Goal: Check status: Check status

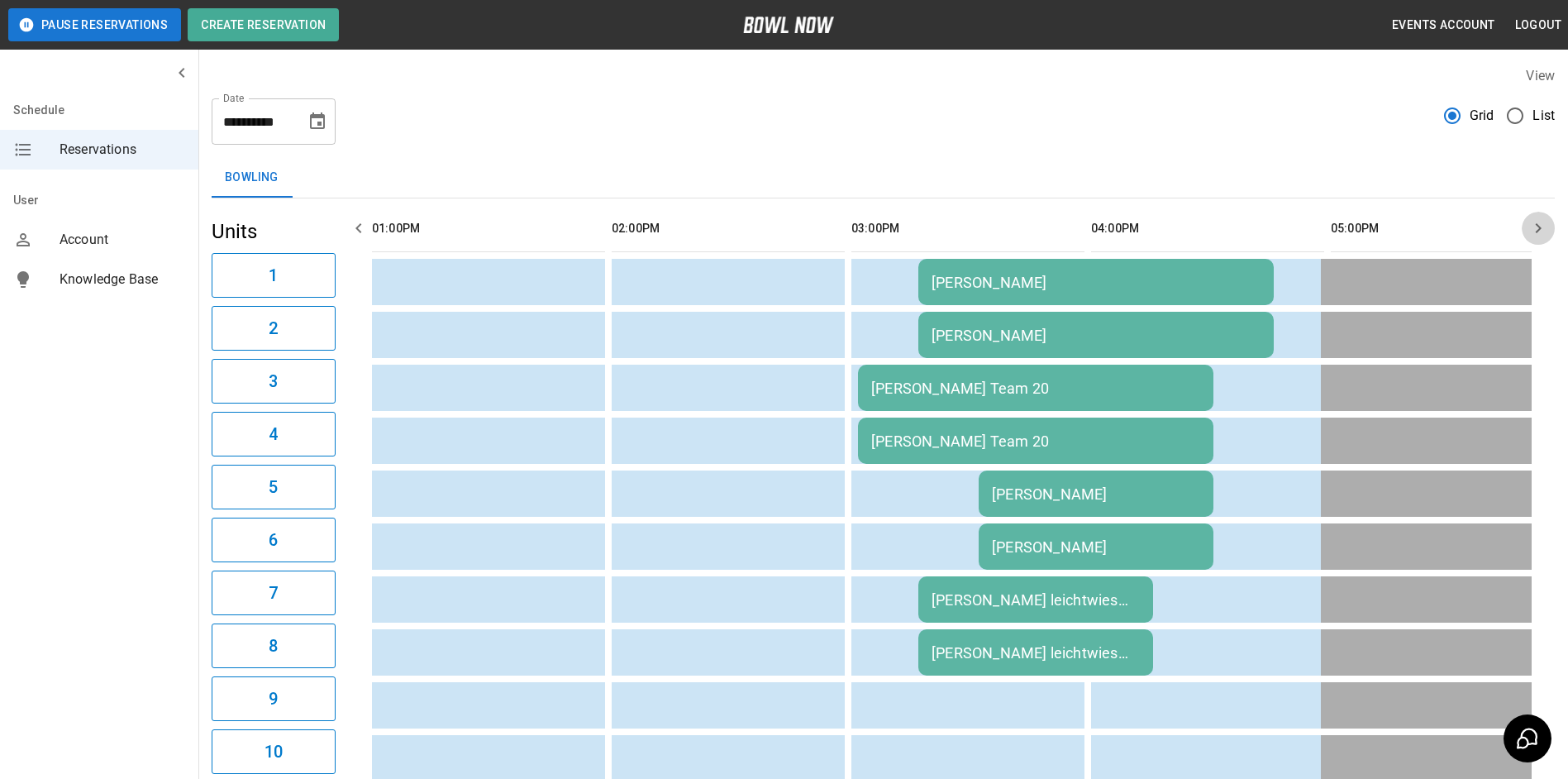
click at [1547, 227] on icon "button" at bounding box center [1538, 228] width 20 height 20
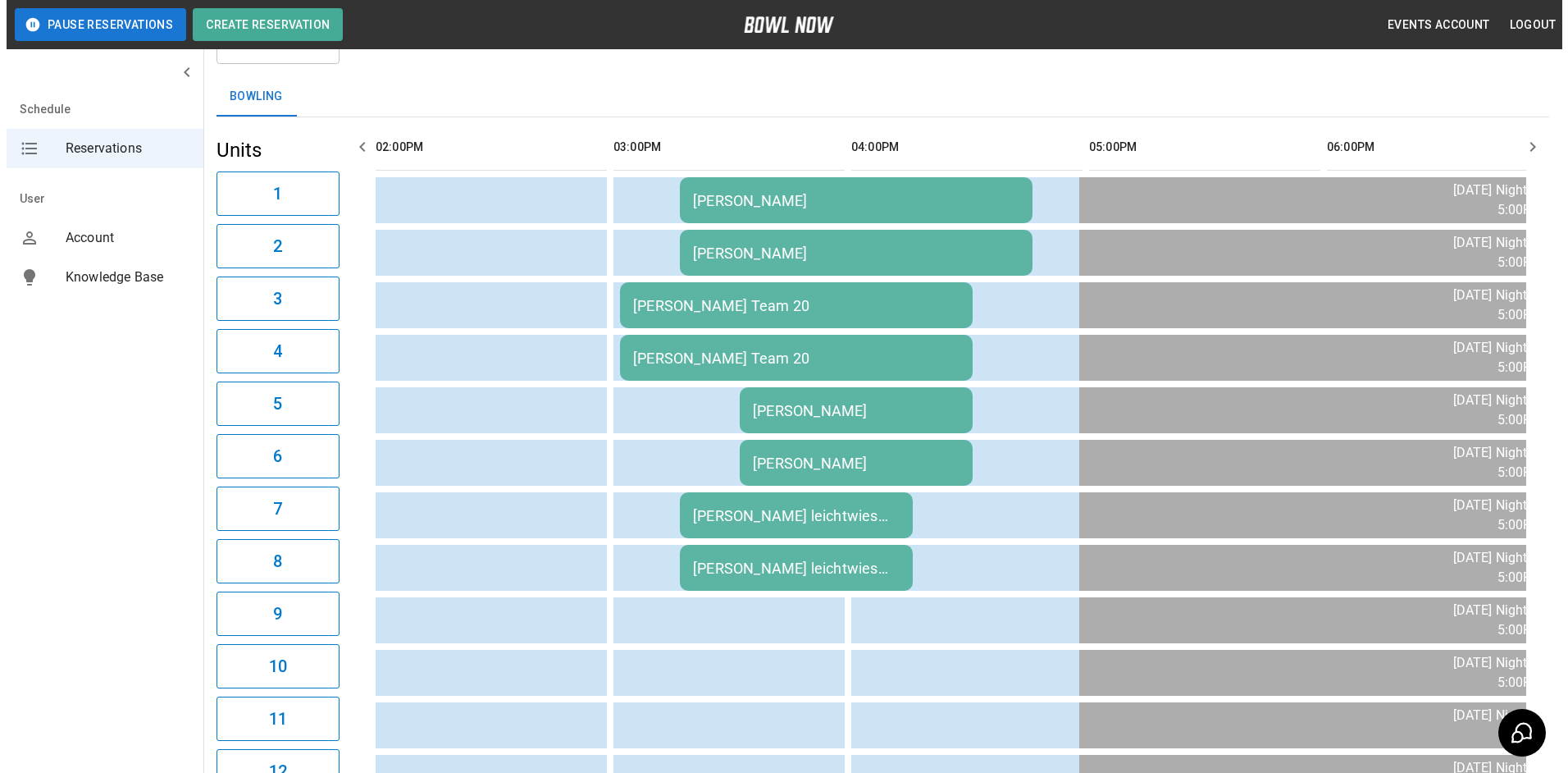
scroll to position [164, 0]
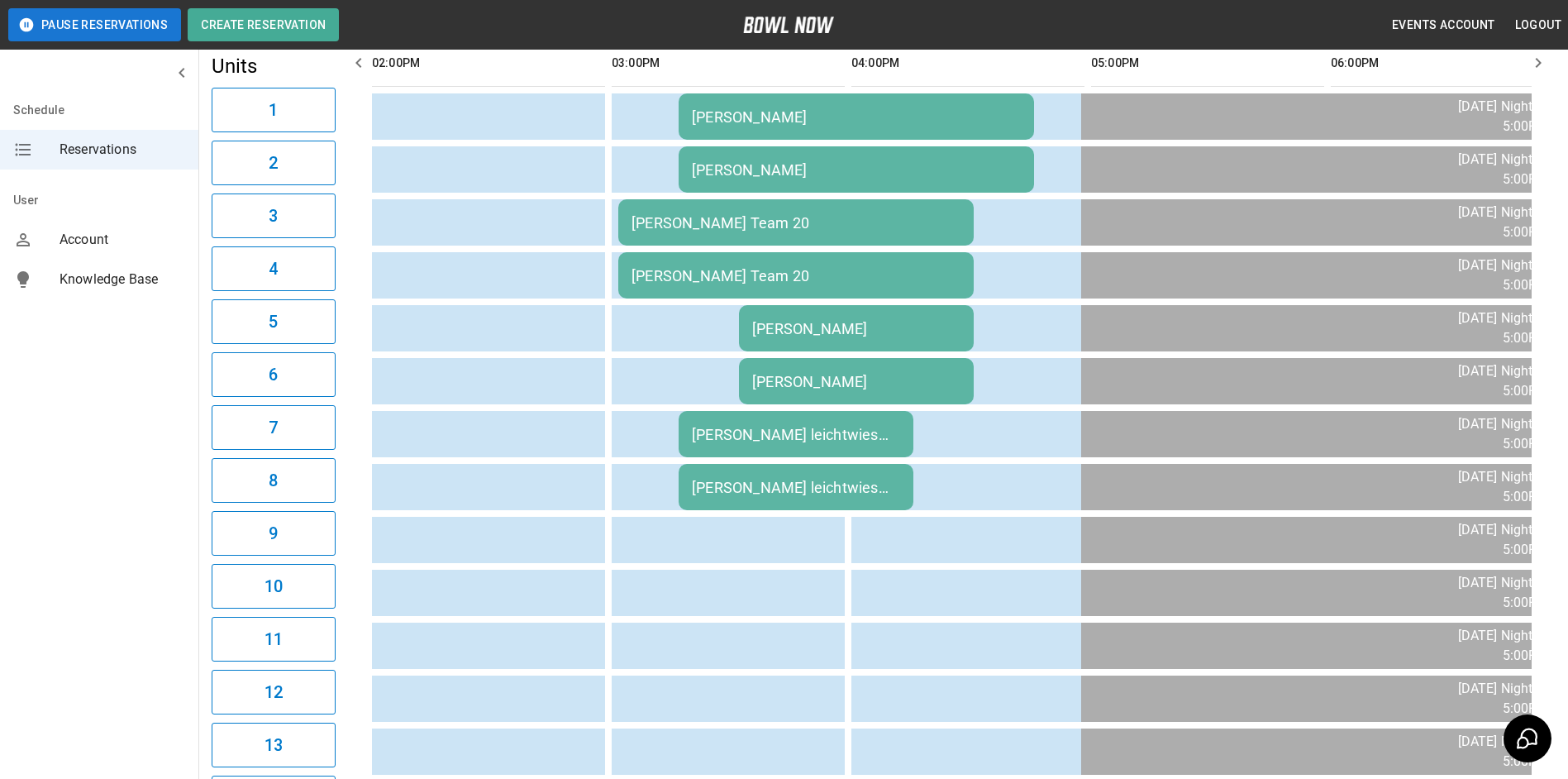
click at [786, 211] on td "[PERSON_NAME] Team 20" at bounding box center [795, 221] width 355 height 46
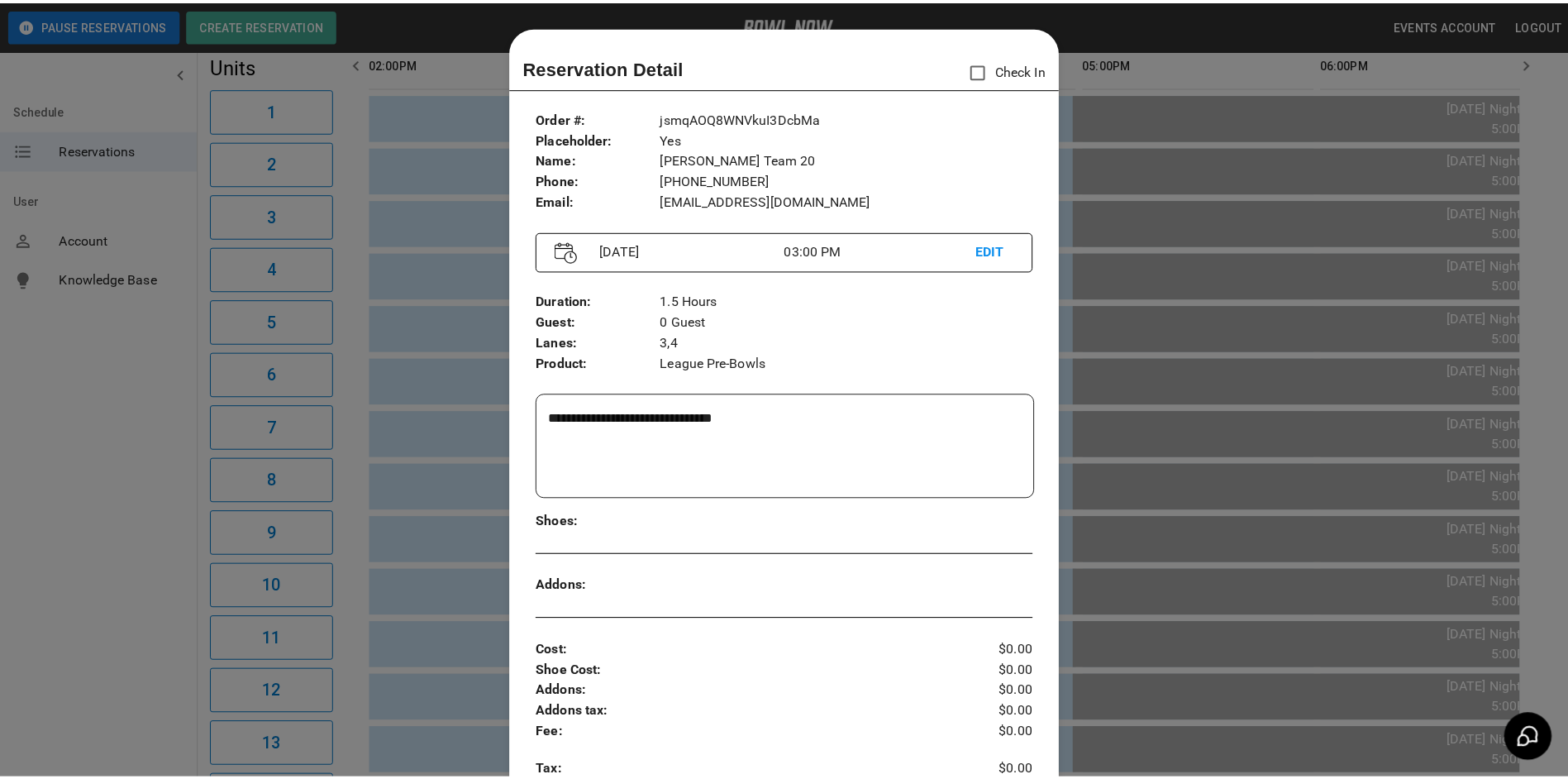
scroll to position [26, 0]
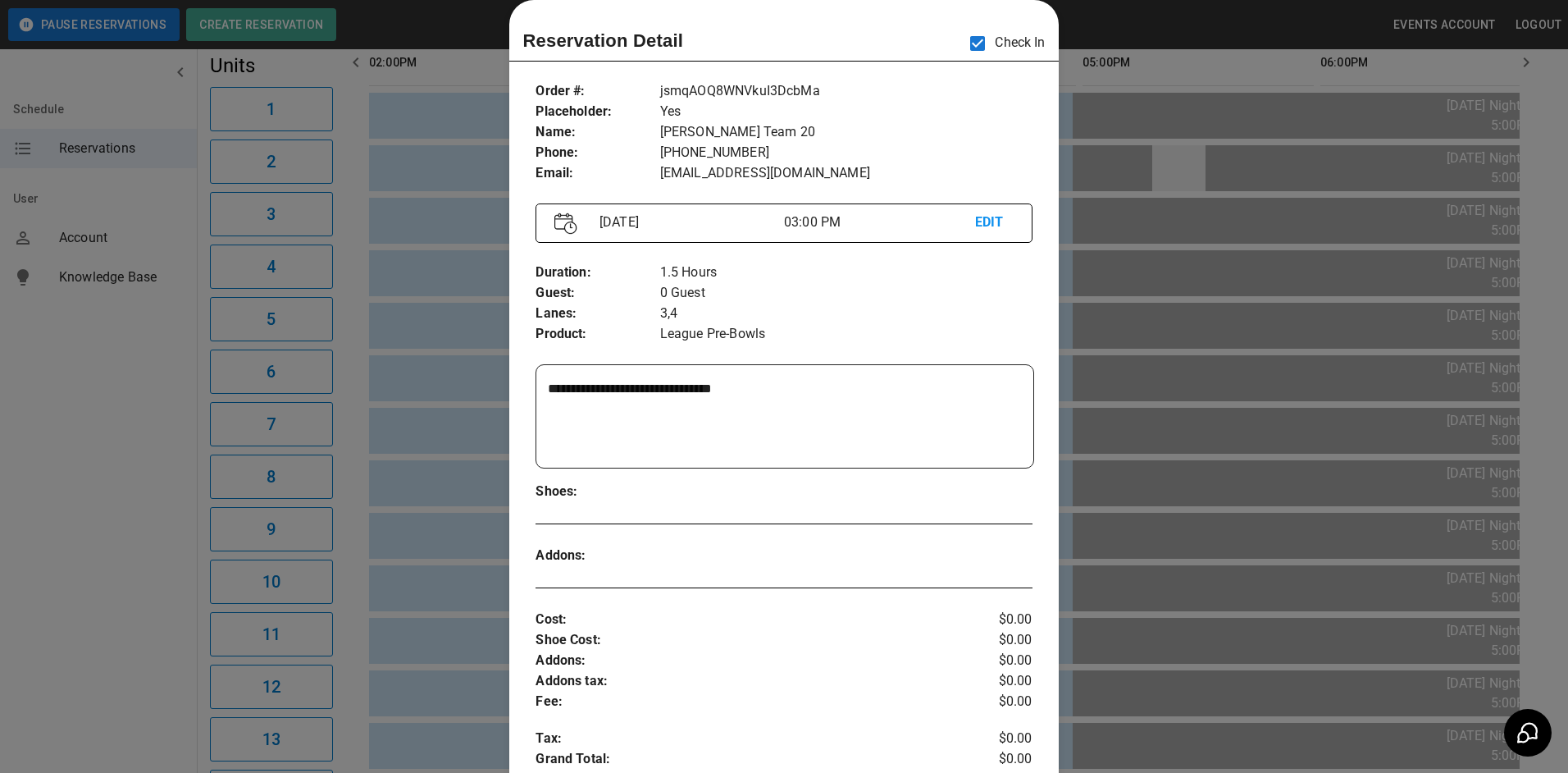
click at [1171, 158] on div at bounding box center [784, 386] width 1568 height 773
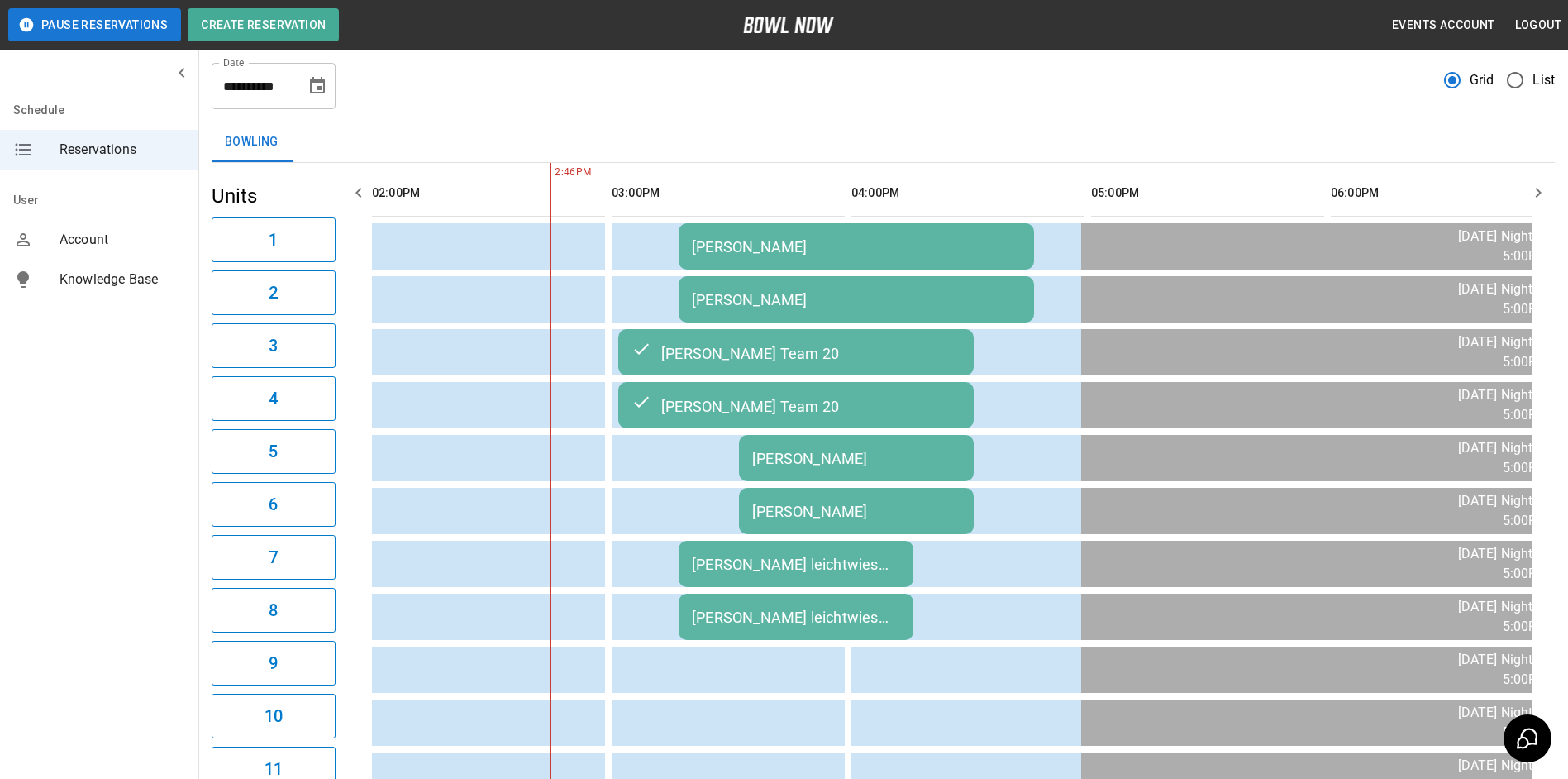
scroll to position [0, 0]
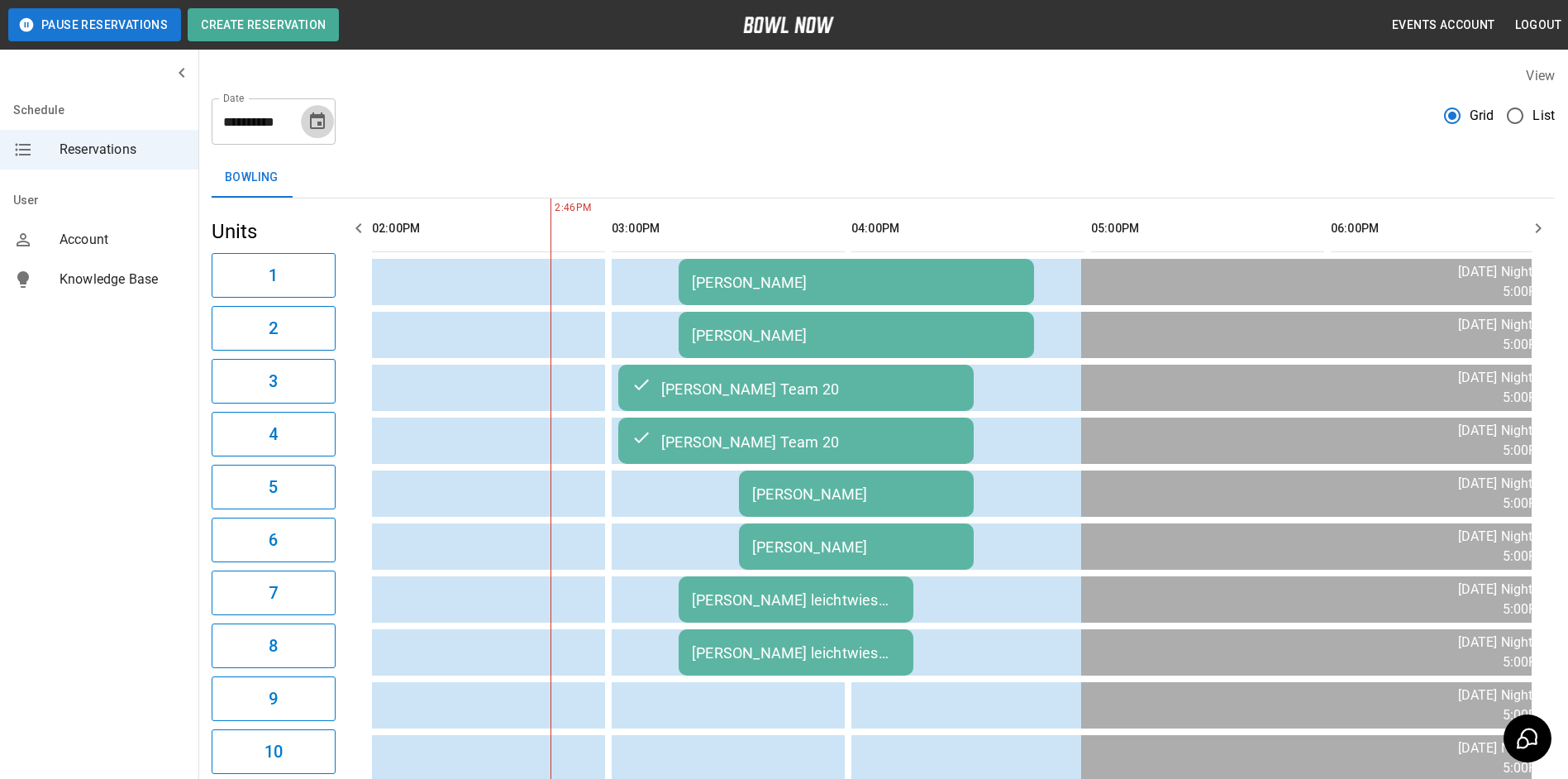
click at [318, 124] on icon "Choose date, selected date is Sep 23, 2025" at bounding box center [318, 121] width 15 height 17
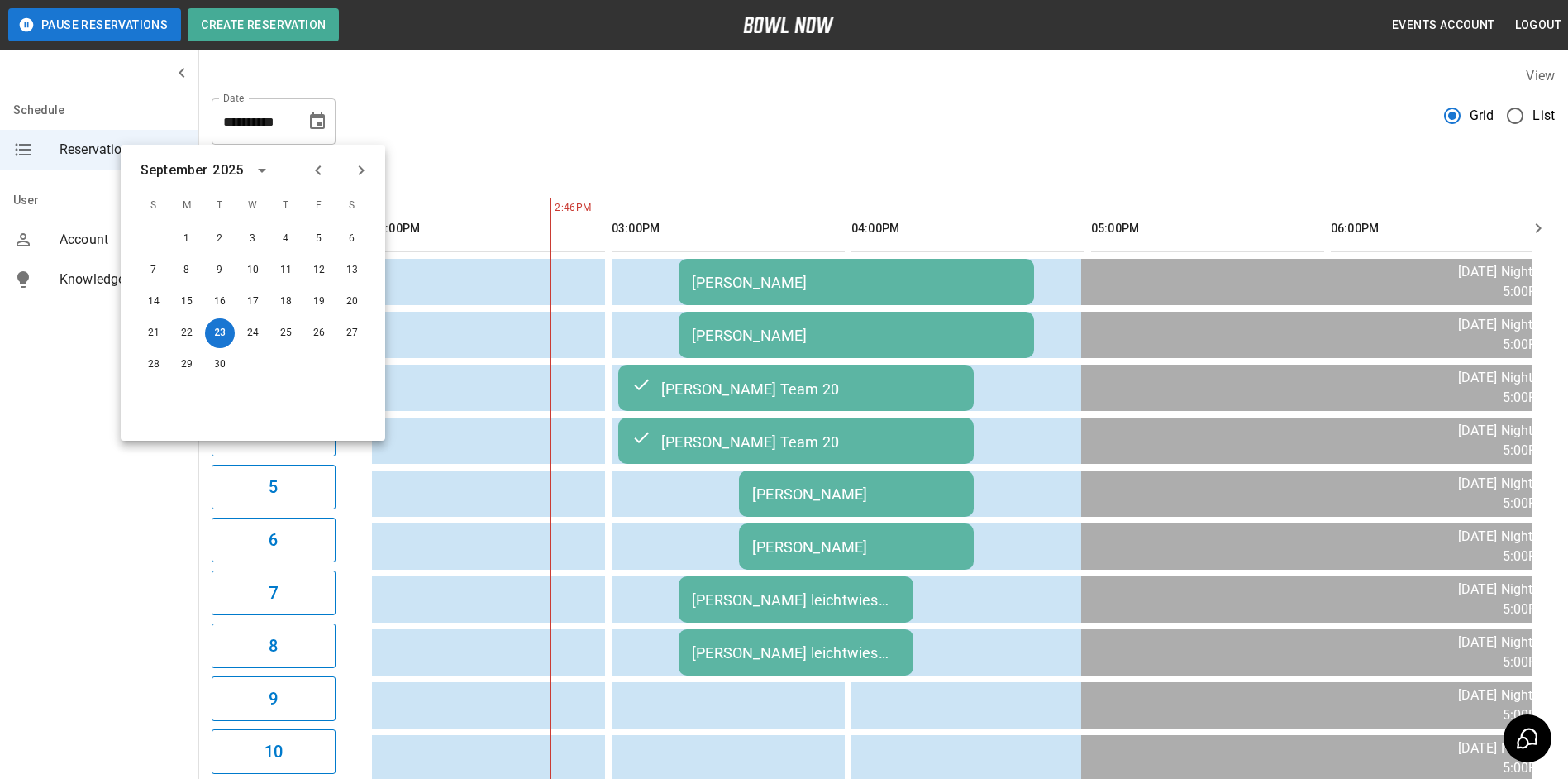
click at [548, 87] on div "**********" at bounding box center [884, 114] width 1344 height 59
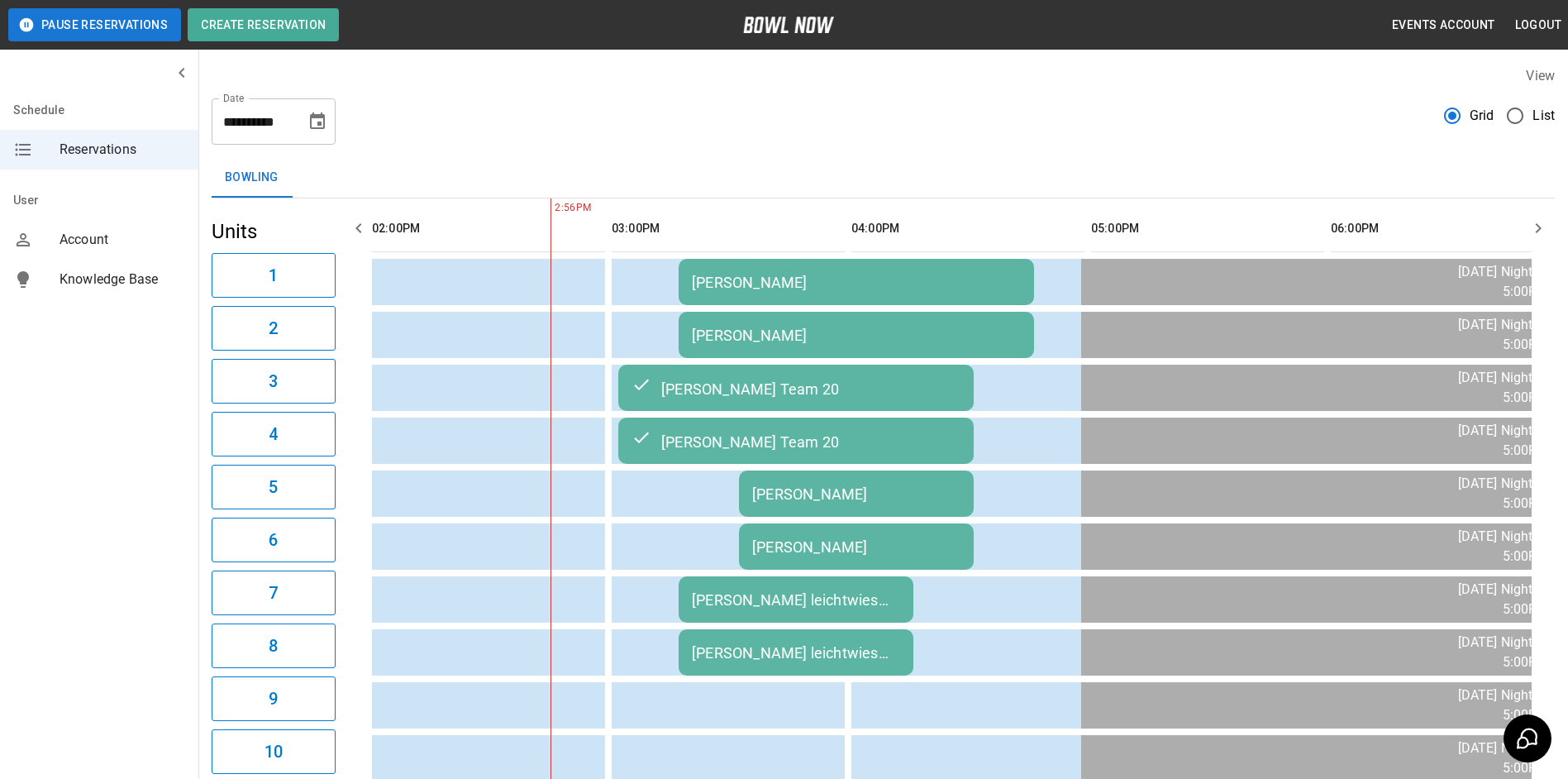
click at [1541, 232] on icon "button" at bounding box center [1538, 228] width 20 height 20
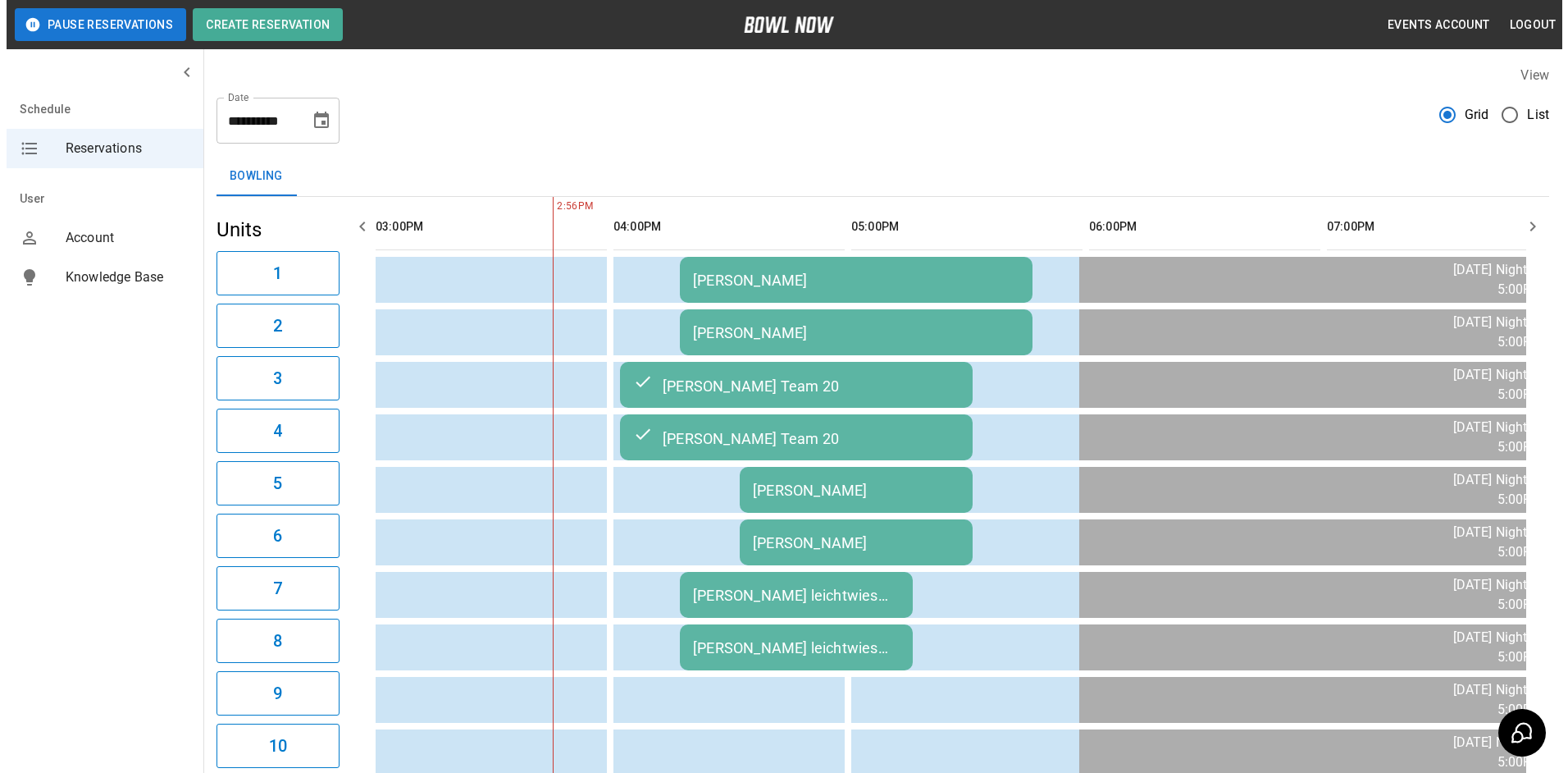
scroll to position [0, 951]
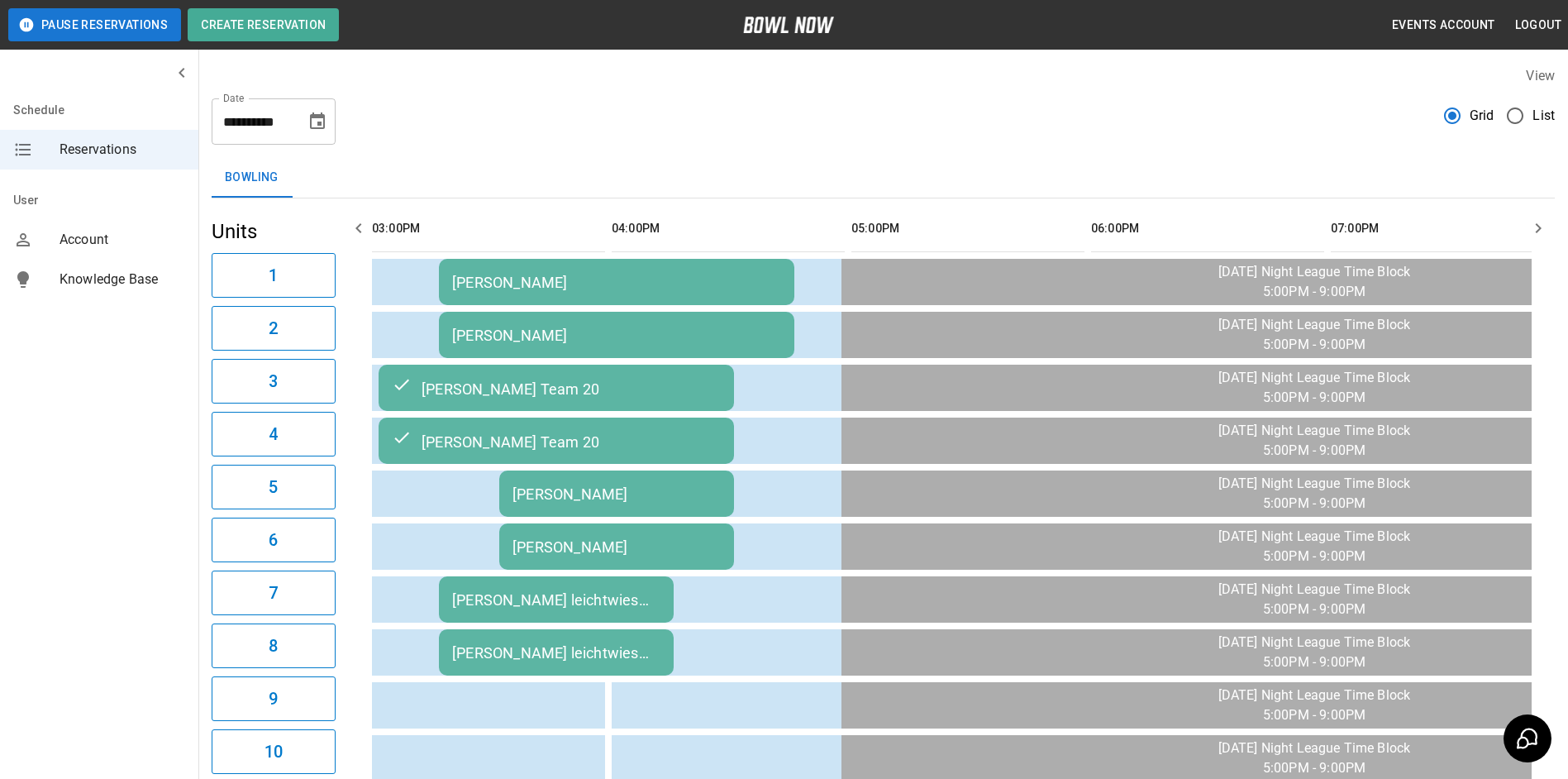
click at [662, 291] on td "[PERSON_NAME]" at bounding box center [616, 282] width 355 height 46
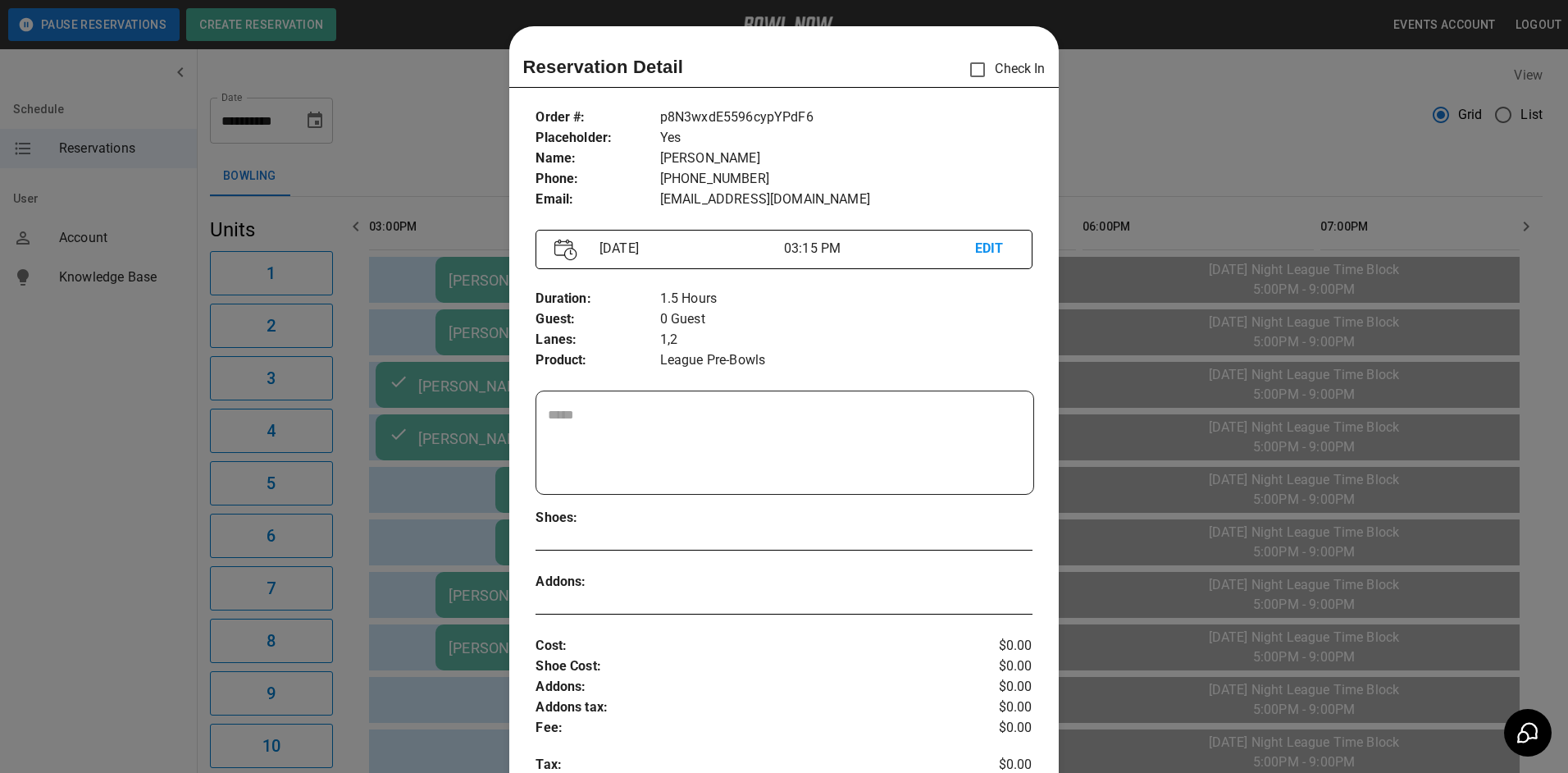
scroll to position [26, 0]
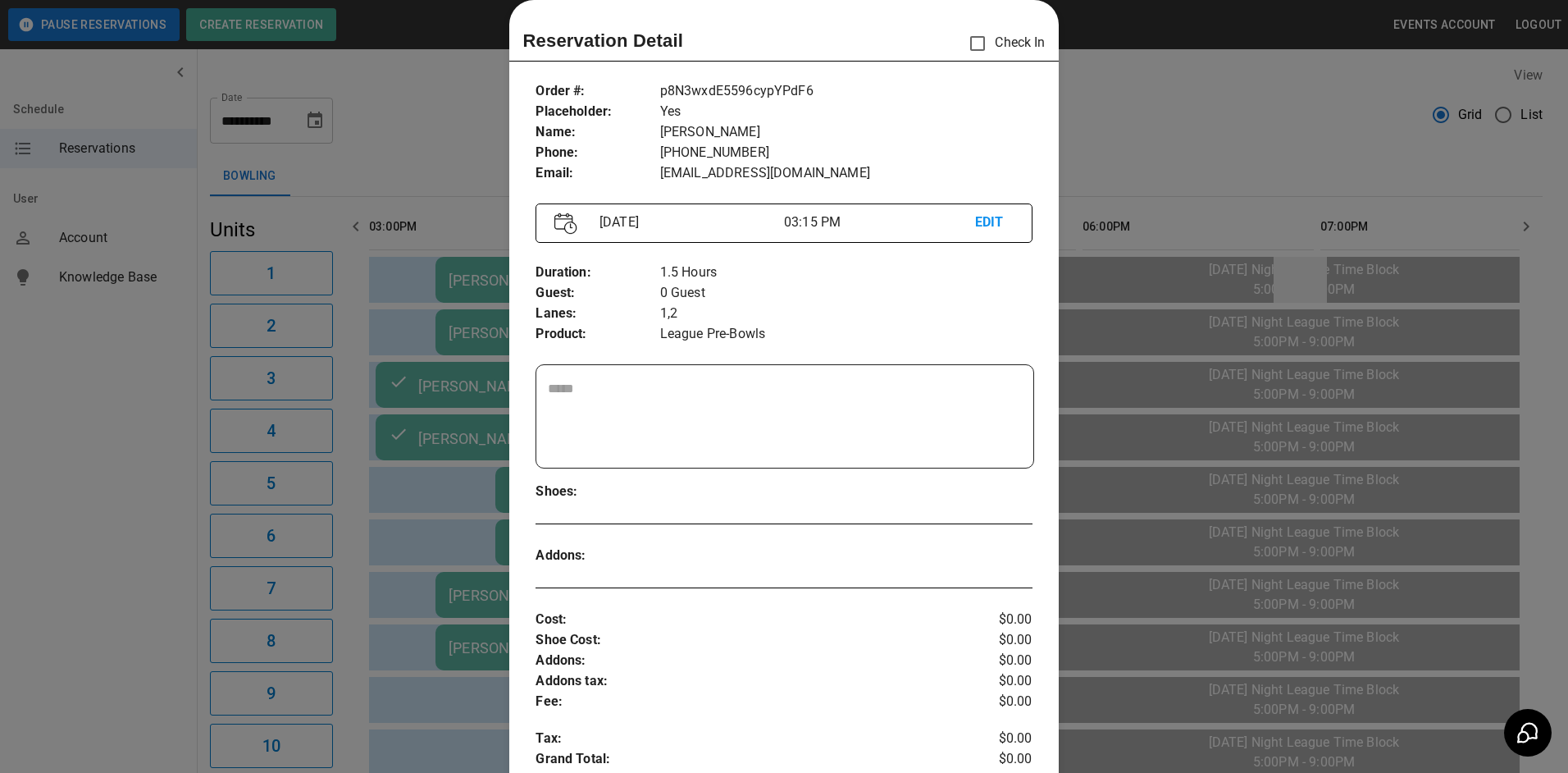
drag, startPoint x: 1373, startPoint y: 279, endPoint x: 1277, endPoint y: 269, distance: 96.5
click at [1372, 279] on div at bounding box center [784, 386] width 1568 height 773
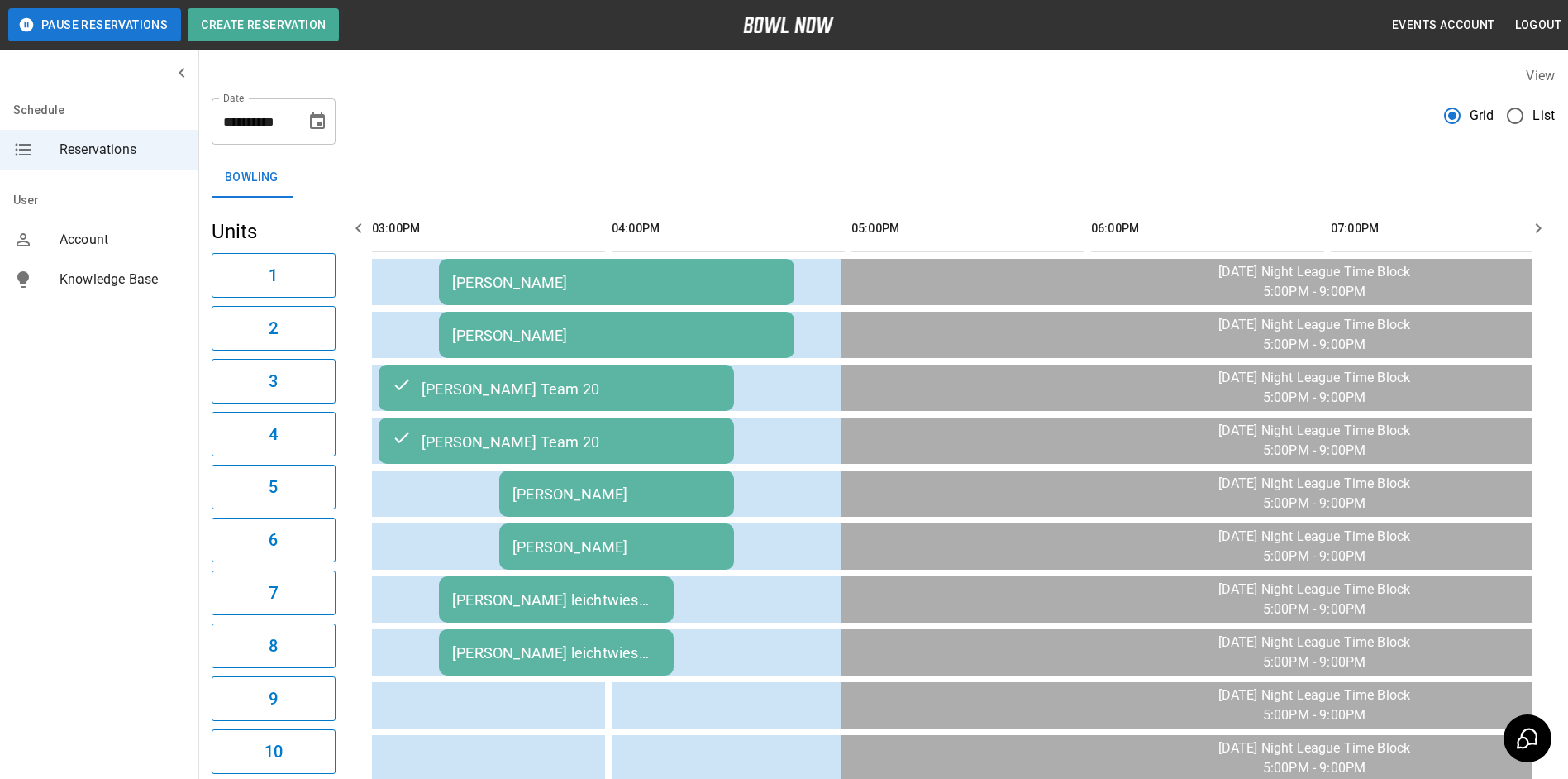
click at [601, 496] on td "[PERSON_NAME]" at bounding box center [616, 493] width 235 height 46
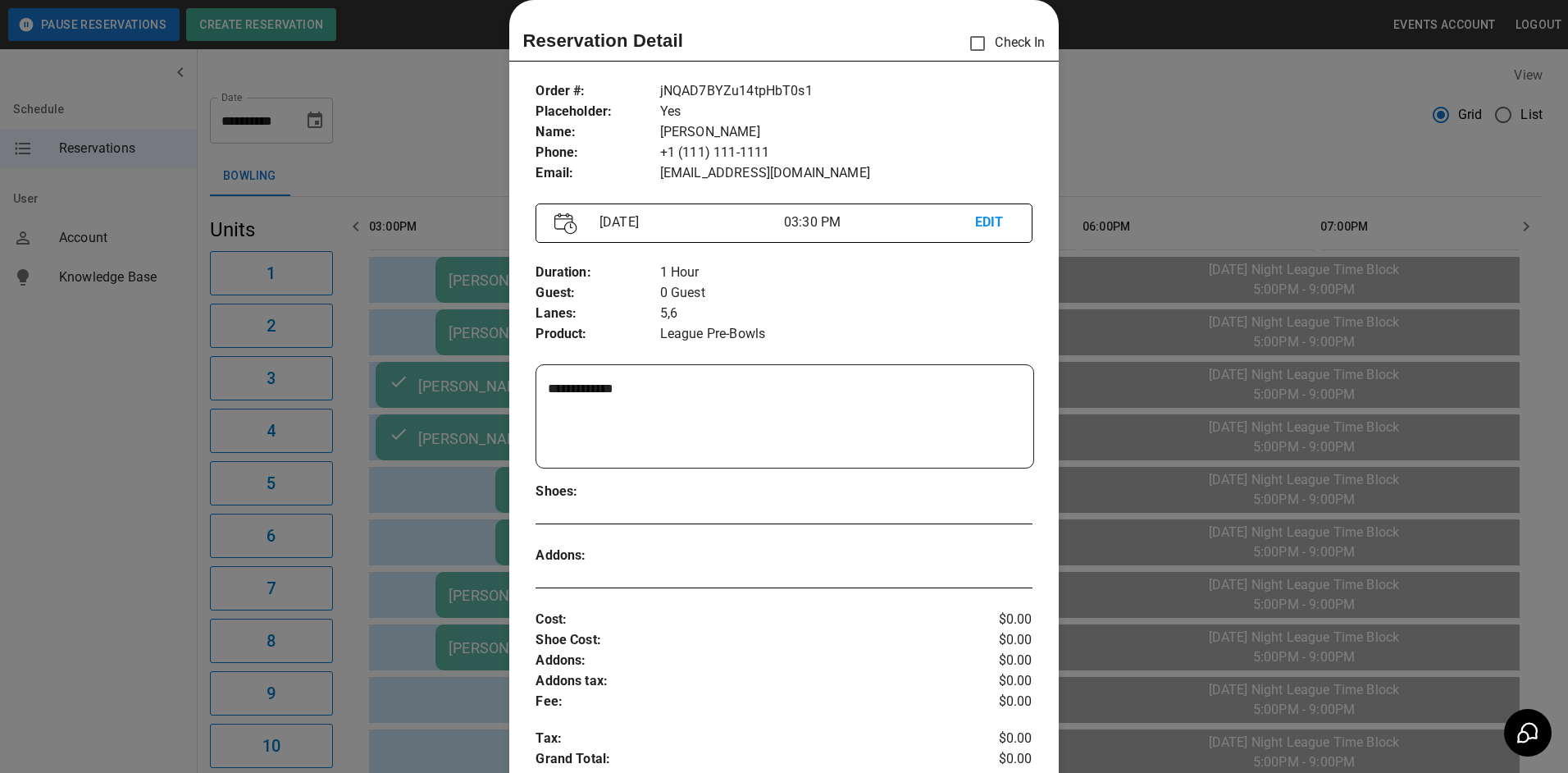
drag, startPoint x: 596, startPoint y: 493, endPoint x: 506, endPoint y: 534, distance: 98.9
click at [458, 423] on div at bounding box center [784, 386] width 1568 height 773
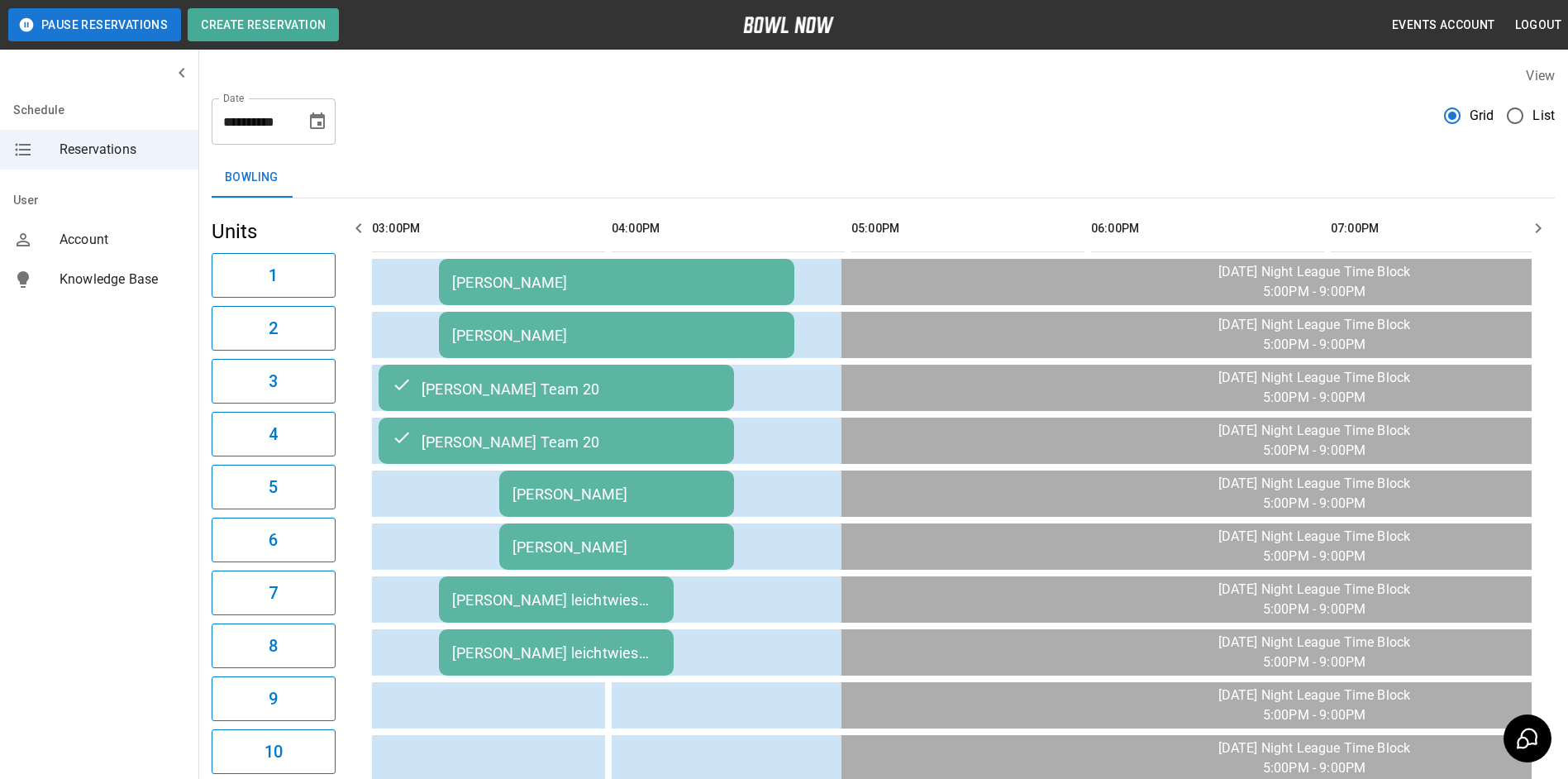
click at [512, 600] on div "[PERSON_NAME] leichtwies post bowl" at bounding box center [556, 599] width 208 height 17
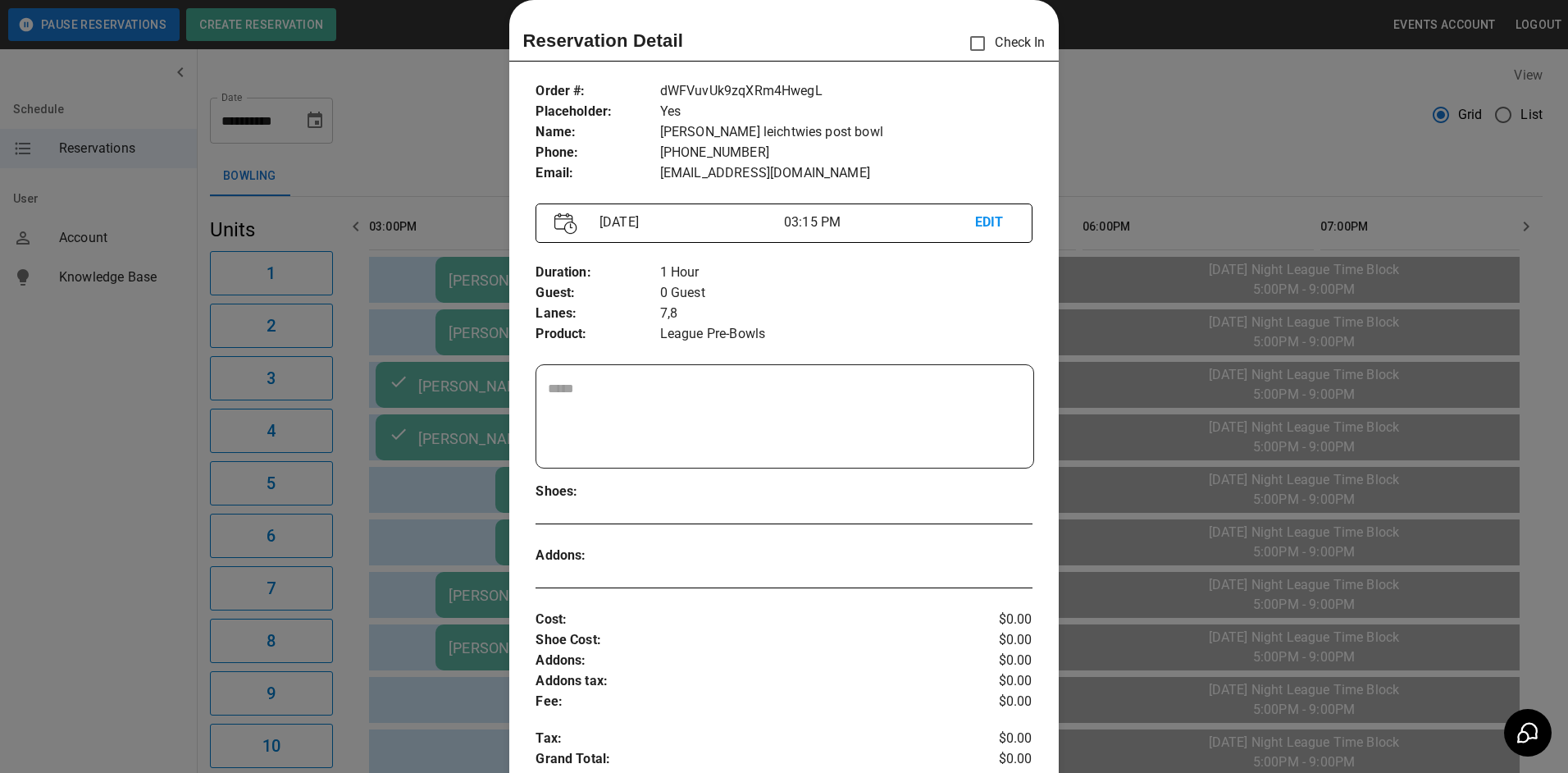
drag, startPoint x: 490, startPoint y: 451, endPoint x: 519, endPoint y: 462, distance: 31.0
click at [492, 448] on div at bounding box center [784, 386] width 1568 height 773
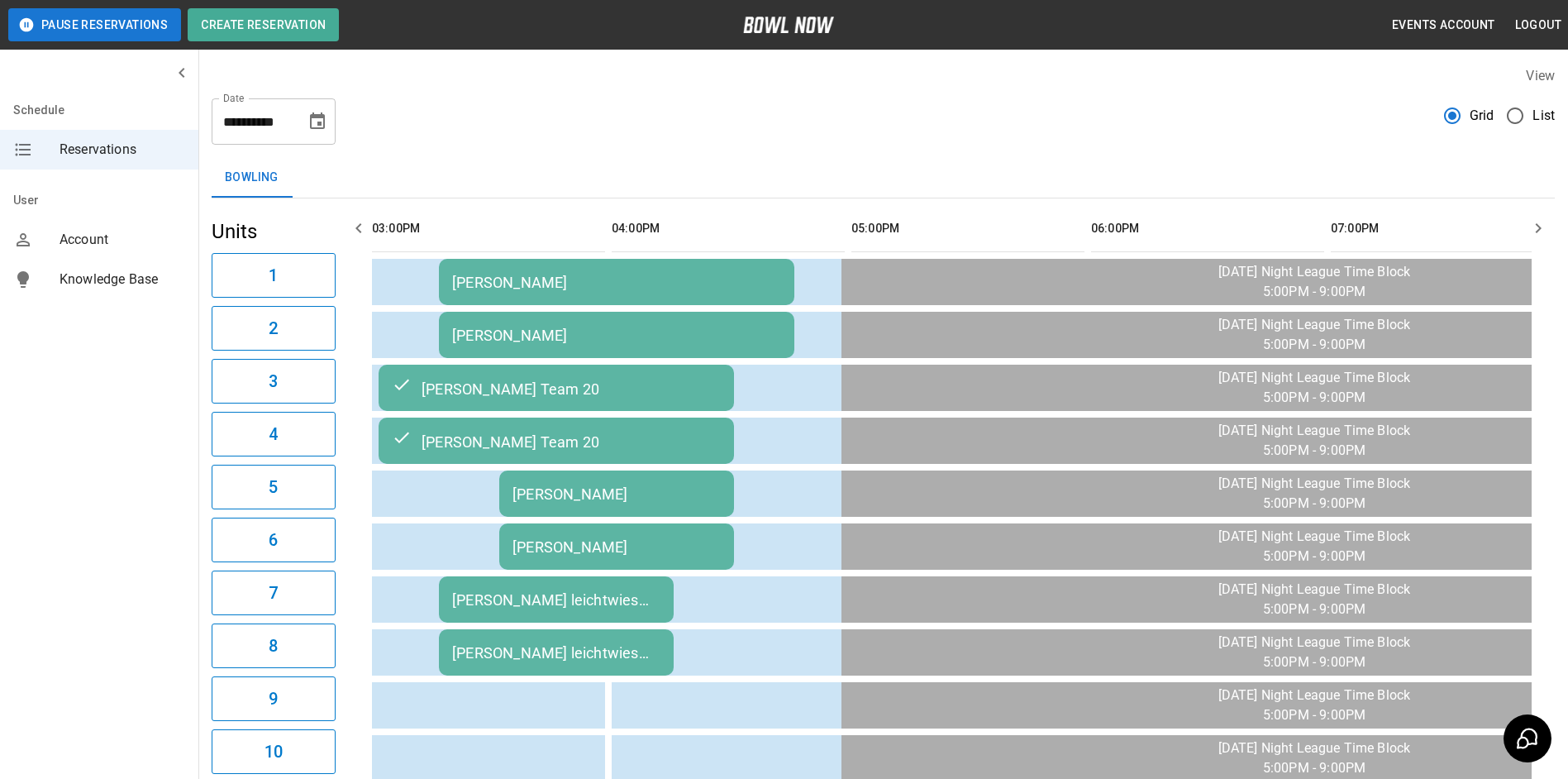
click at [471, 340] on div "[PERSON_NAME]" at bounding box center [616, 335] width 329 height 17
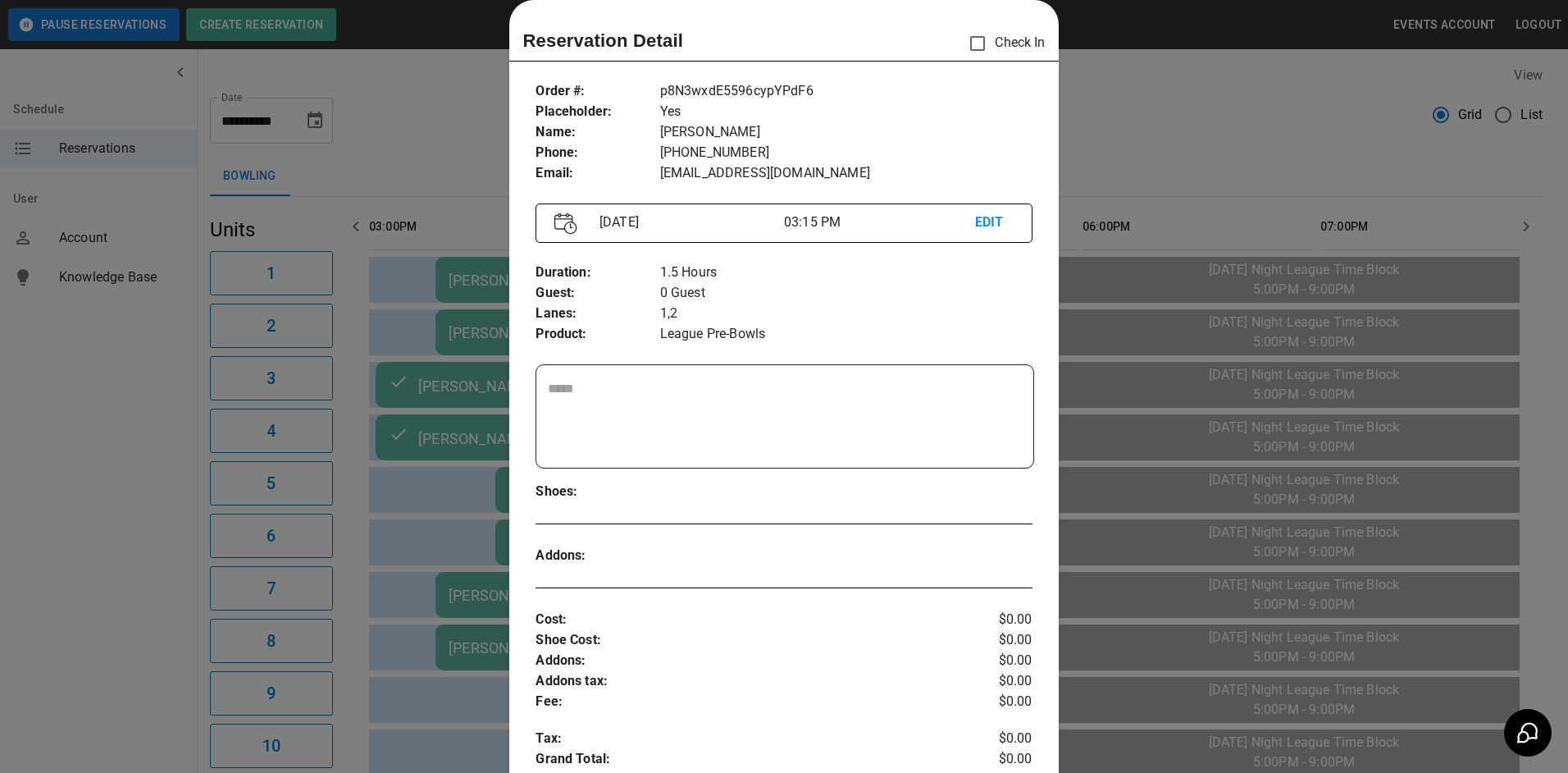
drag, startPoint x: 443, startPoint y: 463, endPoint x: 451, endPoint y: 437, distance: 27.2
click at [445, 462] on div at bounding box center [784, 386] width 1568 height 773
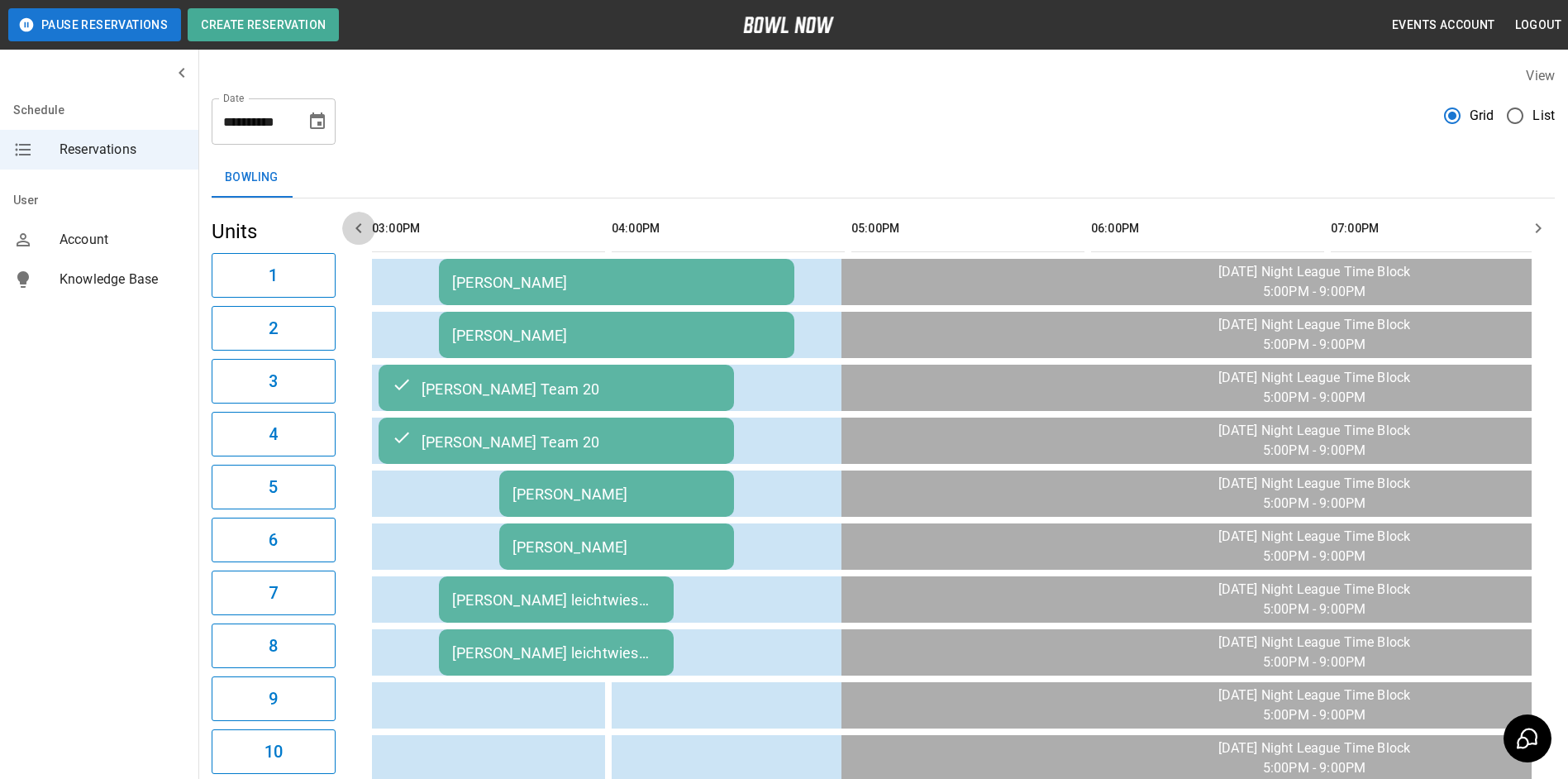
drag, startPoint x: 350, startPoint y: 228, endPoint x: 358, endPoint y: 235, distance: 10.6
click at [352, 229] on icon "button" at bounding box center [358, 228] width 20 height 20
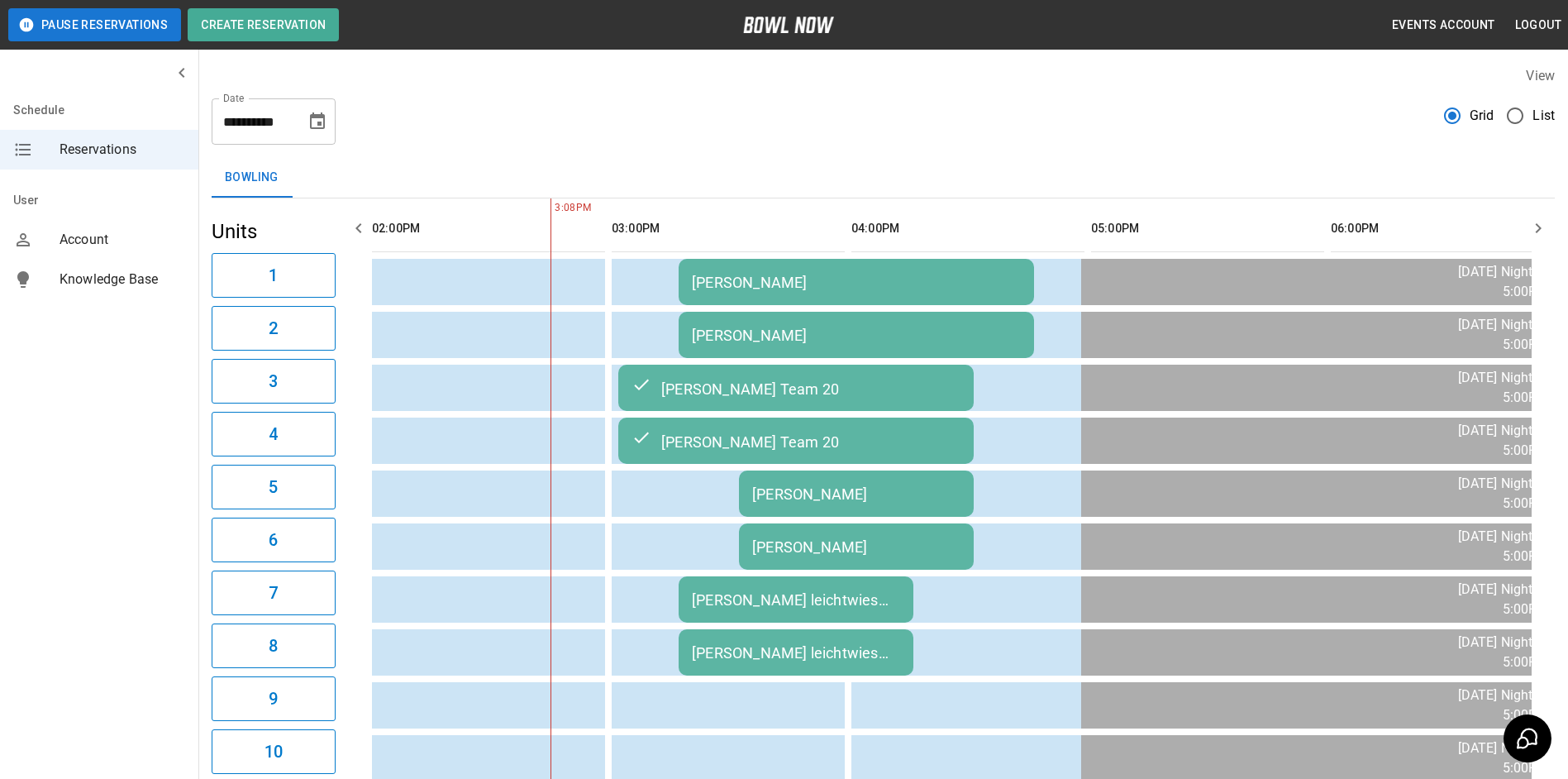
click at [1538, 231] on icon "button" at bounding box center [1539, 228] width 6 height 10
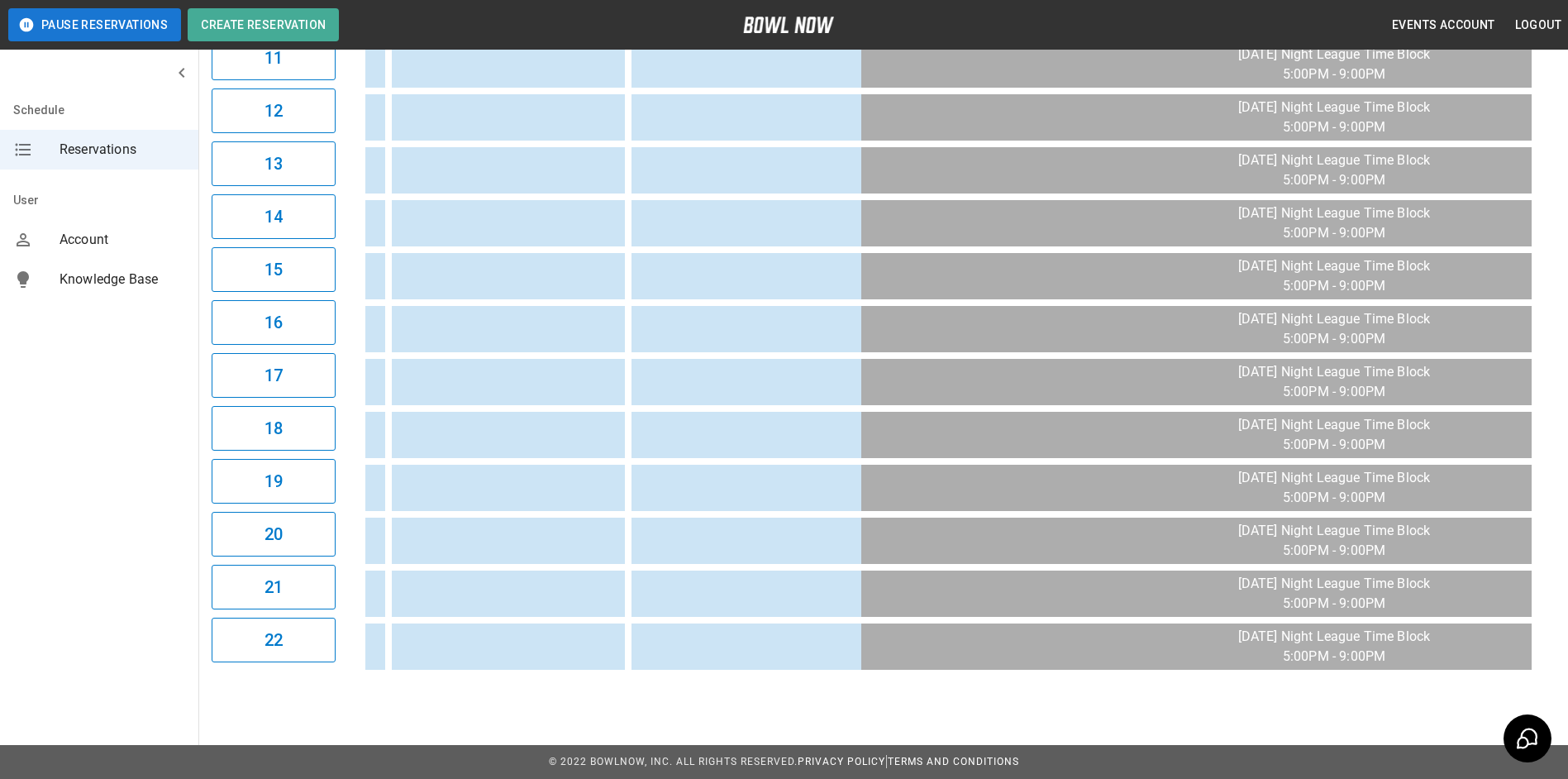
scroll to position [0, 0]
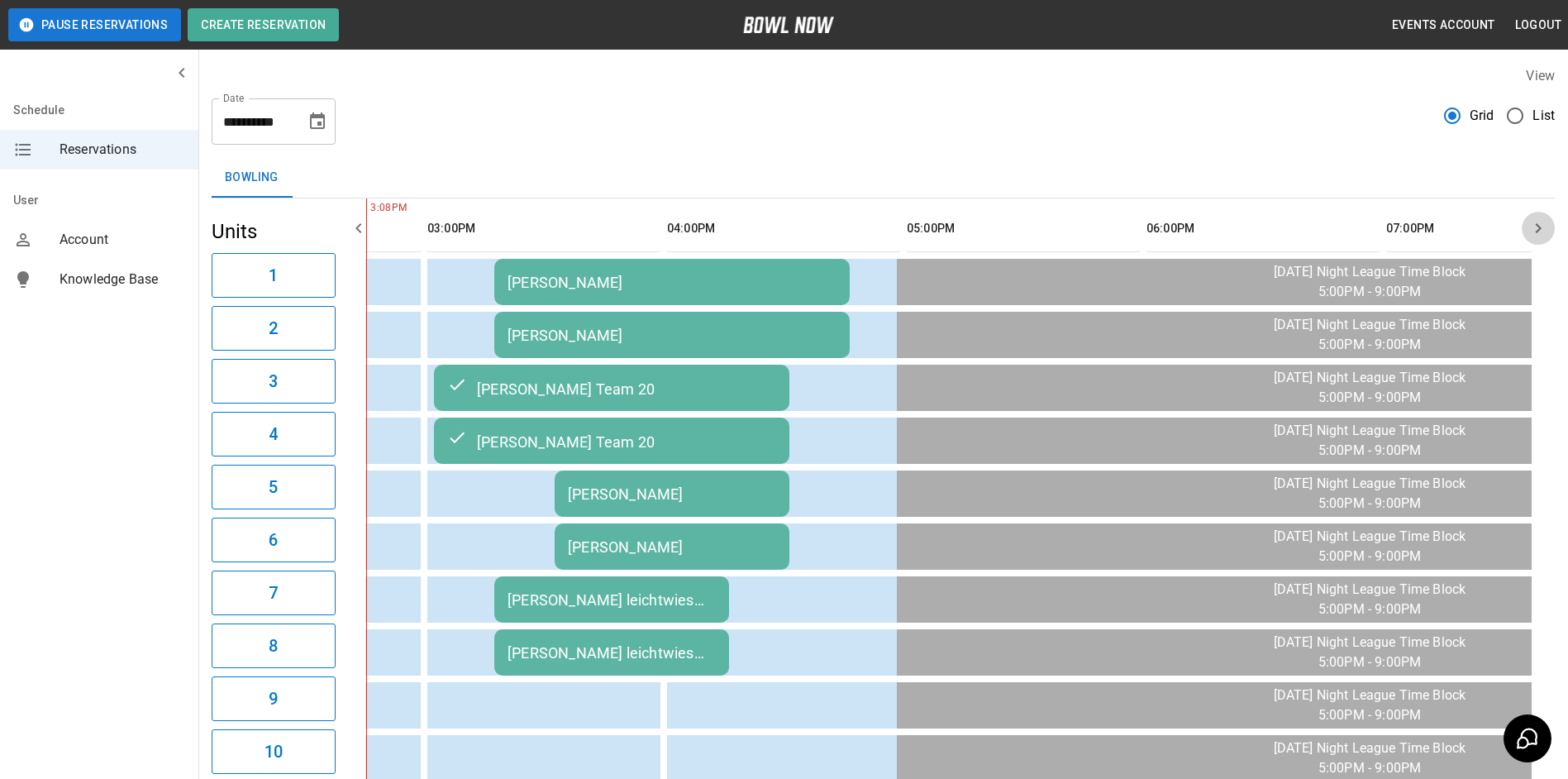
click at [1539, 237] on icon "button" at bounding box center [1538, 228] width 20 height 20
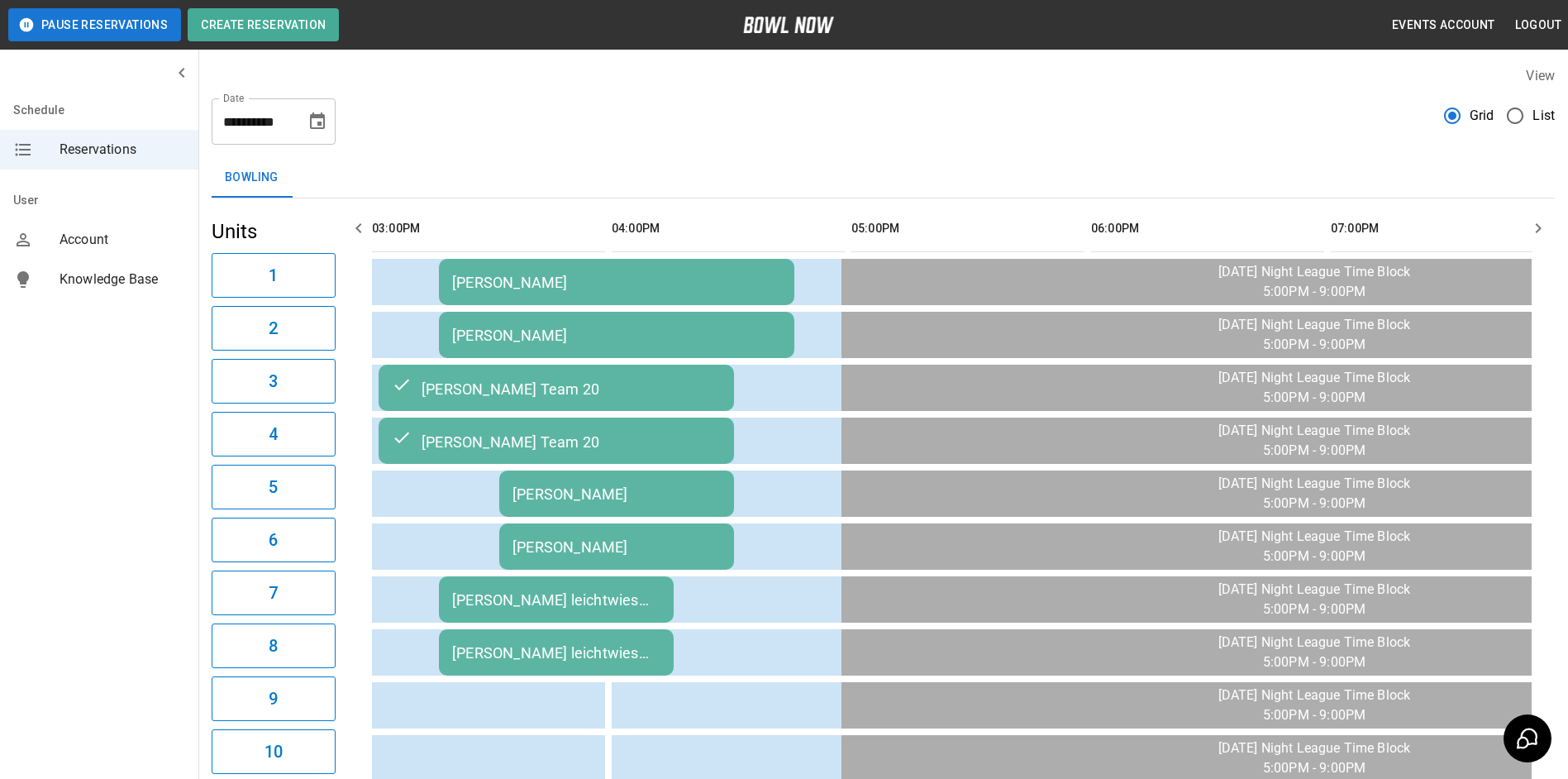
click at [586, 275] on div "[PERSON_NAME]" at bounding box center [616, 282] width 329 height 17
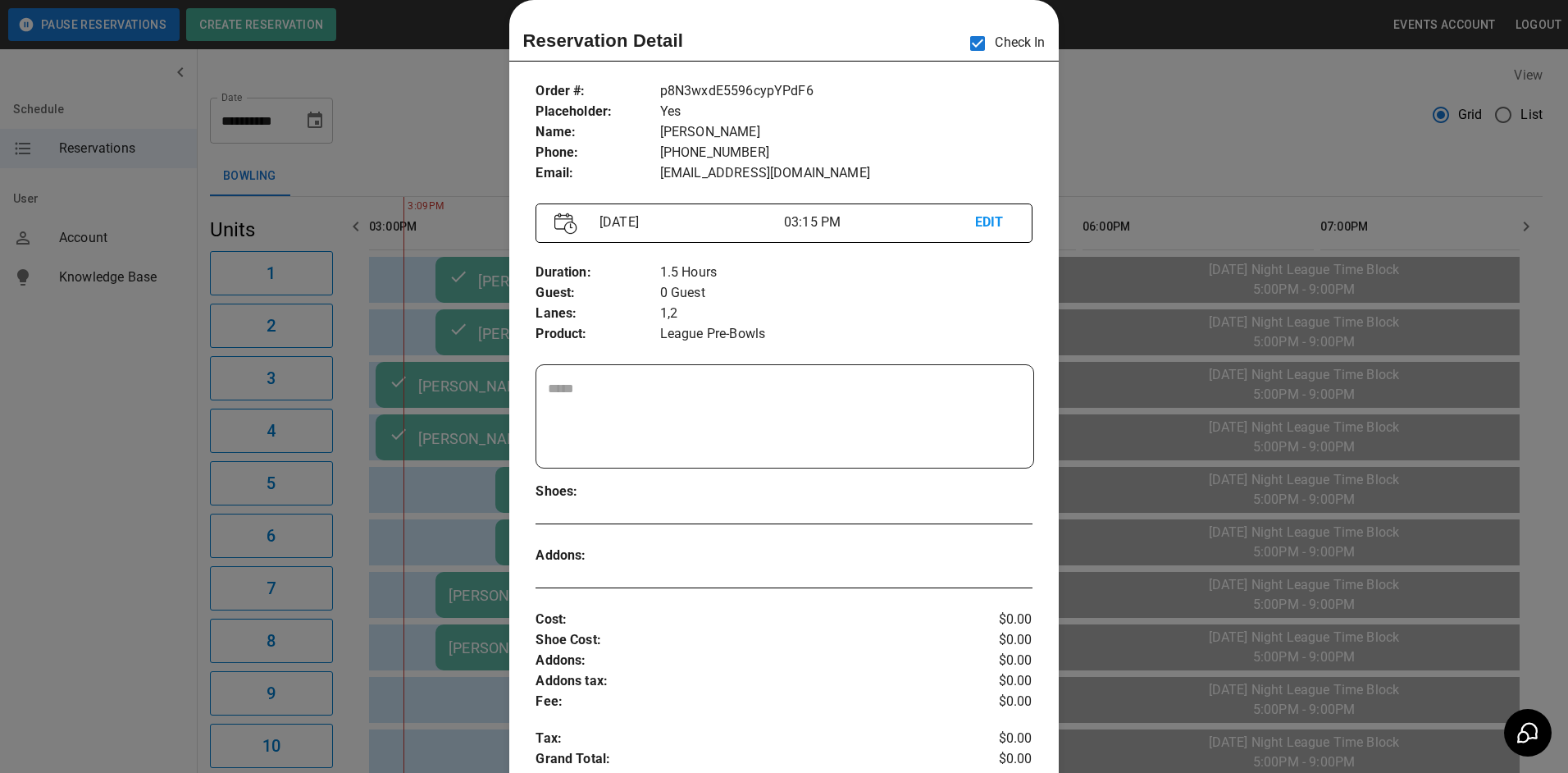
drag, startPoint x: 405, startPoint y: 156, endPoint x: 485, endPoint y: 157, distance: 80.0
click at [418, 154] on div at bounding box center [784, 386] width 1568 height 773
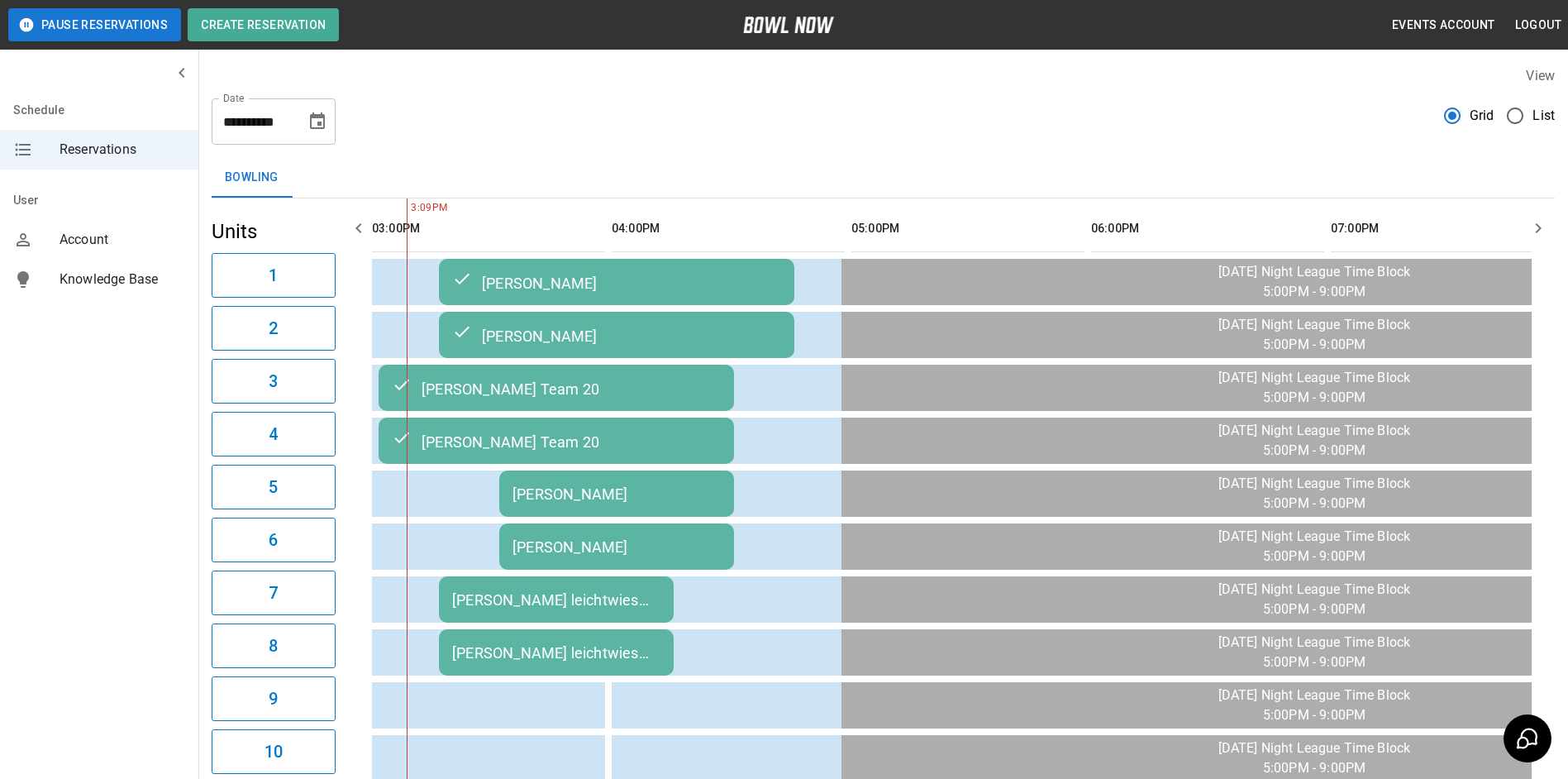
click at [492, 600] on div "[PERSON_NAME] leichtwies post bowl" at bounding box center [556, 599] width 208 height 17
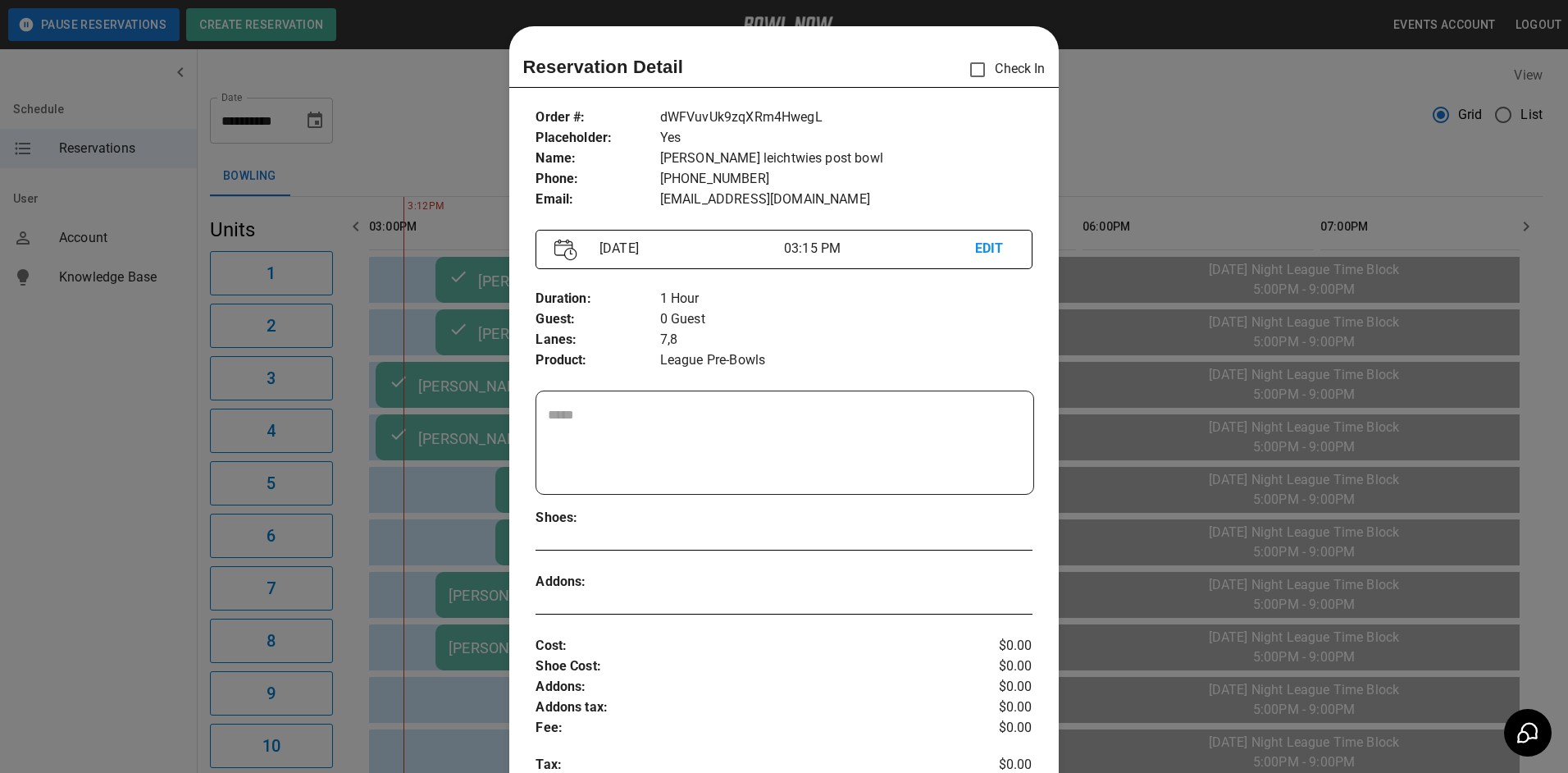
scroll to position [26, 0]
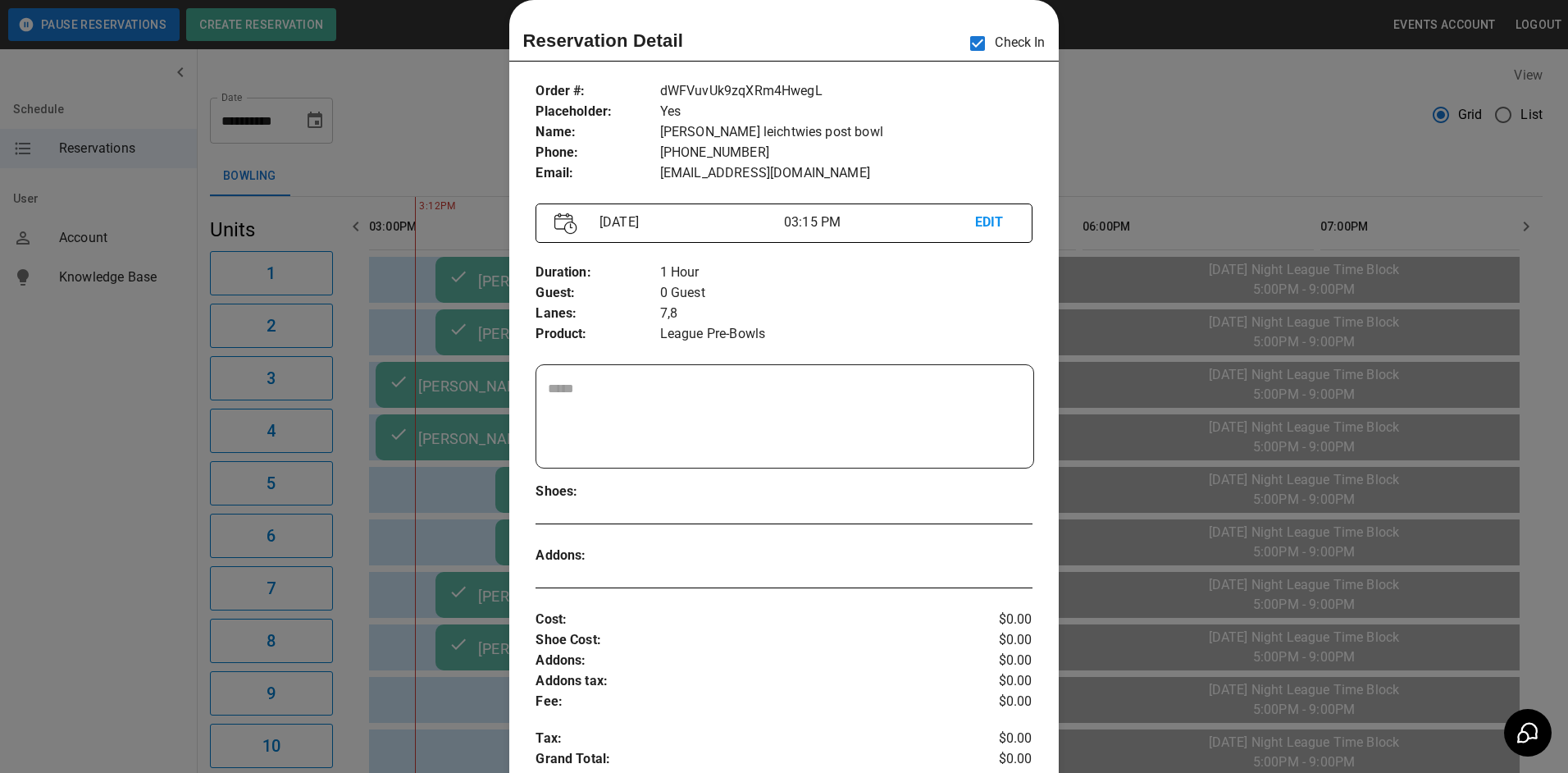
click at [1145, 108] on div at bounding box center [784, 386] width 1568 height 773
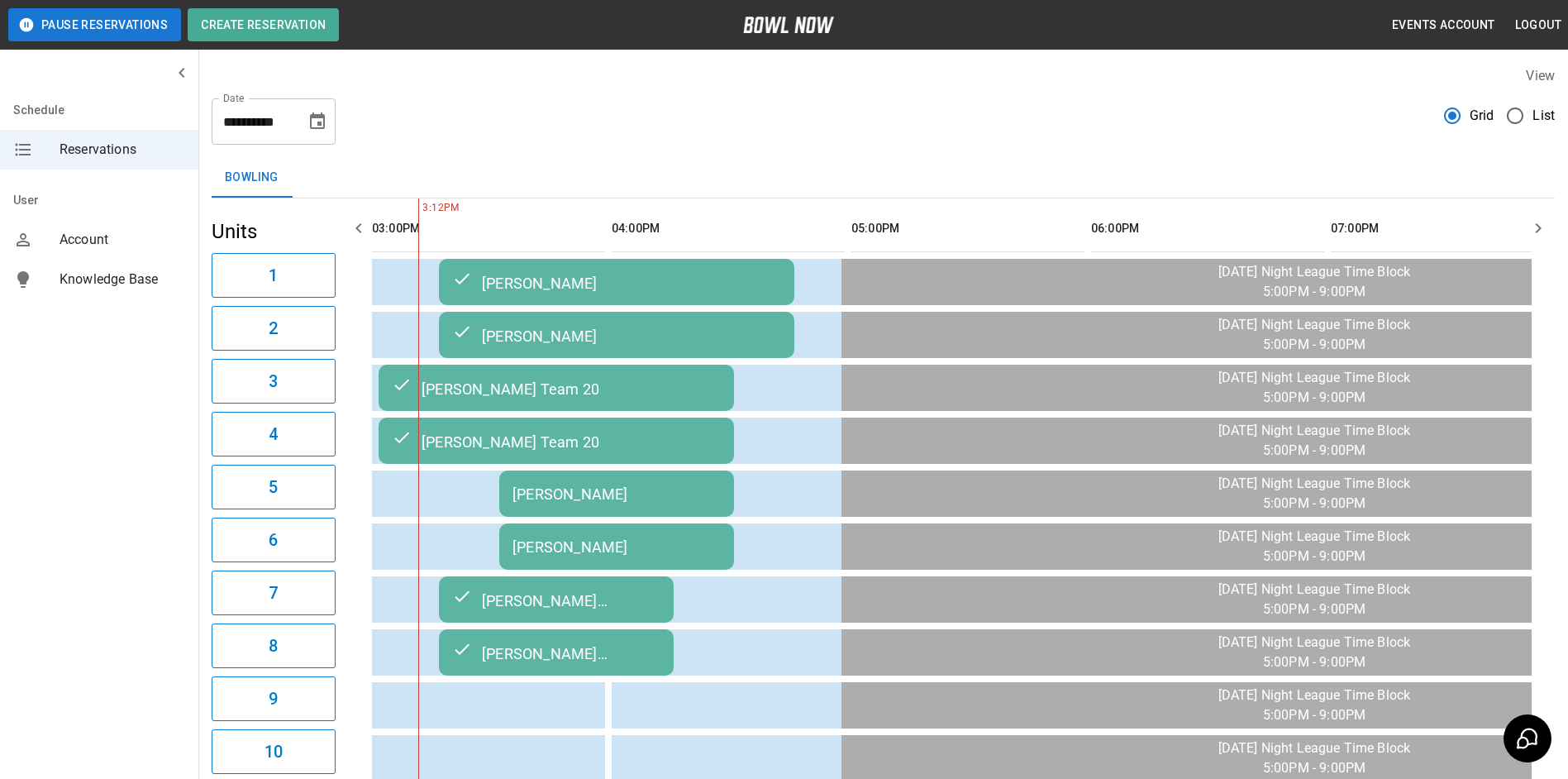
click at [686, 502] on div "[PERSON_NAME]" at bounding box center [616, 494] width 208 height 17
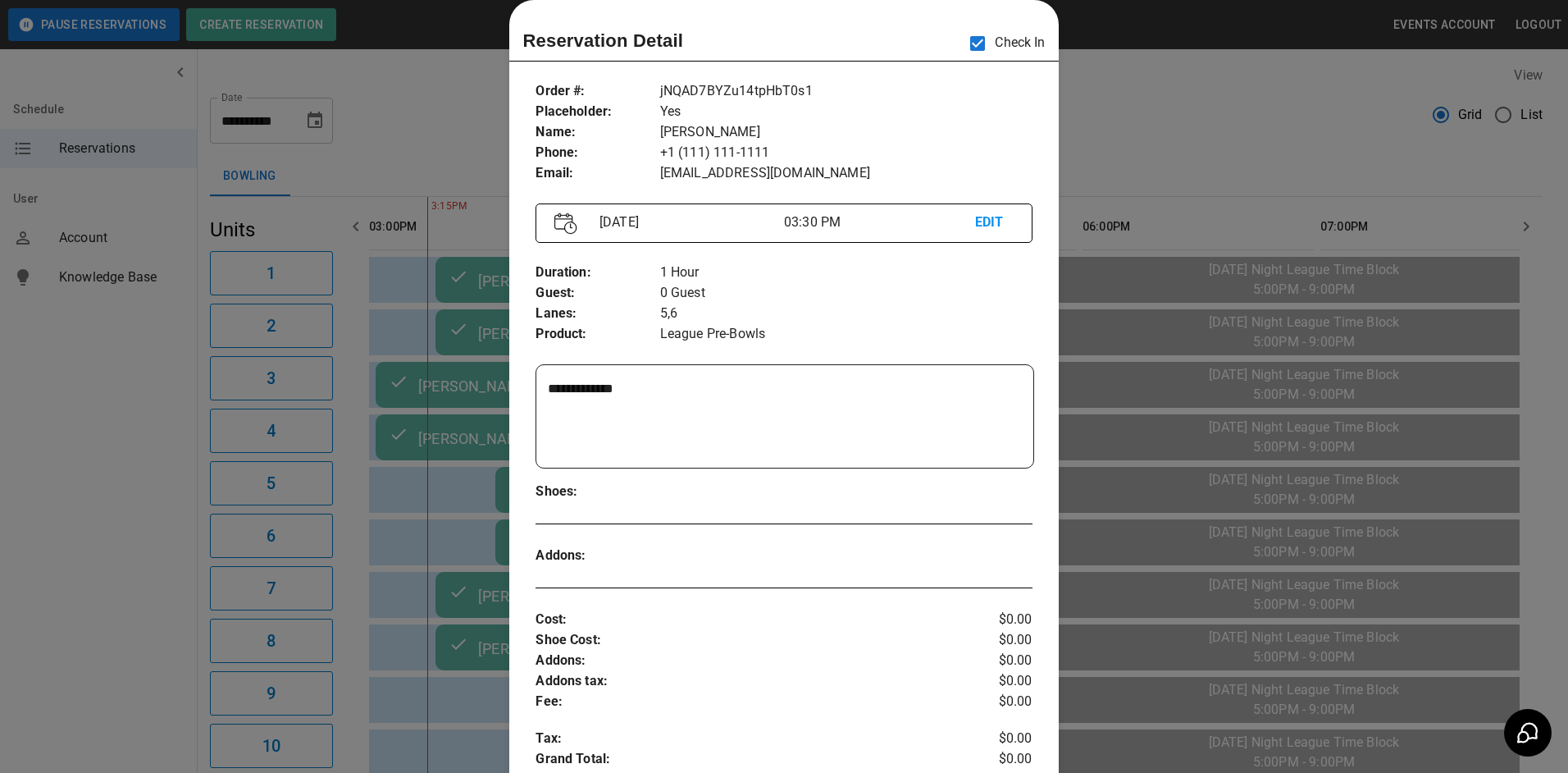
click at [1136, 105] on div at bounding box center [784, 386] width 1568 height 773
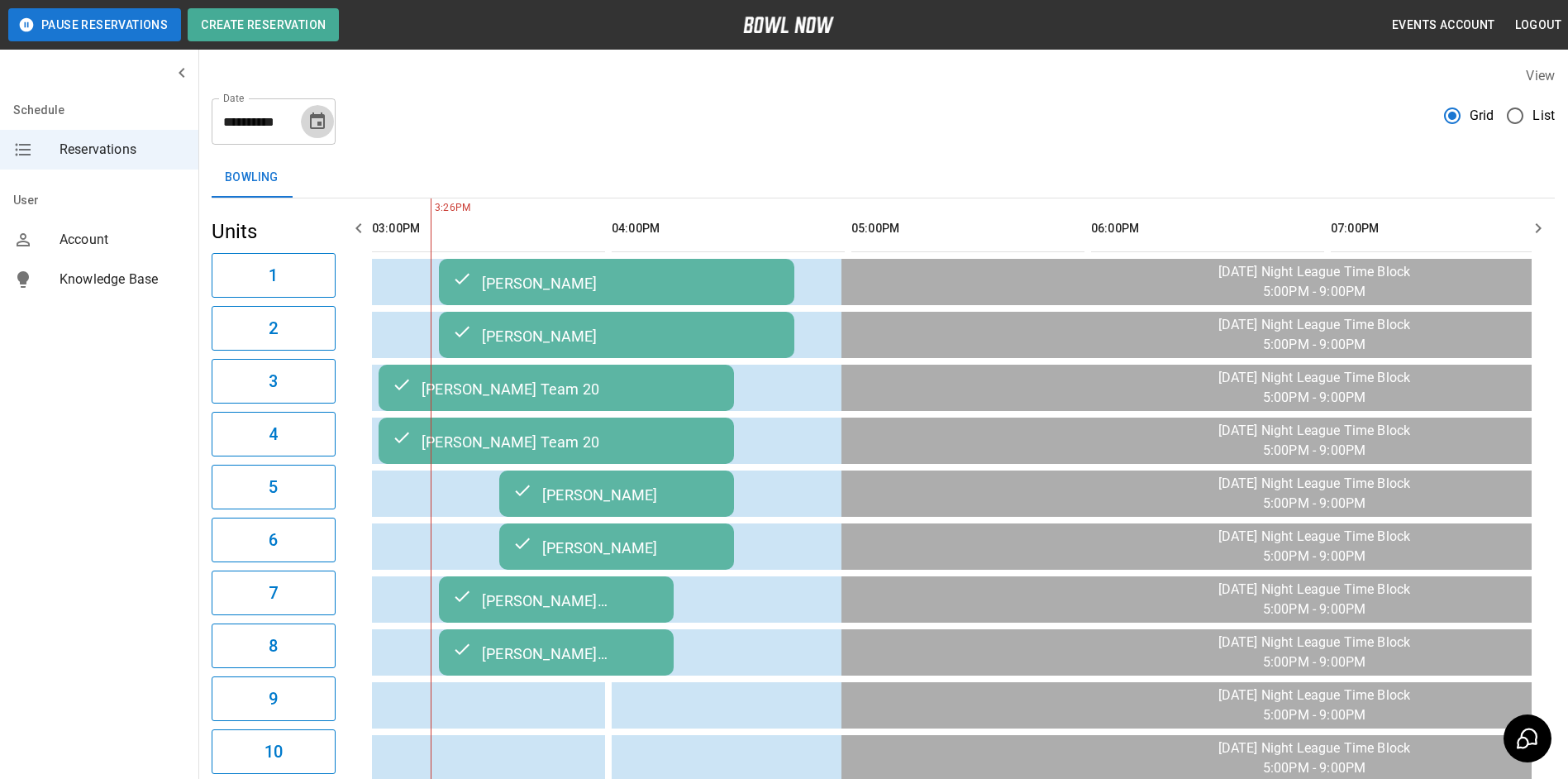
click at [311, 124] on icon "Choose date, selected date is Sep 23, 2025" at bounding box center [317, 121] width 20 height 20
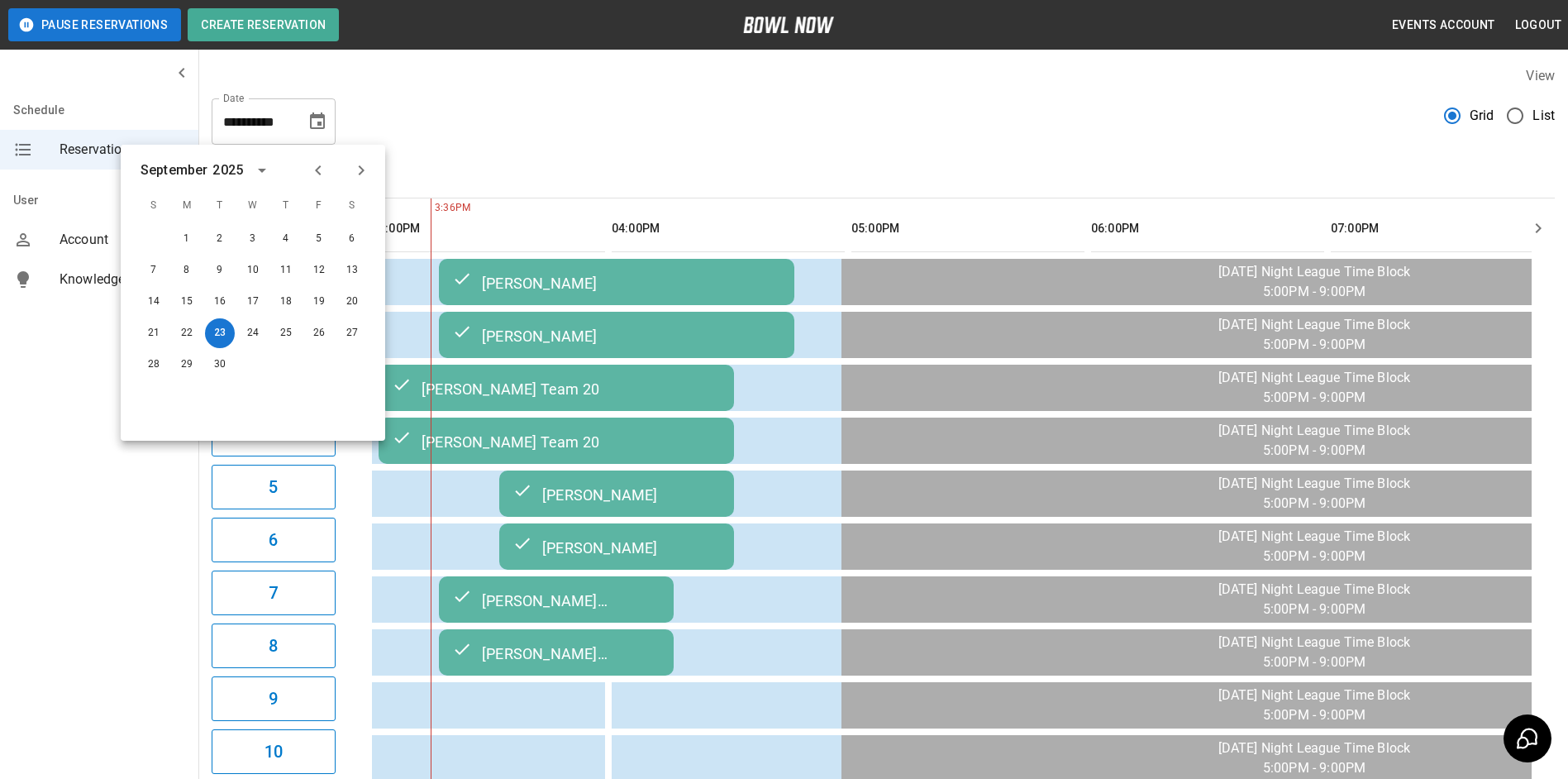
click at [473, 131] on div "**********" at bounding box center [884, 114] width 1344 height 59
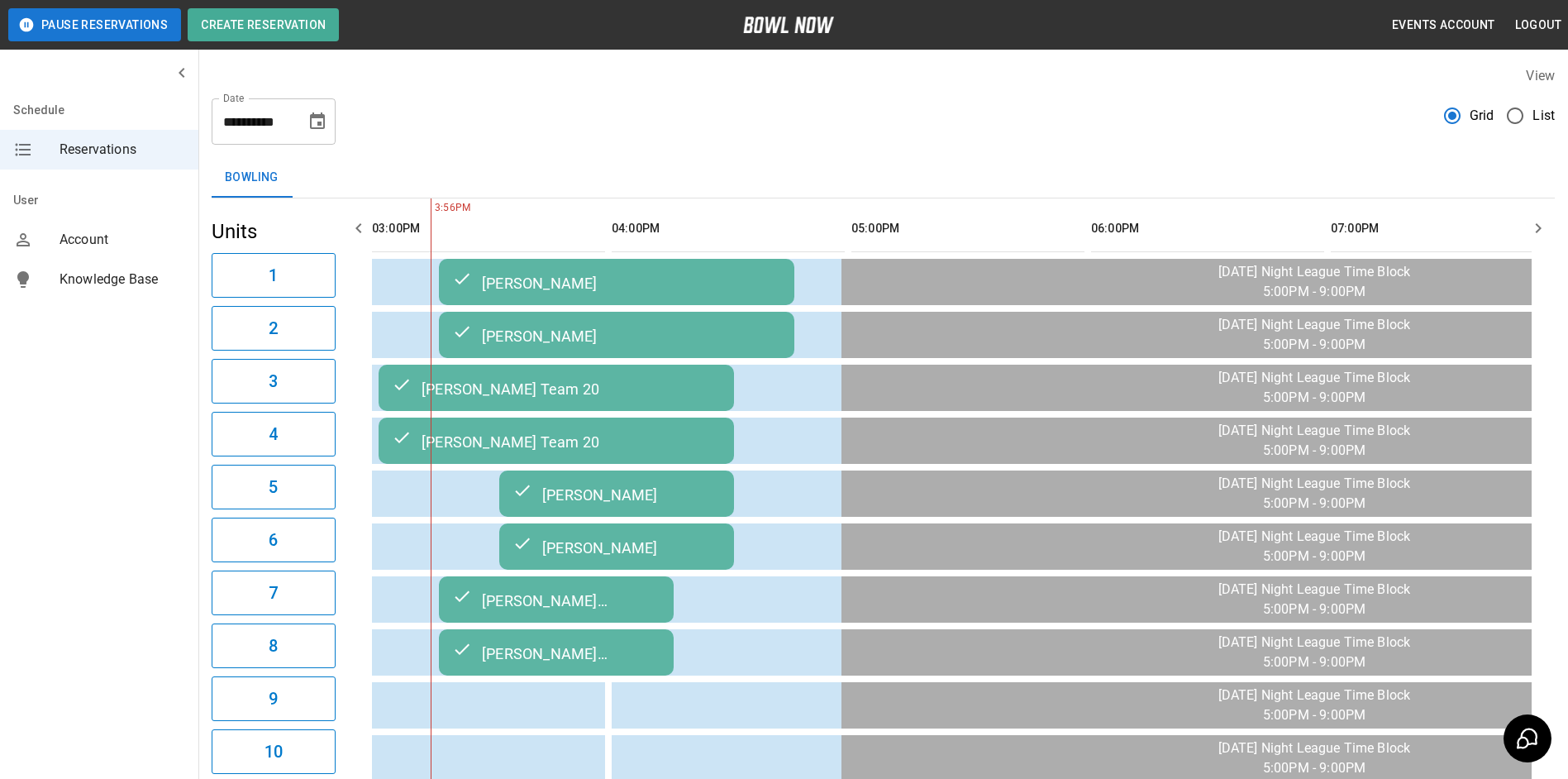
click at [633, 621] on td "[PERSON_NAME] leichtwies post bowl" at bounding box center [556, 599] width 235 height 46
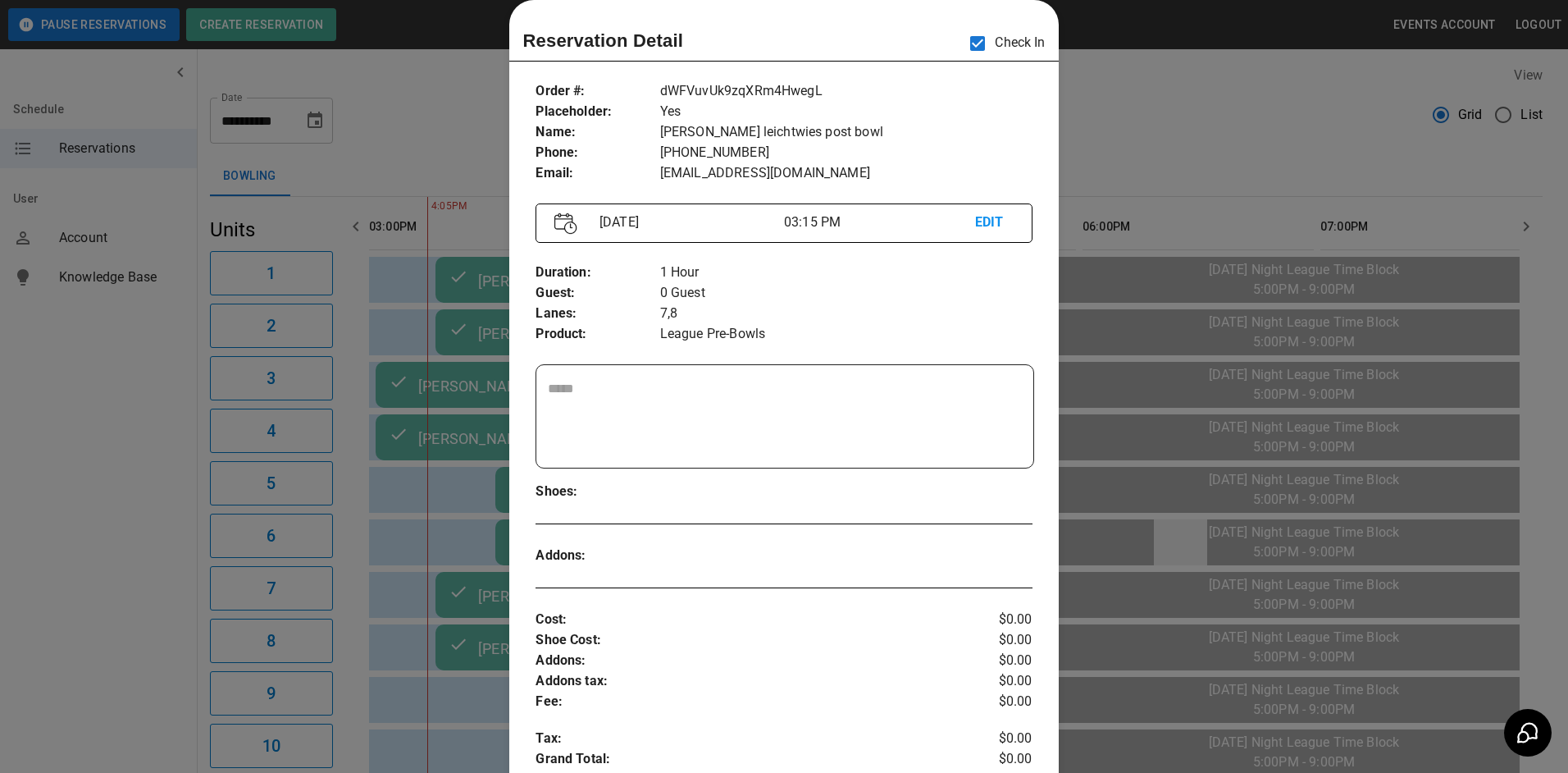
drag, startPoint x: 1199, startPoint y: 558, endPoint x: 1205, endPoint y: 536, distance: 22.8
click at [1199, 545] on div at bounding box center [784, 386] width 1568 height 773
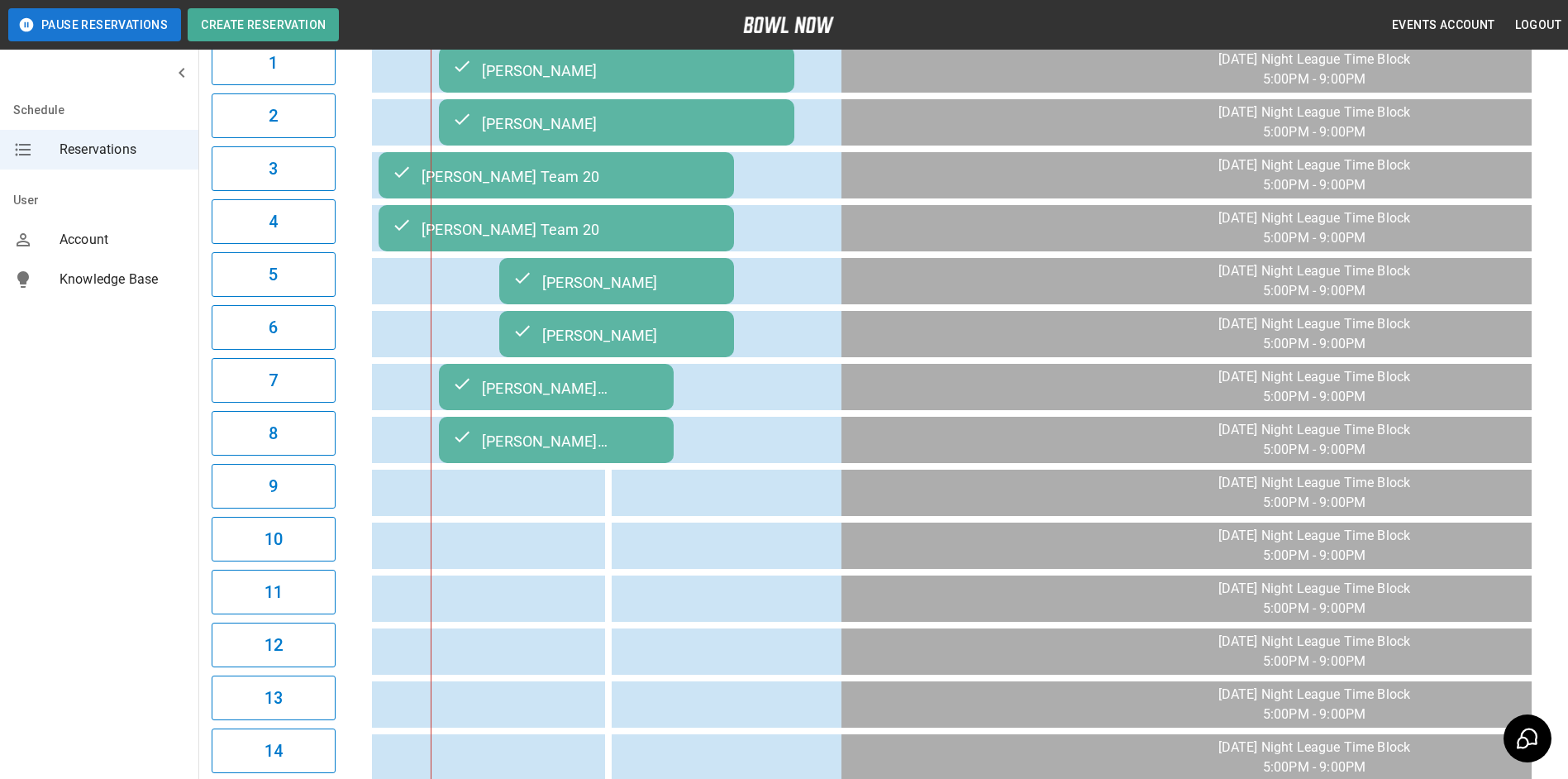
scroll to position [0, 0]
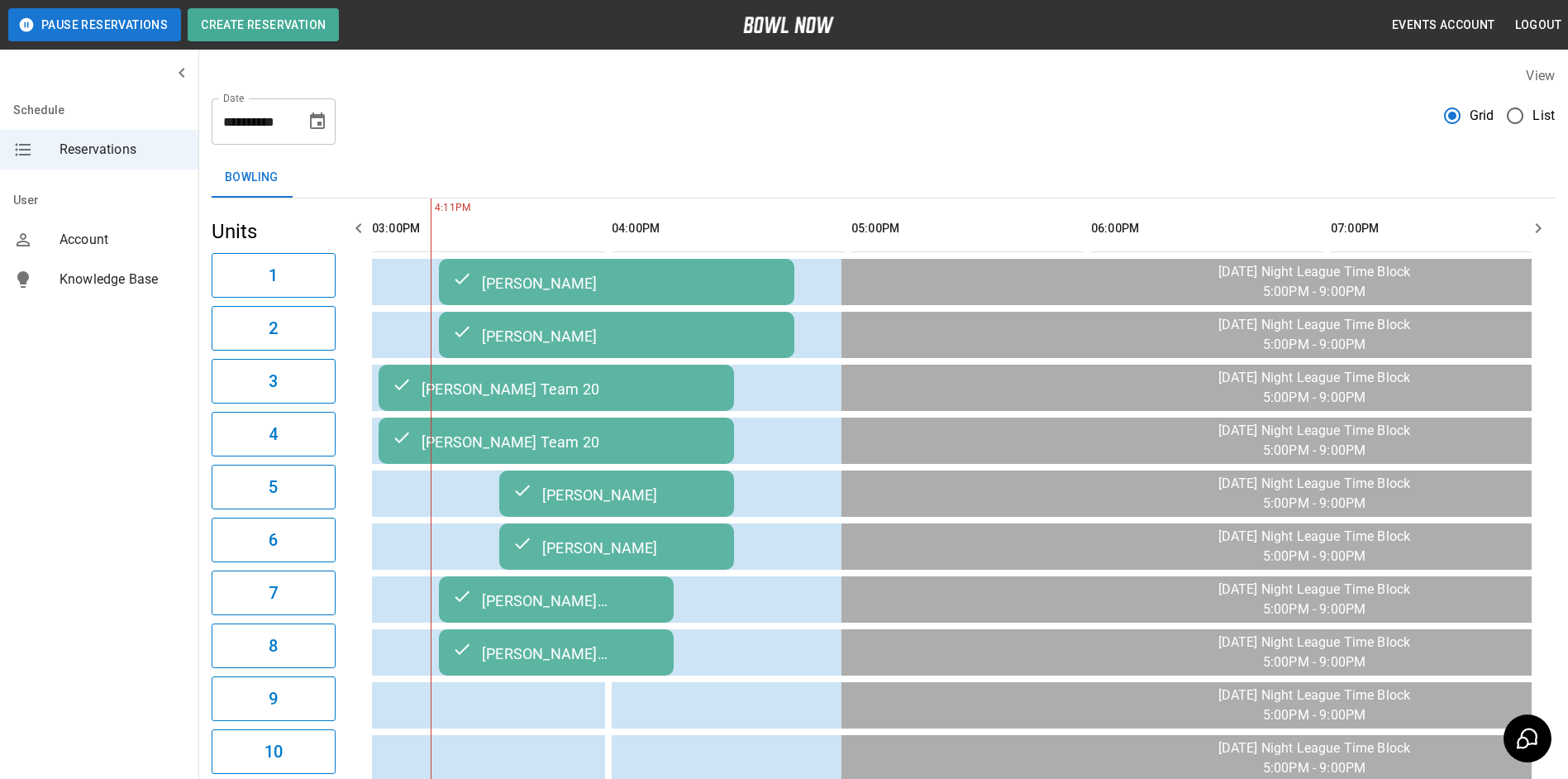
click at [320, 125] on icon "Choose date, selected date is Sep 23, 2025" at bounding box center [318, 121] width 15 height 17
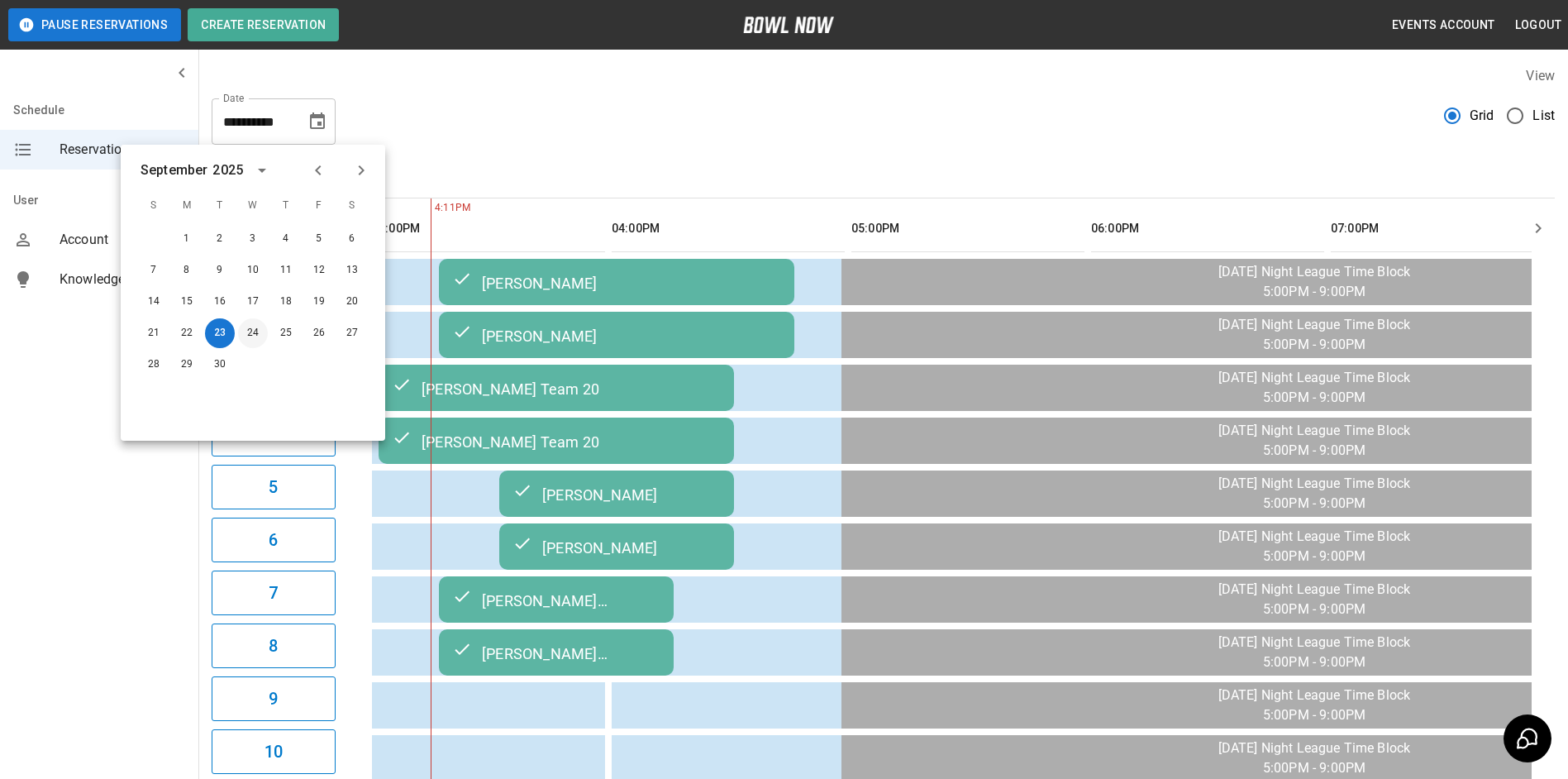
drag, startPoint x: 252, startPoint y: 333, endPoint x: 233, endPoint y: 348, distance: 24.2
click at [251, 333] on button "24" at bounding box center [253, 333] width 30 height 30
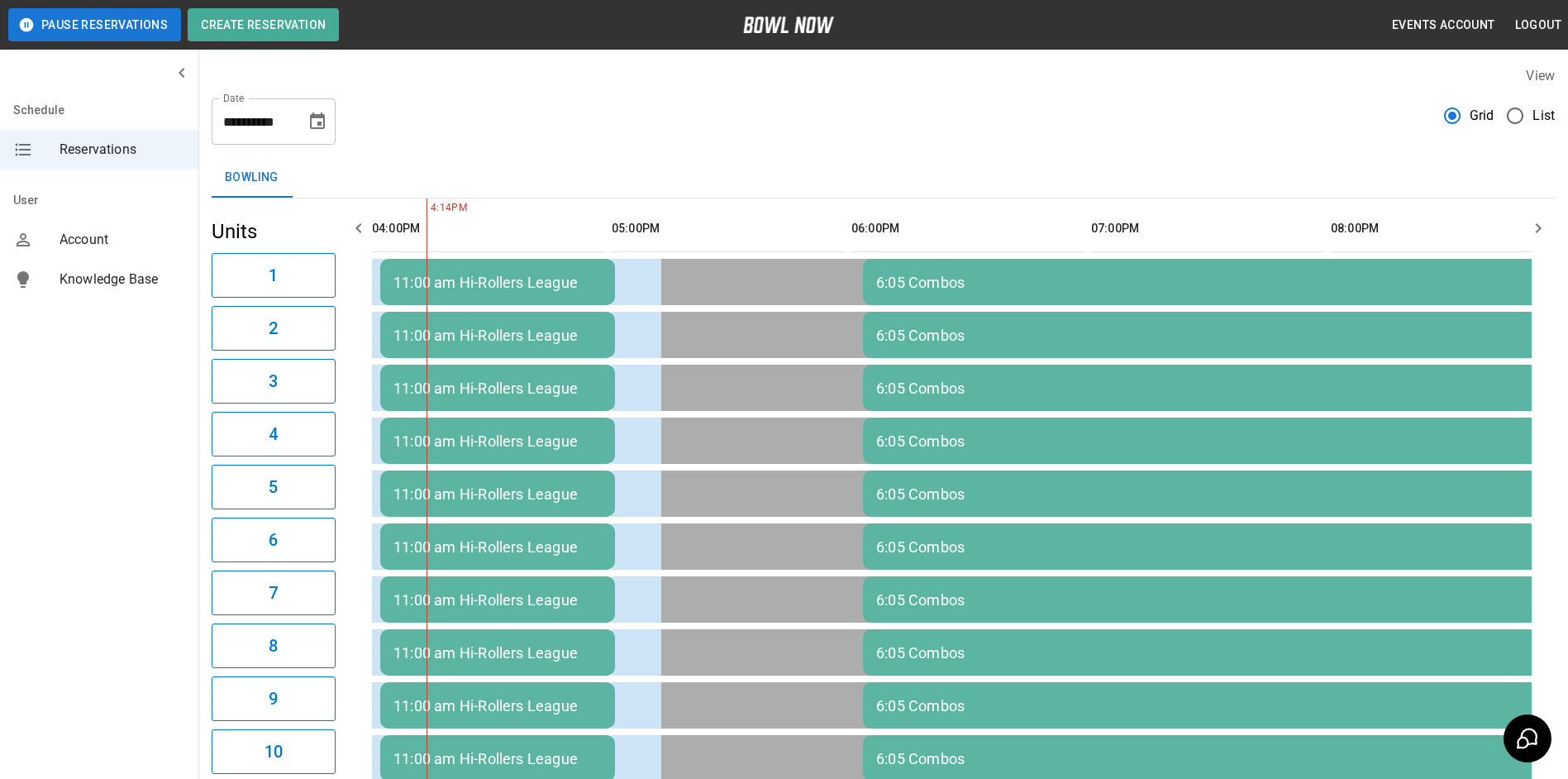
click at [322, 132] on button "Choose date, selected date is Sep 24, 2025" at bounding box center [317, 121] width 33 height 33
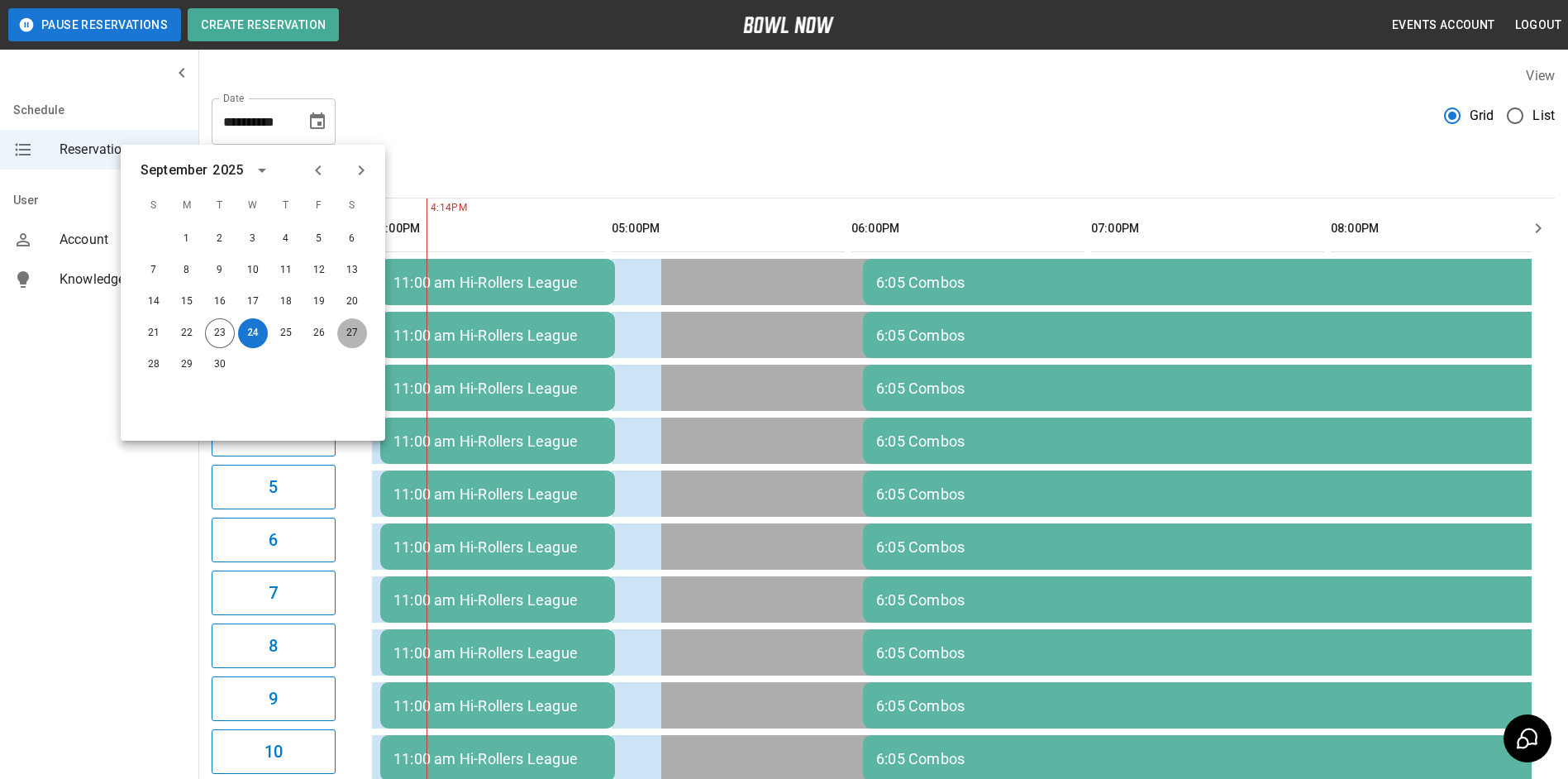
click at [340, 339] on button "27" at bounding box center [352, 333] width 30 height 30
type input "**********"
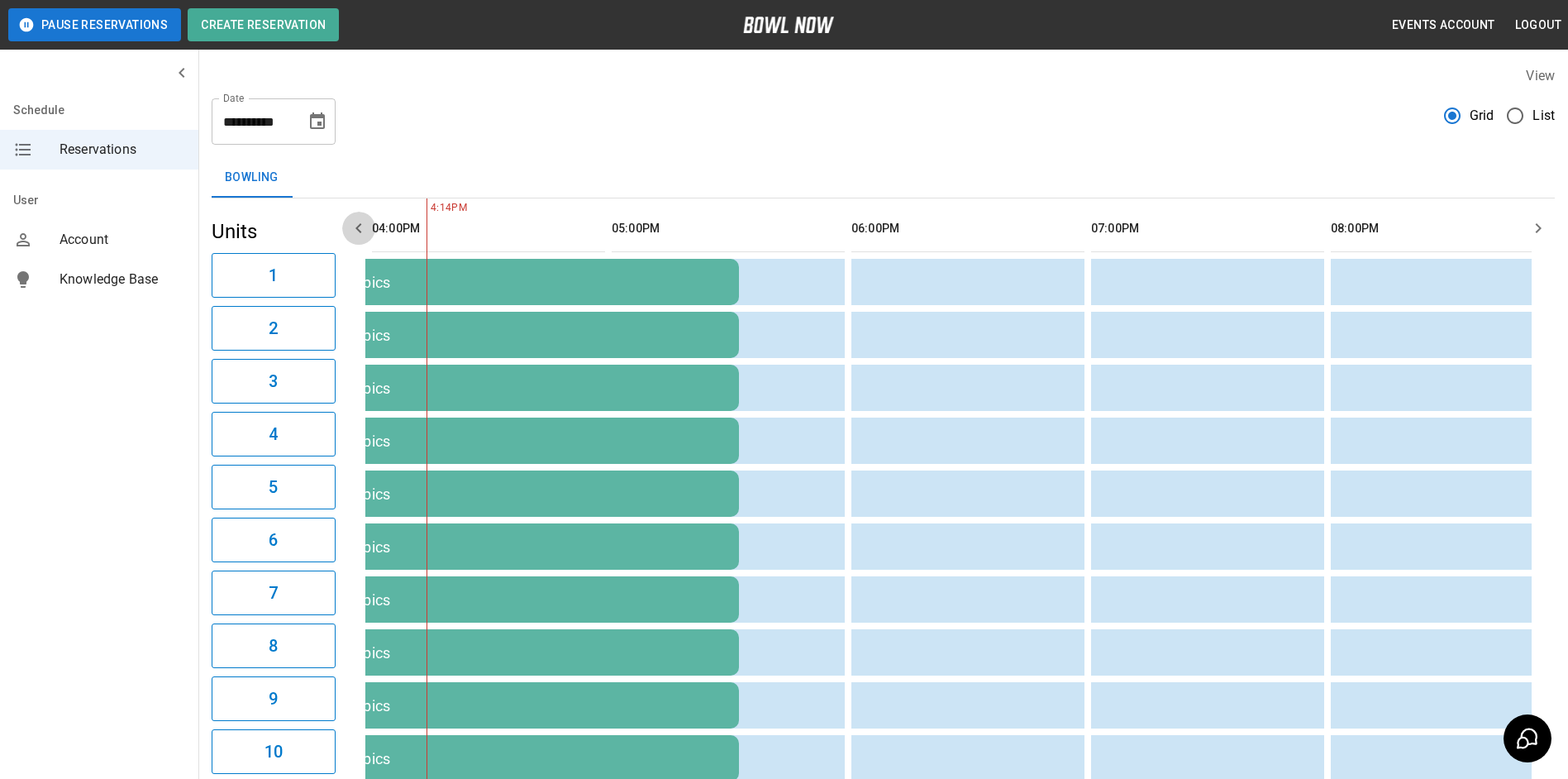
click at [356, 236] on icon "button" at bounding box center [358, 228] width 20 height 20
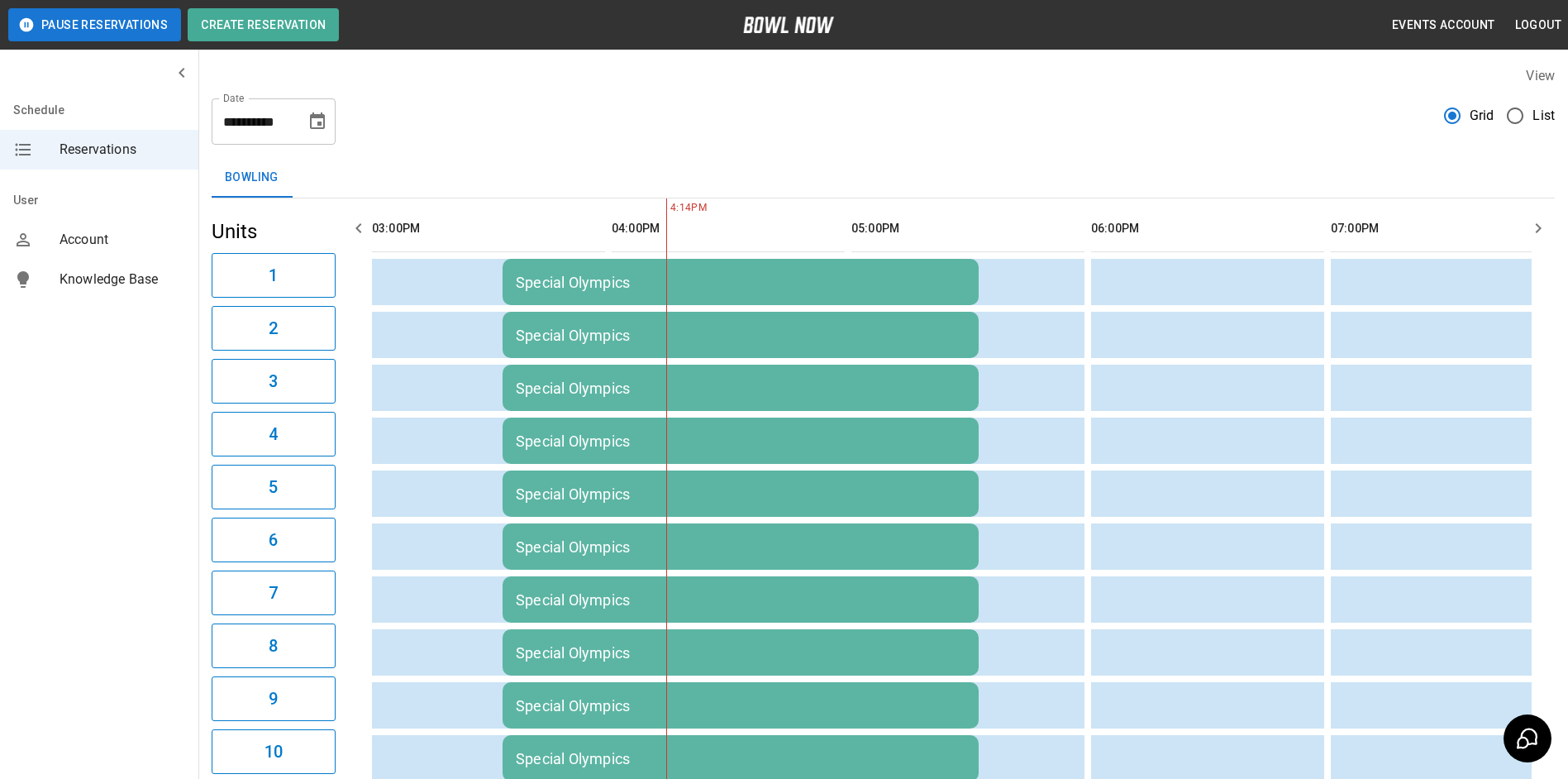
click at [356, 236] on icon "button" at bounding box center [358, 228] width 20 height 20
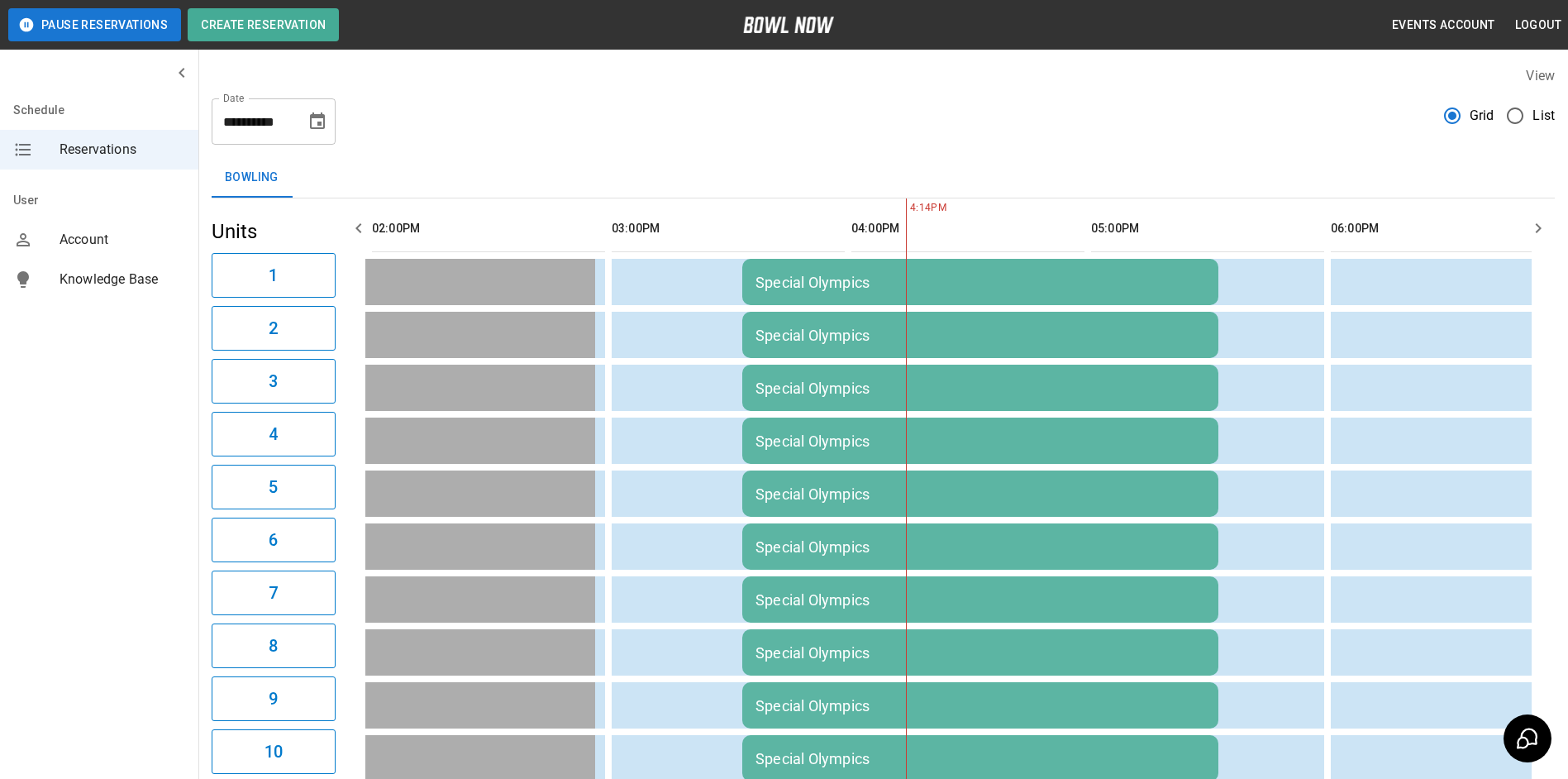
click at [356, 236] on icon "button" at bounding box center [358, 228] width 20 height 20
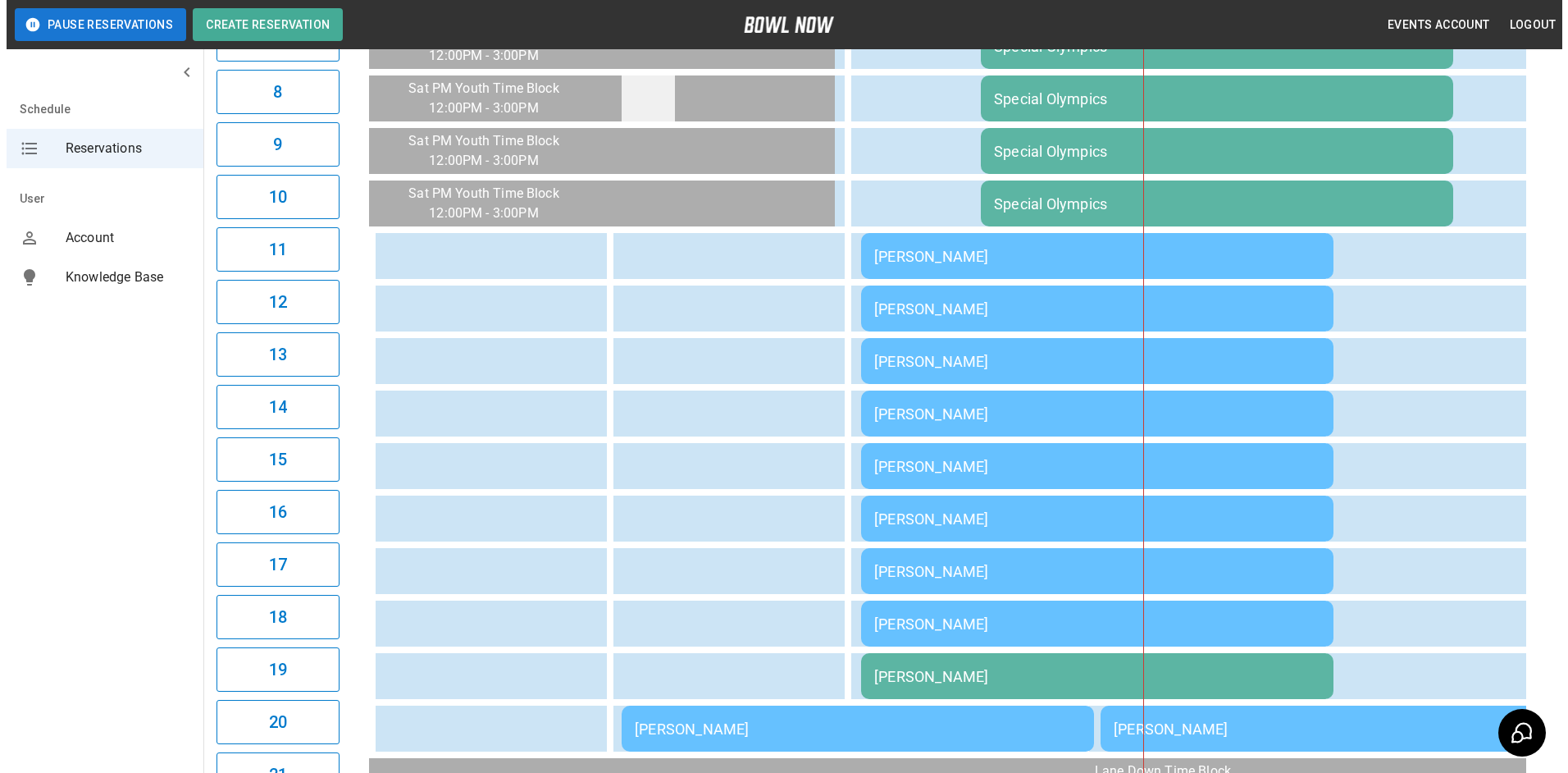
scroll to position [574, 0]
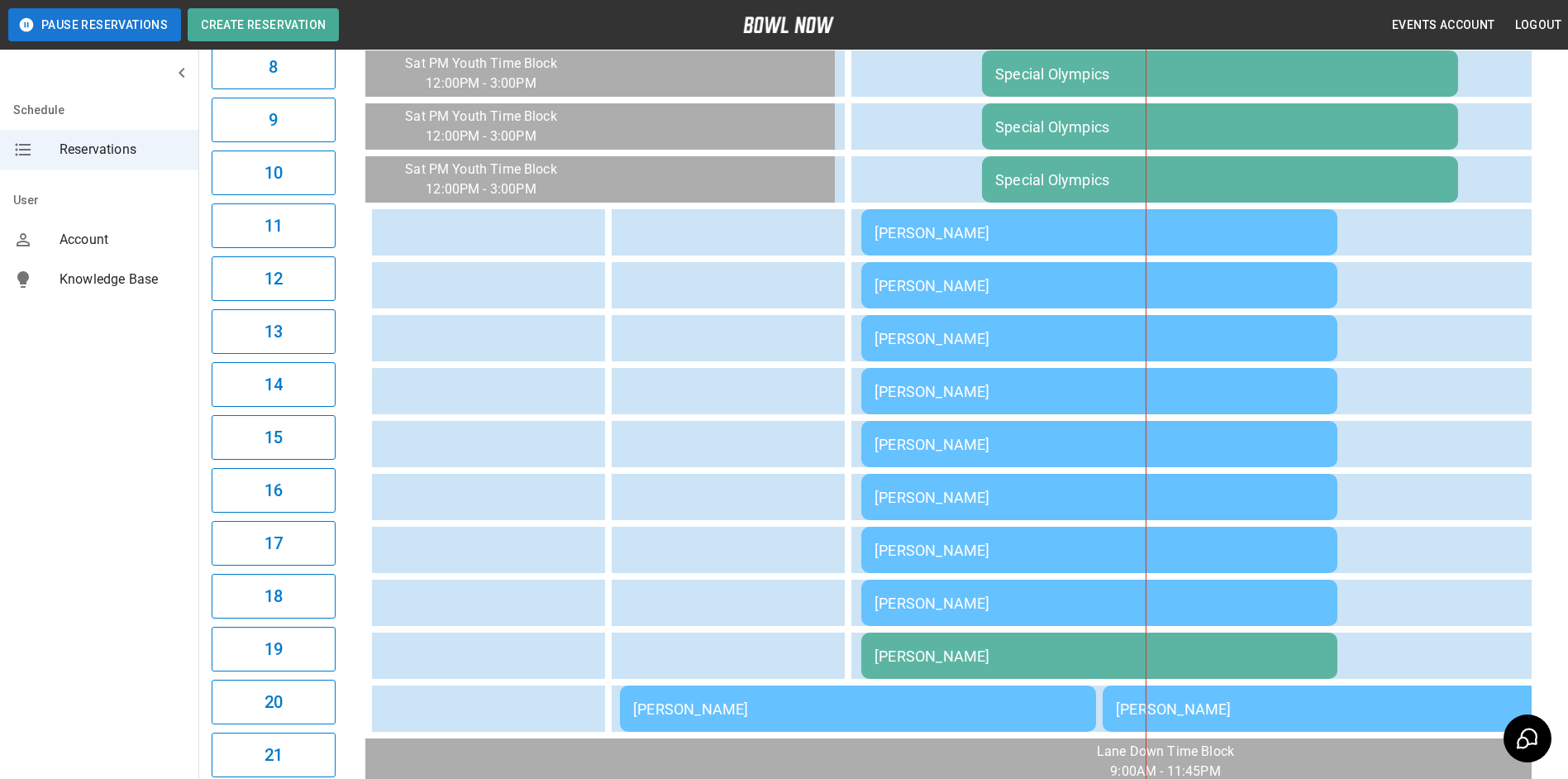
click at [929, 341] on div "[PERSON_NAME]" at bounding box center [1099, 338] width 449 height 17
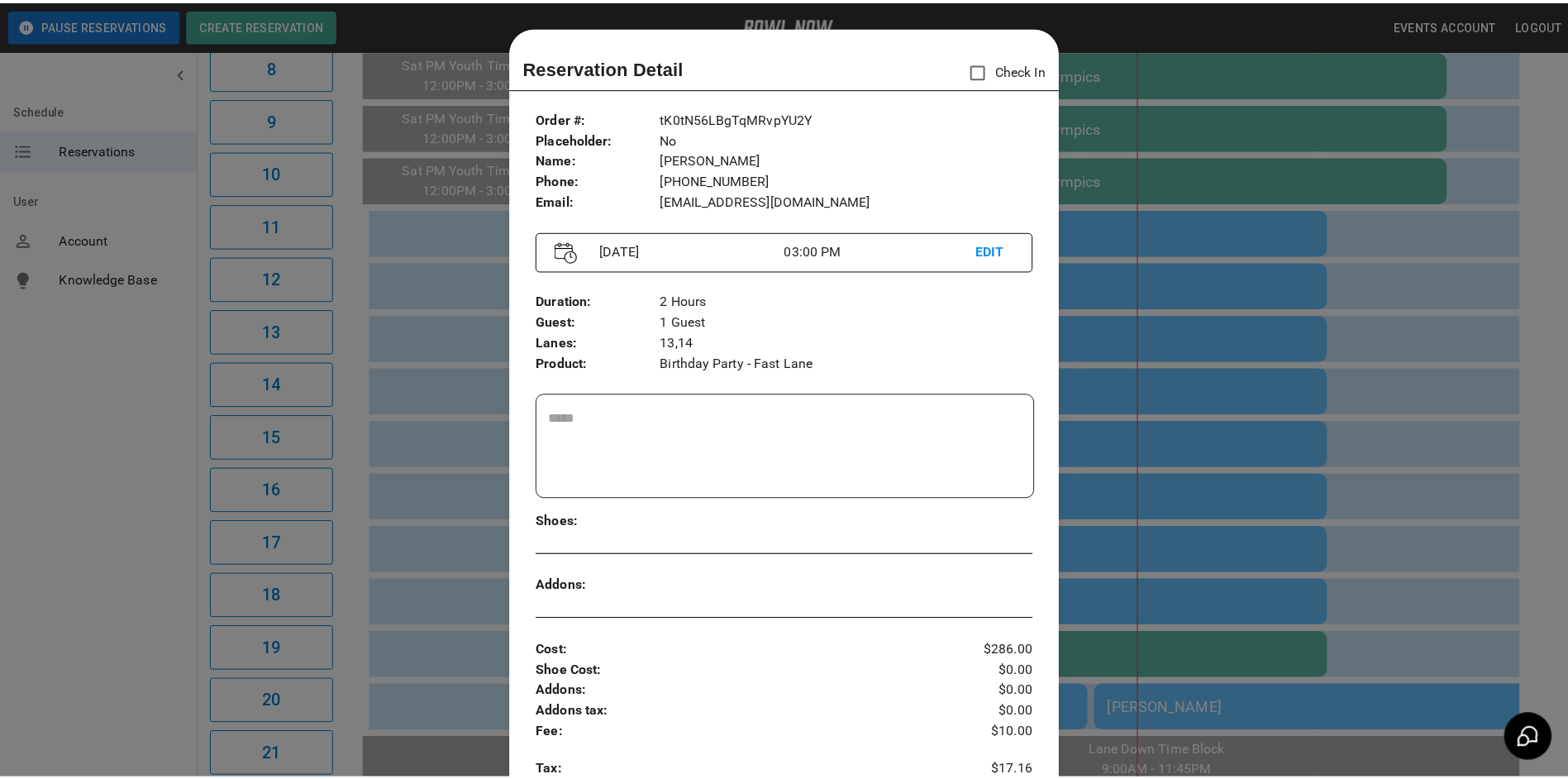
scroll to position [26, 0]
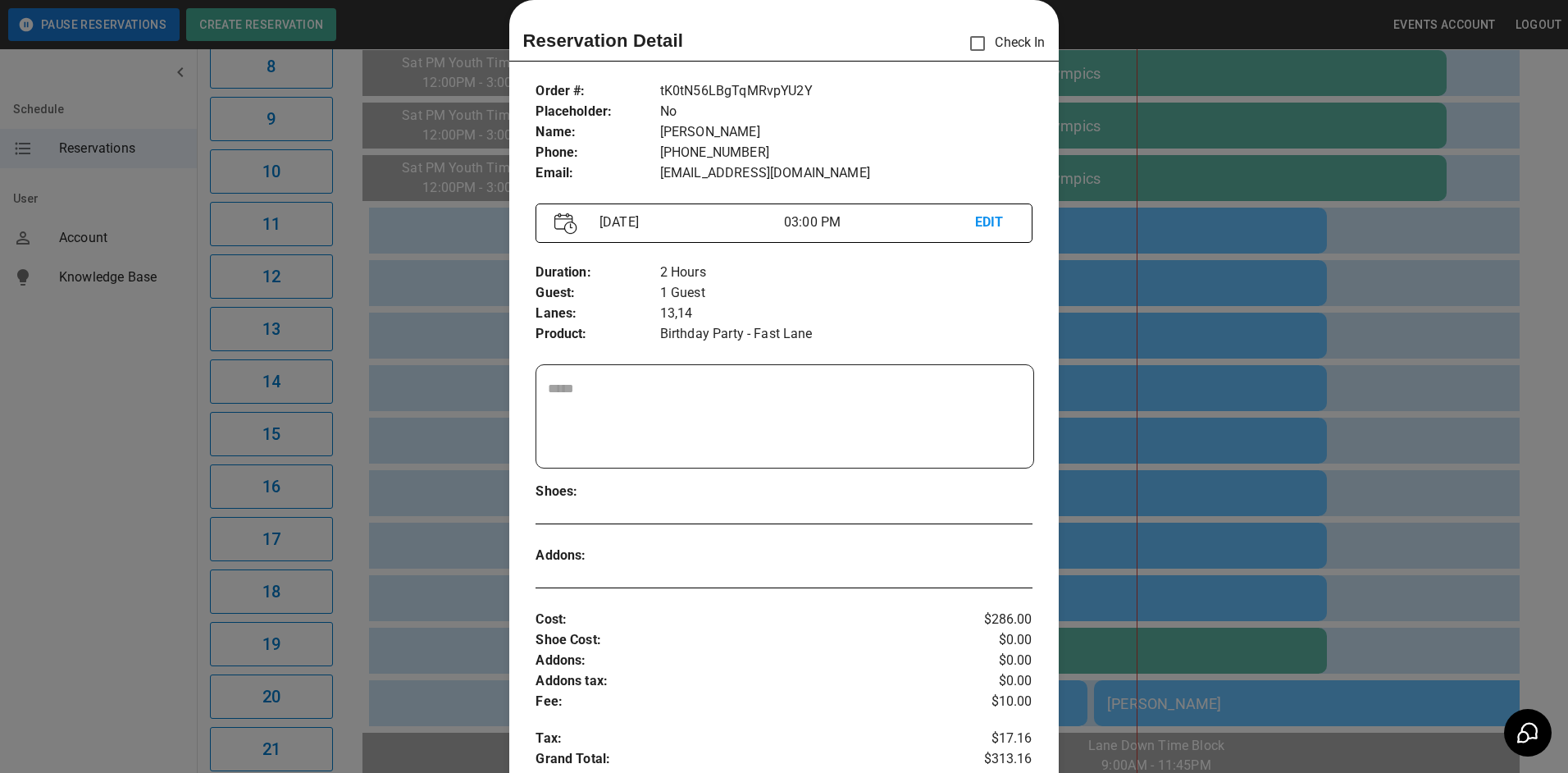
drag, startPoint x: 1384, startPoint y: 462, endPoint x: 1390, endPoint y: 477, distance: 16.2
click at [1382, 461] on div at bounding box center [784, 386] width 1568 height 773
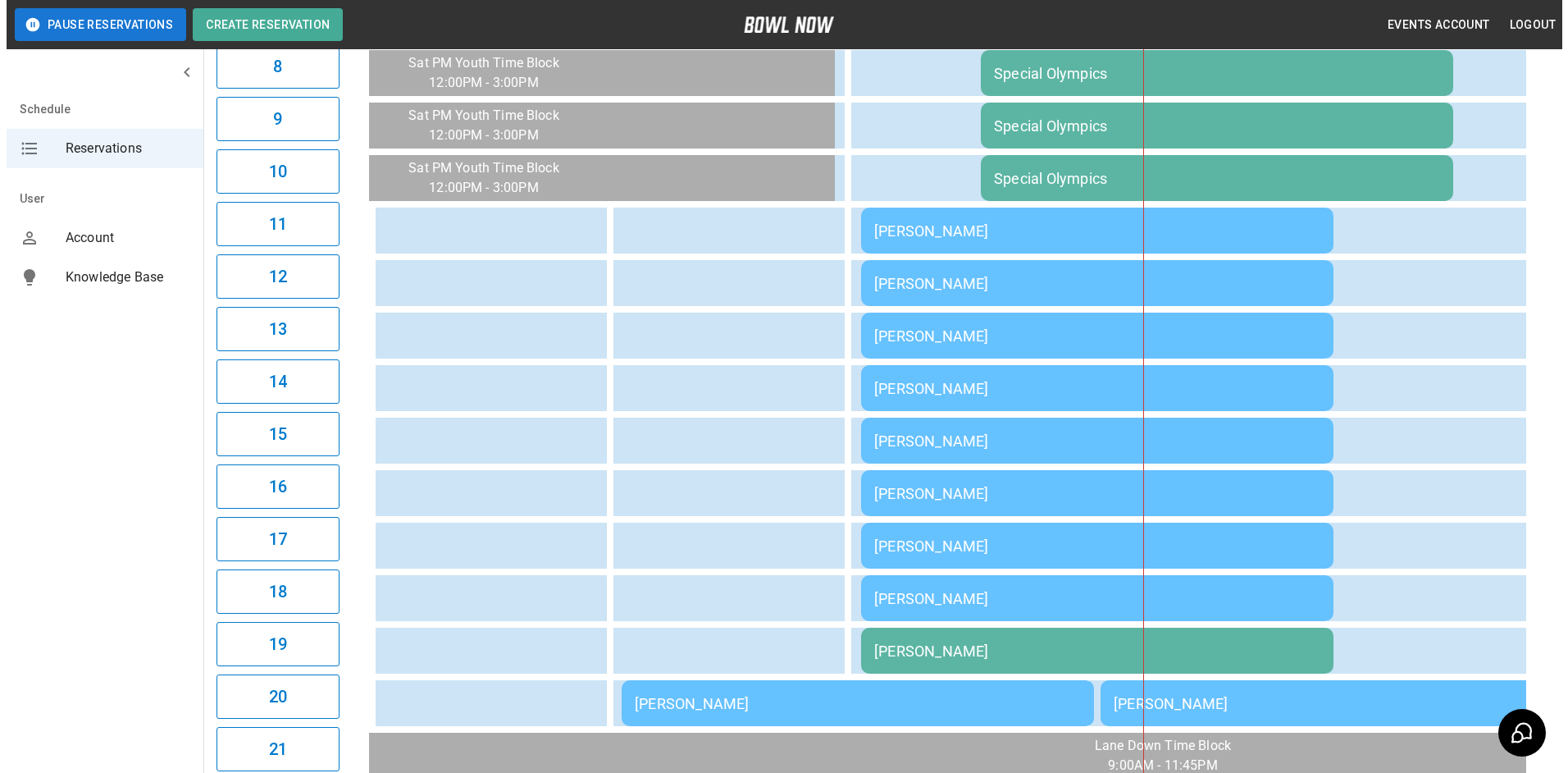
scroll to position [492, 0]
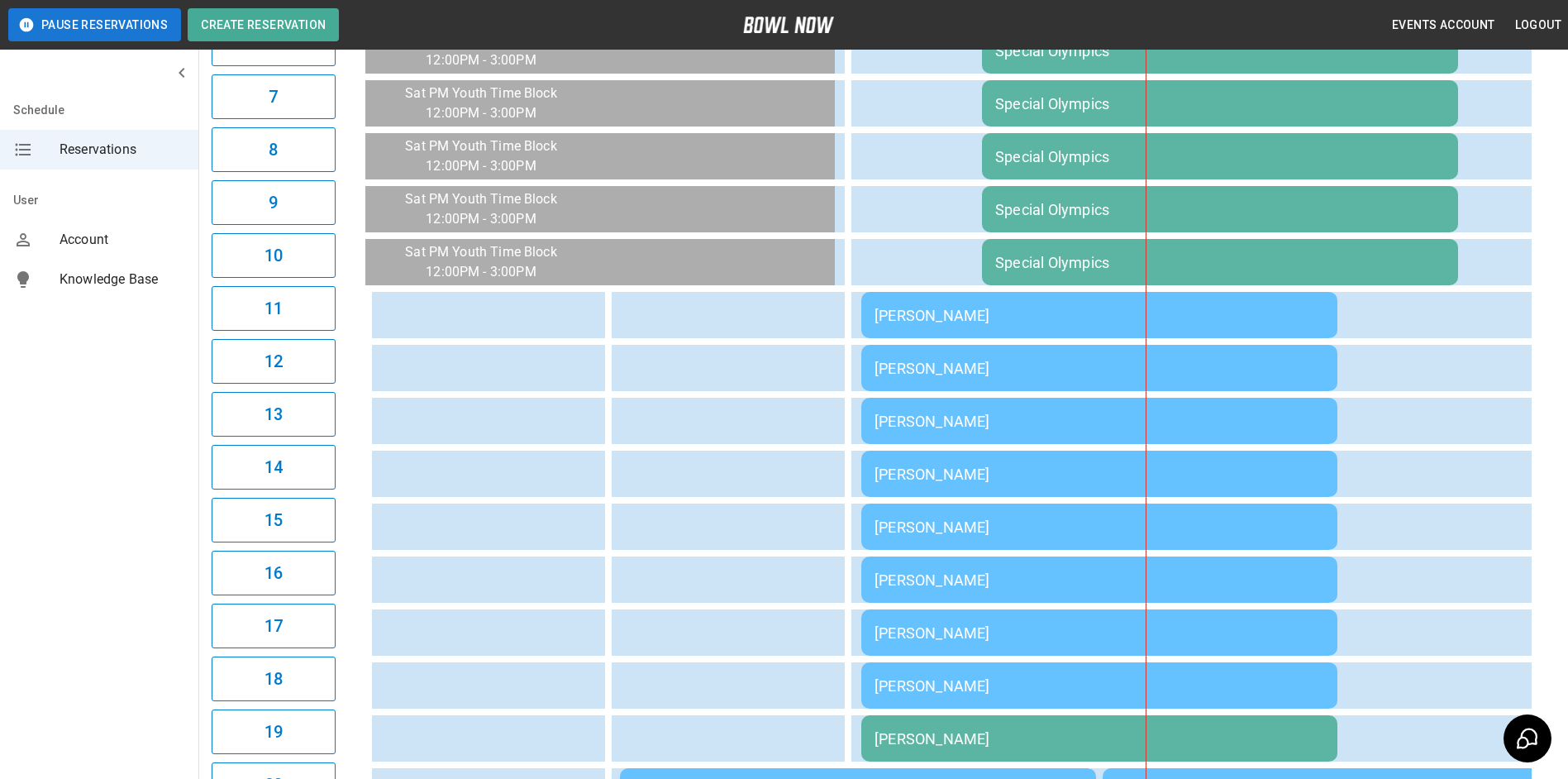
click at [1057, 367] on div "[PERSON_NAME]" at bounding box center [1099, 368] width 449 height 17
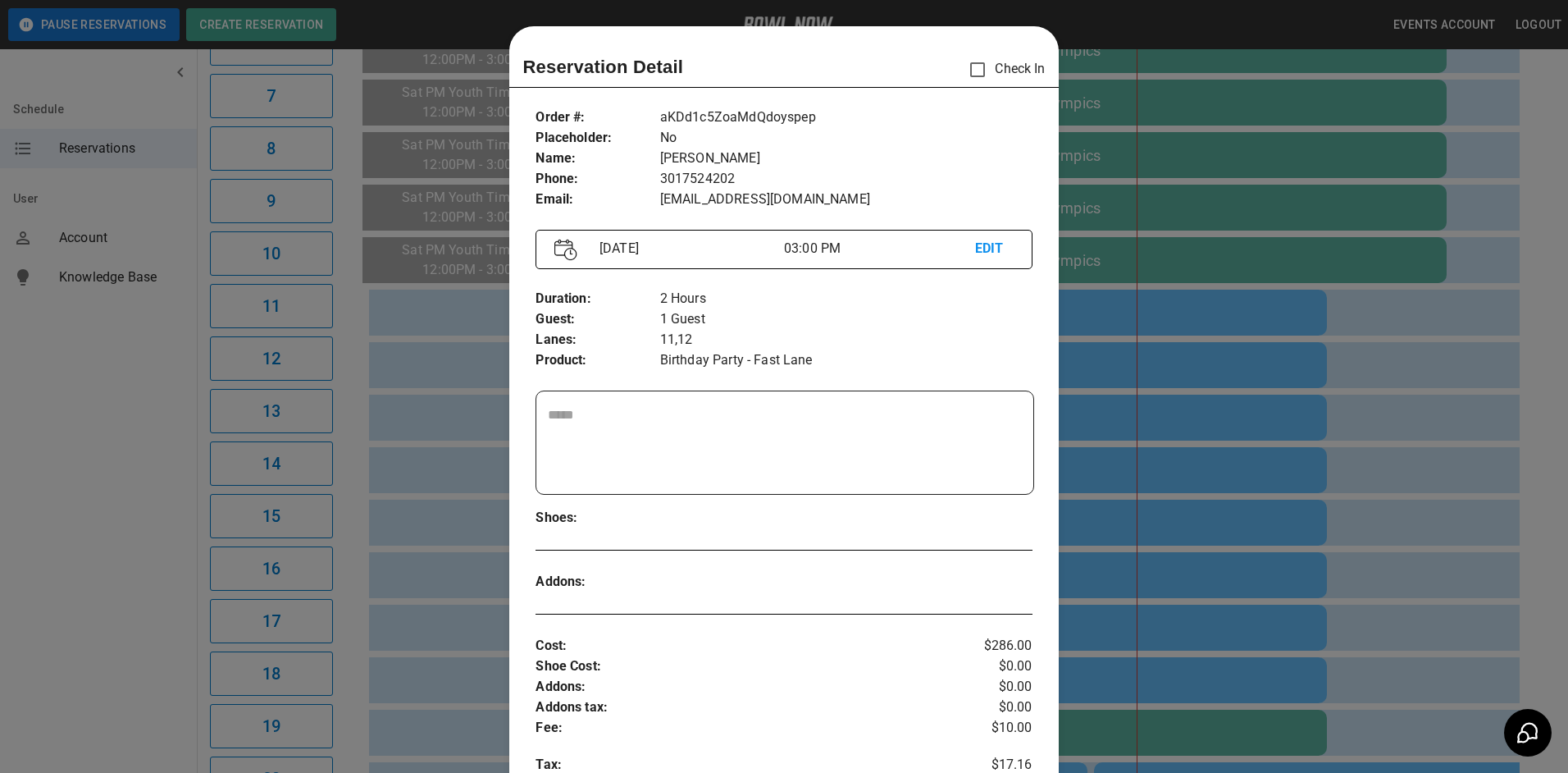
scroll to position [26, 0]
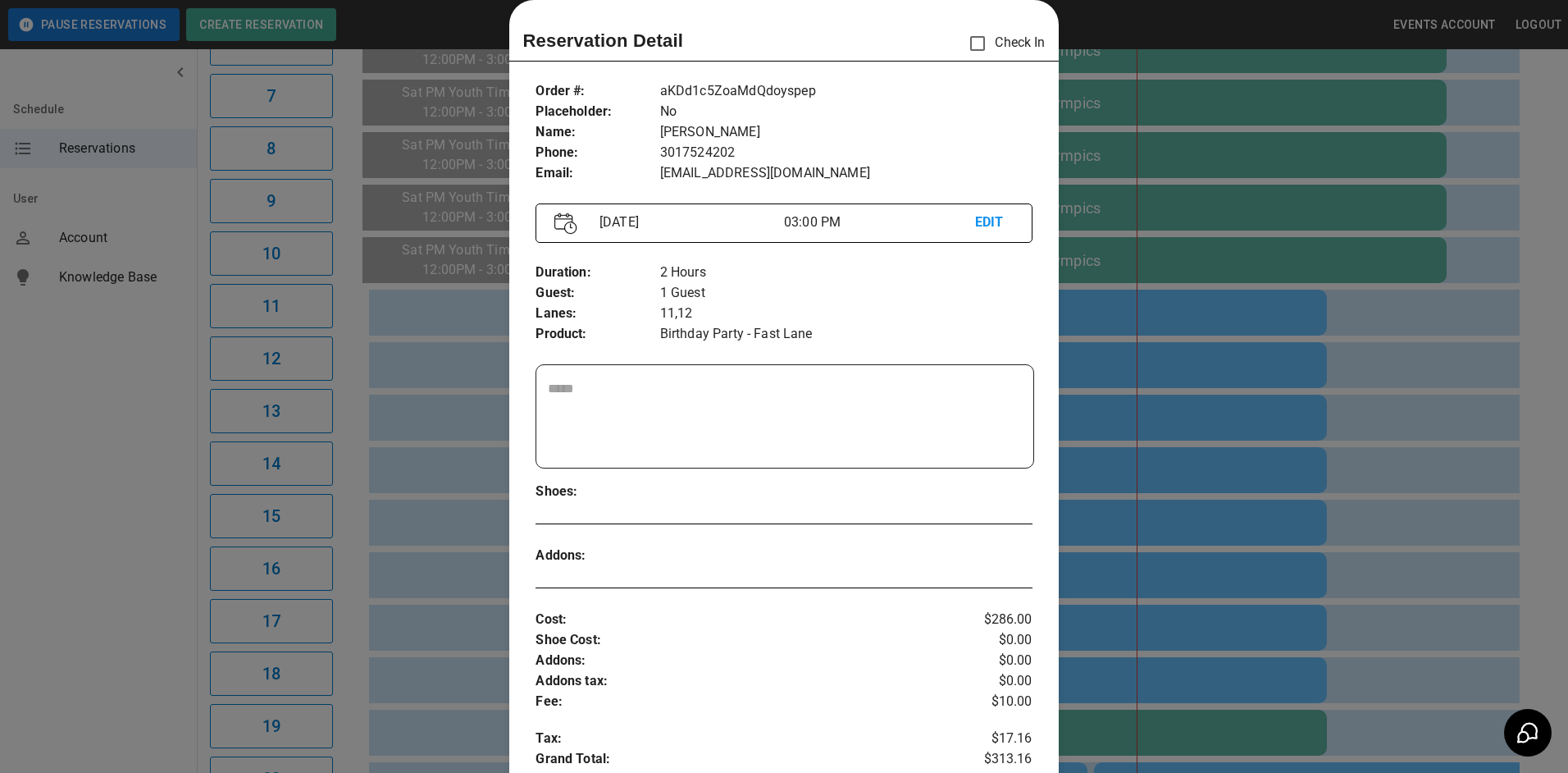
click at [1397, 376] on div at bounding box center [784, 386] width 1568 height 773
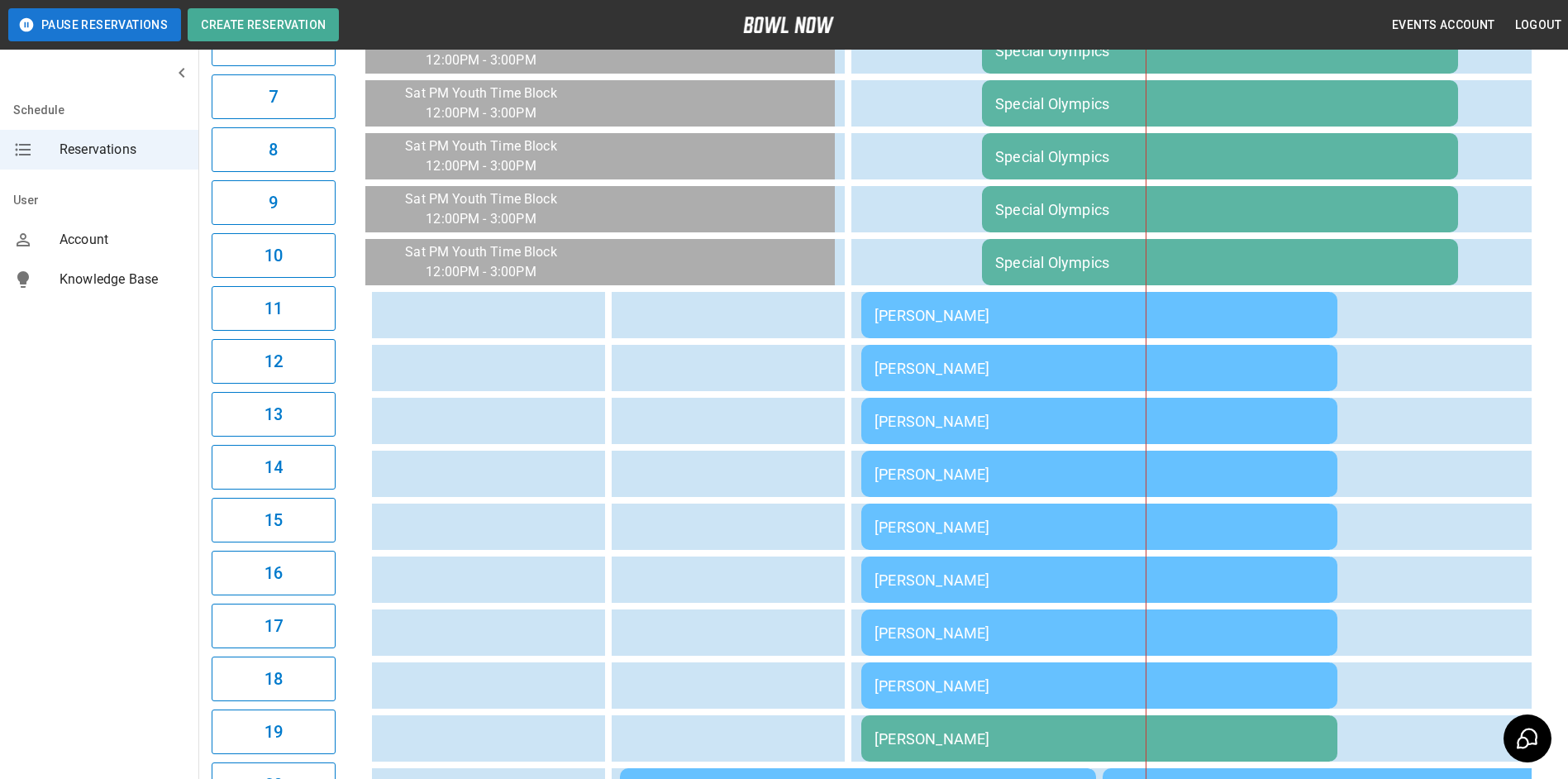
click at [1061, 302] on td "[PERSON_NAME]" at bounding box center [1099, 315] width 476 height 46
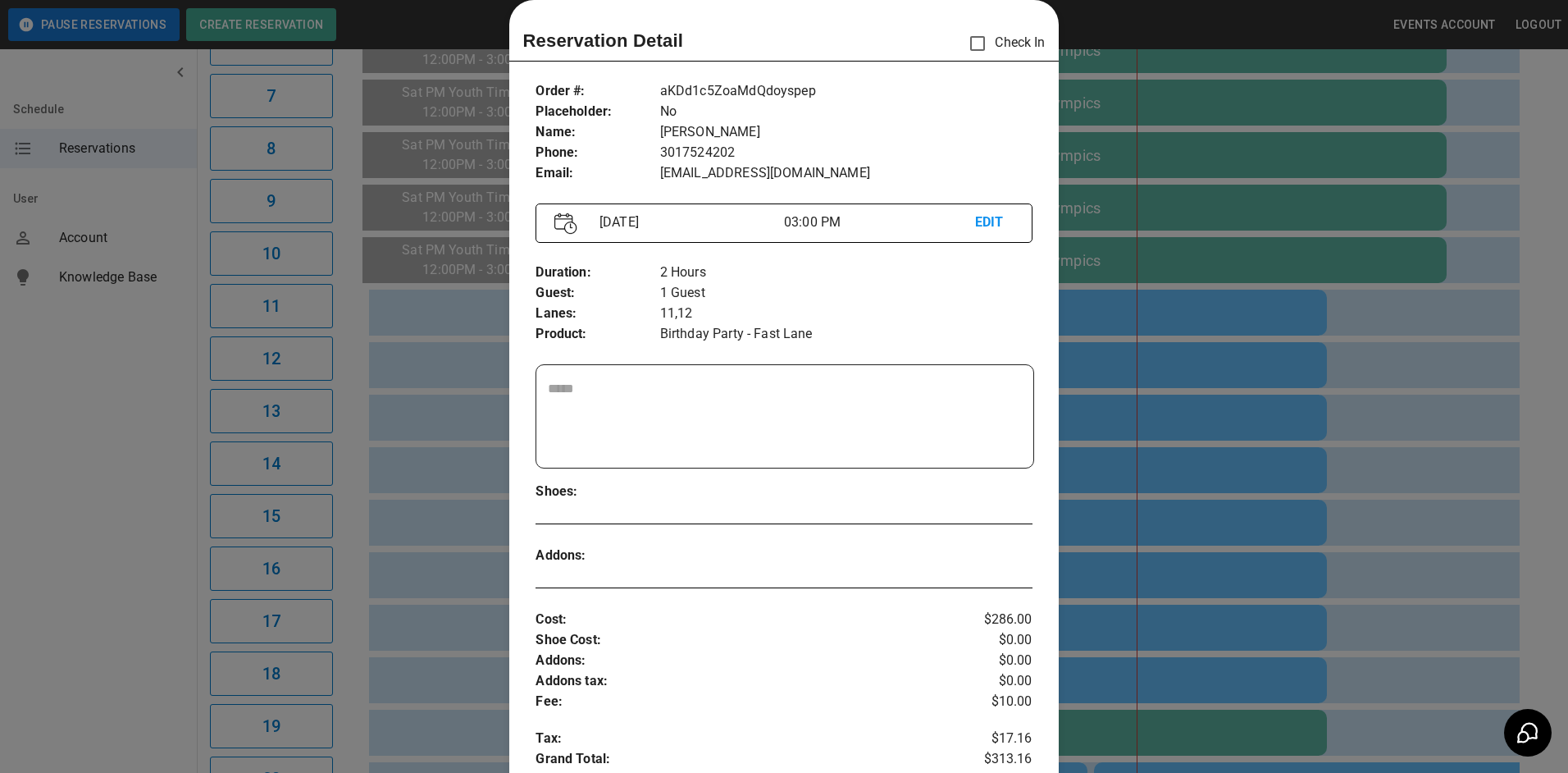
click at [1334, 417] on div at bounding box center [784, 386] width 1568 height 773
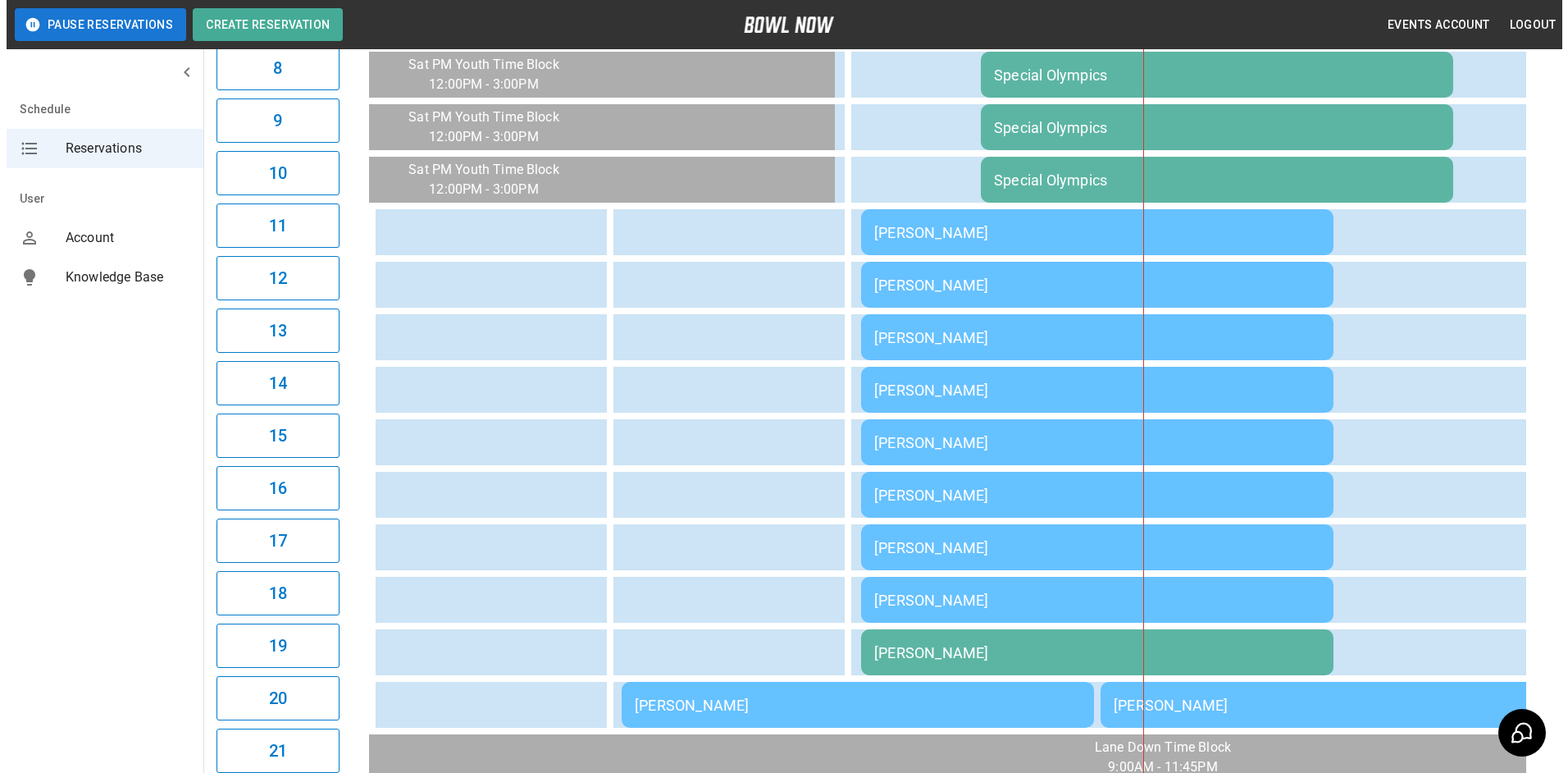
scroll to position [752, 0]
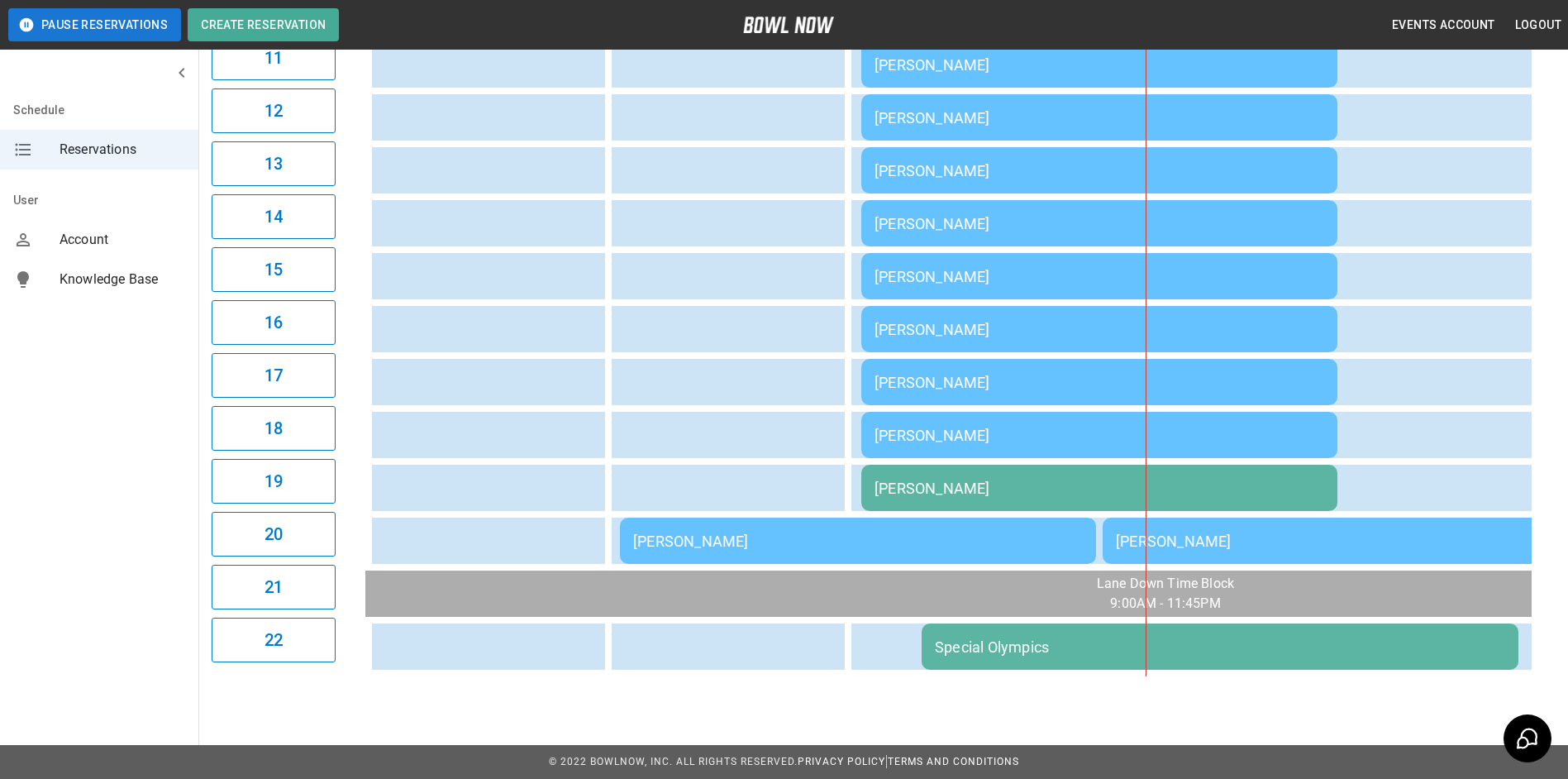
click at [1007, 534] on div "[PERSON_NAME]" at bounding box center [858, 541] width 449 height 17
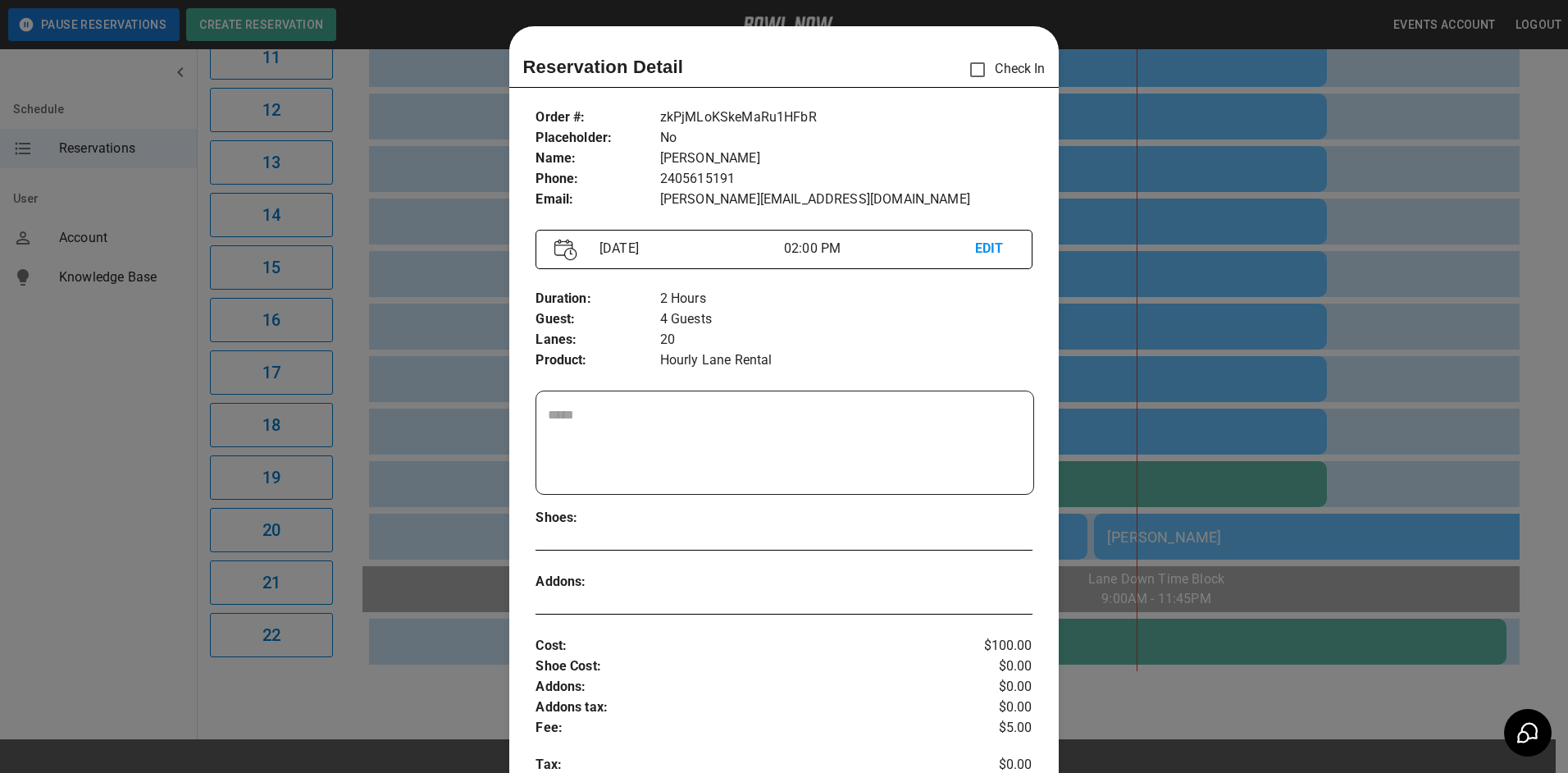
scroll to position [26, 0]
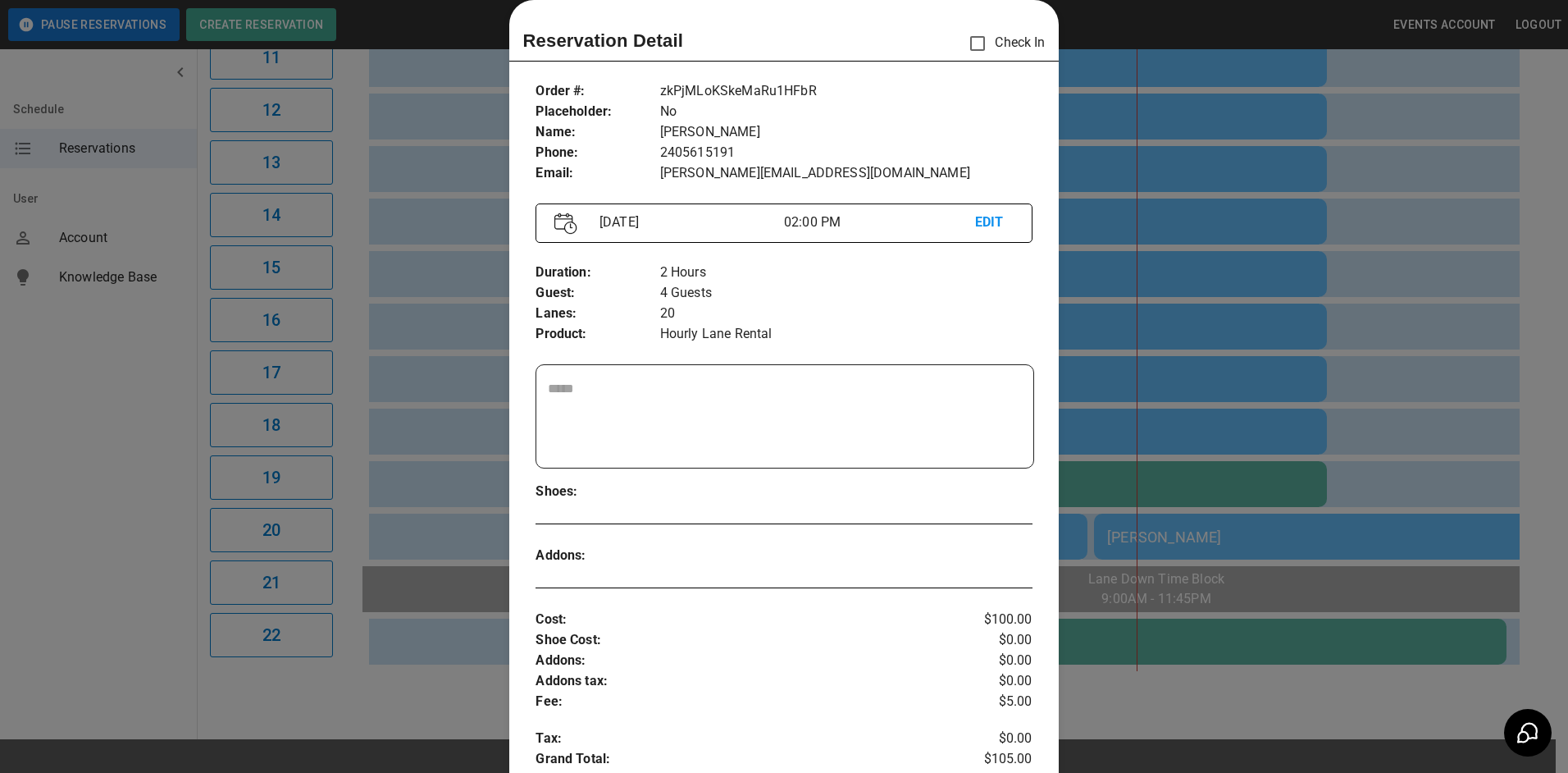
click at [1273, 395] on div at bounding box center [784, 386] width 1568 height 773
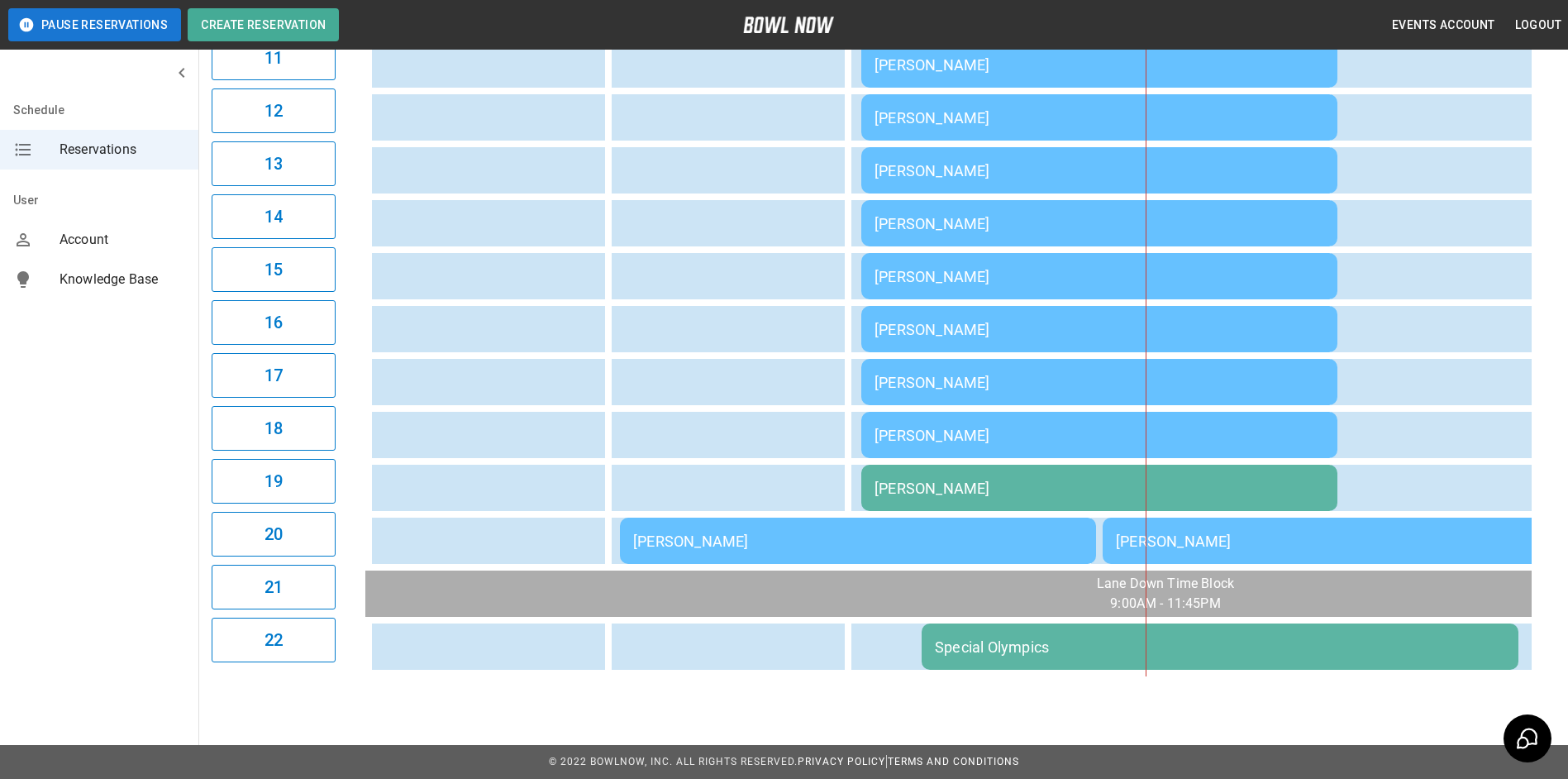
click at [913, 480] on div "[PERSON_NAME]" at bounding box center [1099, 488] width 449 height 17
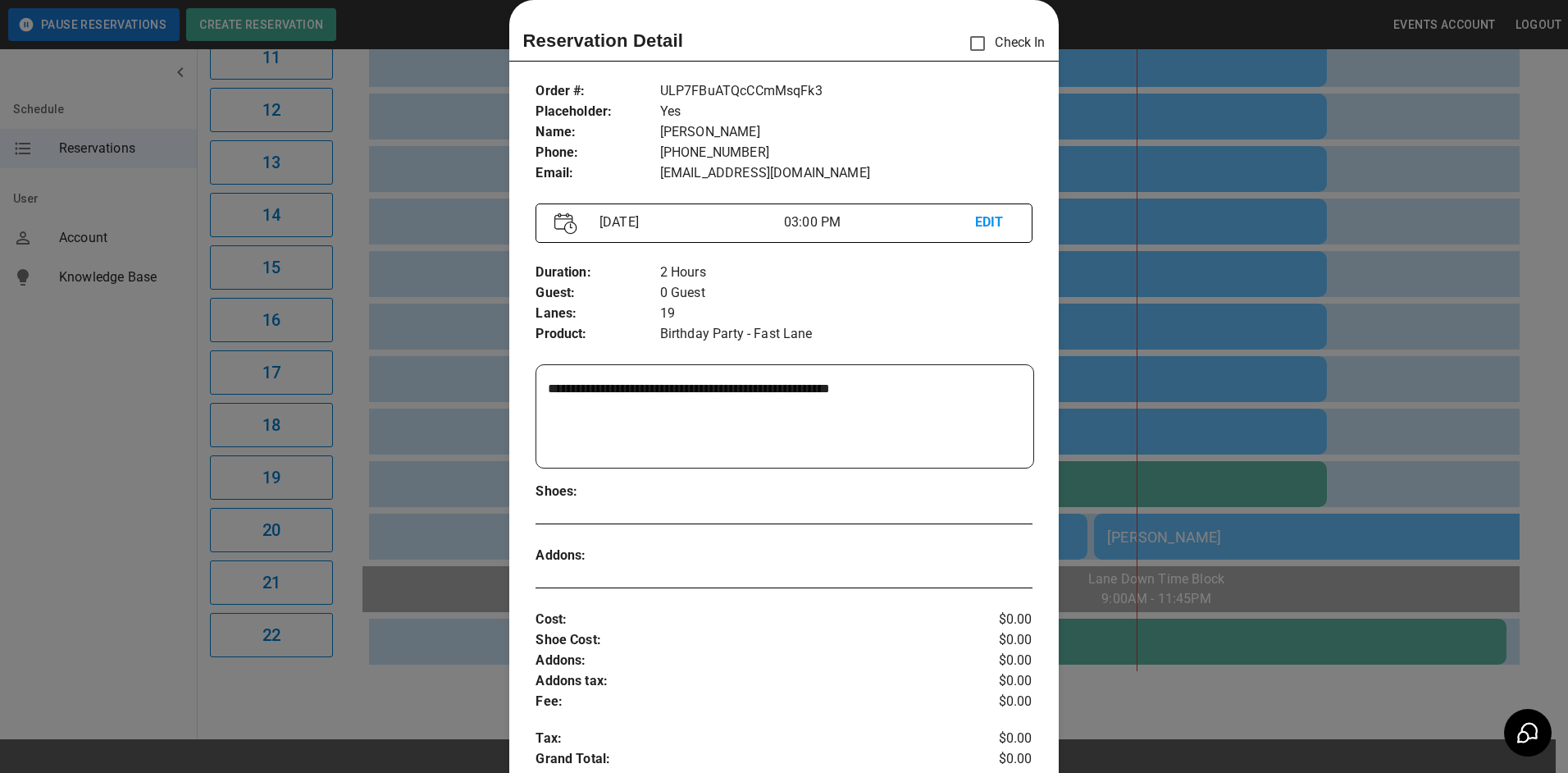
click at [1145, 393] on div at bounding box center [784, 386] width 1568 height 773
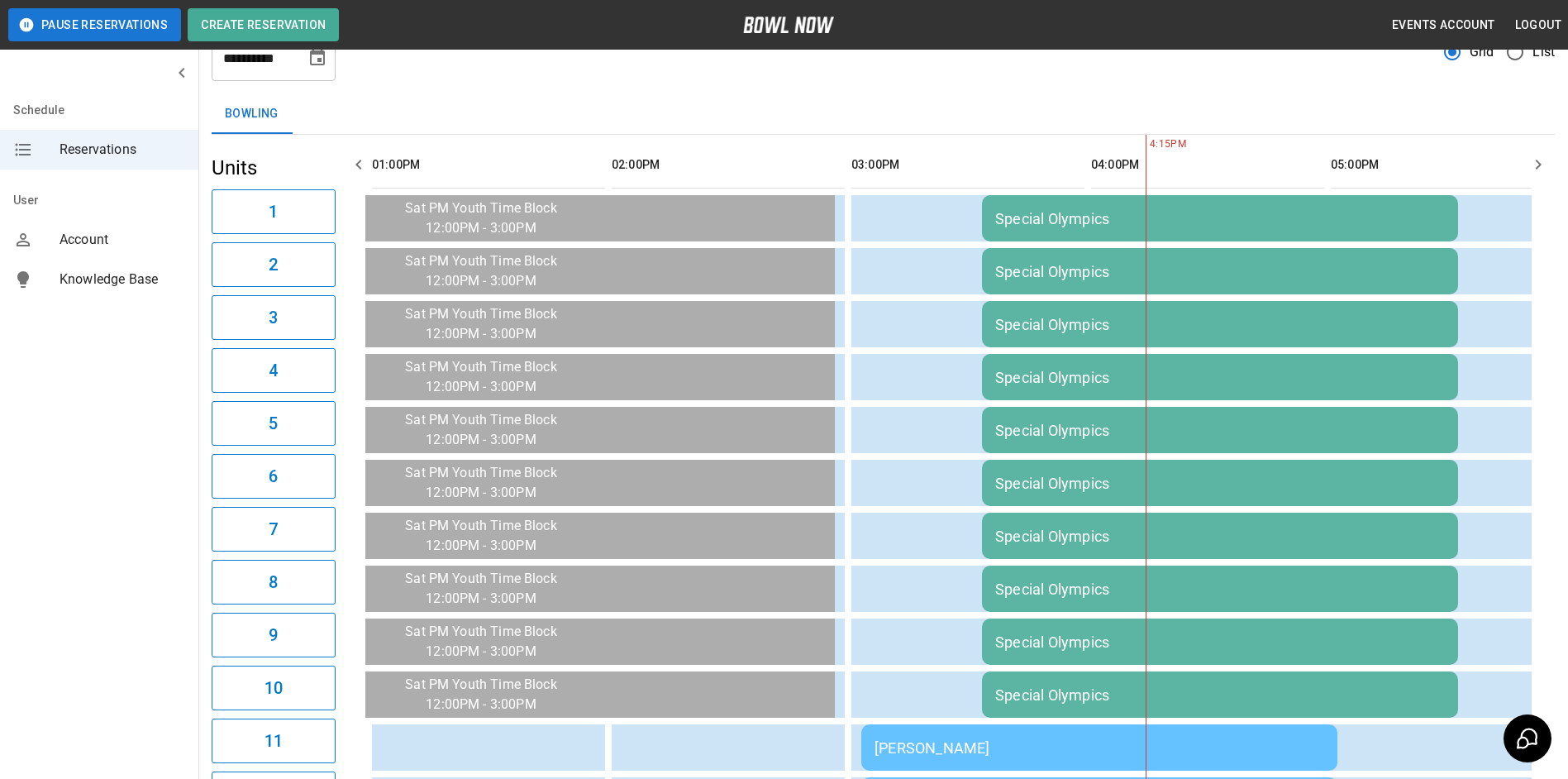
scroll to position [15, 0]
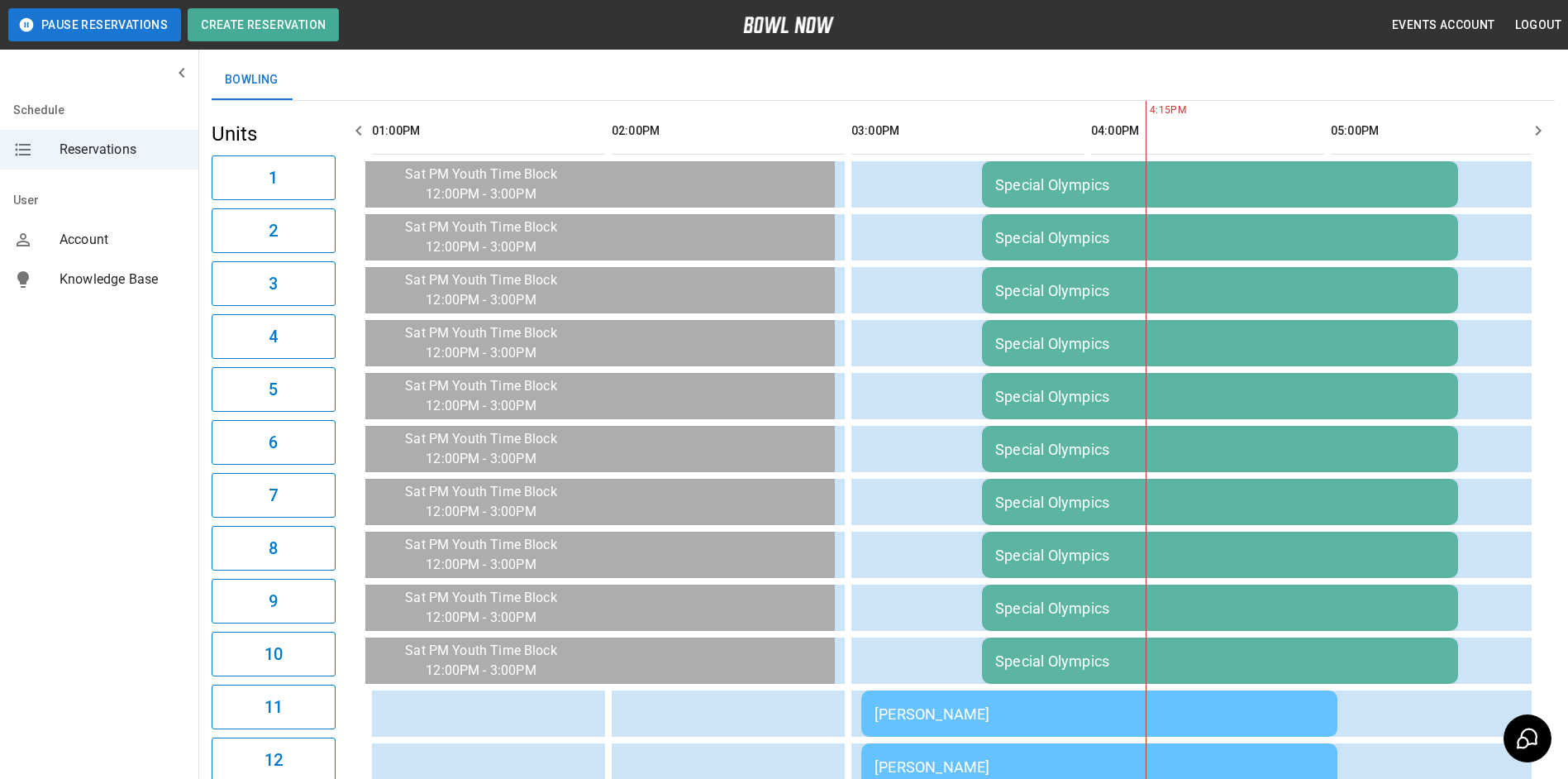
drag, startPoint x: 1049, startPoint y: 570, endPoint x: 1044, endPoint y: 586, distance: 16.8
drag, startPoint x: 1044, startPoint y: 586, endPoint x: 934, endPoint y: 657, distance: 130.9
click at [934, 657] on td "sticky table" at bounding box center [948, 660] width 54 height 46
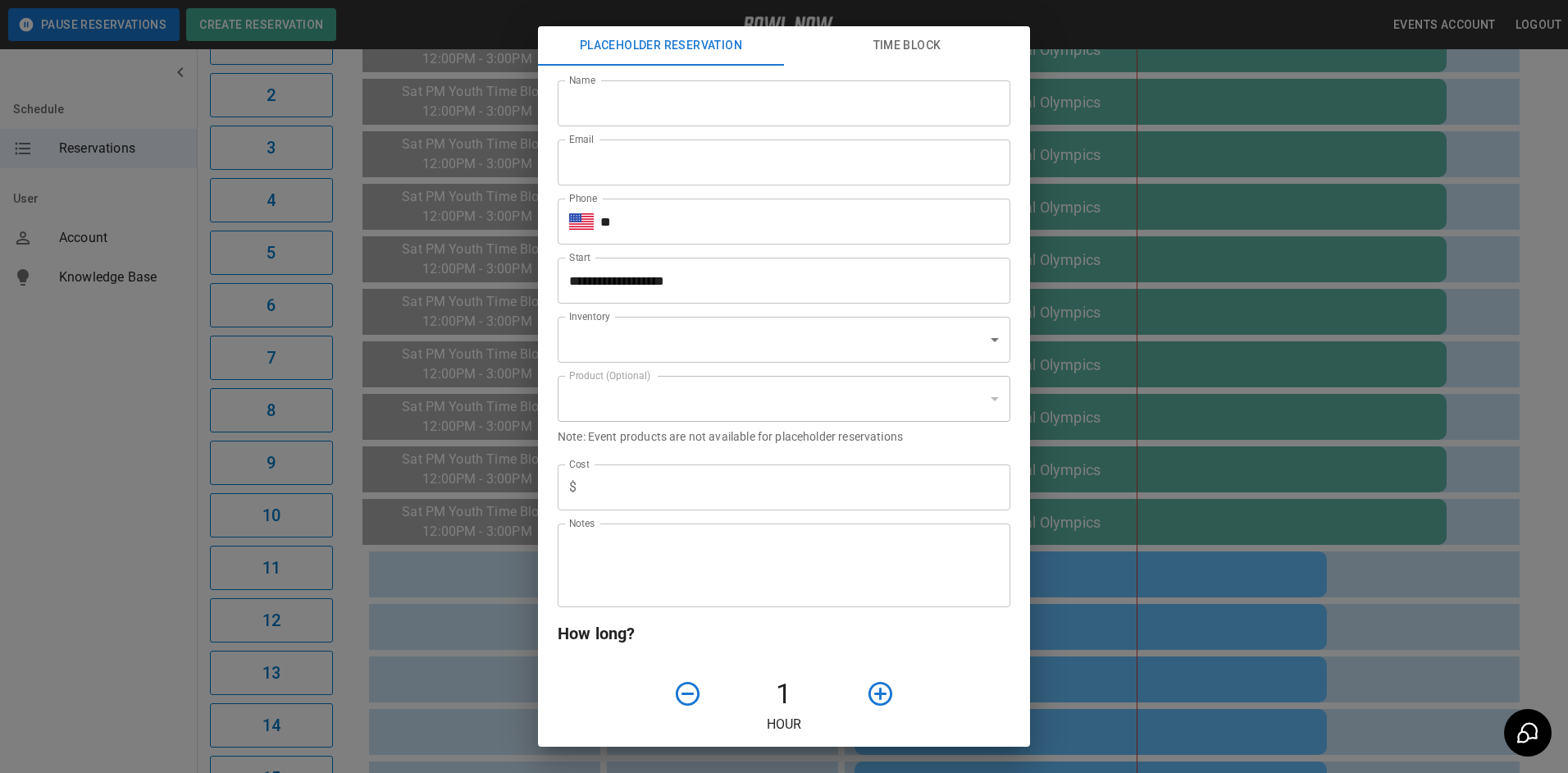
type input "**********"
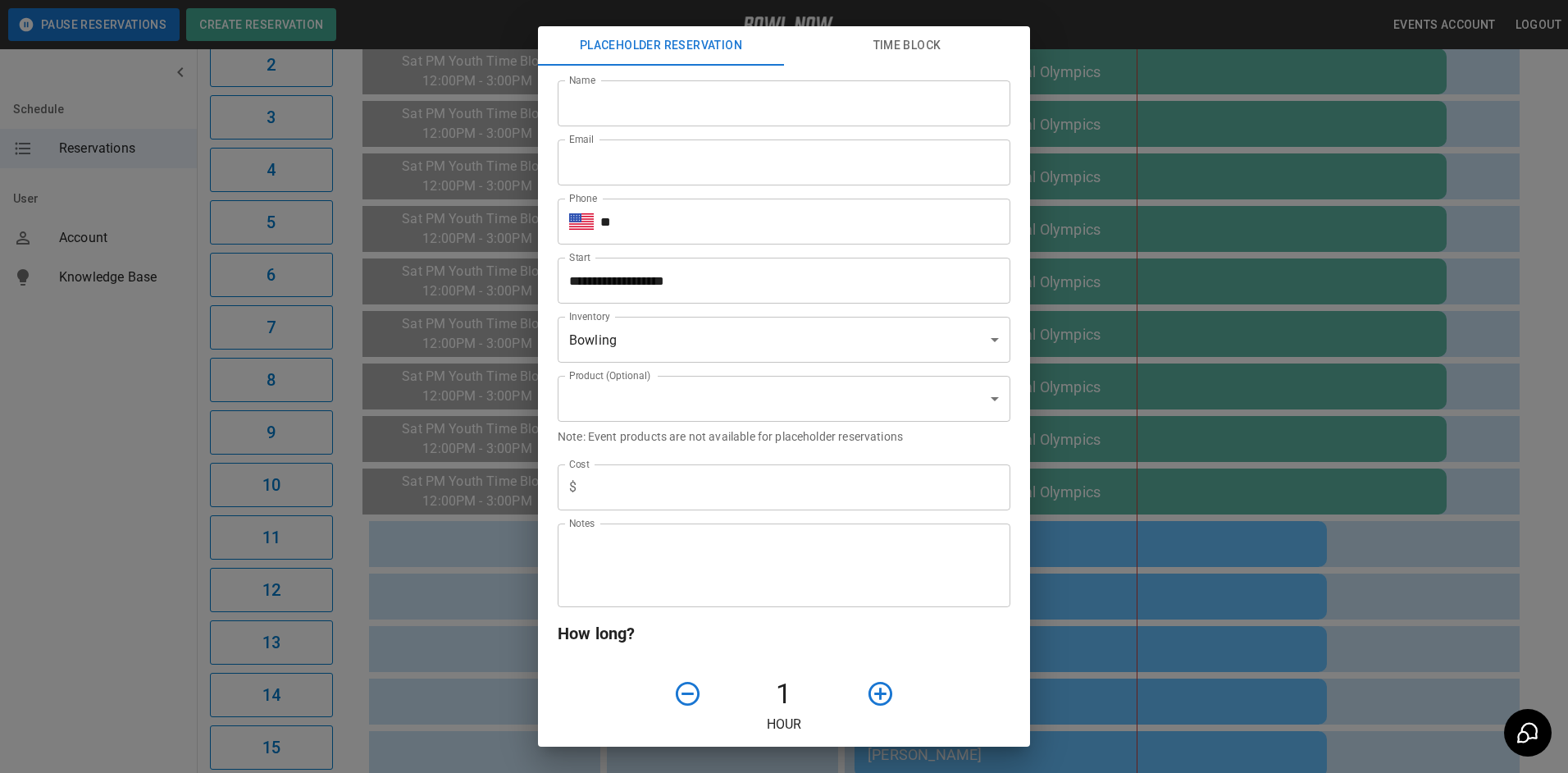
click at [1388, 579] on div "**********" at bounding box center [784, 386] width 1568 height 773
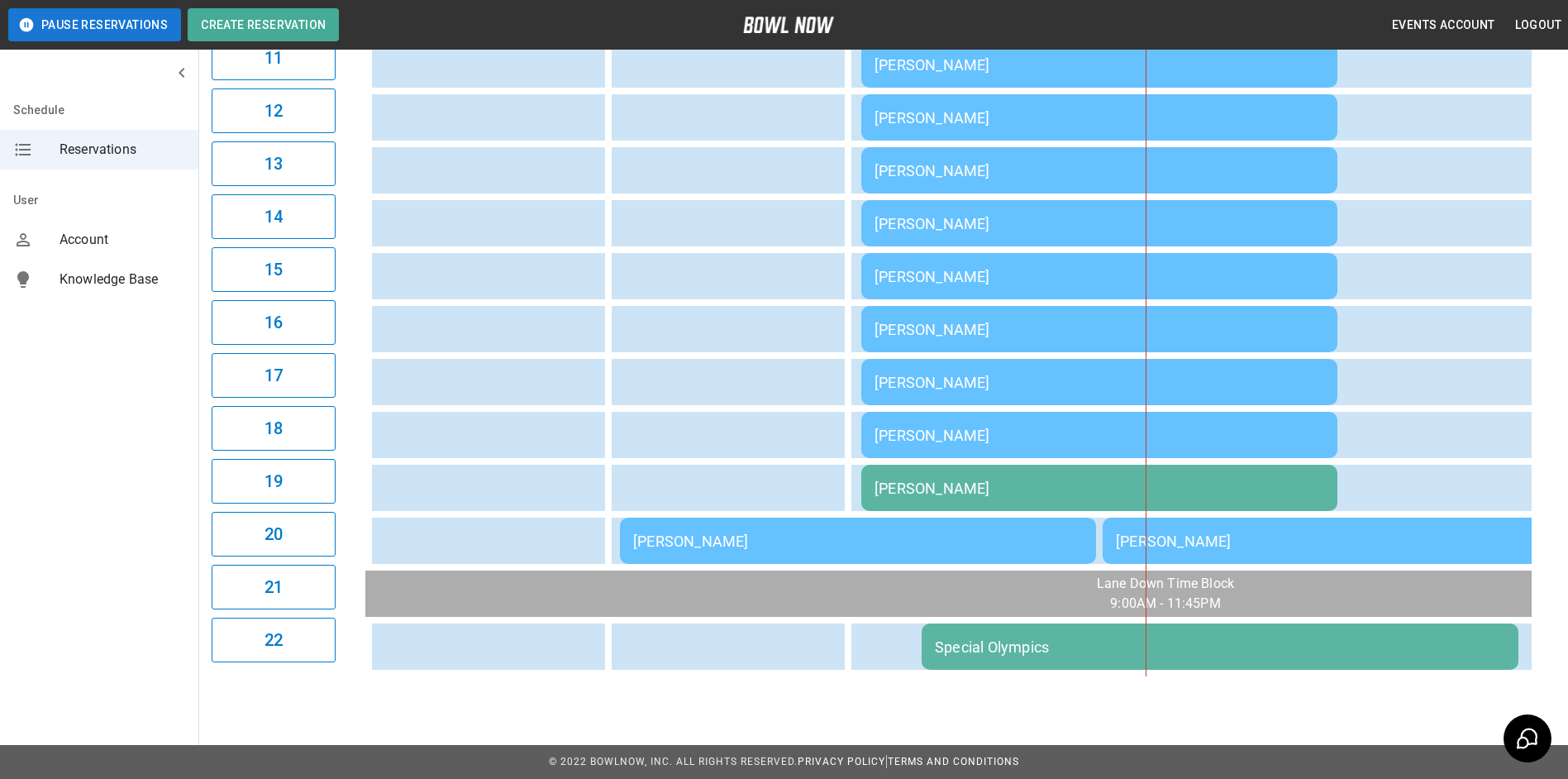
scroll to position [0, 912]
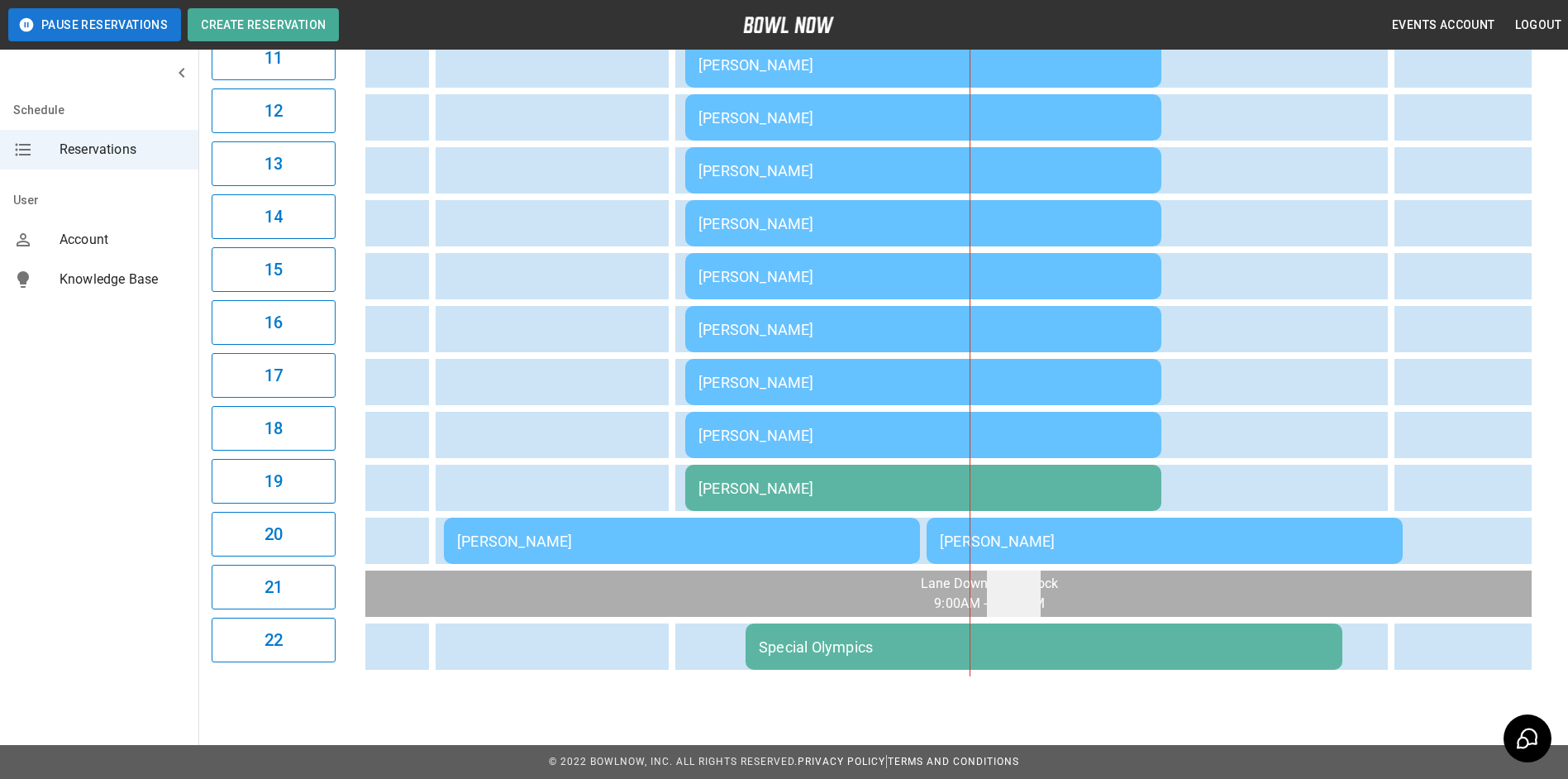
click at [1033, 588] on td "sticky table" at bounding box center [1014, 592] width 54 height 46
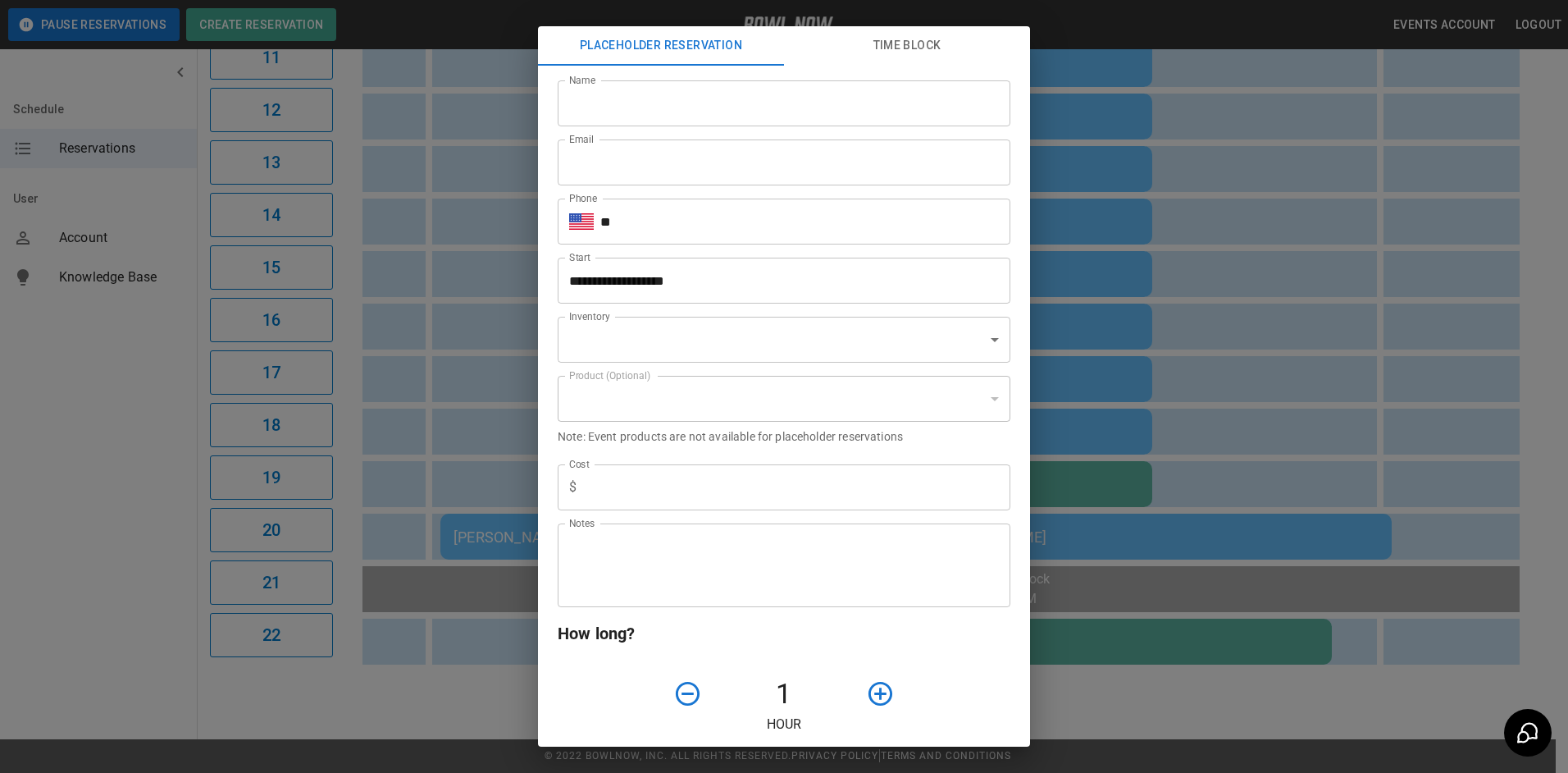
type input "**********"
click at [1365, 325] on div "**********" at bounding box center [784, 386] width 1568 height 773
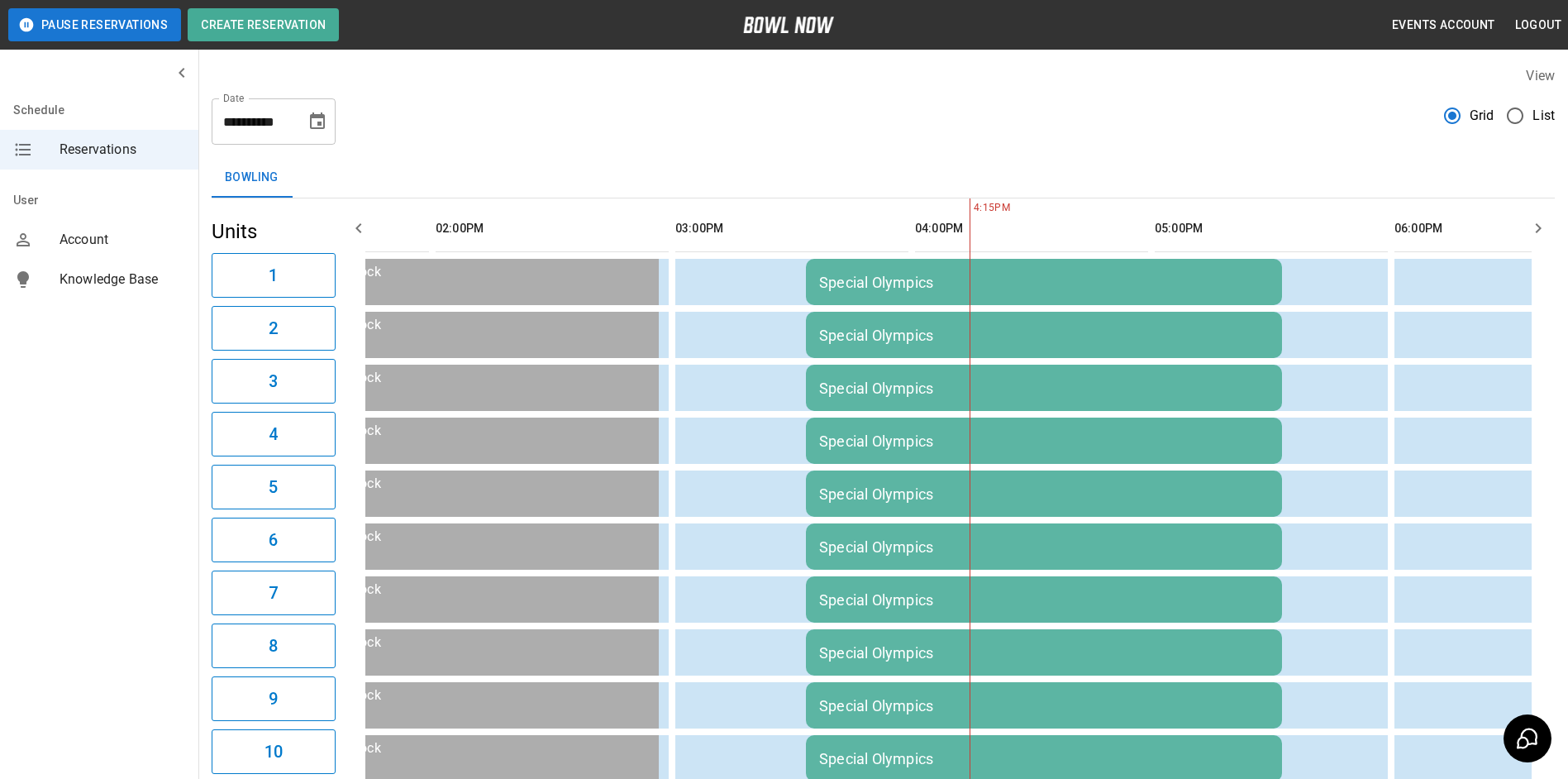
click at [318, 122] on icon "Choose date, selected date is Sep 27, 2025" at bounding box center [318, 121] width 15 height 17
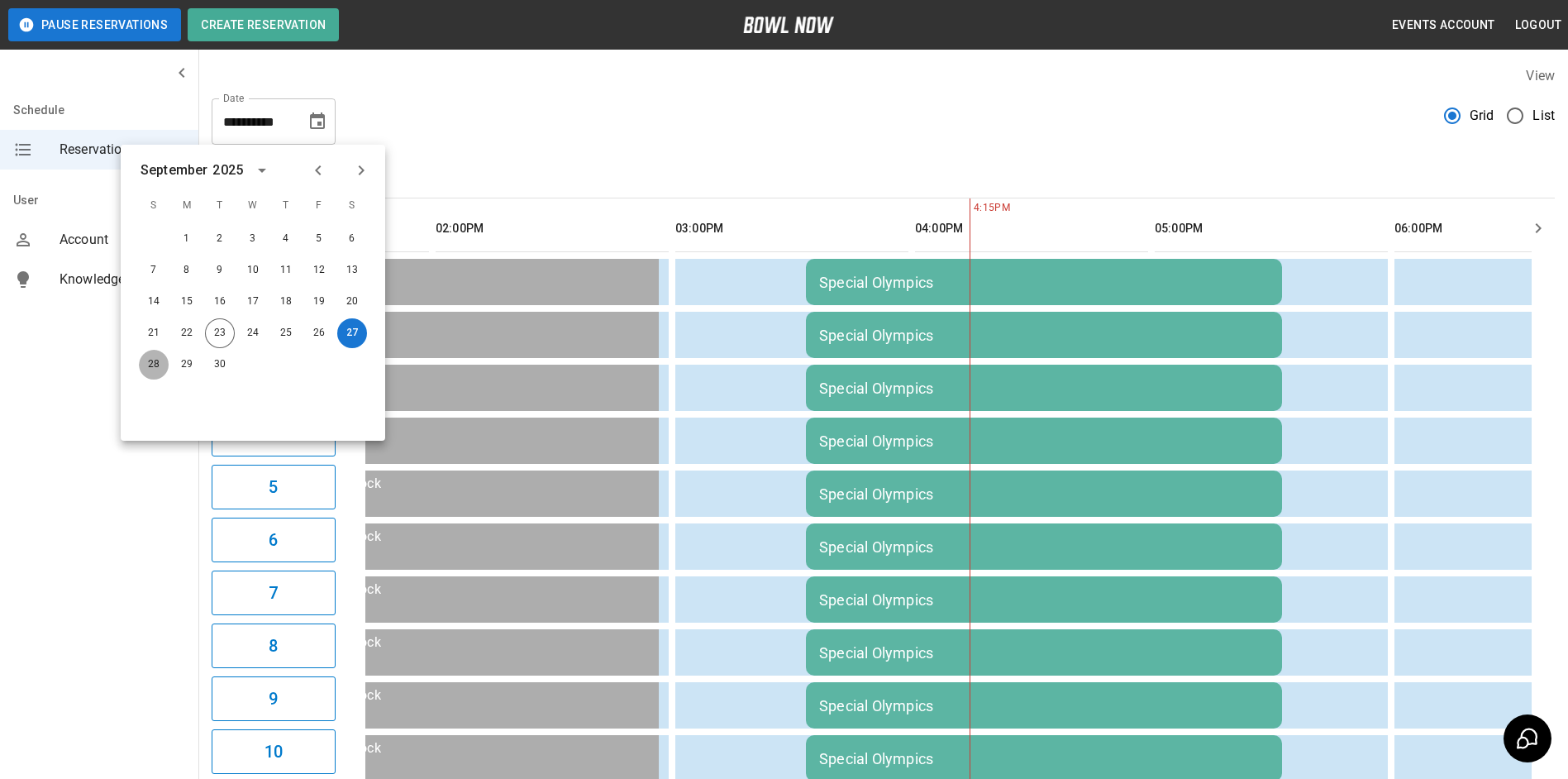
click at [152, 357] on button "28" at bounding box center [154, 365] width 30 height 30
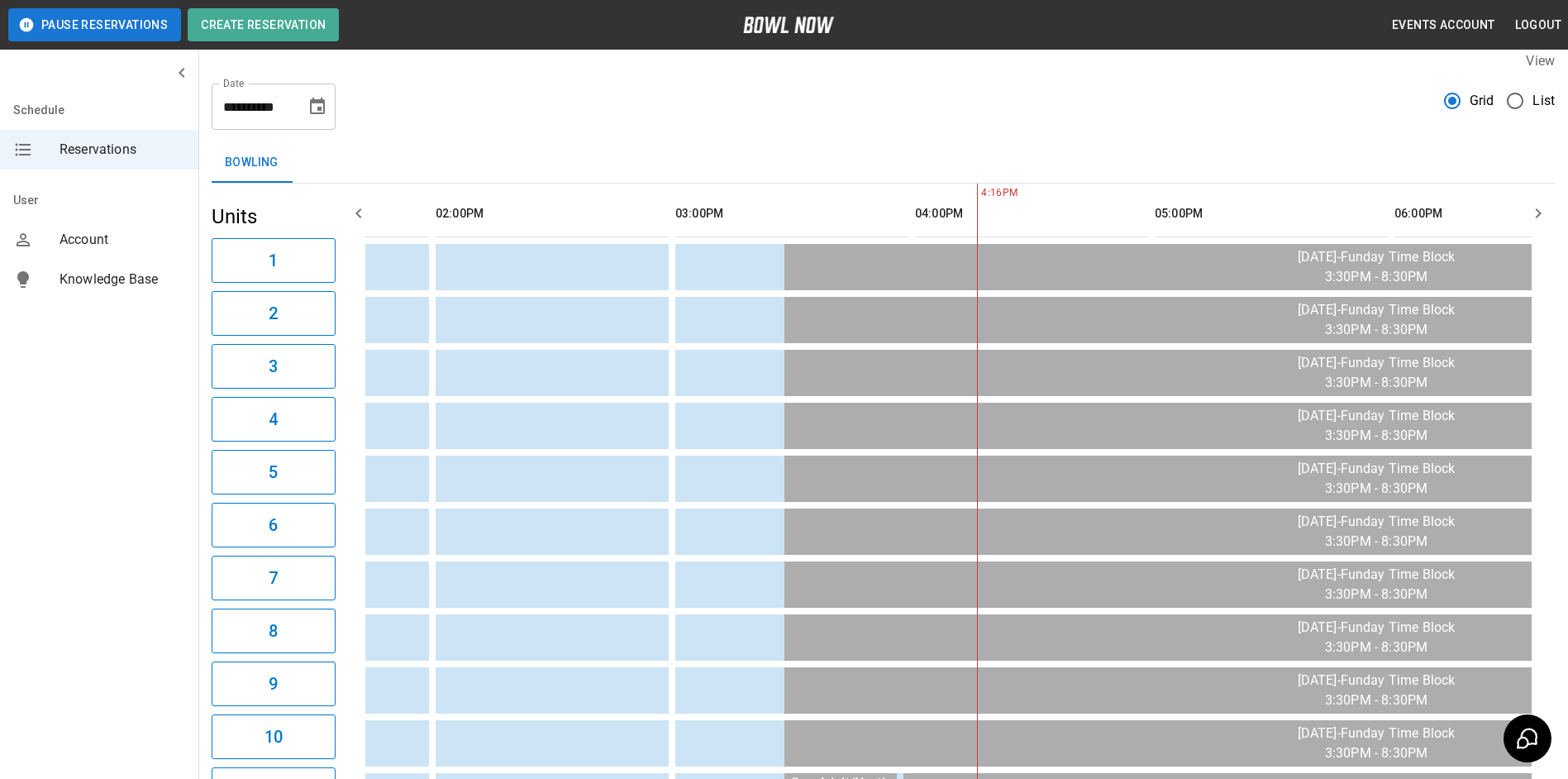
drag, startPoint x: 664, startPoint y: 226, endPoint x: 612, endPoint y: 168, distance: 77.9
click at [791, 121] on div "**********" at bounding box center [884, 100] width 1344 height 59
click at [351, 220] on icon "button" at bounding box center [358, 213] width 20 height 20
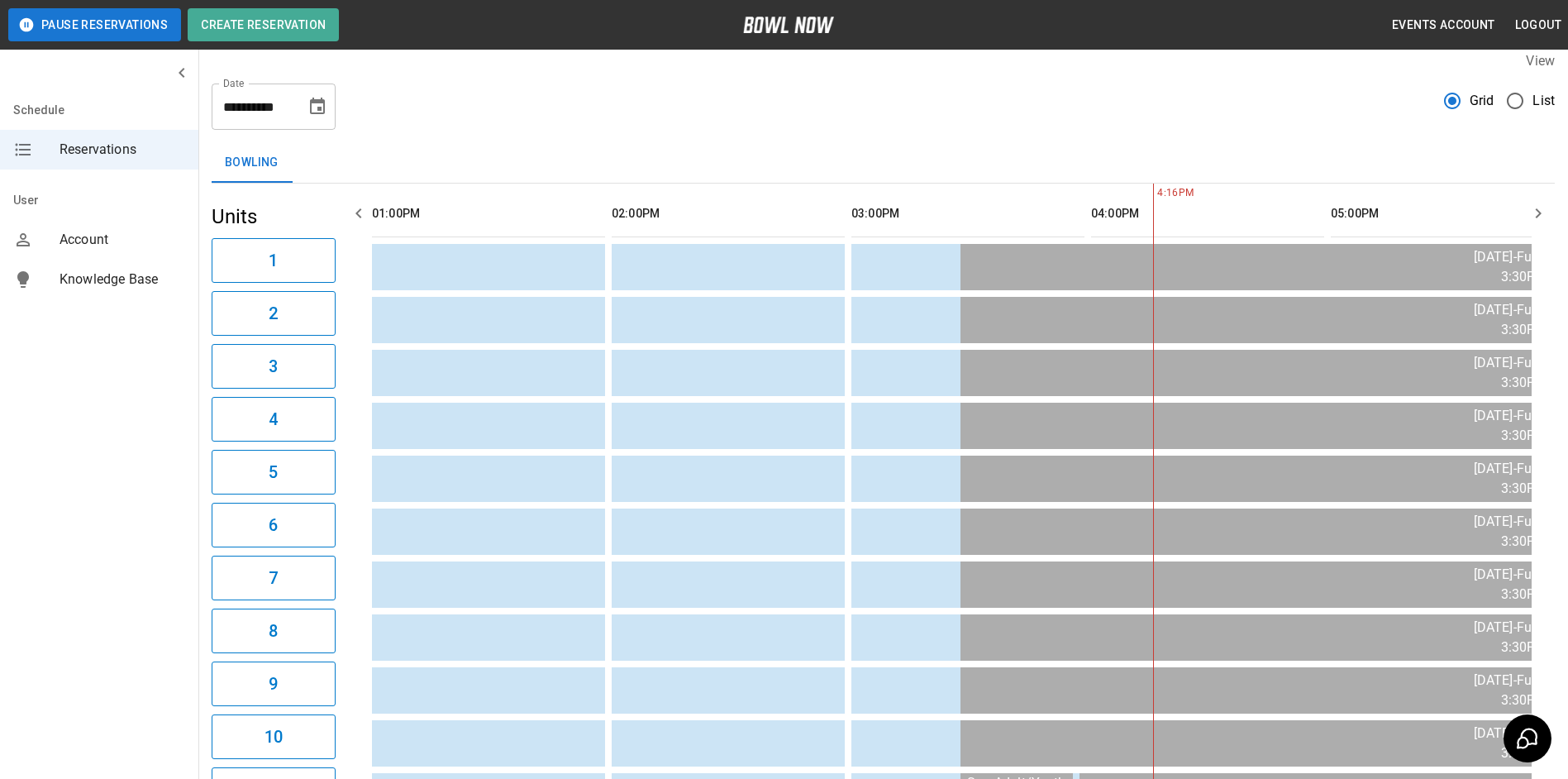
click at [355, 219] on icon "button" at bounding box center [358, 213] width 20 height 20
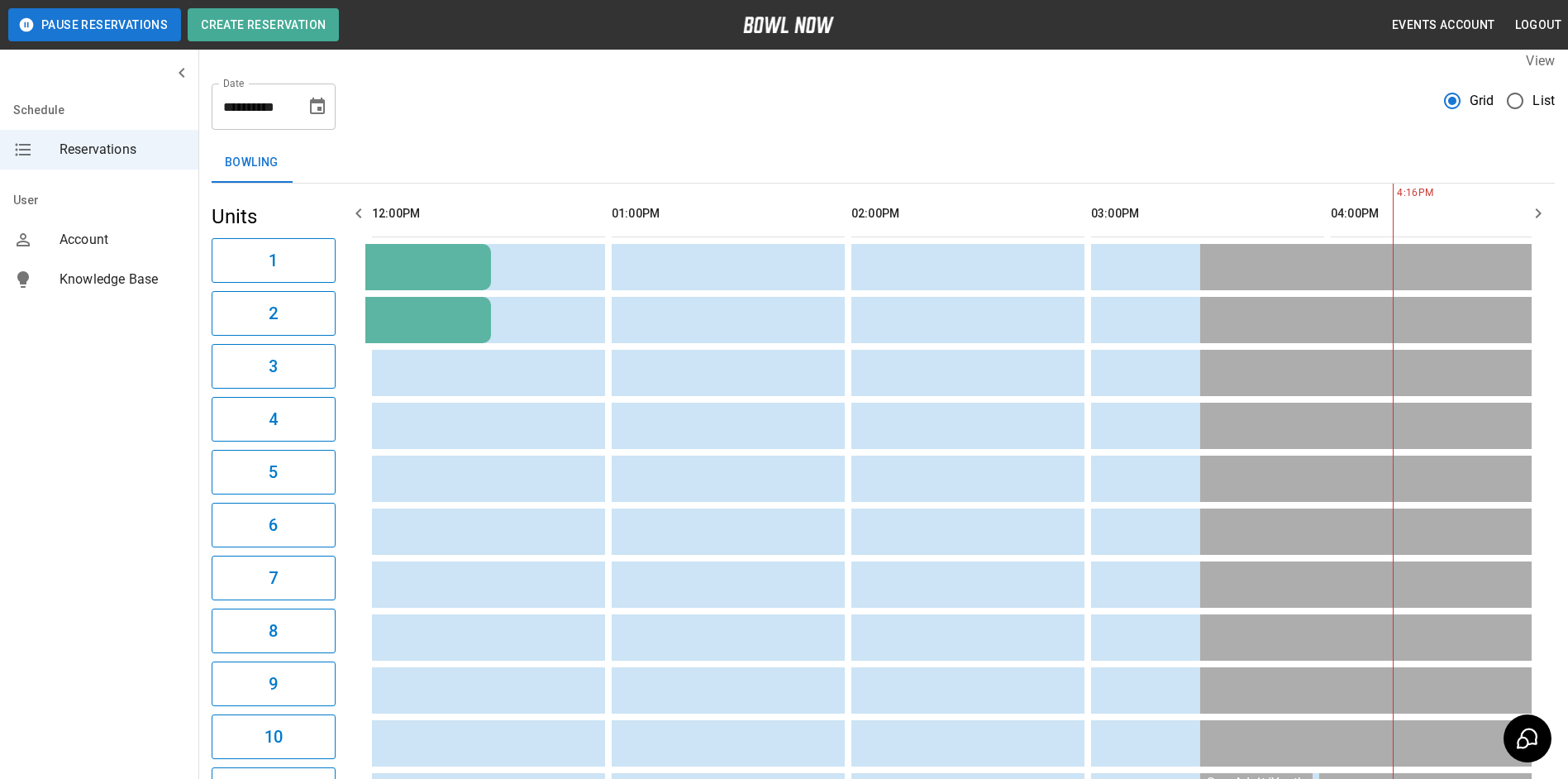
click at [355, 219] on icon "button" at bounding box center [358, 213] width 20 height 20
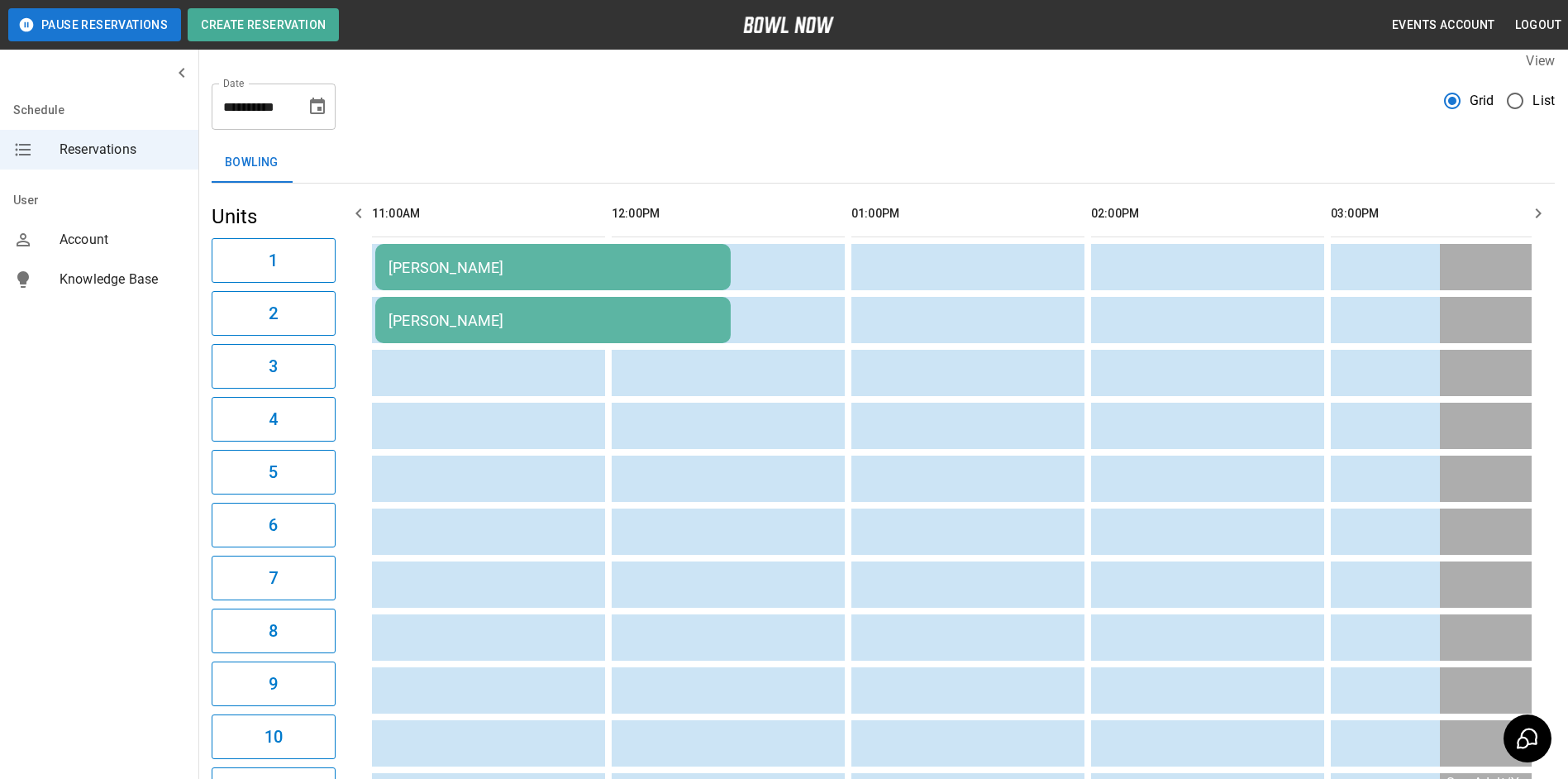
click at [355, 219] on icon "button" at bounding box center [358, 213] width 20 height 20
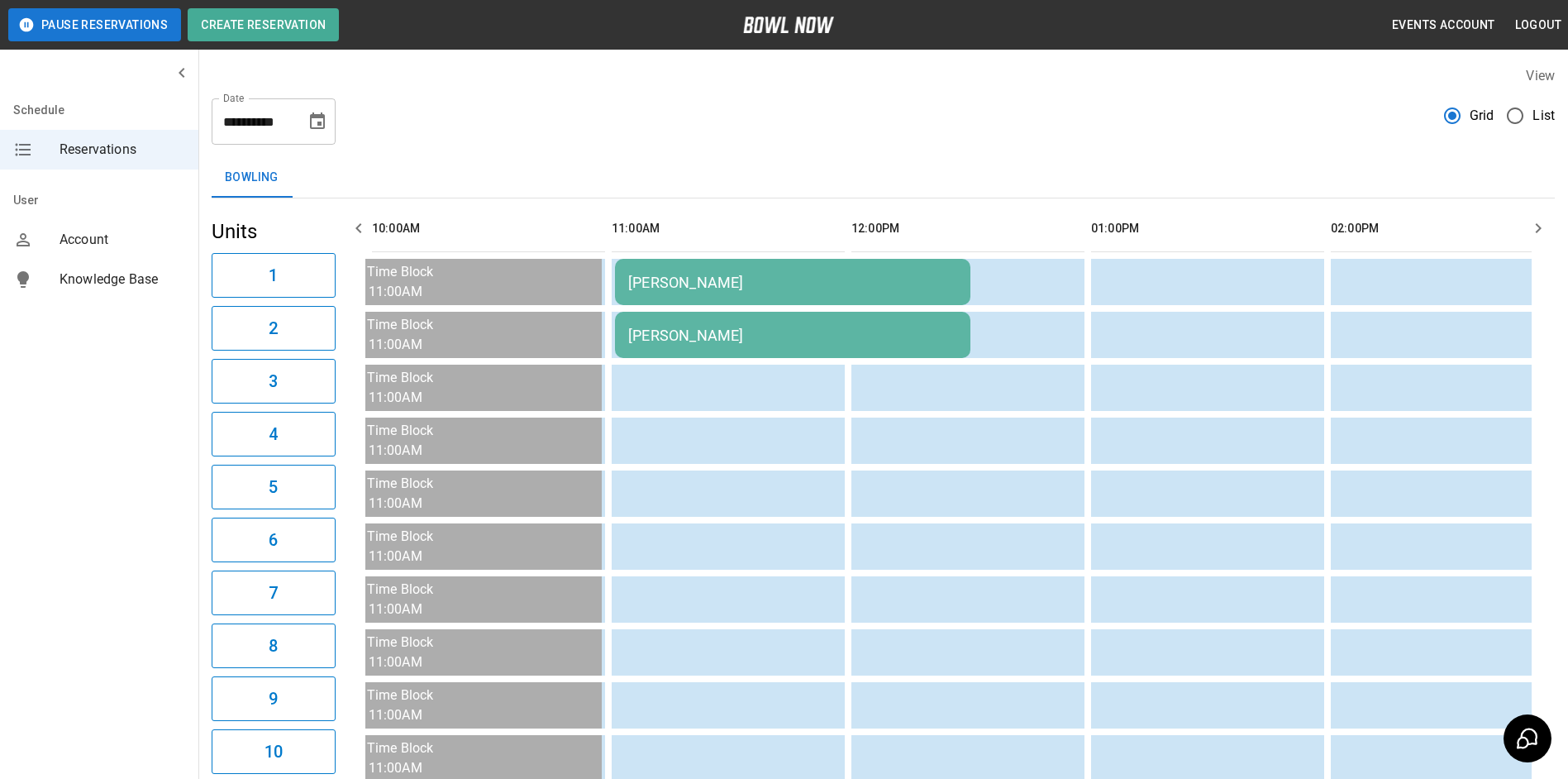
click at [330, 124] on button "Choose date, selected date is Sep 28, 2025" at bounding box center [317, 121] width 33 height 33
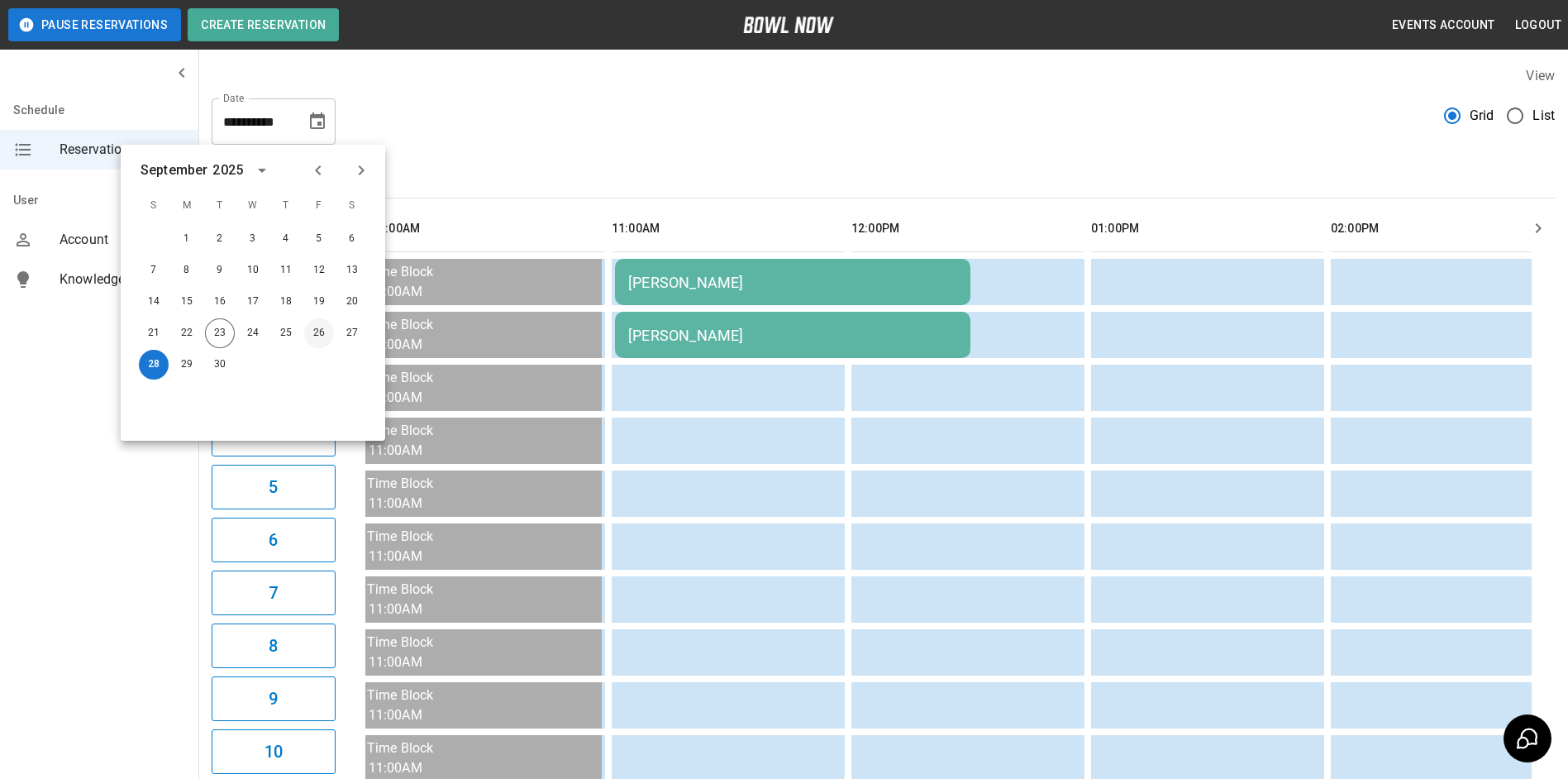
click at [324, 331] on button "26" at bounding box center [319, 333] width 30 height 30
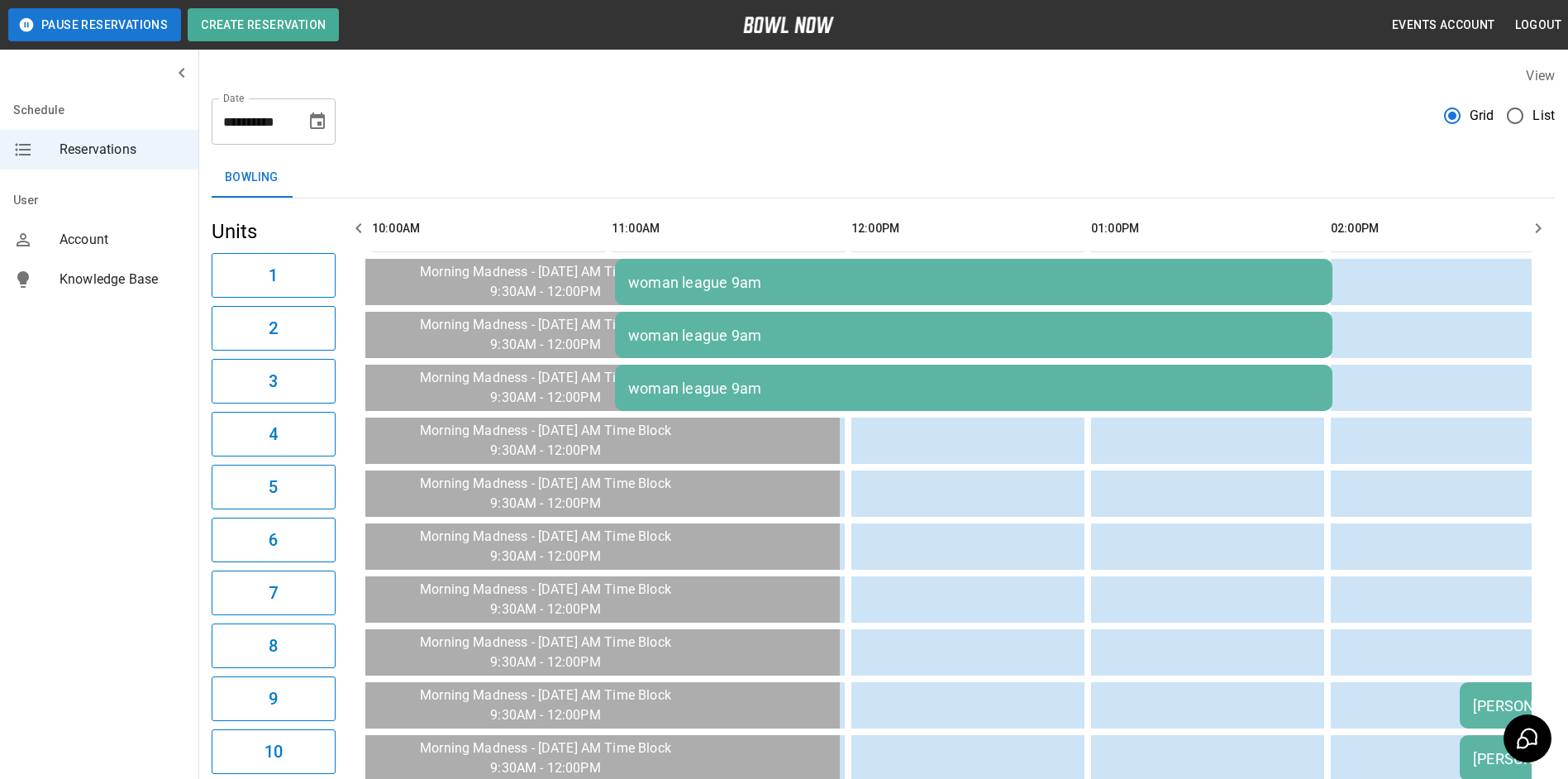
click at [1548, 241] on button "button" at bounding box center [1538, 228] width 33 height 33
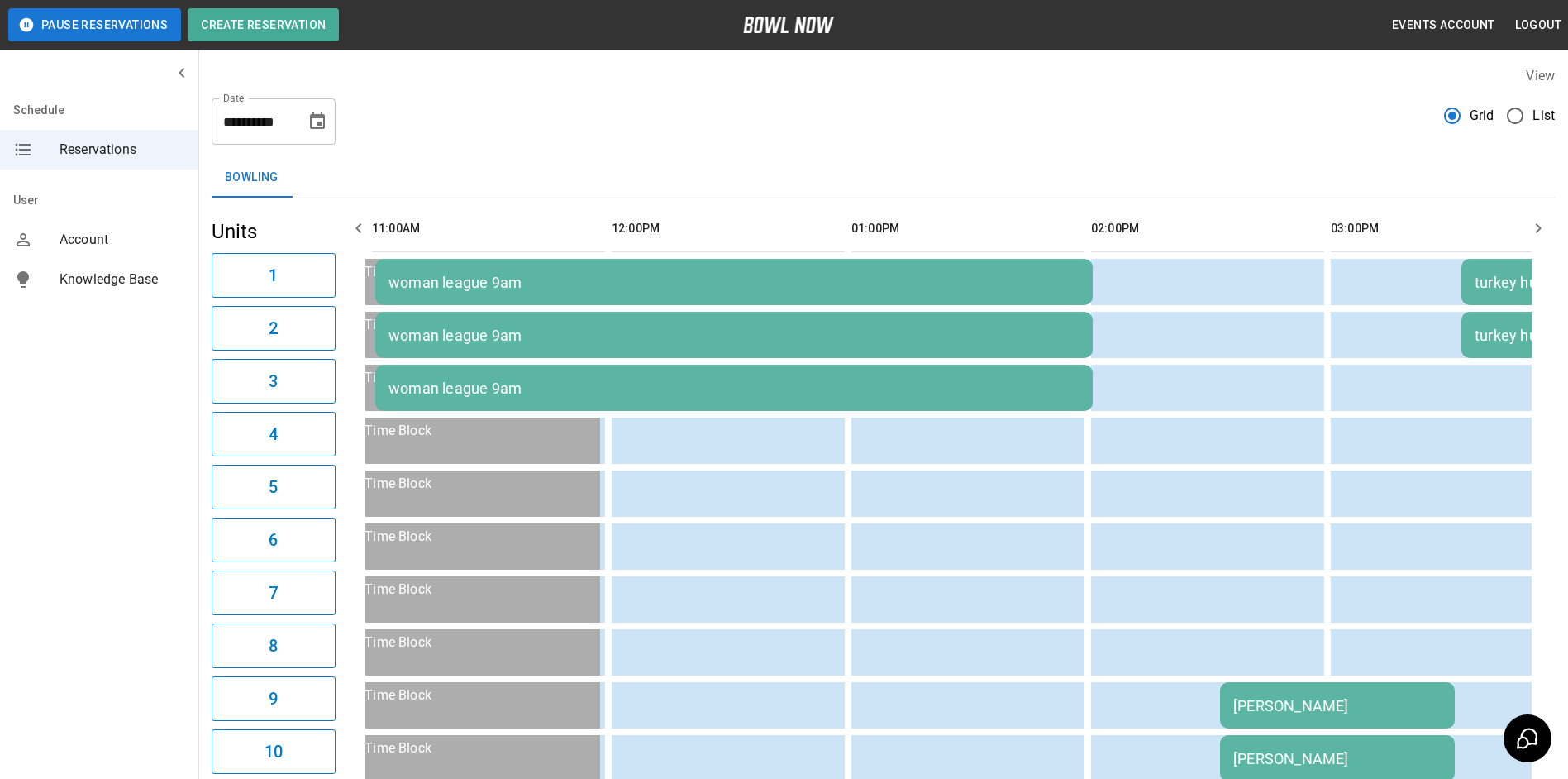
click at [1544, 237] on icon "button" at bounding box center [1538, 228] width 20 height 20
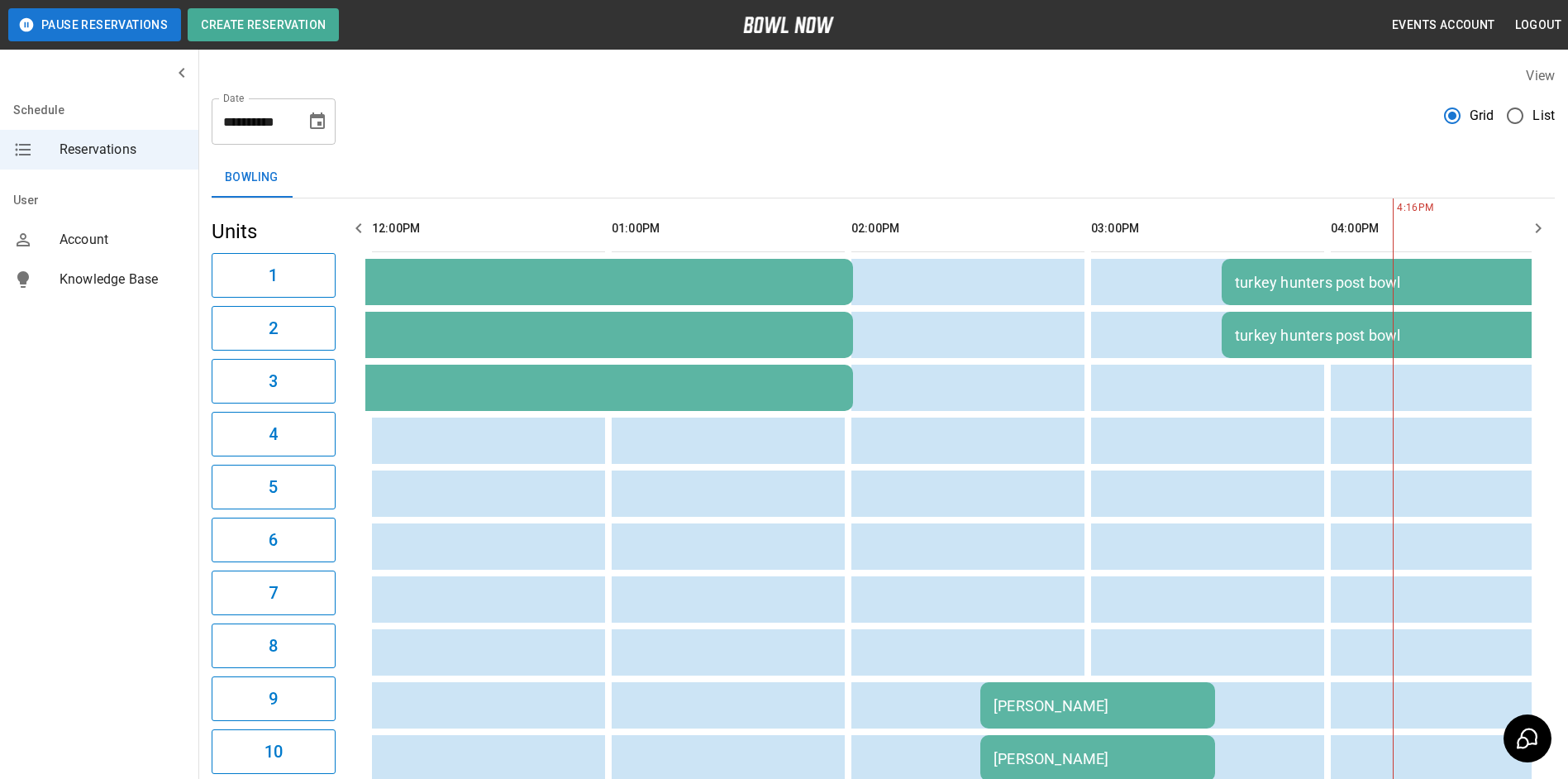
click at [1544, 237] on icon "button" at bounding box center [1538, 228] width 20 height 20
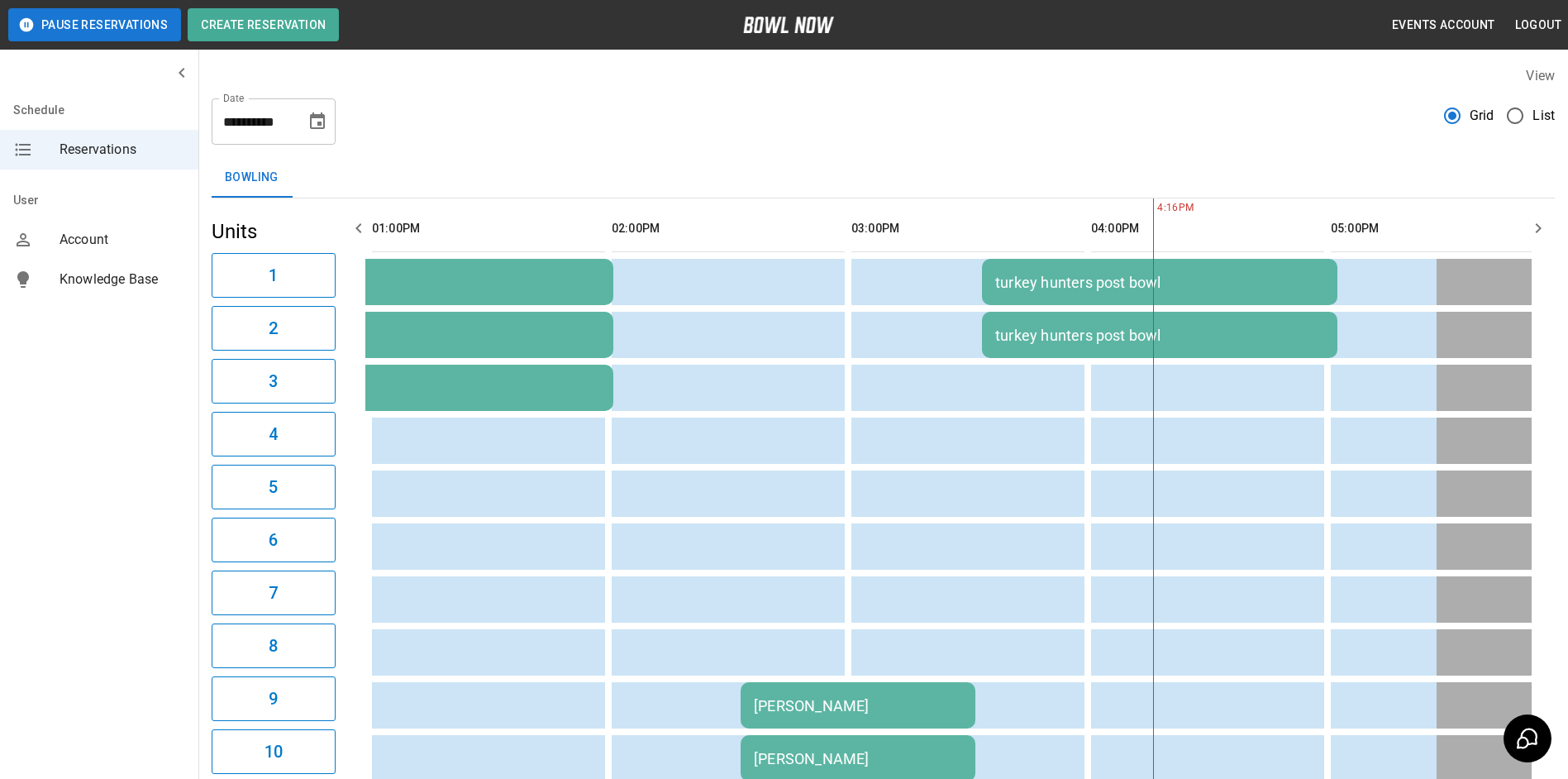
drag, startPoint x: 1503, startPoint y: 219, endPoint x: 1525, endPoint y: 220, distance: 22.0
click at [1515, 219] on th "sticky table" at bounding box center [1492, 229] width 54 height 47
click at [1525, 220] on button "button" at bounding box center [1538, 228] width 33 height 33
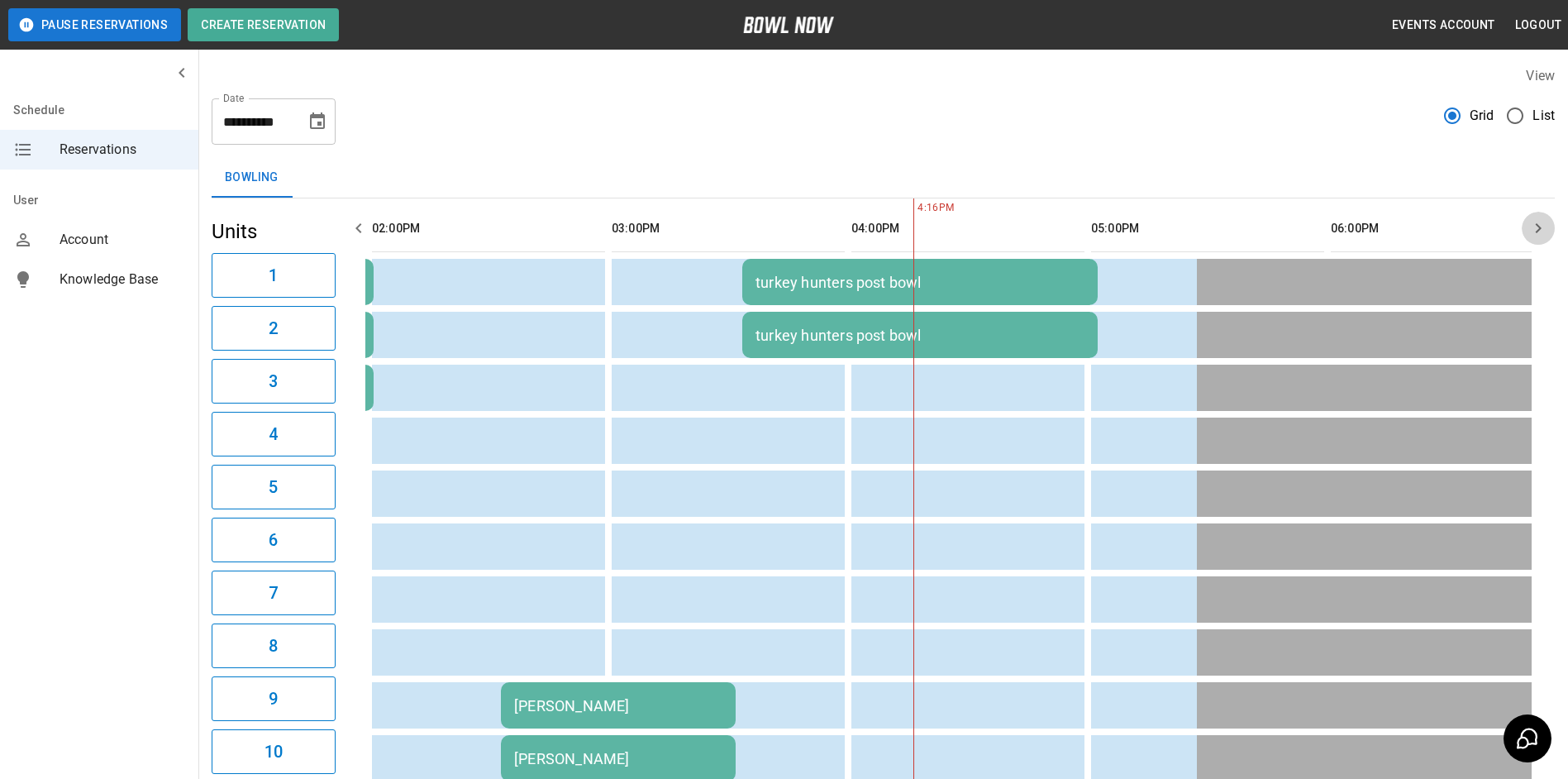
click at [1532, 225] on icon "button" at bounding box center [1538, 228] width 20 height 20
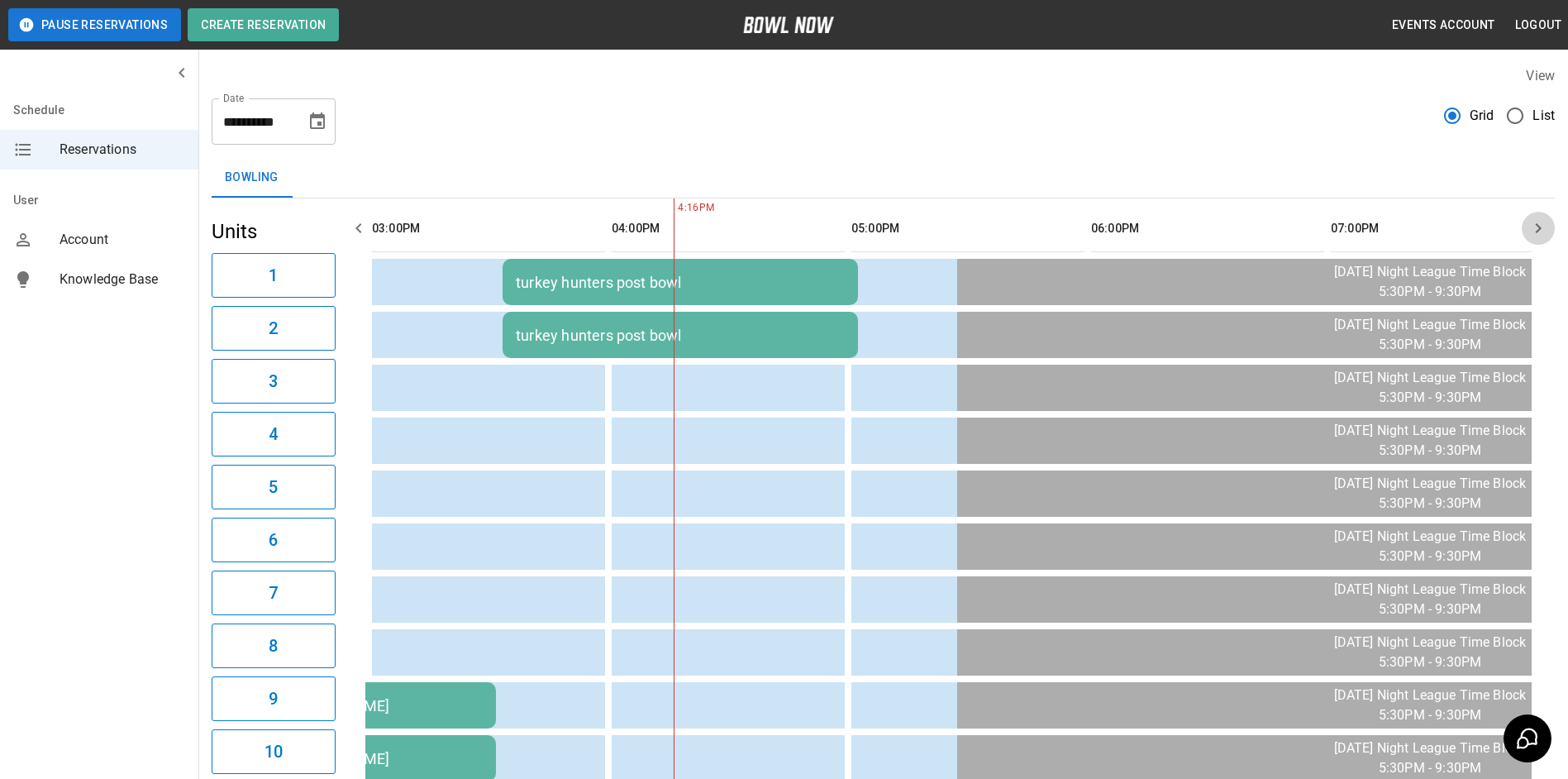
click at [1533, 225] on icon "button" at bounding box center [1538, 228] width 20 height 20
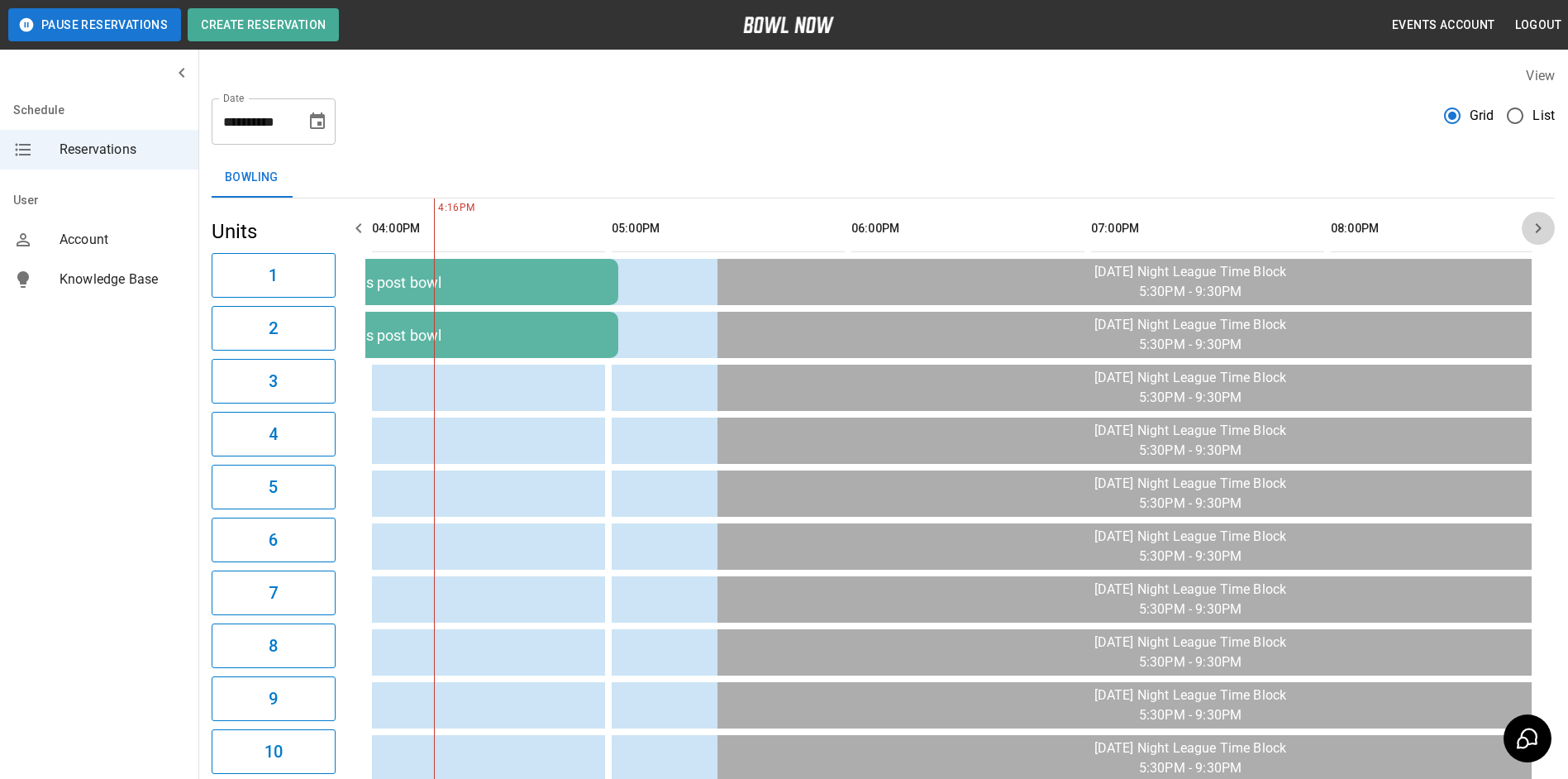
click at [1533, 225] on icon "button" at bounding box center [1538, 228] width 20 height 20
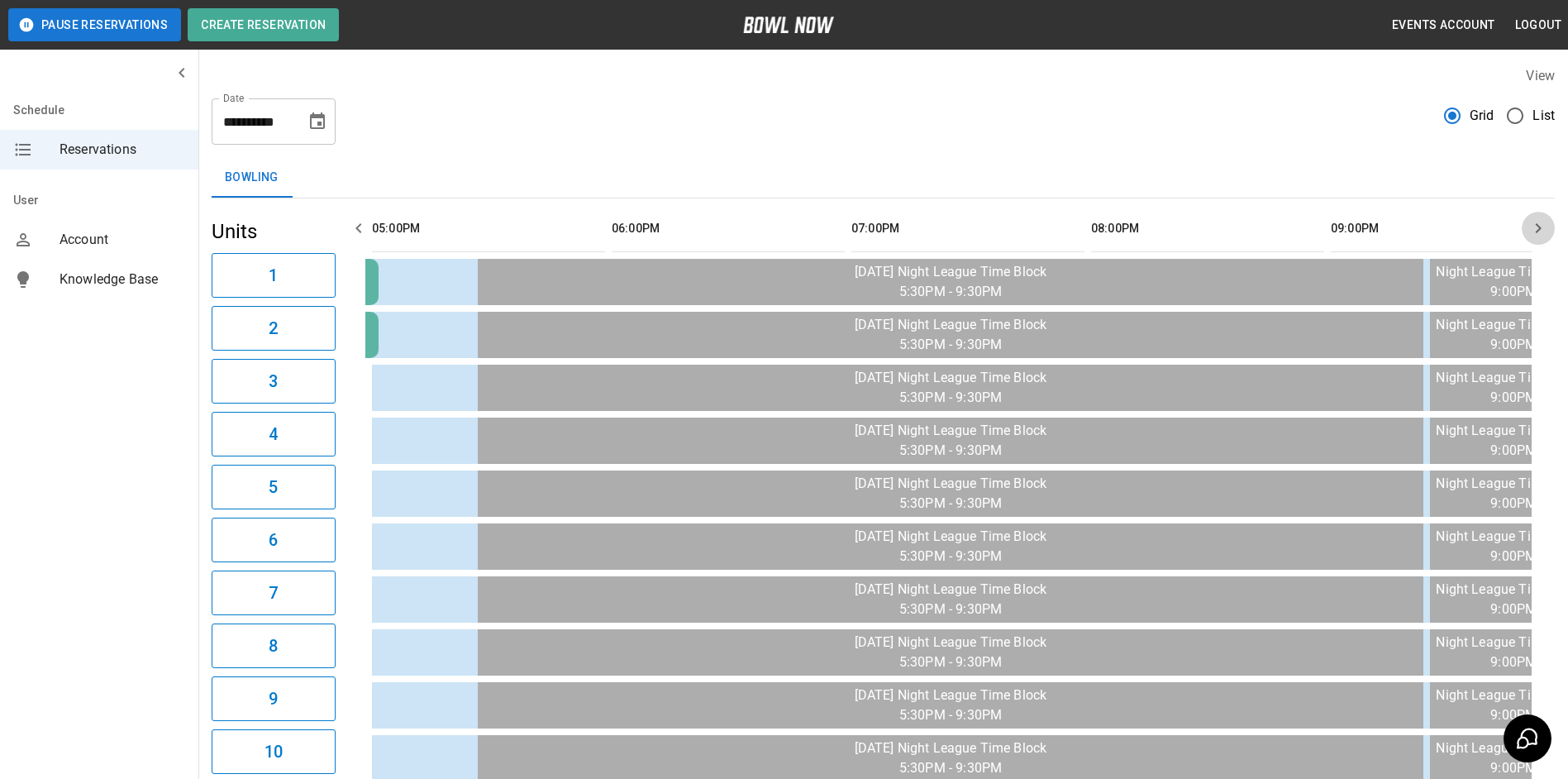
click at [1533, 225] on icon "button" at bounding box center [1538, 228] width 20 height 20
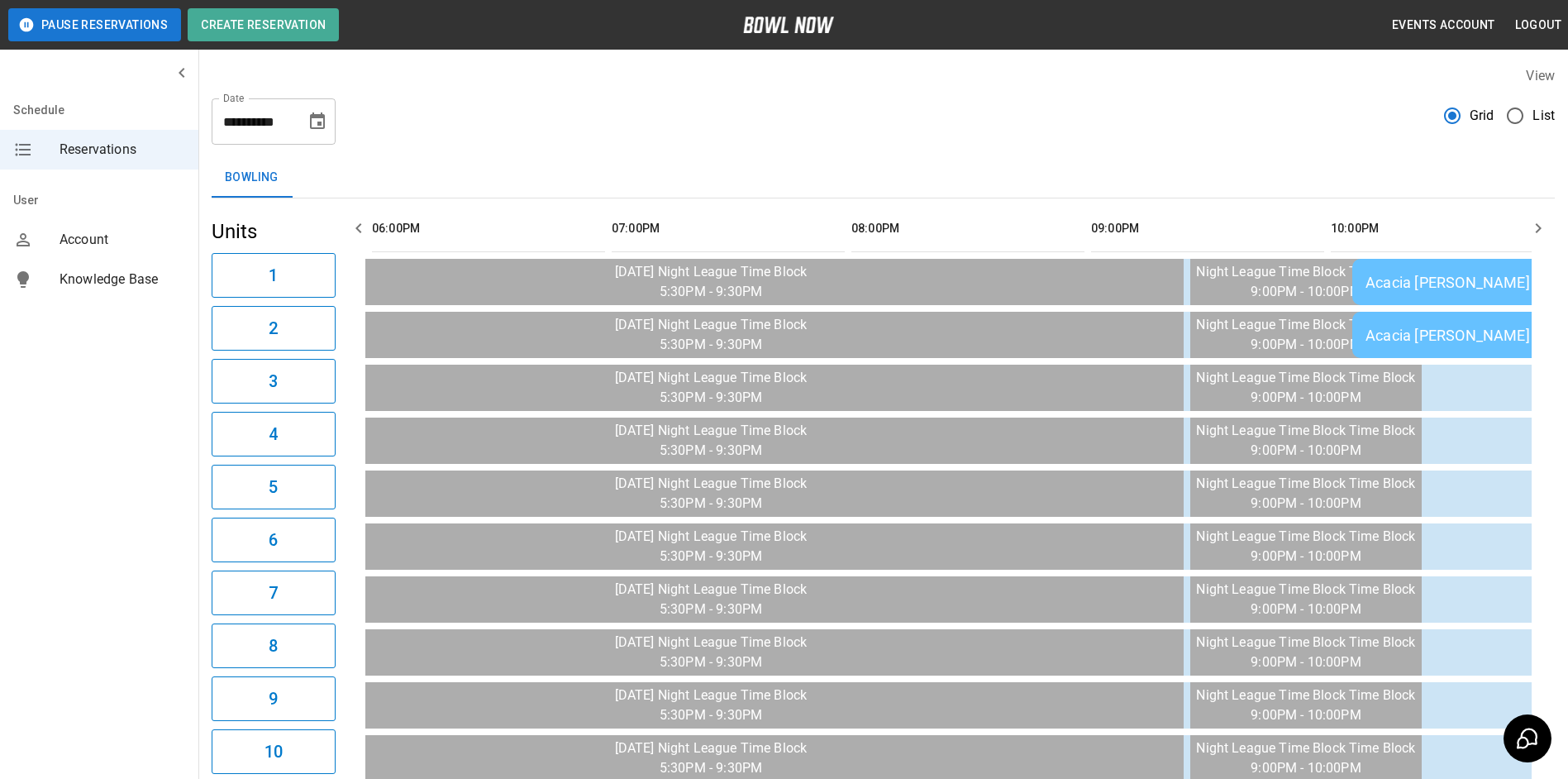
click at [1533, 225] on icon "button" at bounding box center [1538, 228] width 20 height 20
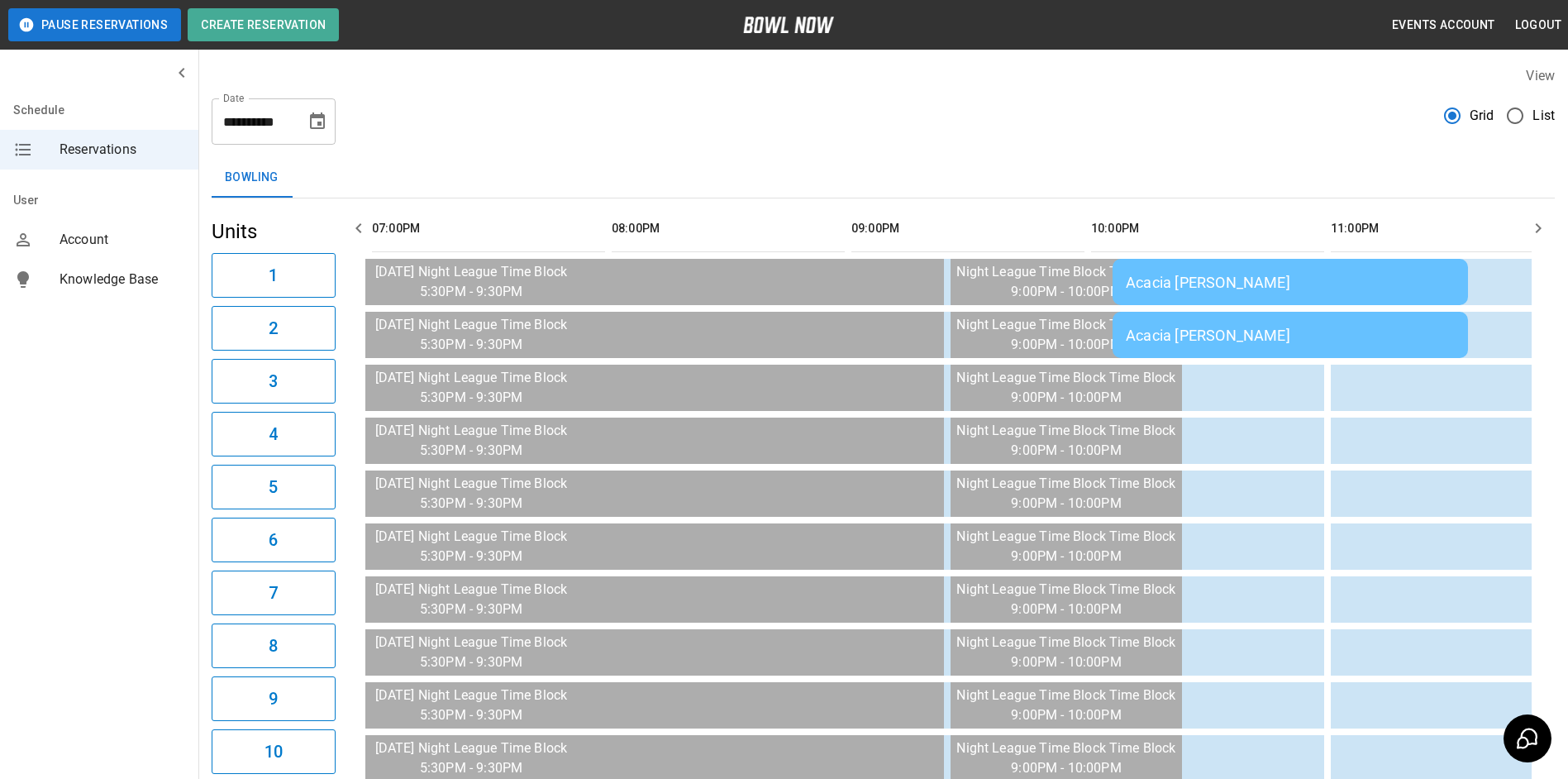
click at [1253, 295] on td "Acacia [PERSON_NAME]" at bounding box center [1290, 282] width 355 height 46
click at [1255, 290] on td "Acacia [PERSON_NAME]" at bounding box center [1290, 282] width 355 height 46
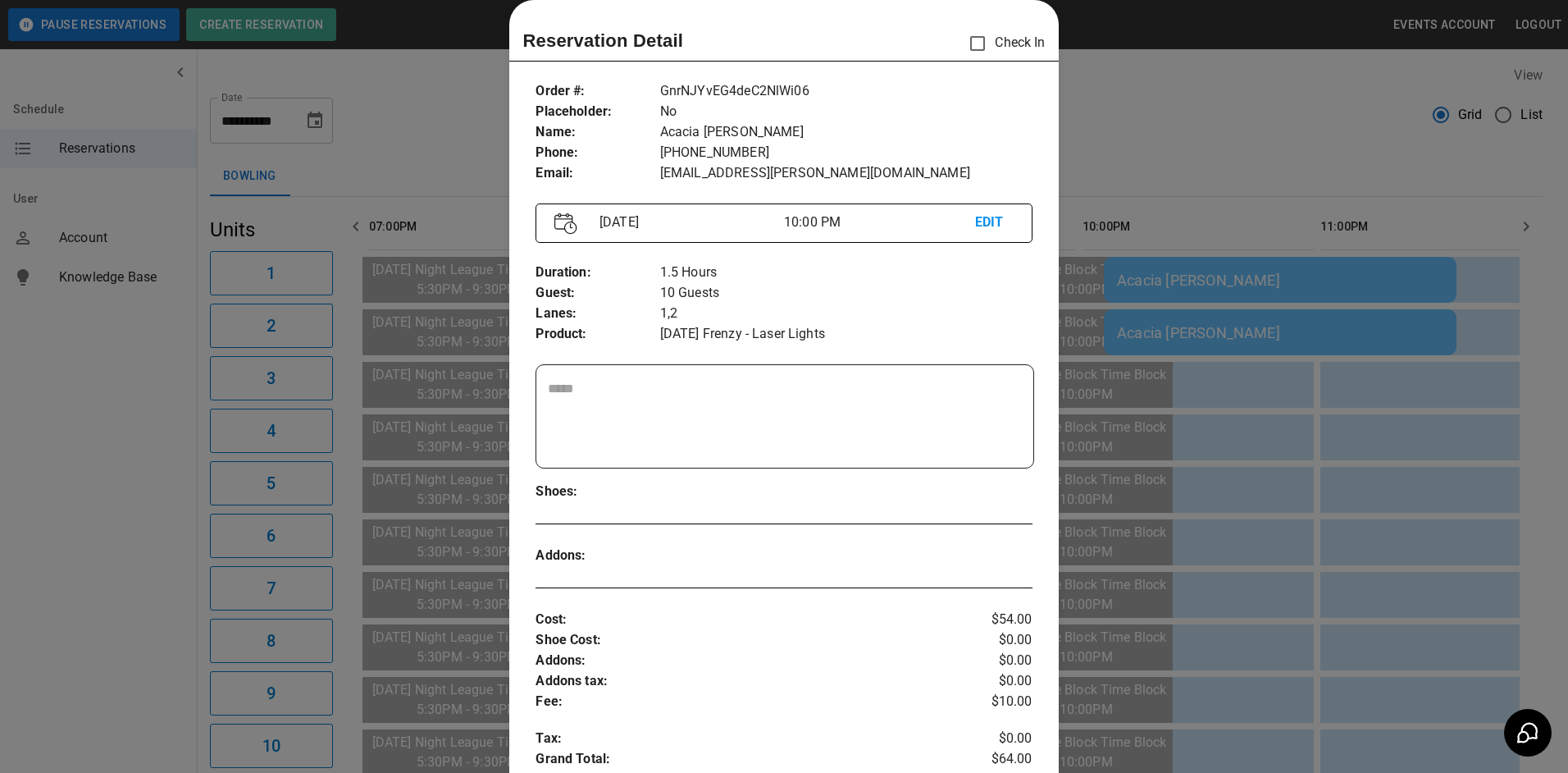
click at [1148, 178] on div at bounding box center [784, 386] width 1568 height 773
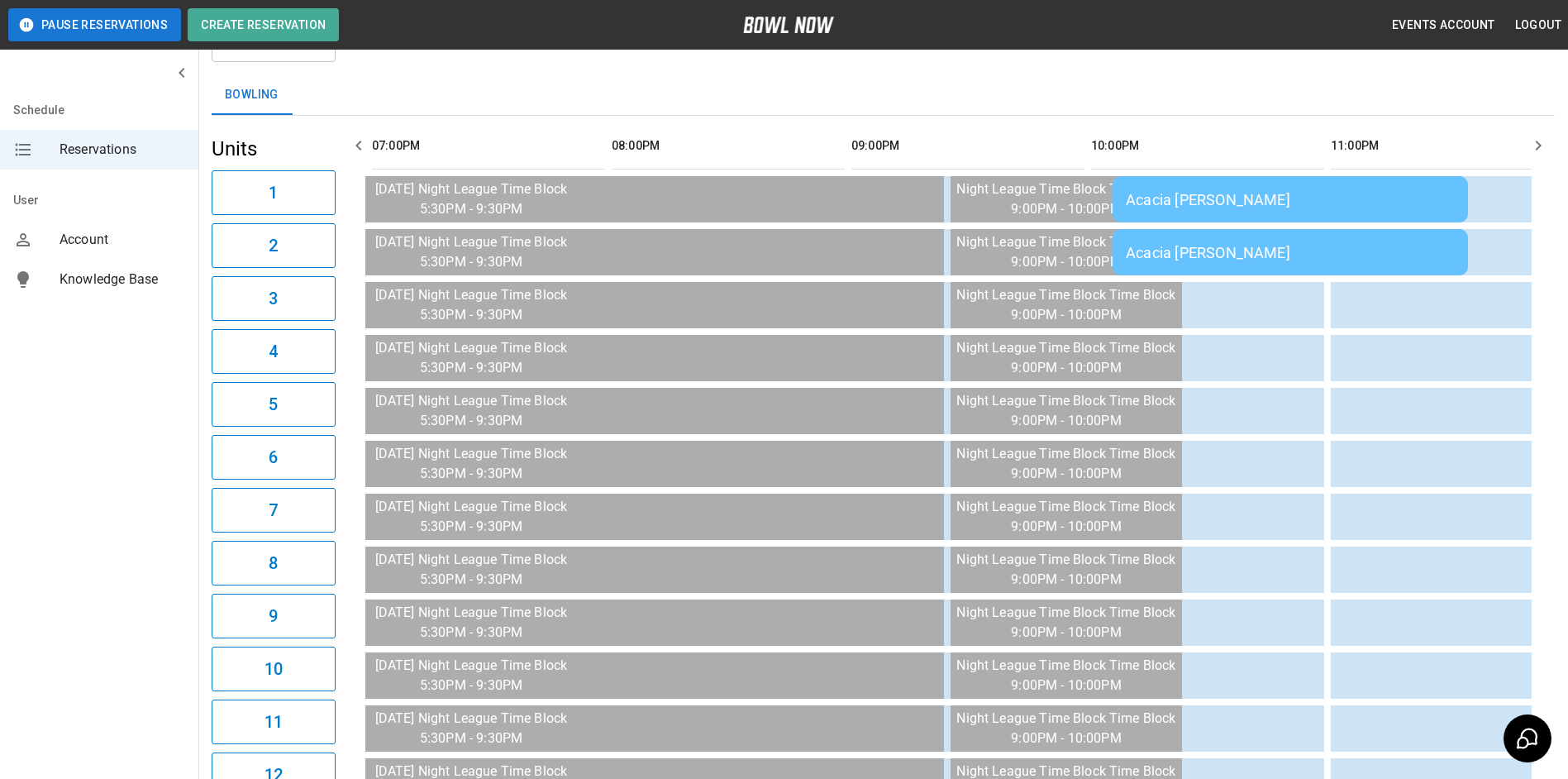
click at [1179, 199] on div "Acacia [PERSON_NAME]" at bounding box center [1290, 200] width 329 height 17
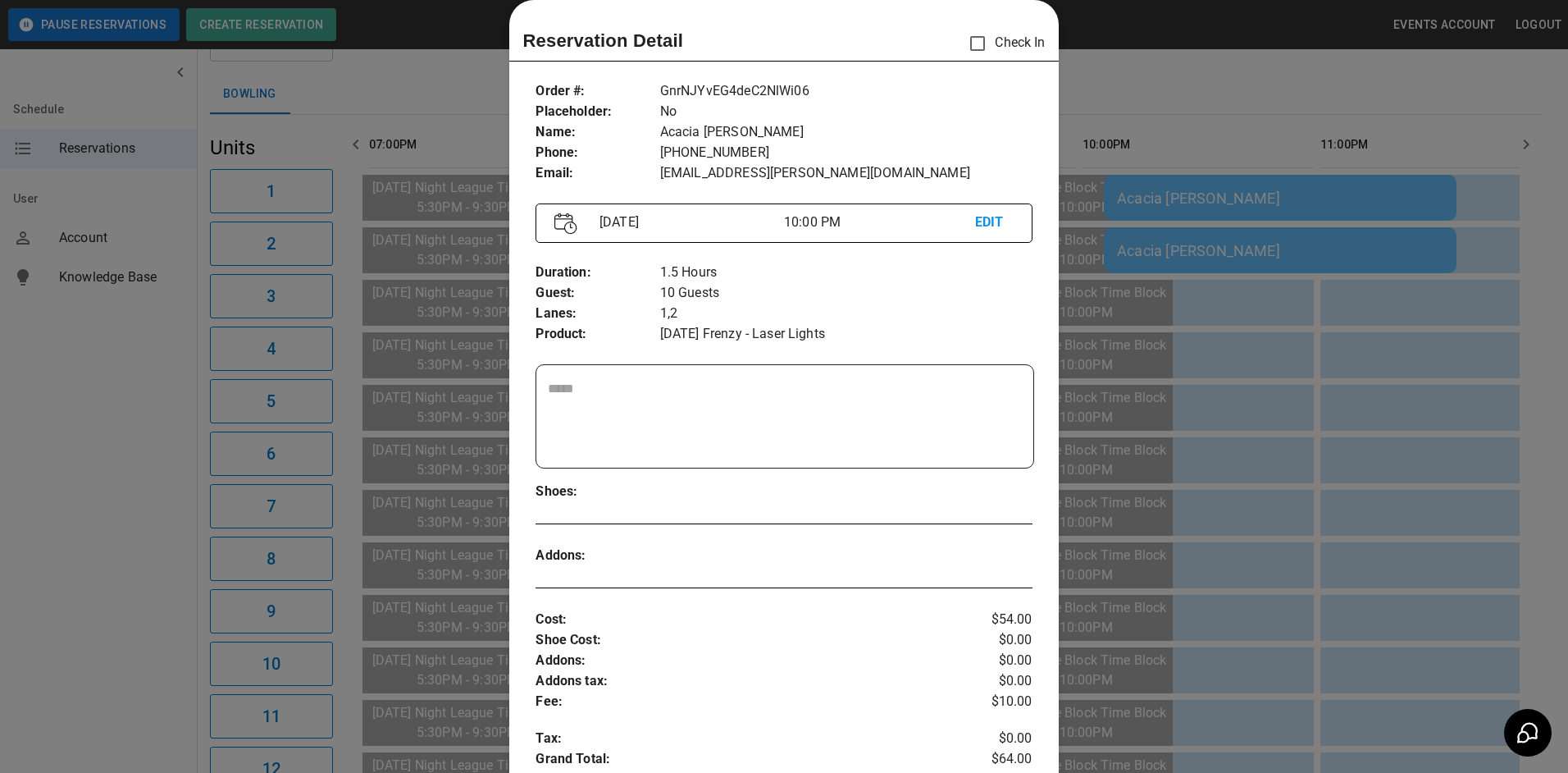
drag, startPoint x: 1151, startPoint y: 92, endPoint x: 1500, endPoint y: 136, distance: 351.8
click at [1150, 93] on div at bounding box center [784, 386] width 1568 height 773
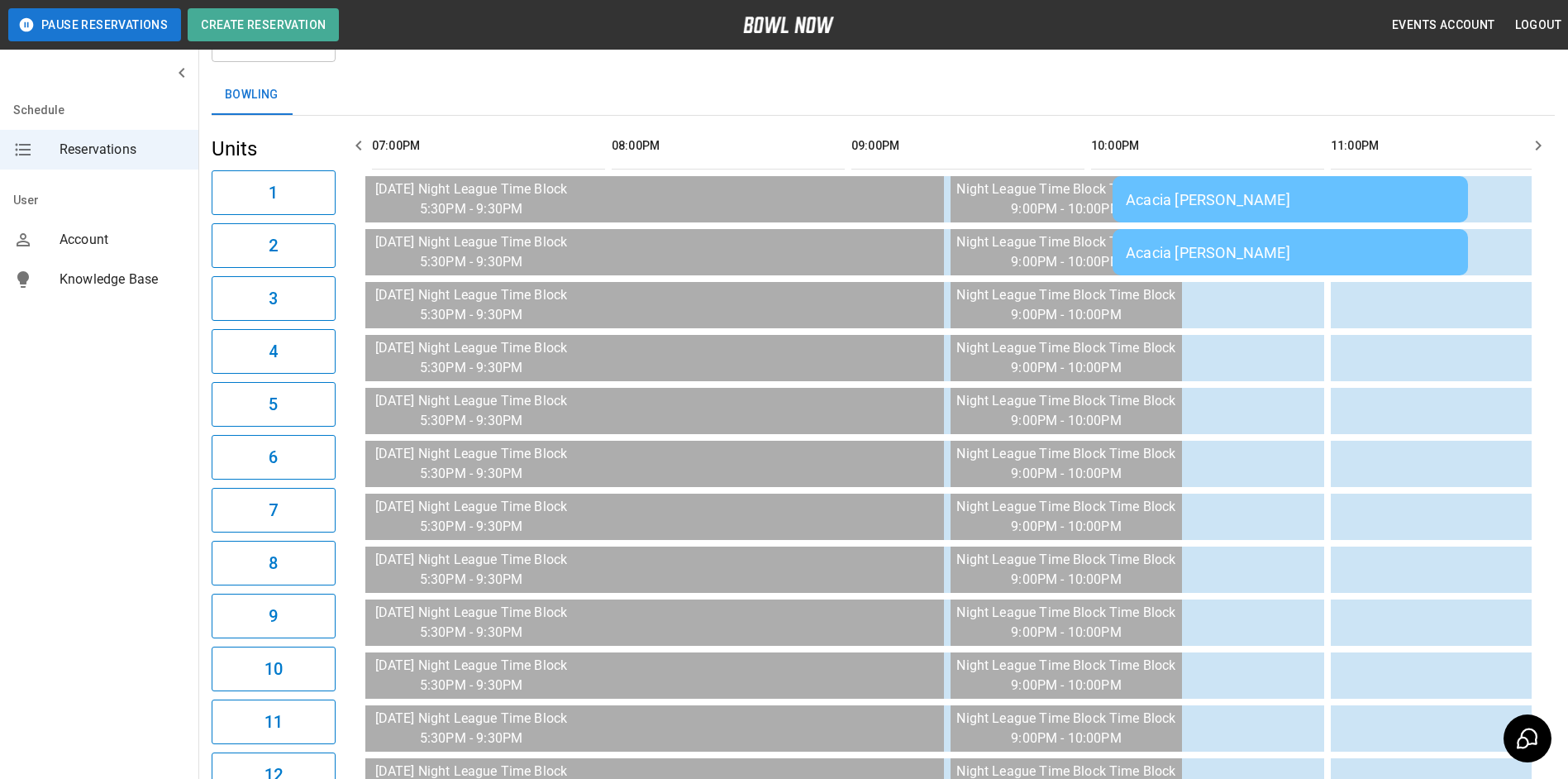
click at [1549, 147] on button "button" at bounding box center [1538, 145] width 33 height 33
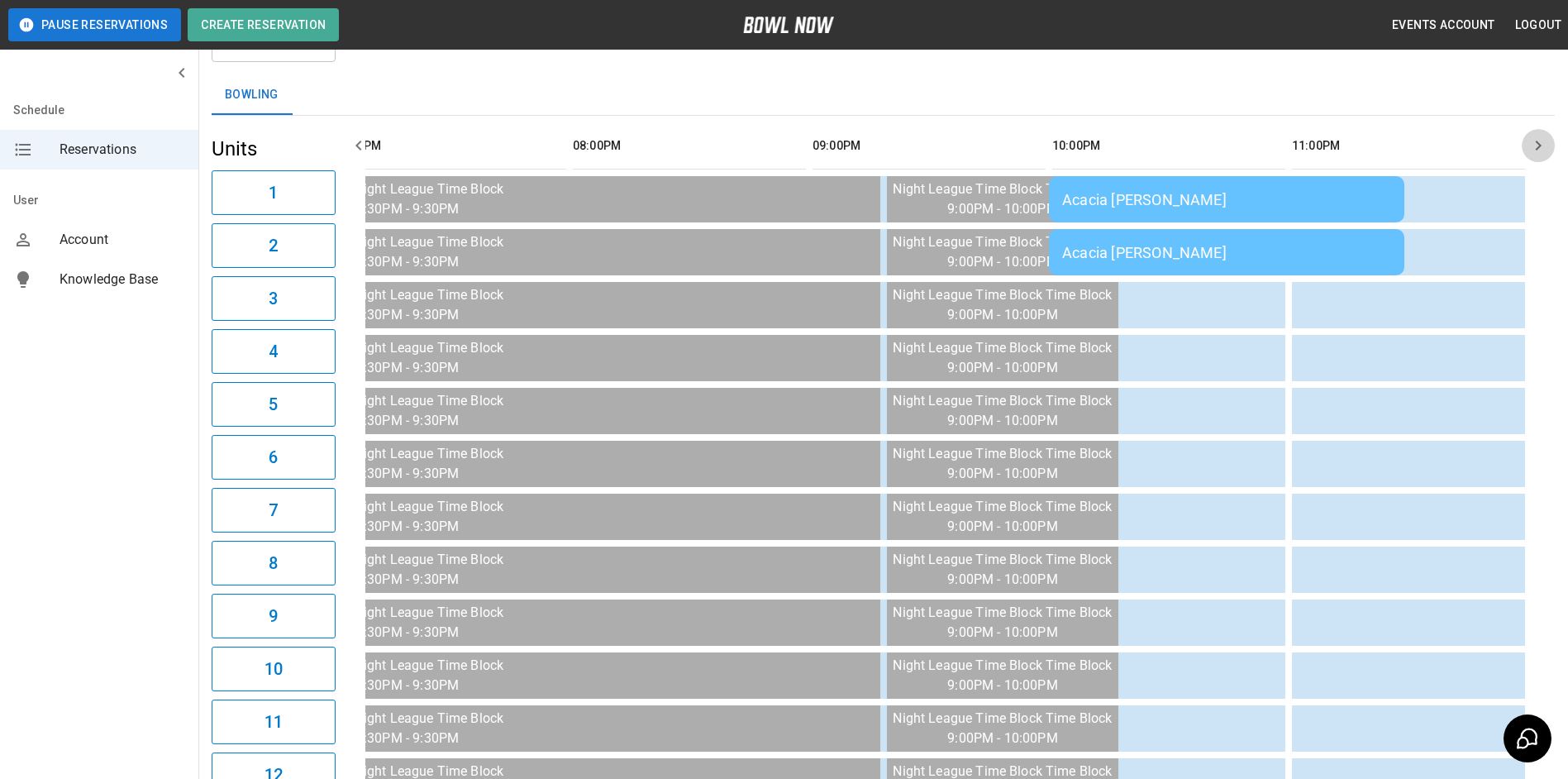
click at [1549, 147] on button "button" at bounding box center [1538, 145] width 33 height 33
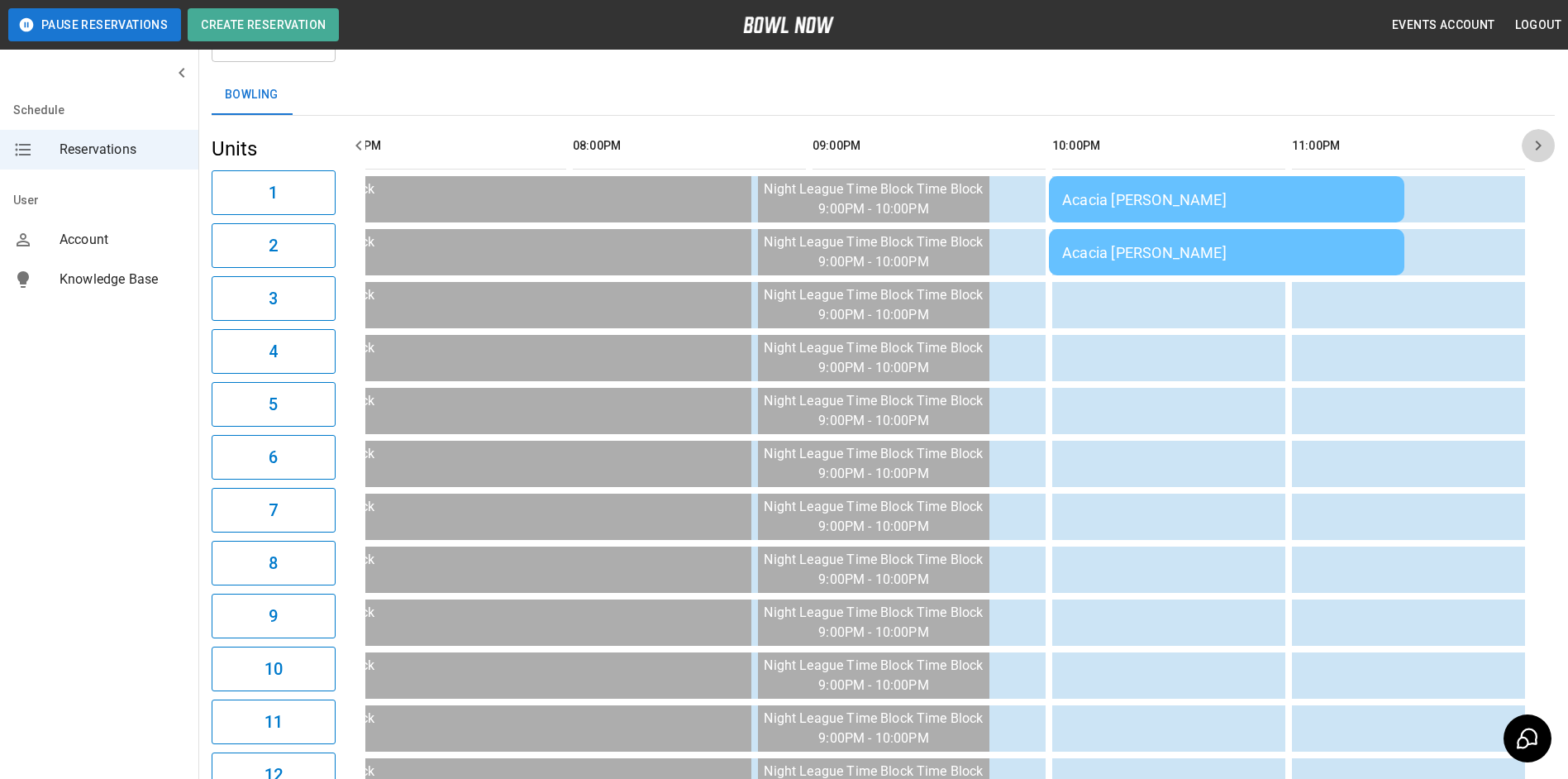
click at [1549, 147] on button "button" at bounding box center [1538, 145] width 33 height 33
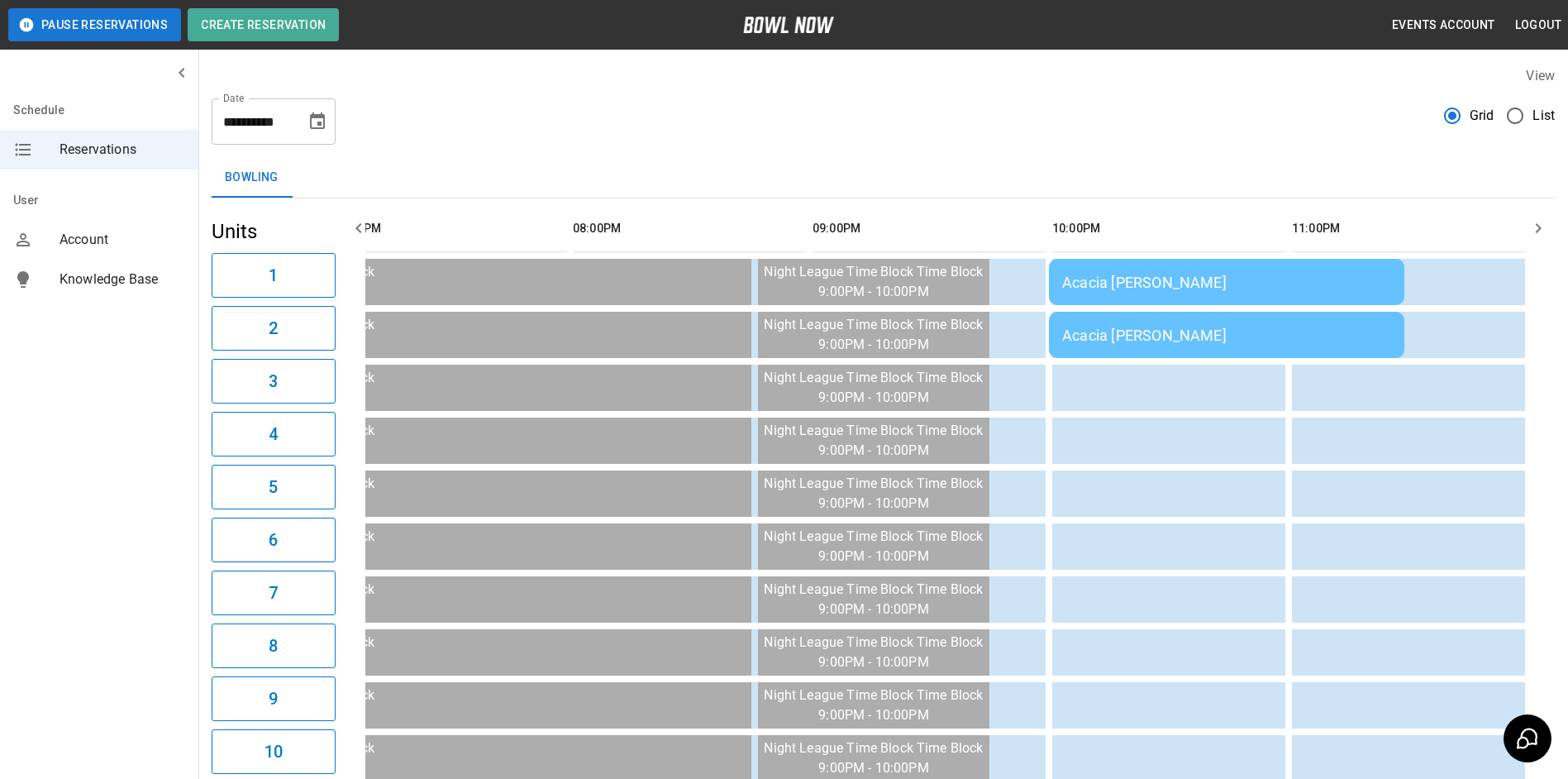
click at [319, 127] on icon "Choose date, selected date is Sep 26, 2025" at bounding box center [318, 121] width 15 height 17
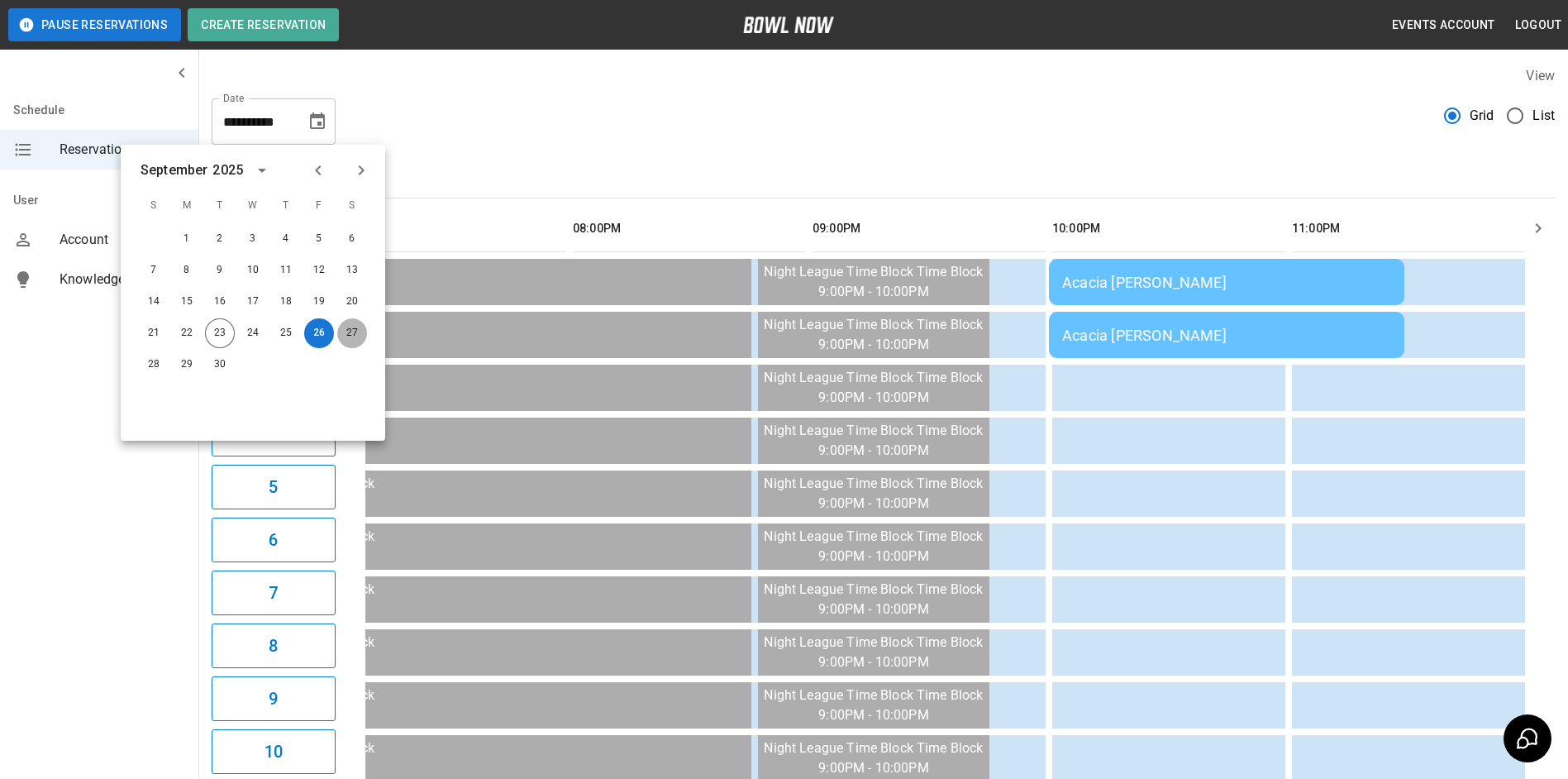
click at [343, 335] on button "27" at bounding box center [352, 333] width 30 height 30
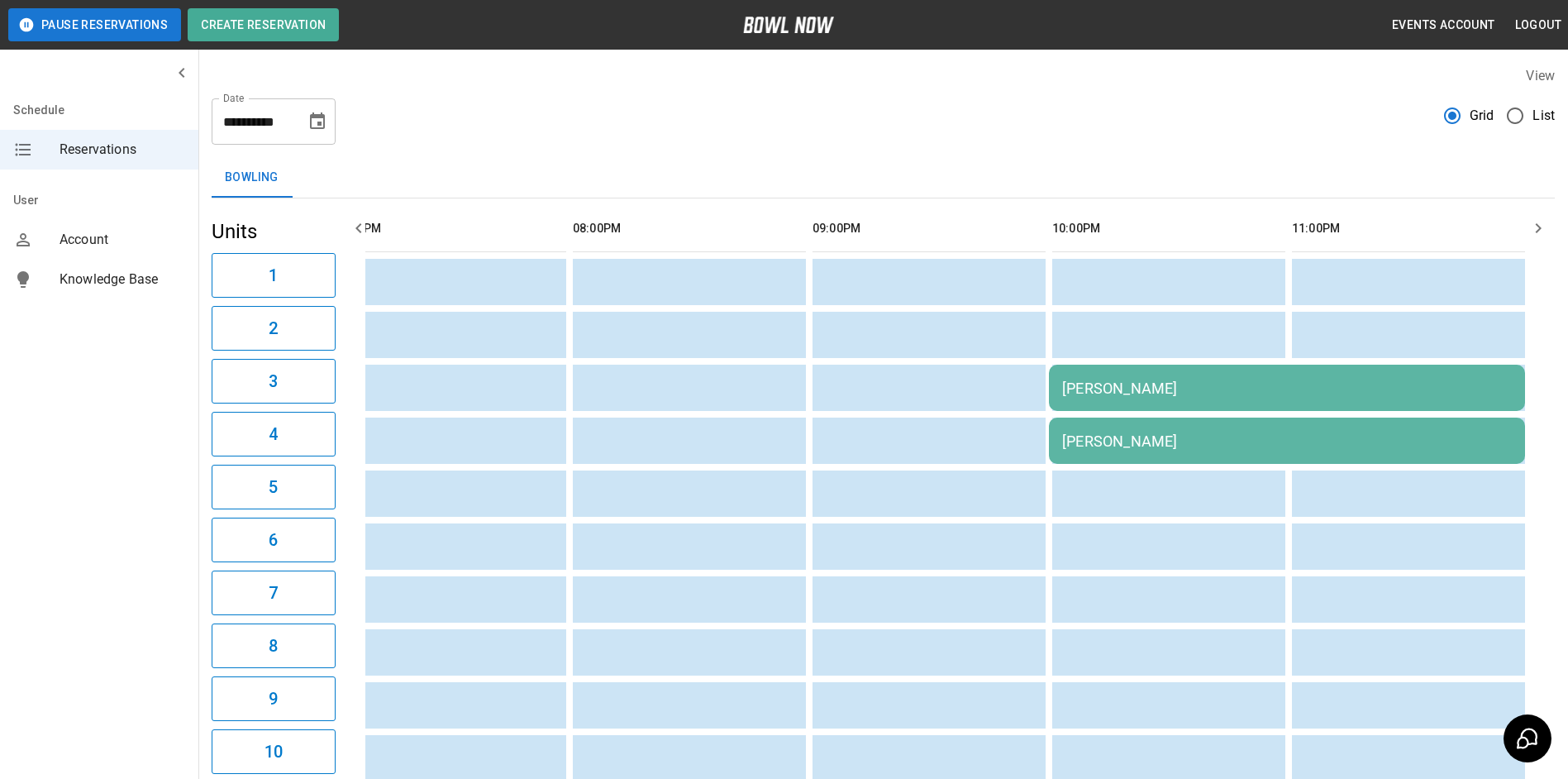
click at [1545, 232] on icon "button" at bounding box center [1538, 228] width 20 height 20
click at [1545, 231] on icon "button" at bounding box center [1538, 228] width 20 height 20
click at [1347, 395] on div "[PERSON_NAME]" at bounding box center [1287, 388] width 449 height 17
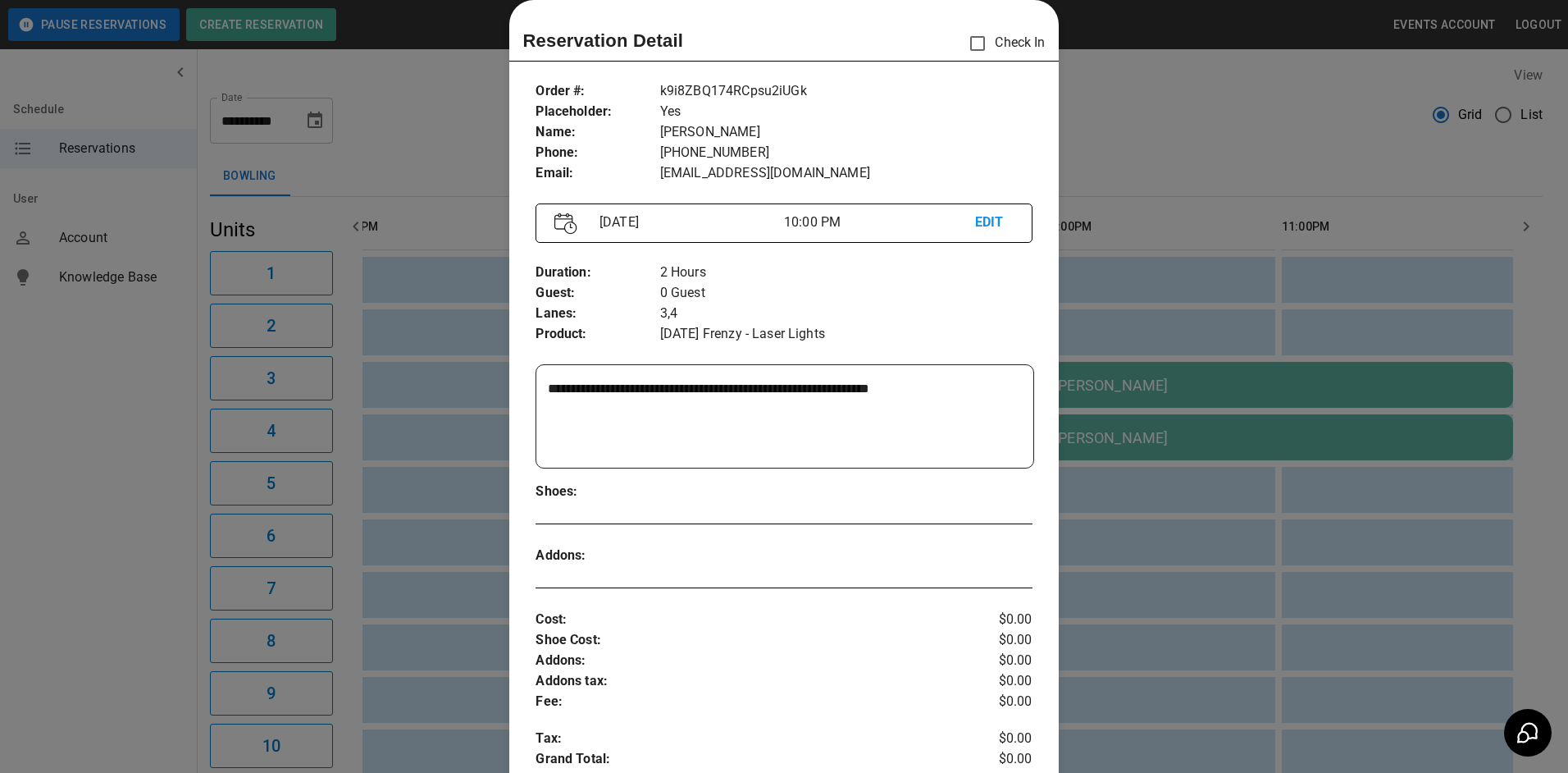
drag, startPoint x: 1151, startPoint y: 326, endPoint x: 733, endPoint y: 302, distance: 418.7
click at [1154, 326] on div at bounding box center [784, 386] width 1568 height 773
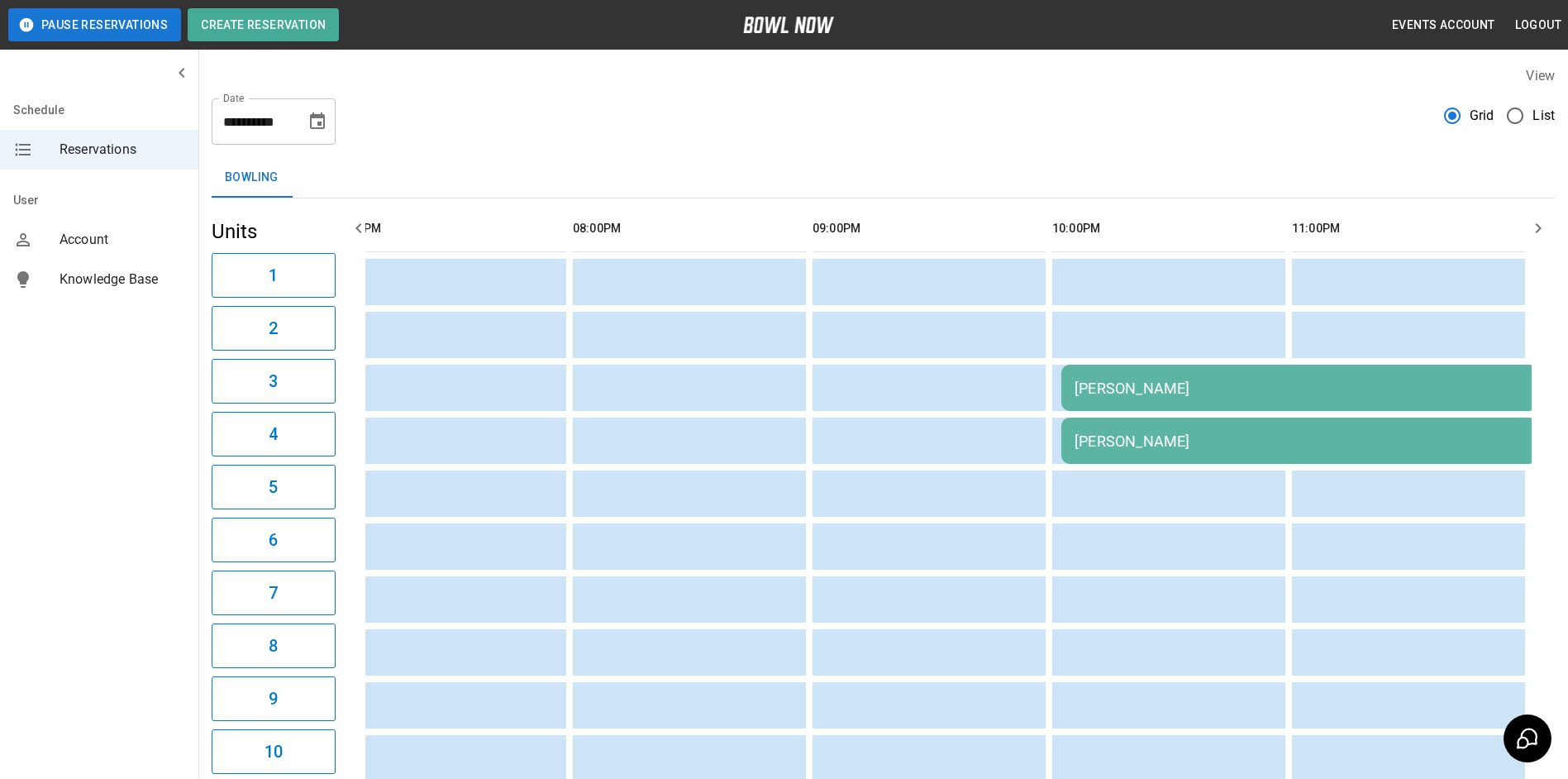
click at [359, 228] on icon "button" at bounding box center [358, 228] width 20 height 20
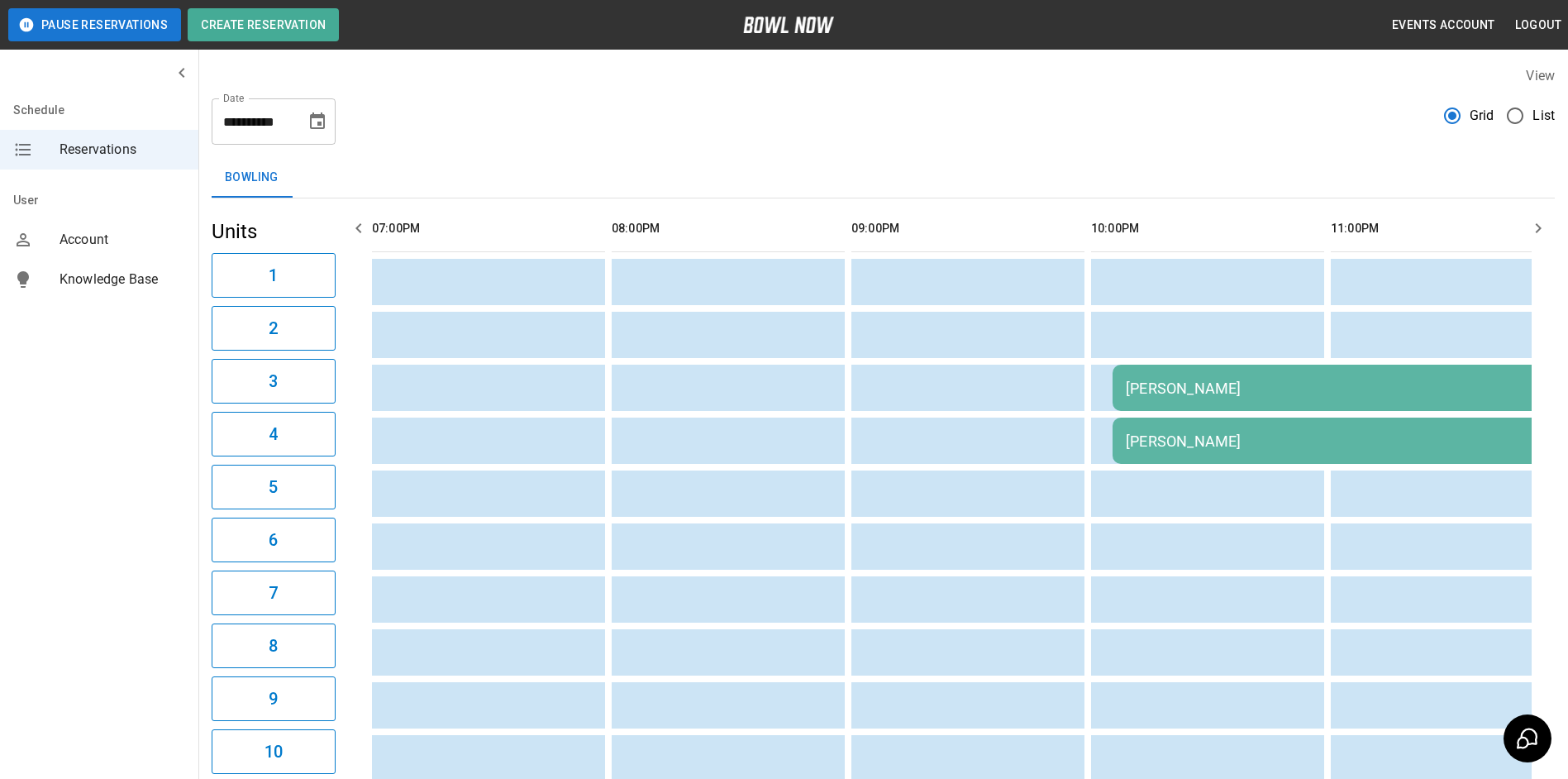
click at [359, 228] on icon "button" at bounding box center [358, 228] width 20 height 20
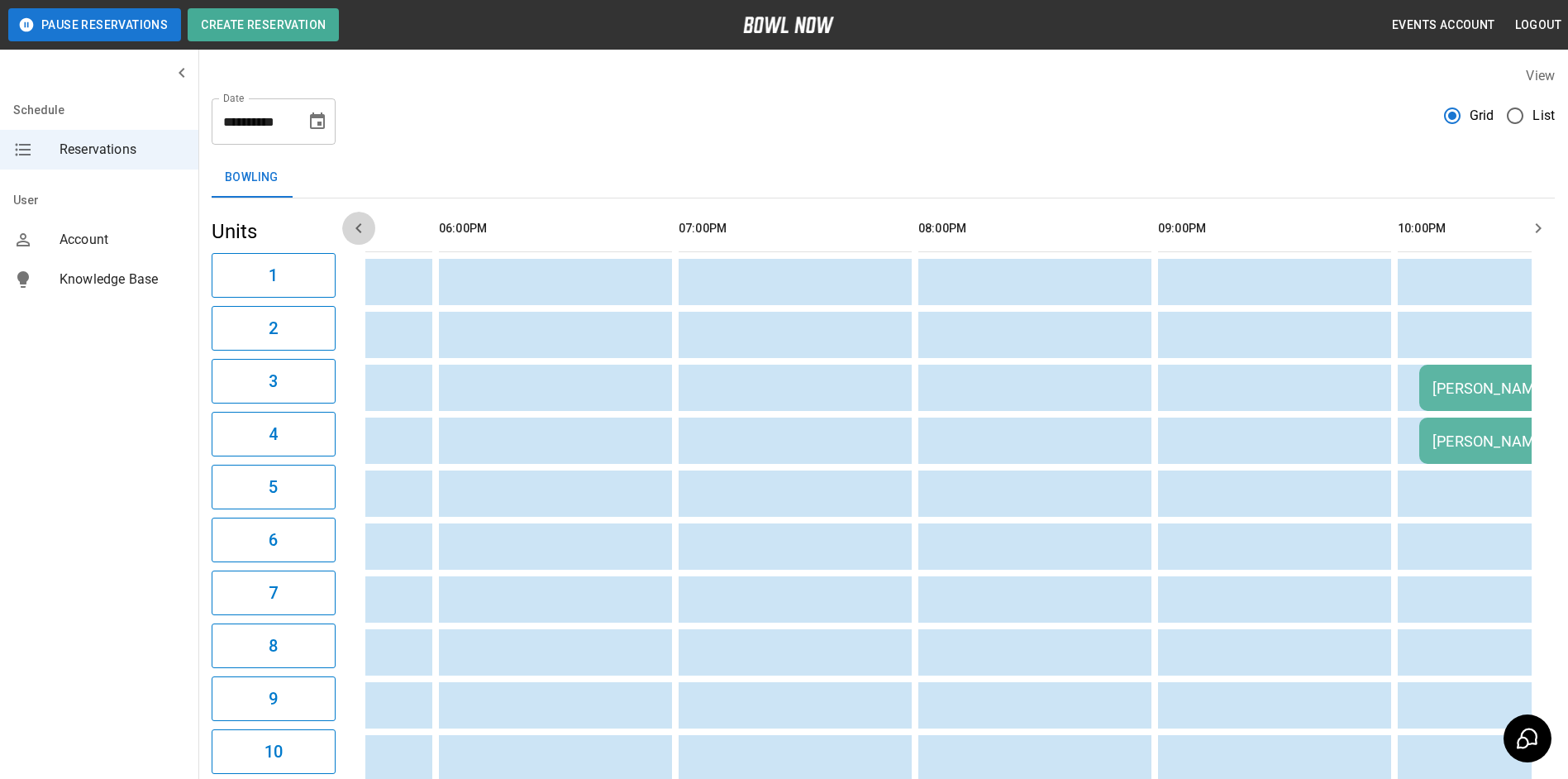
click at [359, 228] on icon "button" at bounding box center [358, 228] width 20 height 20
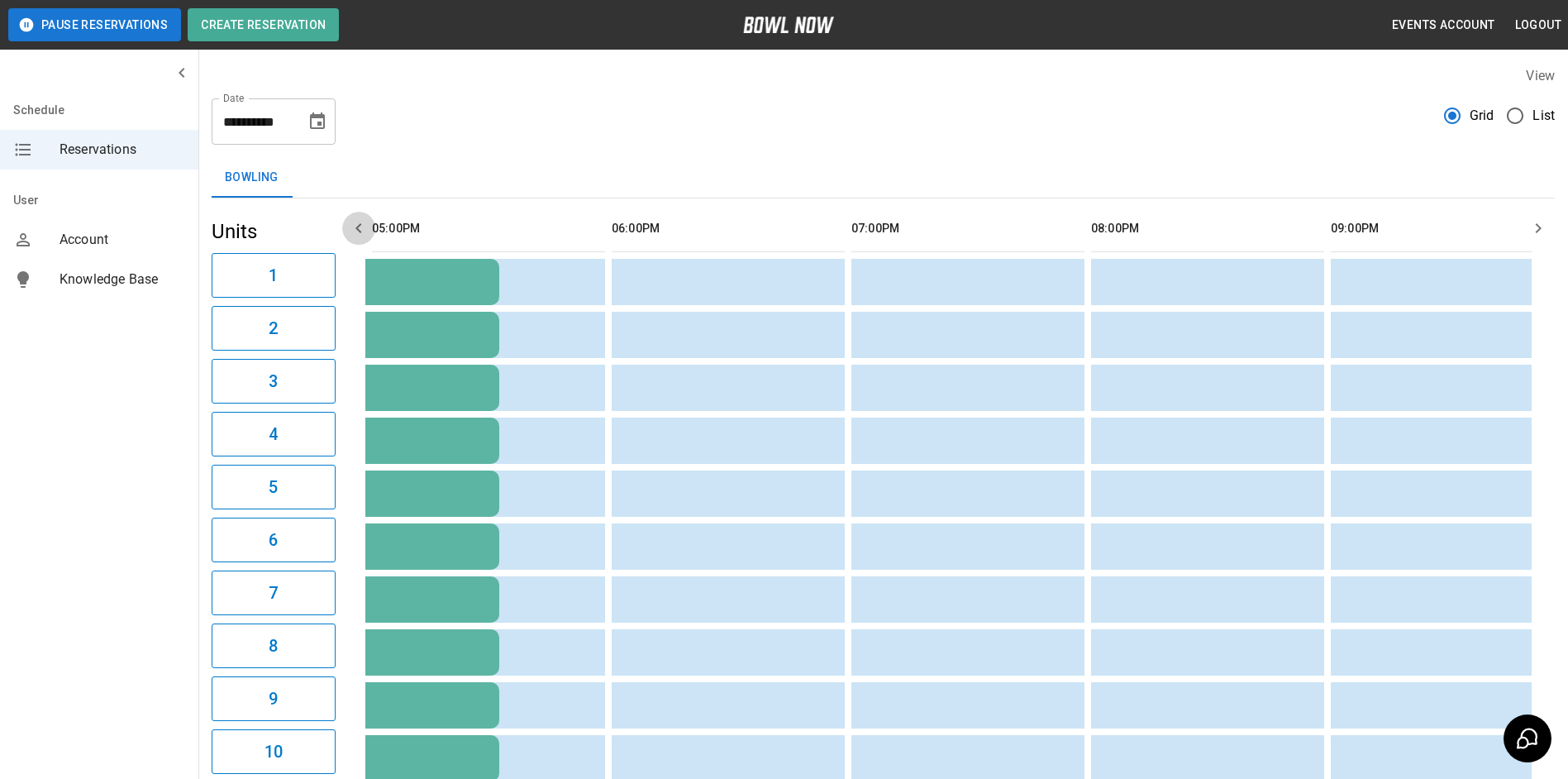
click at [359, 228] on icon "button" at bounding box center [358, 228] width 20 height 20
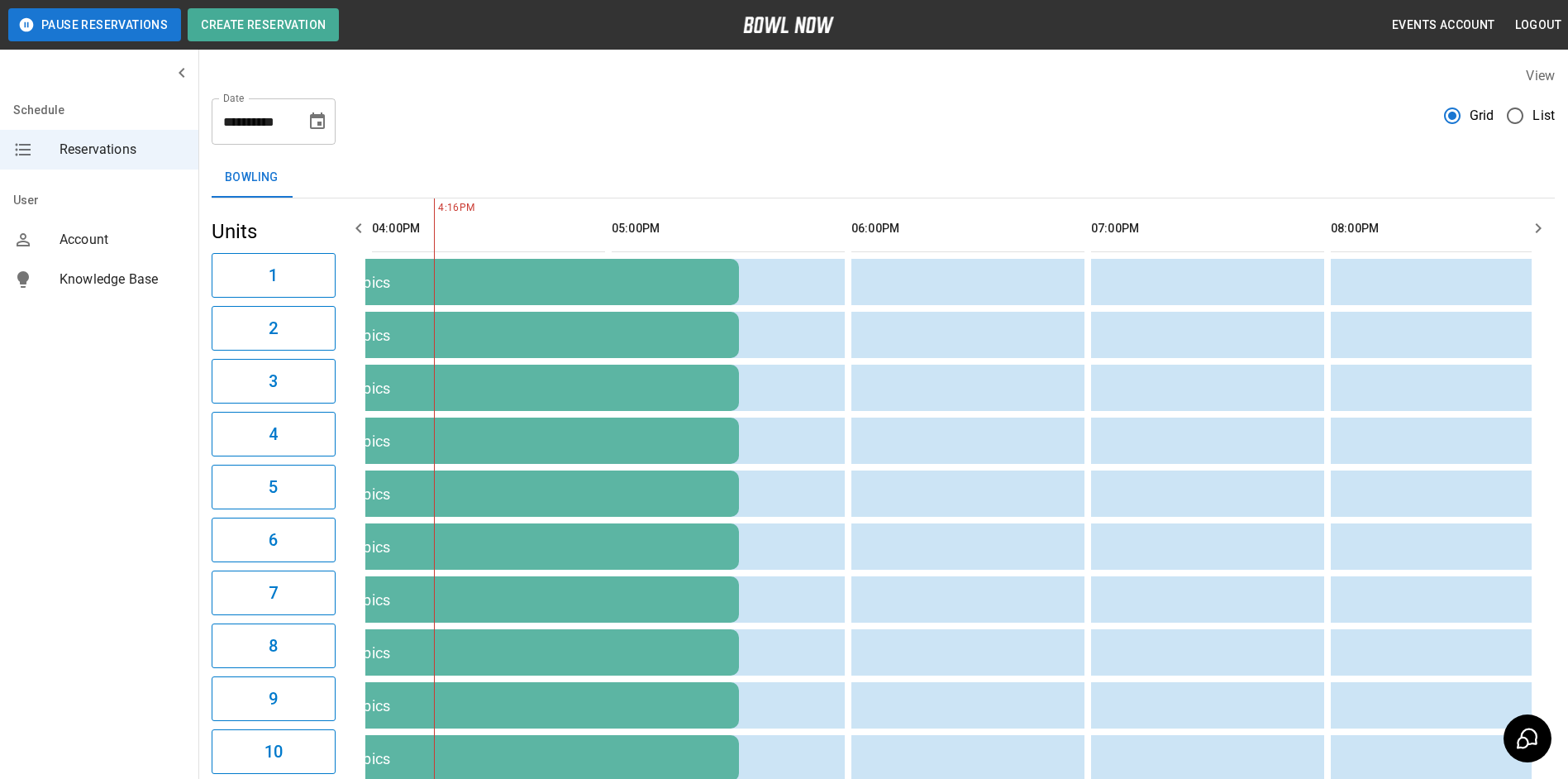
click at [359, 228] on icon "button" at bounding box center [358, 228] width 20 height 20
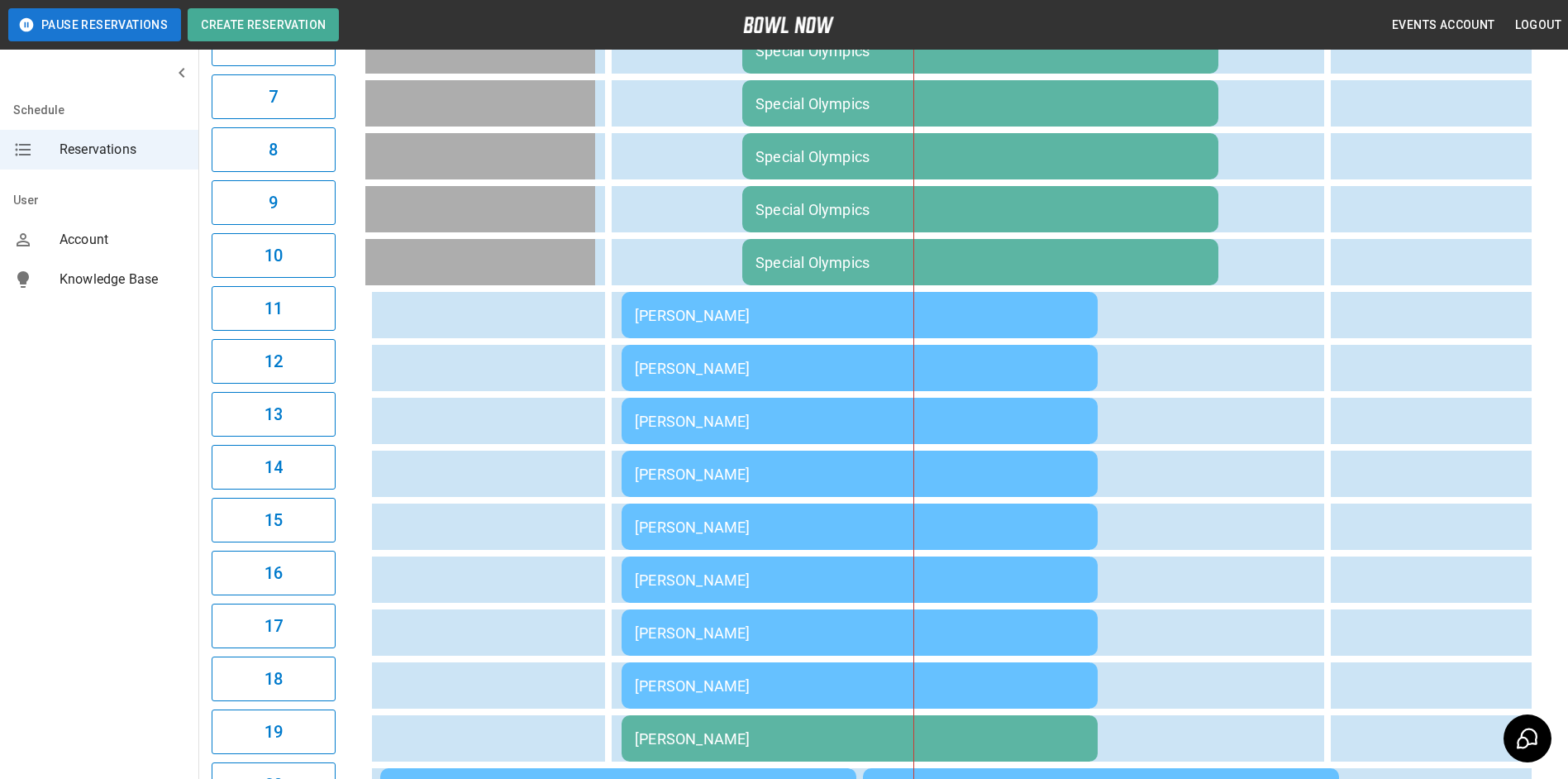
click at [725, 374] on div "[PERSON_NAME]" at bounding box center [859, 368] width 449 height 17
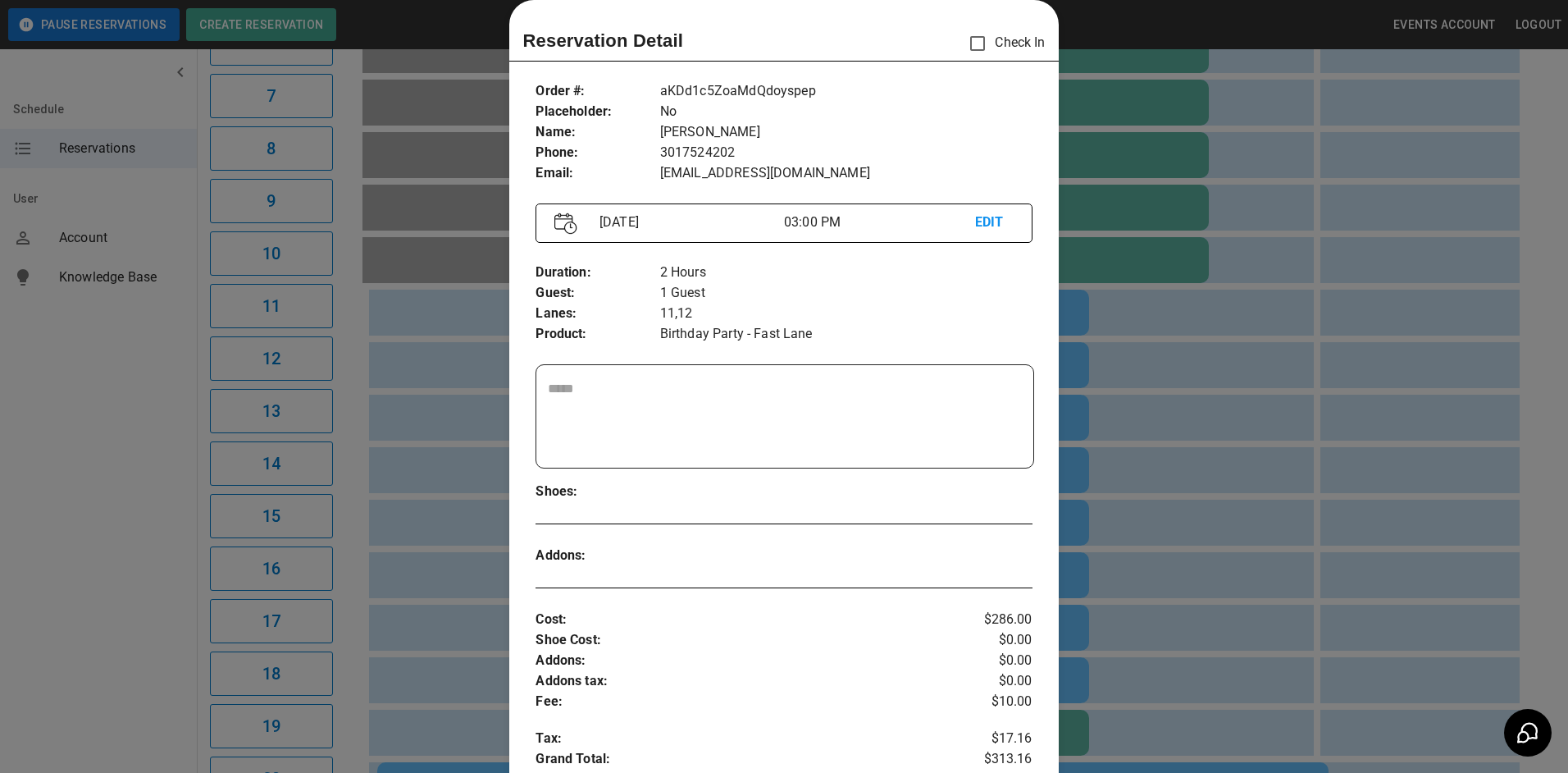
click at [1243, 499] on div at bounding box center [784, 386] width 1568 height 773
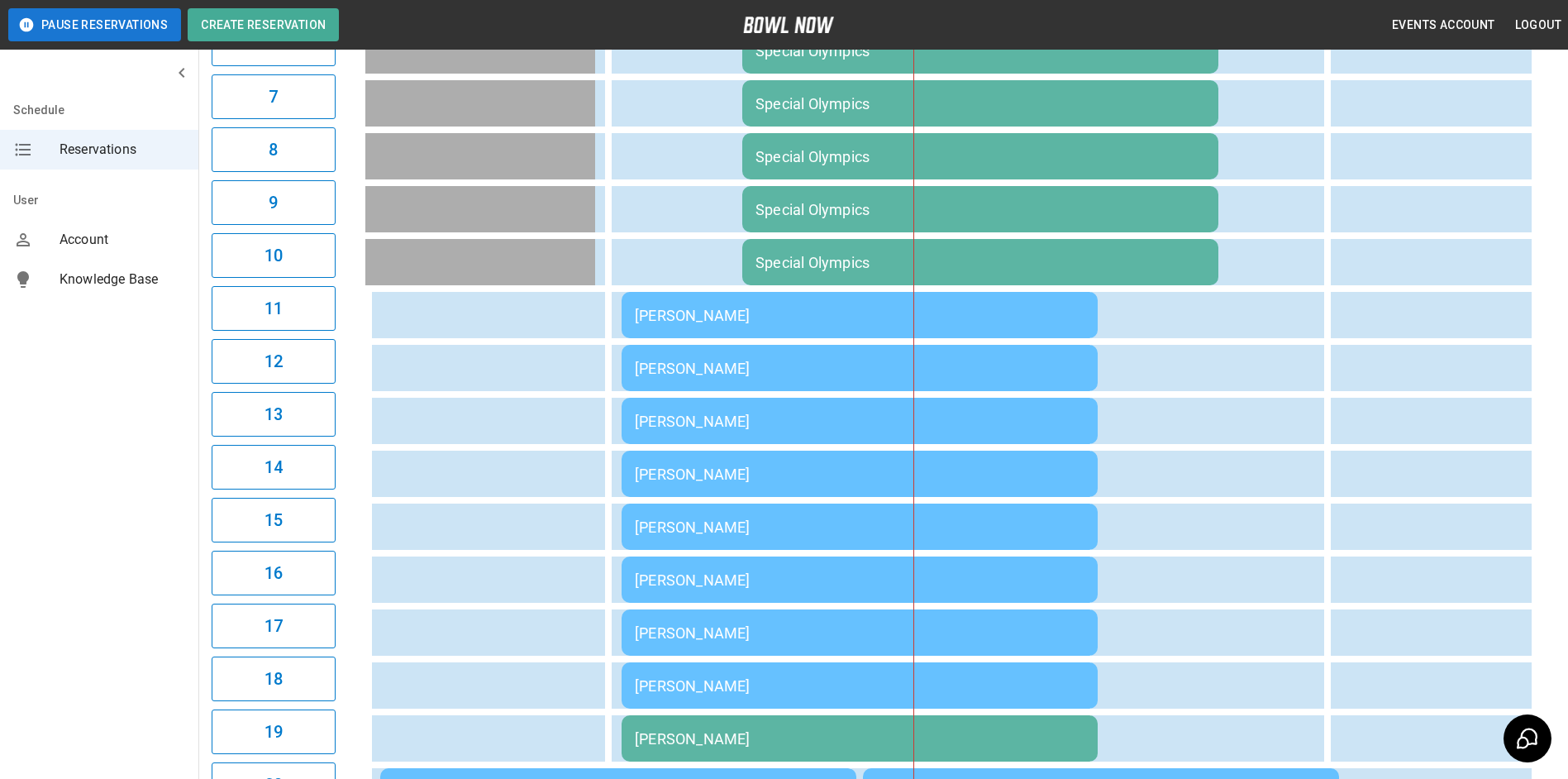
click at [691, 515] on td "[PERSON_NAME]" at bounding box center [859, 526] width 476 height 46
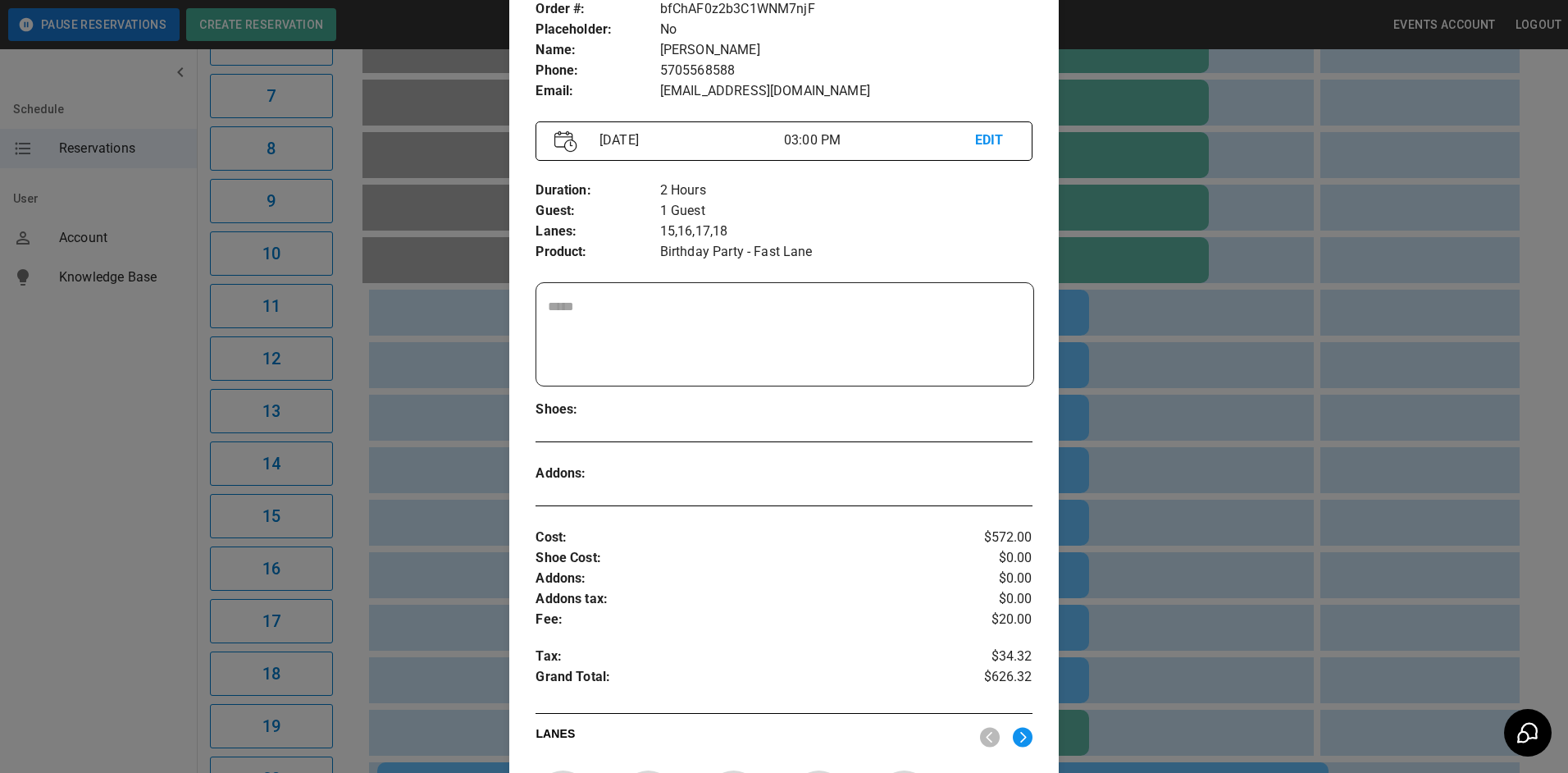
click at [1260, 492] on div at bounding box center [784, 386] width 1568 height 773
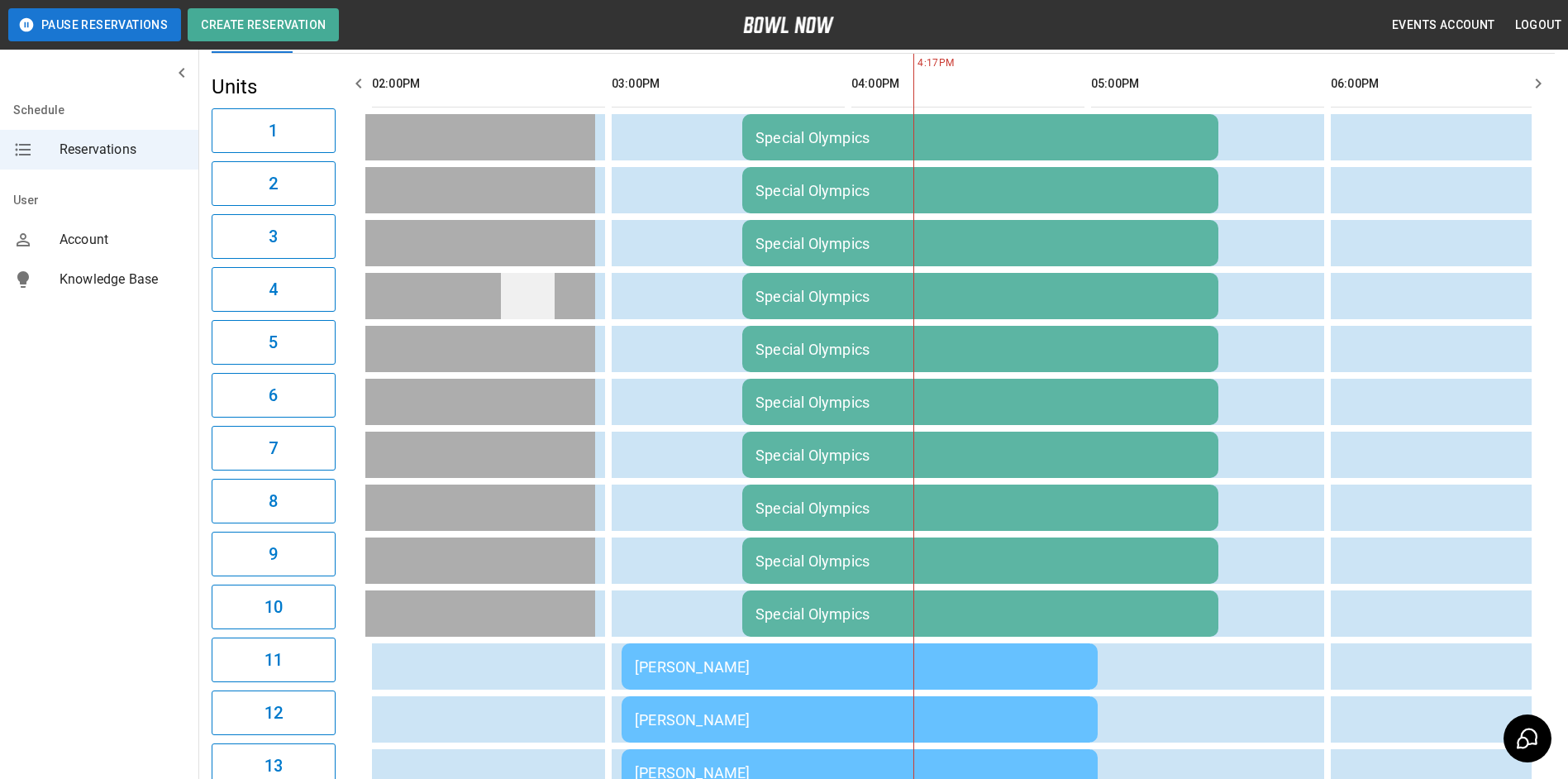
scroll to position [0, 0]
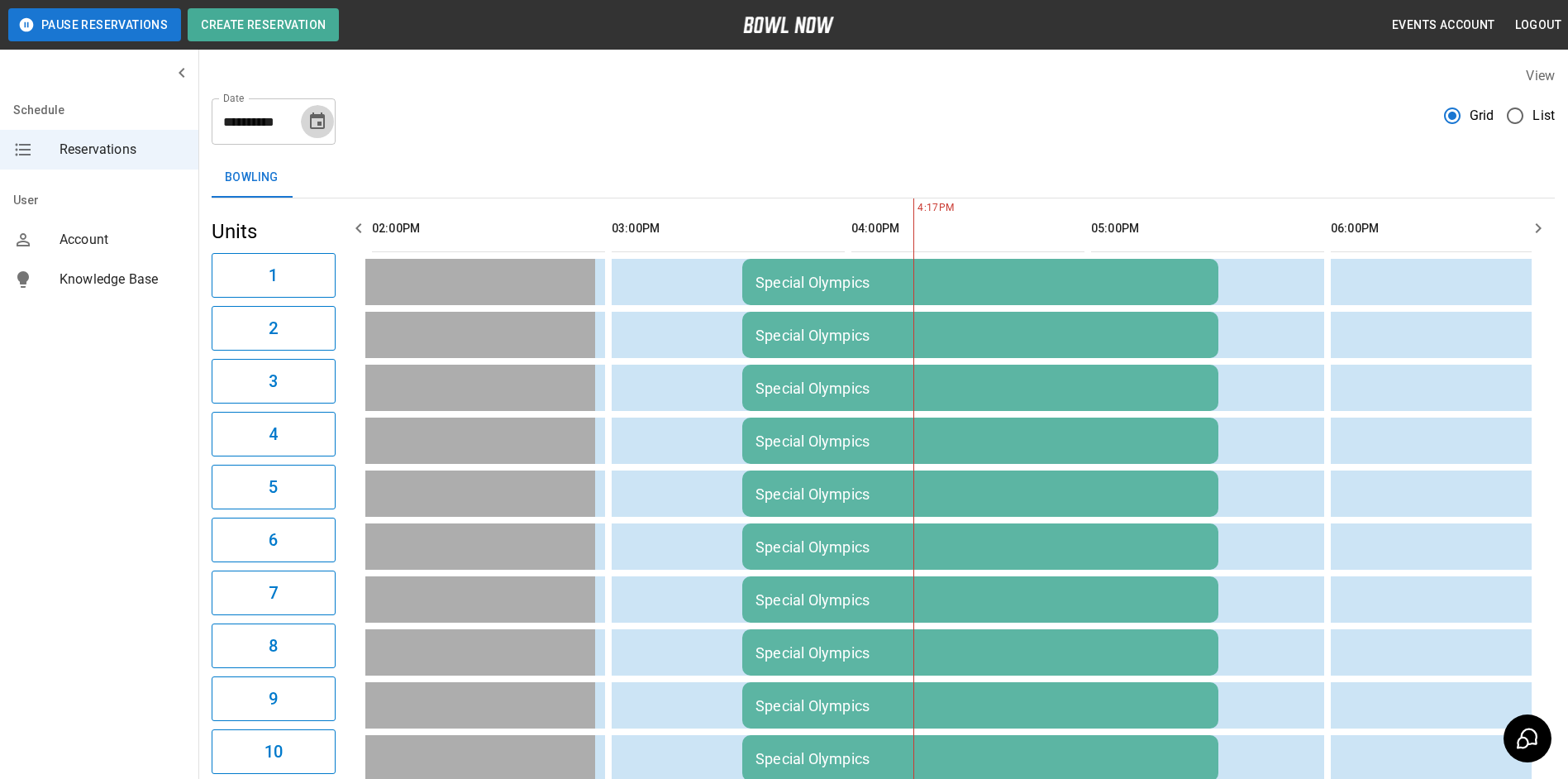
click at [315, 124] on icon "Choose date, selected date is Sep 27, 2025" at bounding box center [317, 121] width 20 height 20
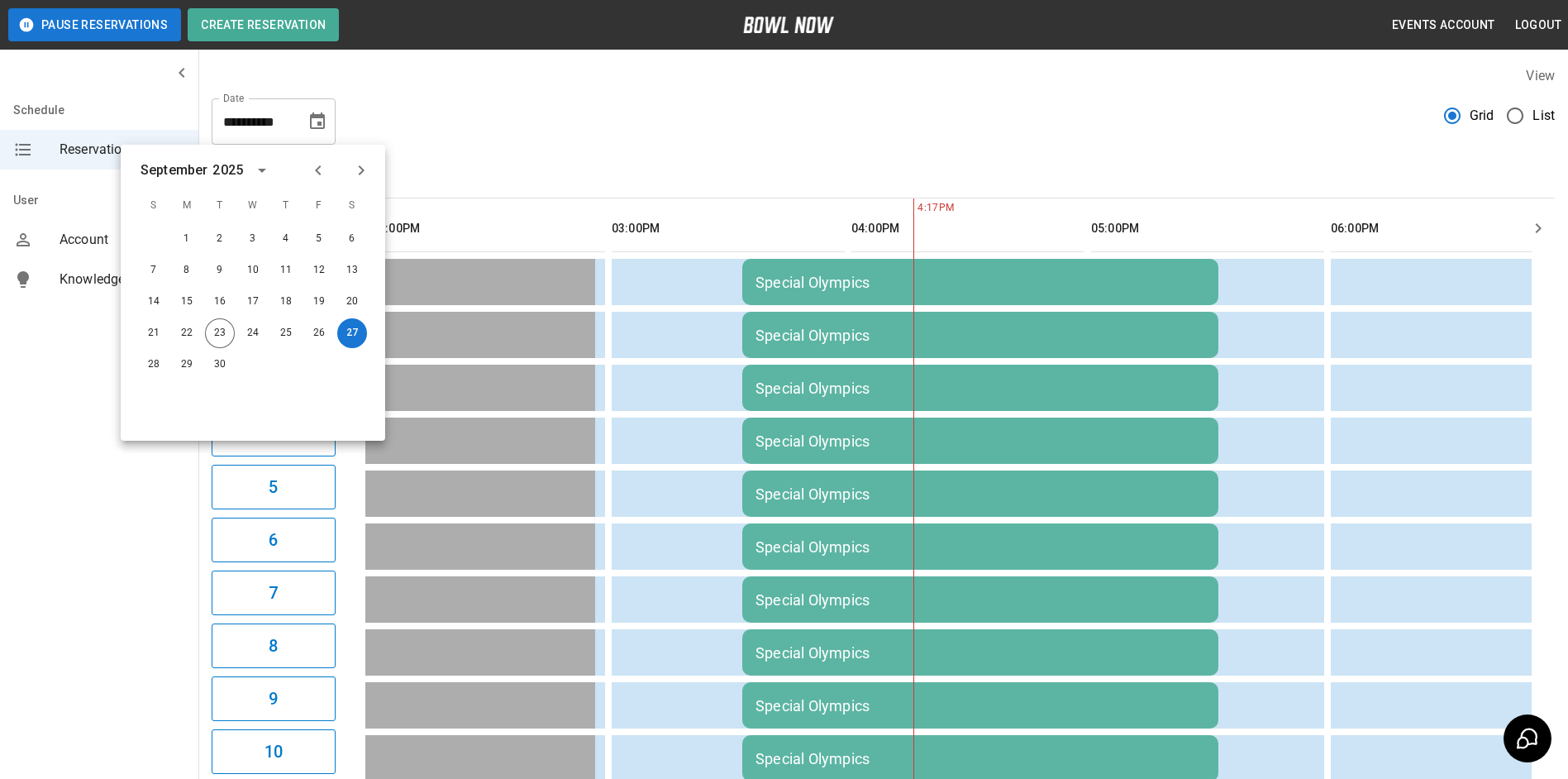
click at [610, 145] on div "**********" at bounding box center [884, 744] width 1370 height 1383
drag, startPoint x: 508, startPoint y: 172, endPoint x: 477, endPoint y: 171, distance: 31.0
click at [500, 171] on div "Bowling" at bounding box center [884, 178] width 1344 height 40
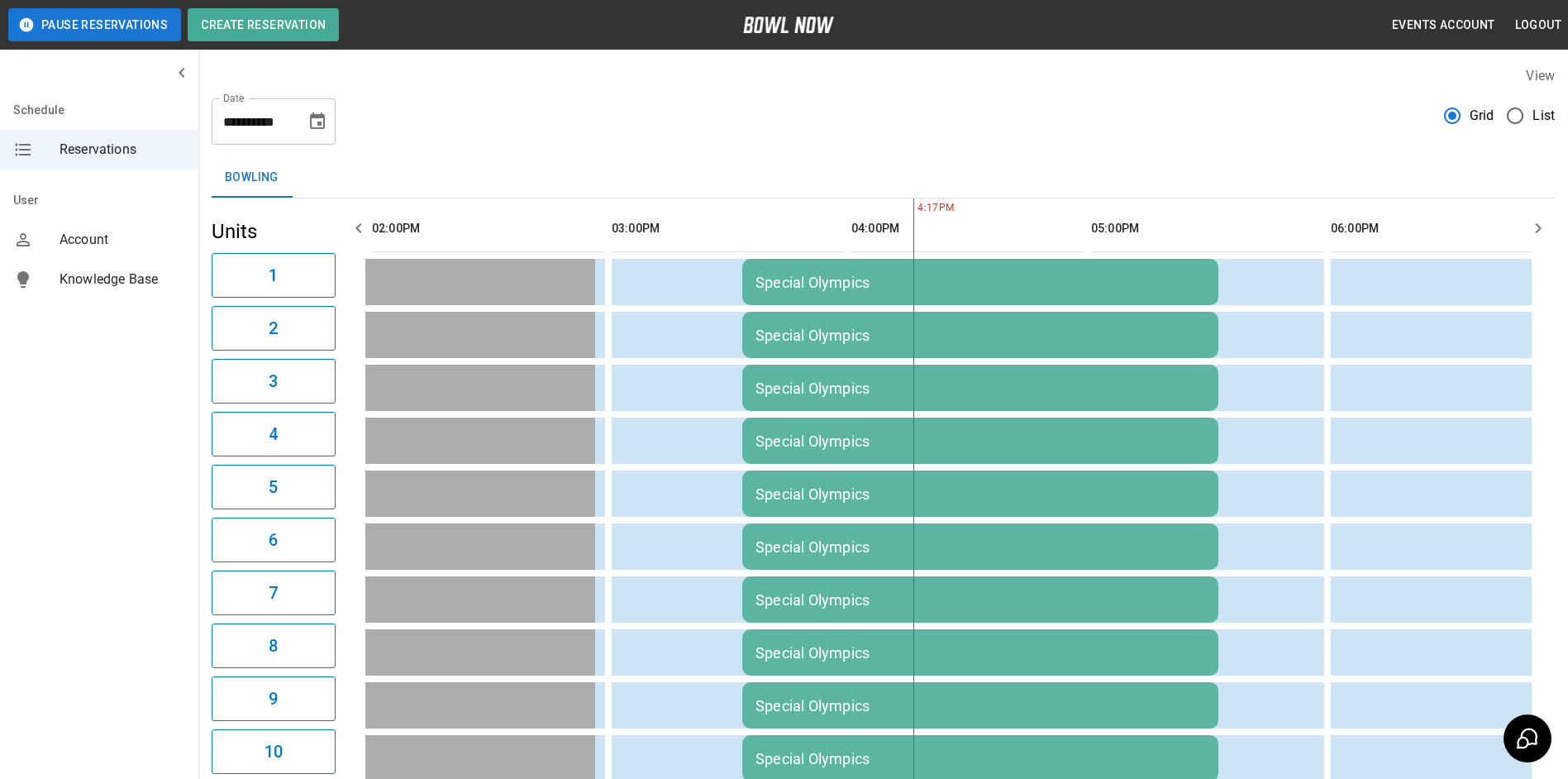
click at [355, 226] on icon "button" at bounding box center [358, 228] width 20 height 20
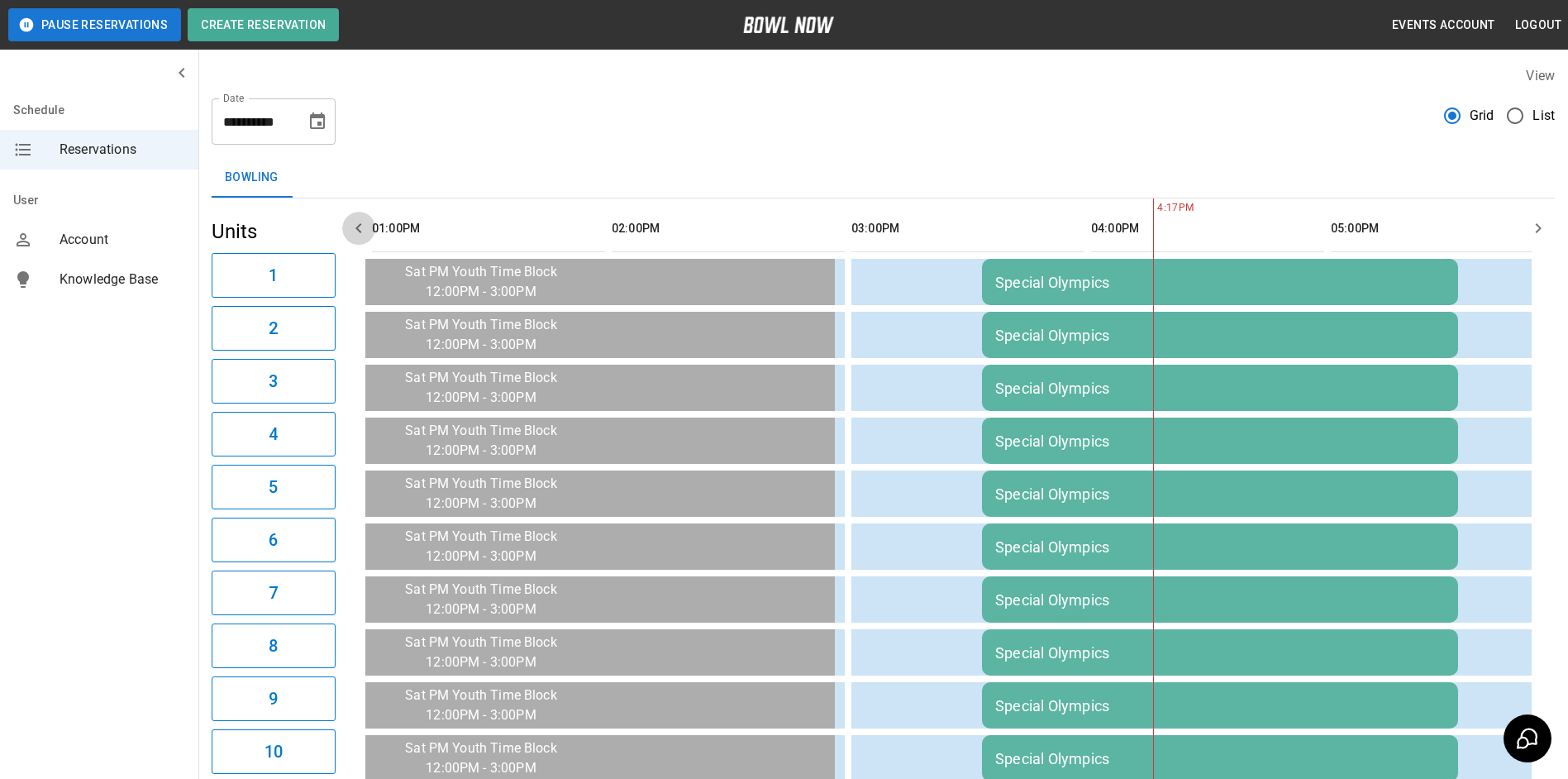
click at [366, 233] on icon "button" at bounding box center [358, 228] width 20 height 20
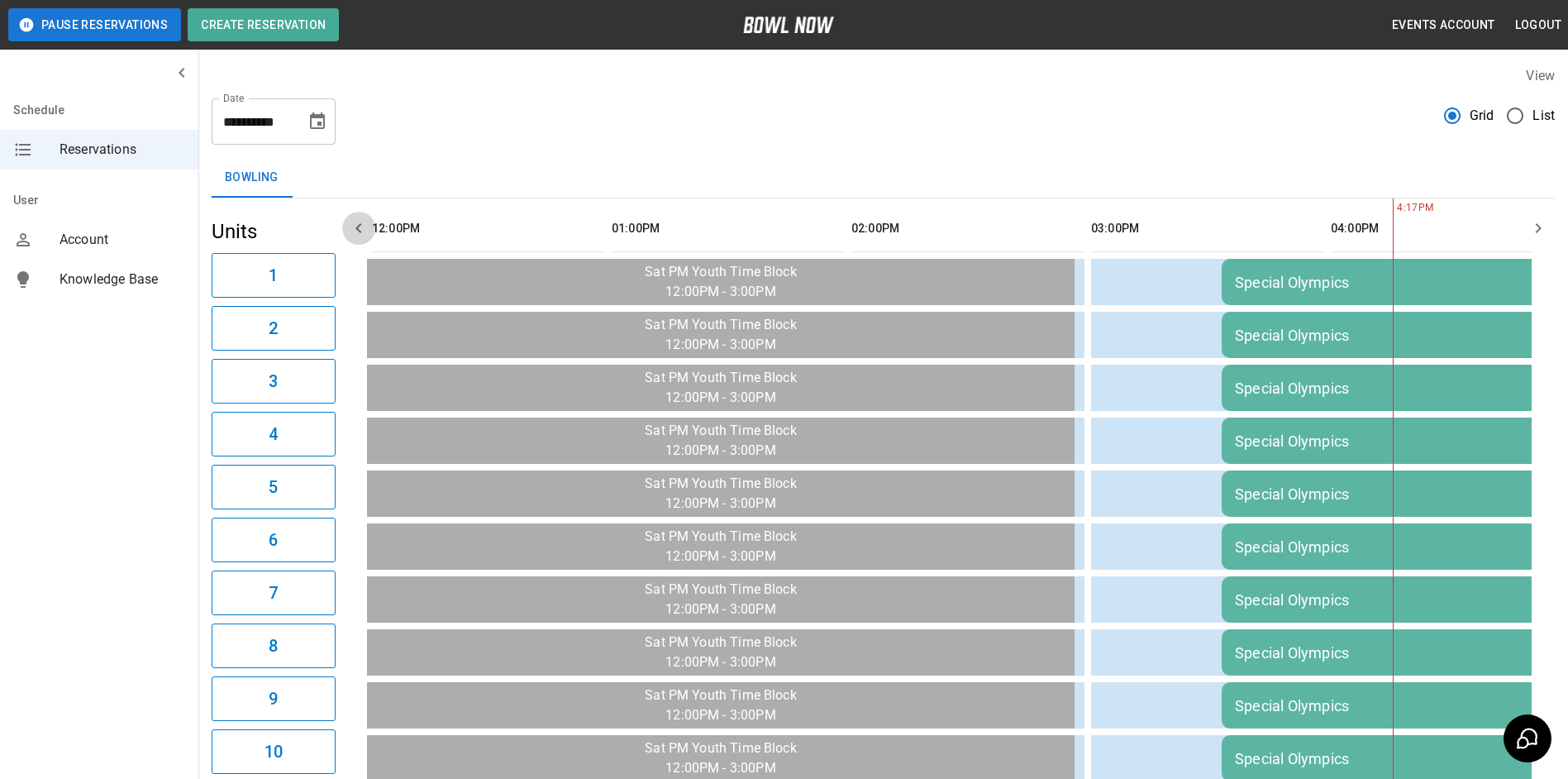
click at [366, 233] on icon "button" at bounding box center [358, 228] width 20 height 20
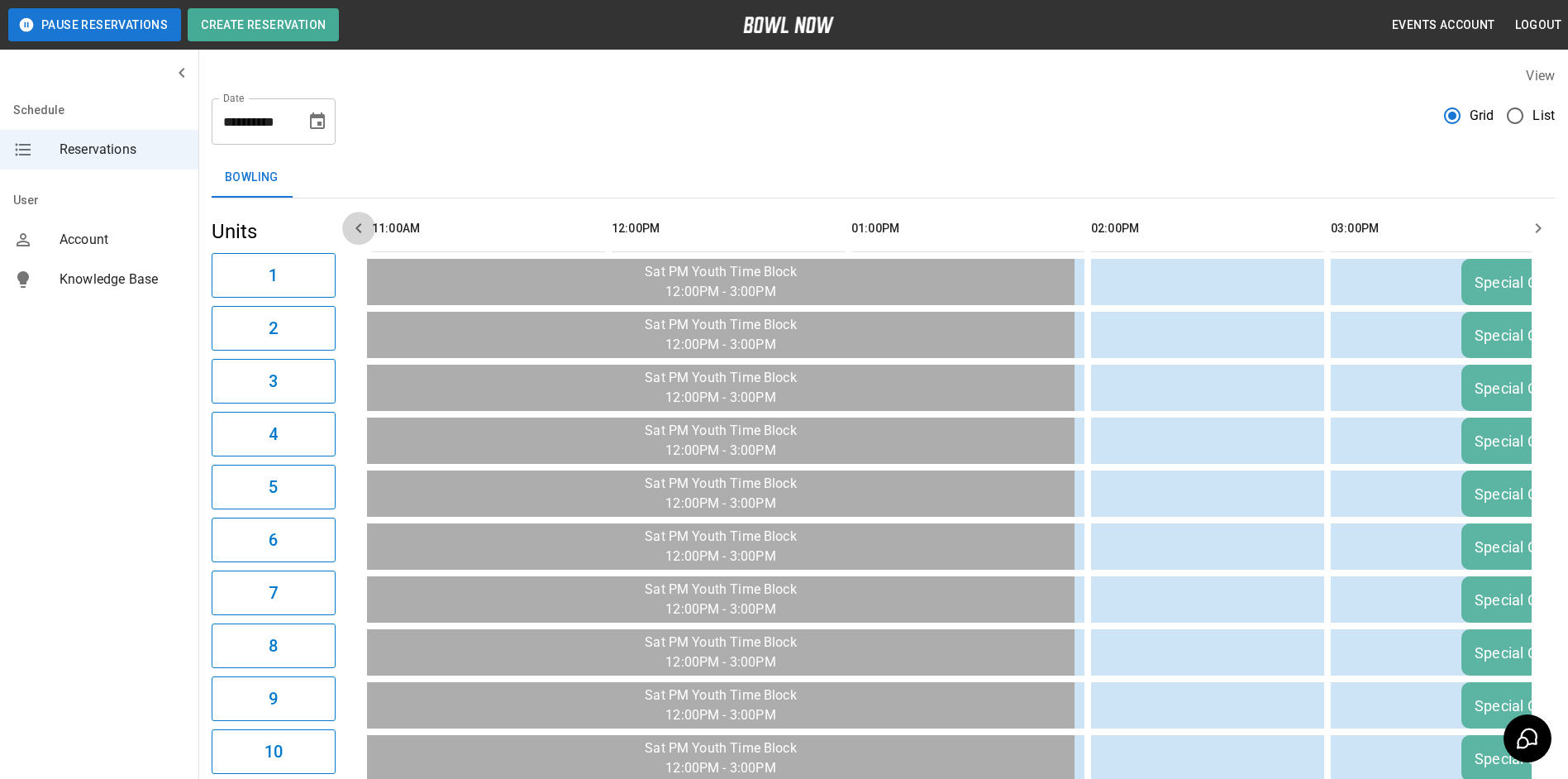
scroll to position [0, 480]
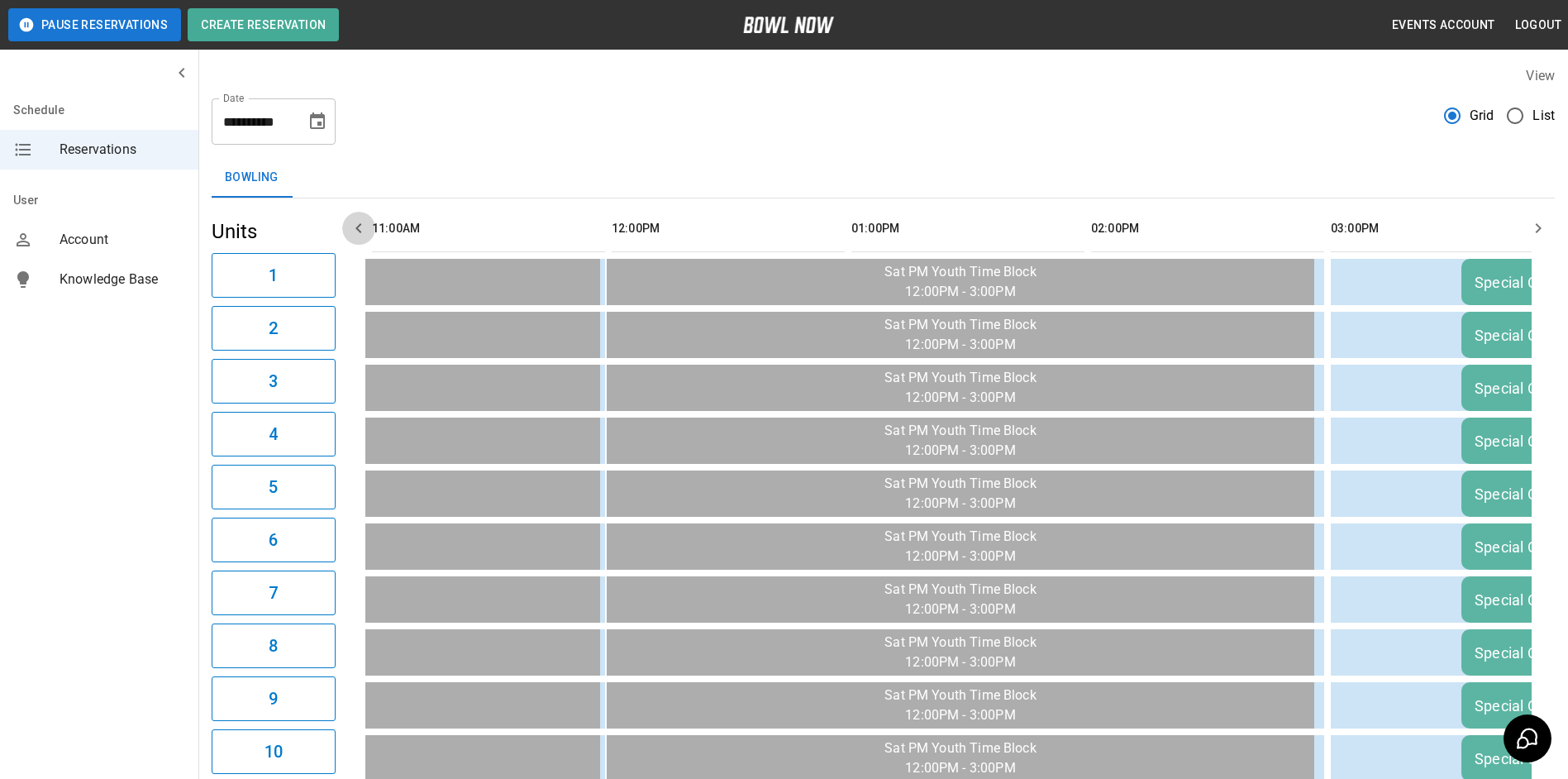
click at [366, 233] on icon "button" at bounding box center [358, 228] width 20 height 20
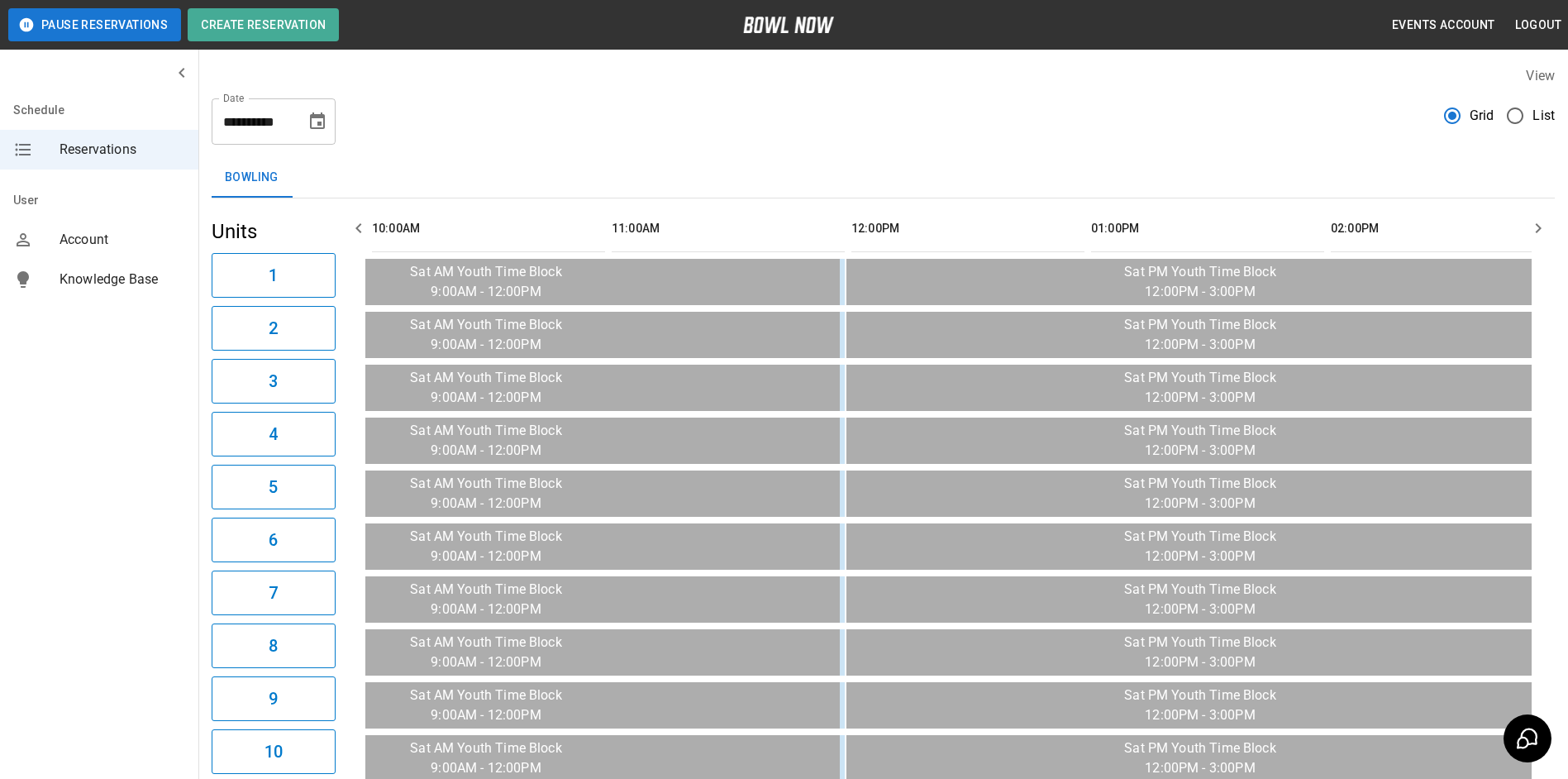
click at [366, 233] on icon "button" at bounding box center [358, 228] width 20 height 20
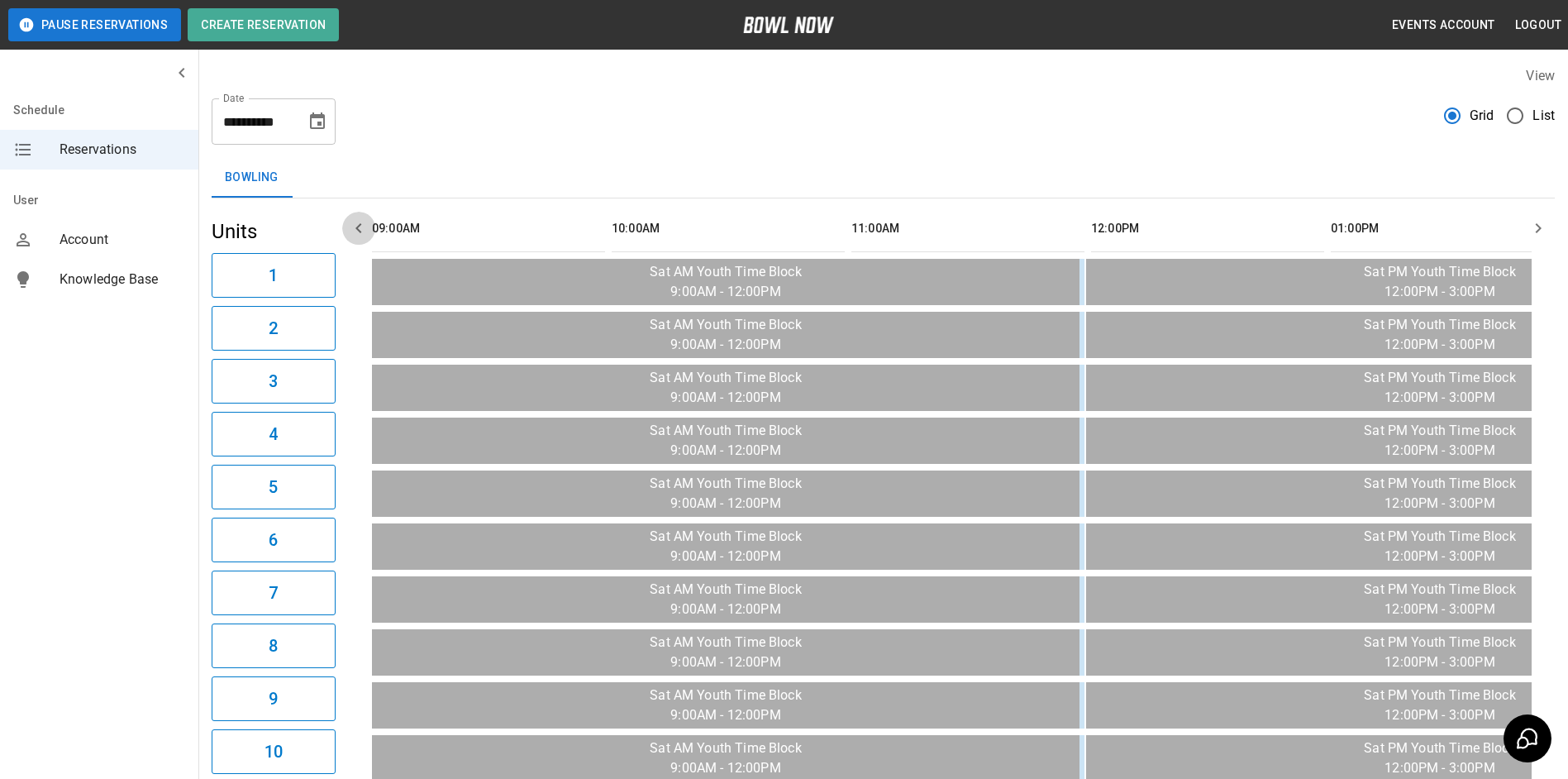
click at [366, 233] on icon "button" at bounding box center [358, 228] width 20 height 20
click at [1534, 239] on button "button" at bounding box center [1538, 228] width 33 height 33
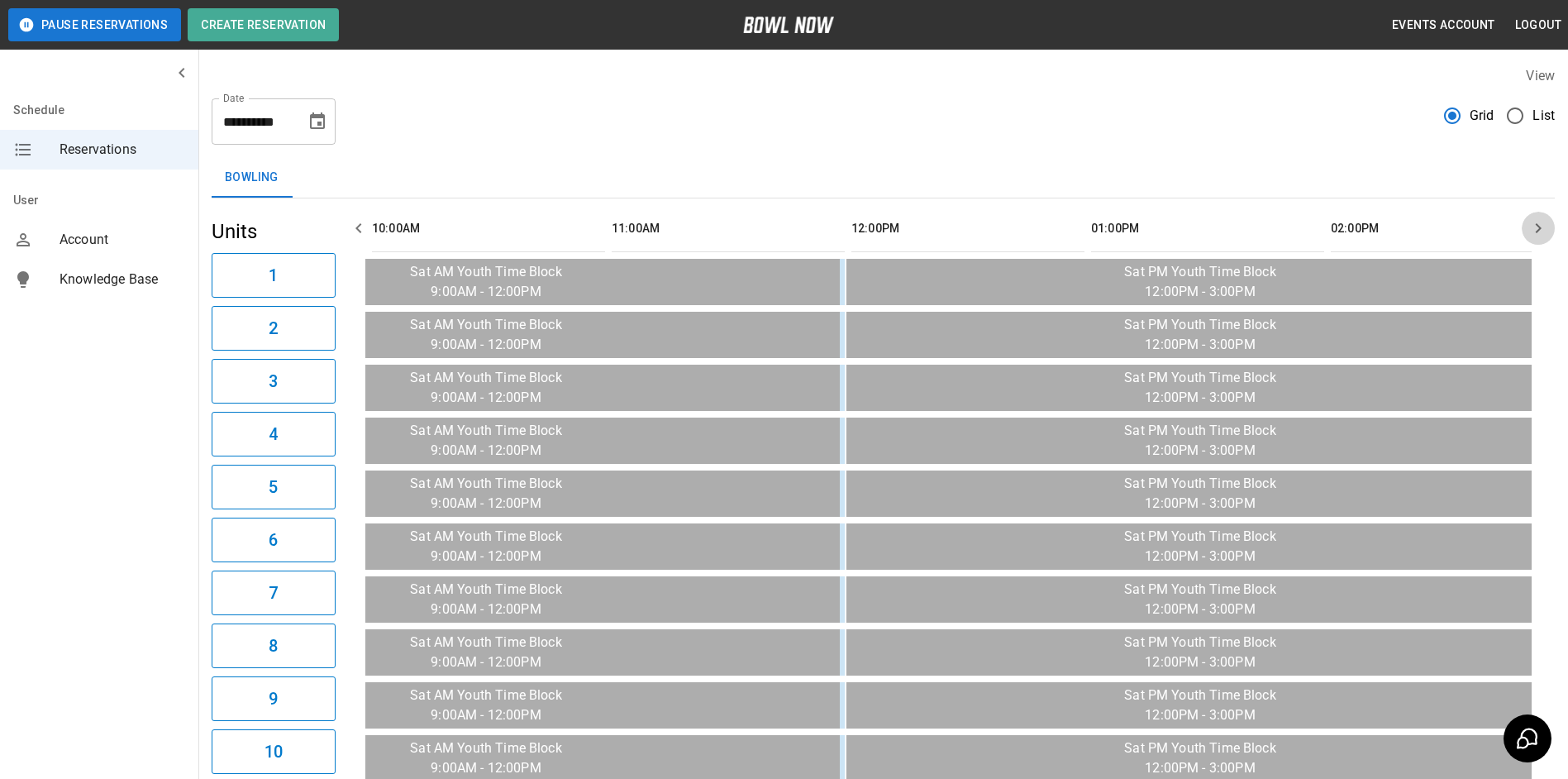
click at [1534, 239] on button "button" at bounding box center [1538, 228] width 33 height 33
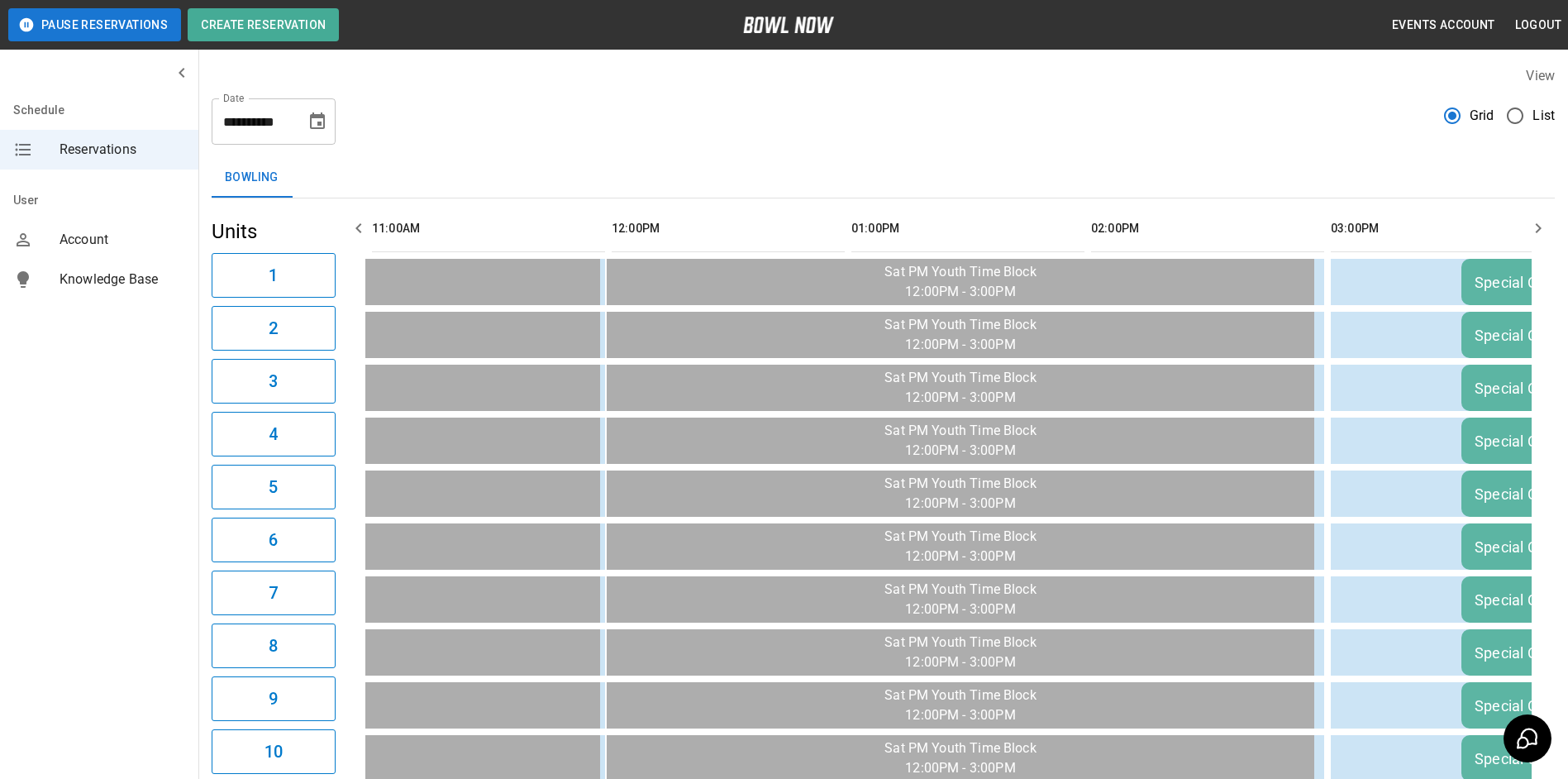
click at [1534, 239] on button "button" at bounding box center [1538, 228] width 33 height 33
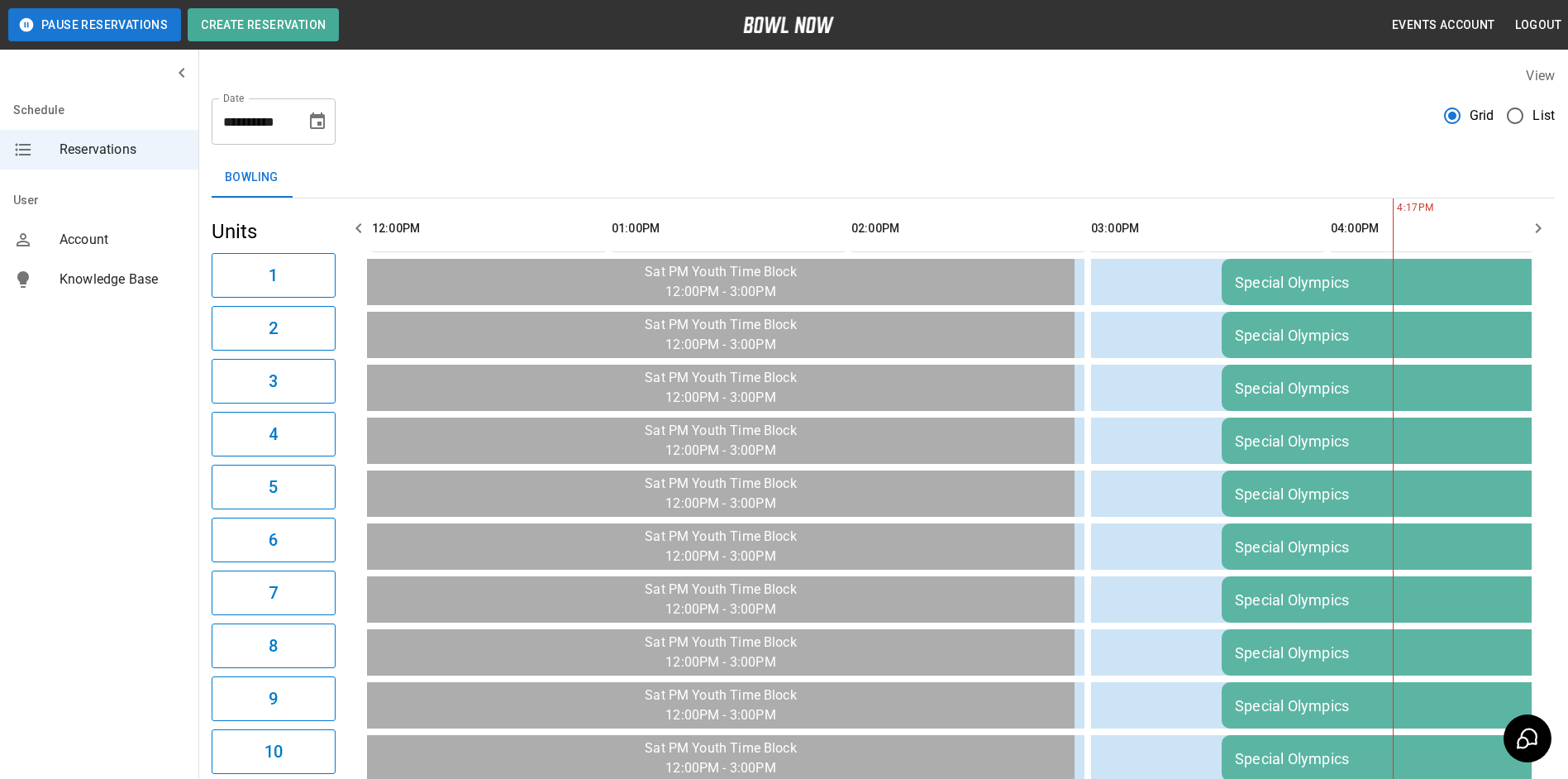
click at [1534, 239] on button "button" at bounding box center [1538, 228] width 33 height 33
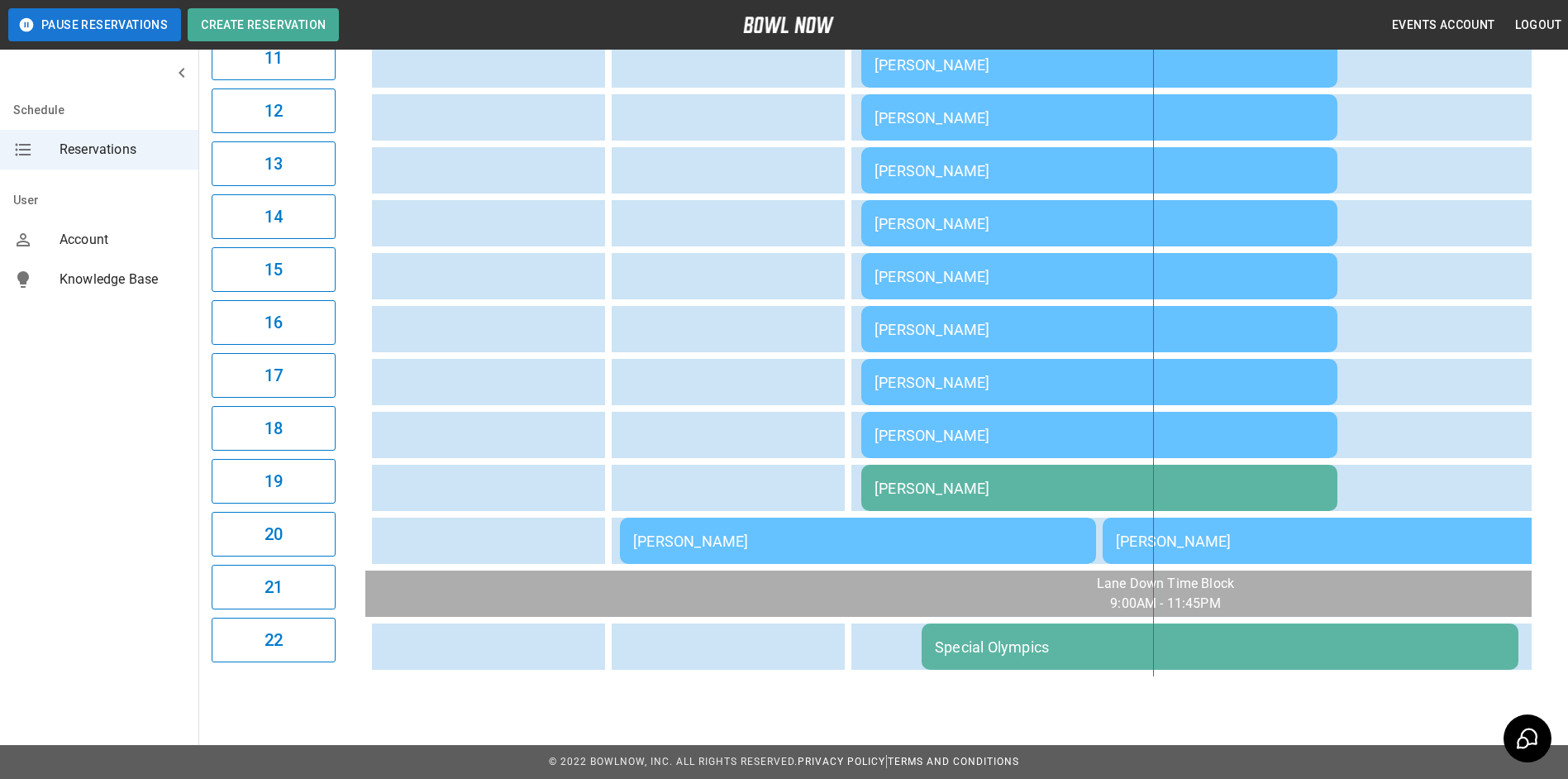
click at [1106, 374] on div "[PERSON_NAME]" at bounding box center [1099, 382] width 449 height 17
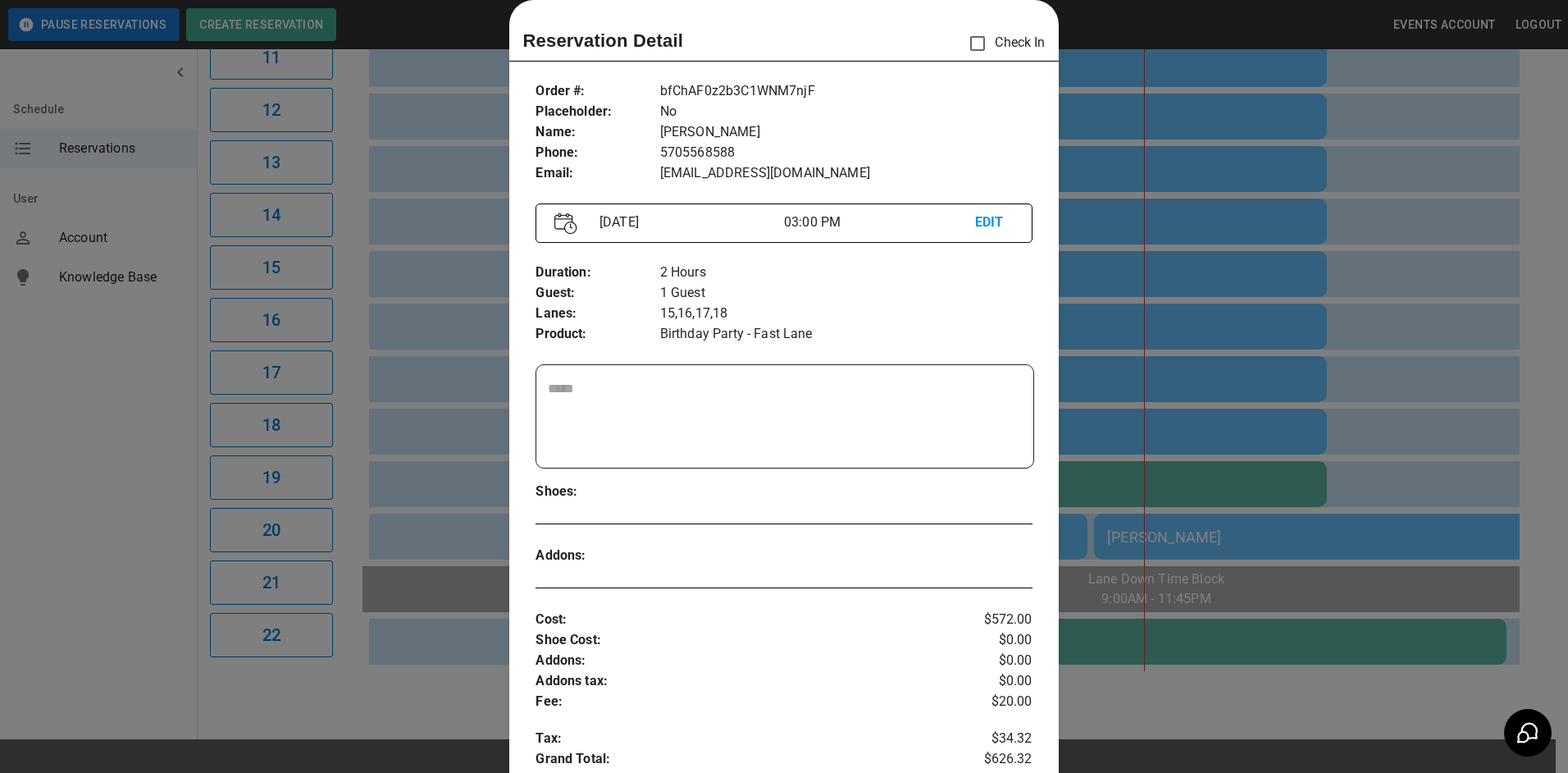
click at [1160, 305] on div at bounding box center [784, 386] width 1568 height 773
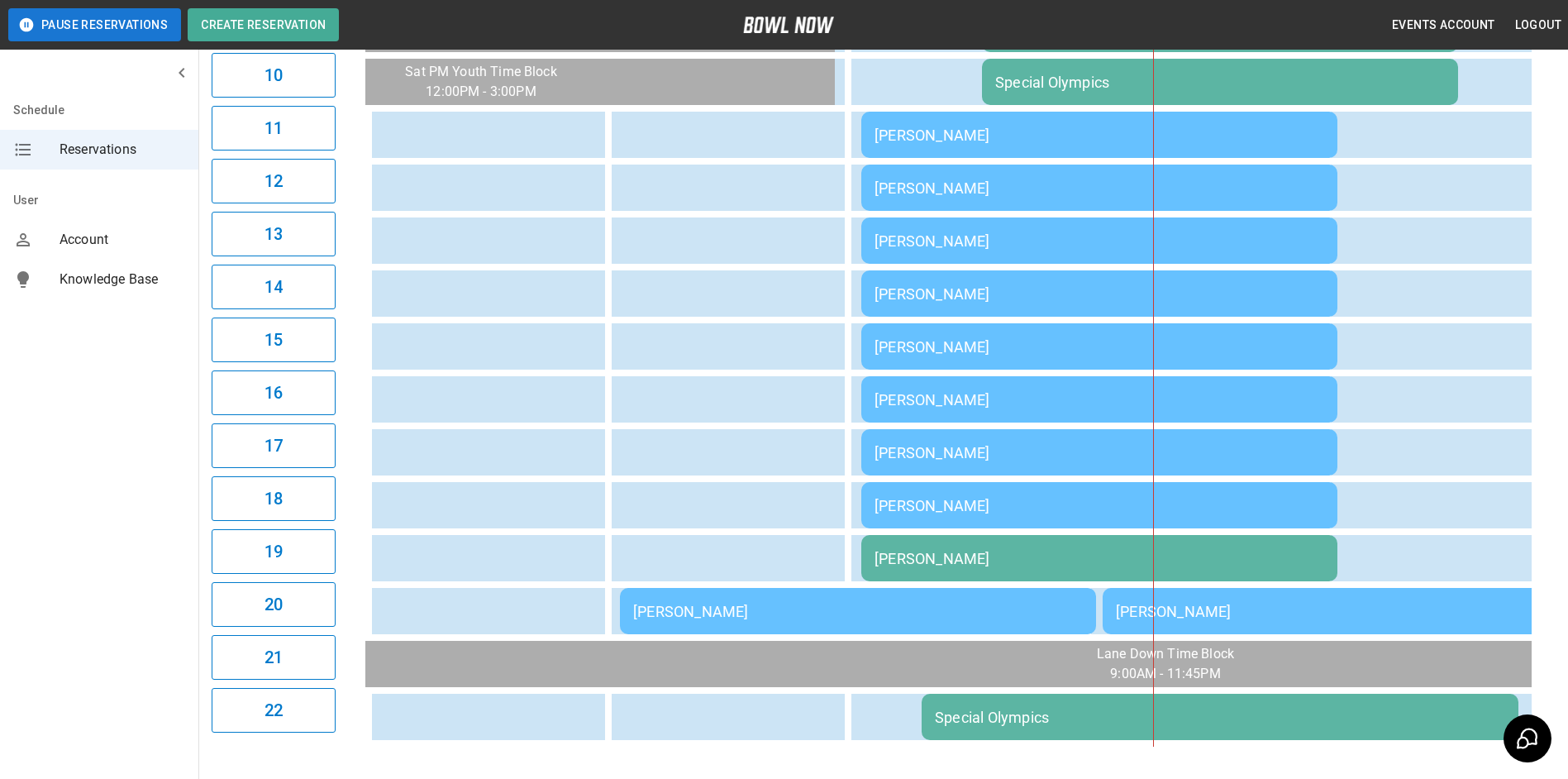
click at [971, 376] on td "[PERSON_NAME]" at bounding box center [1099, 398] width 476 height 46
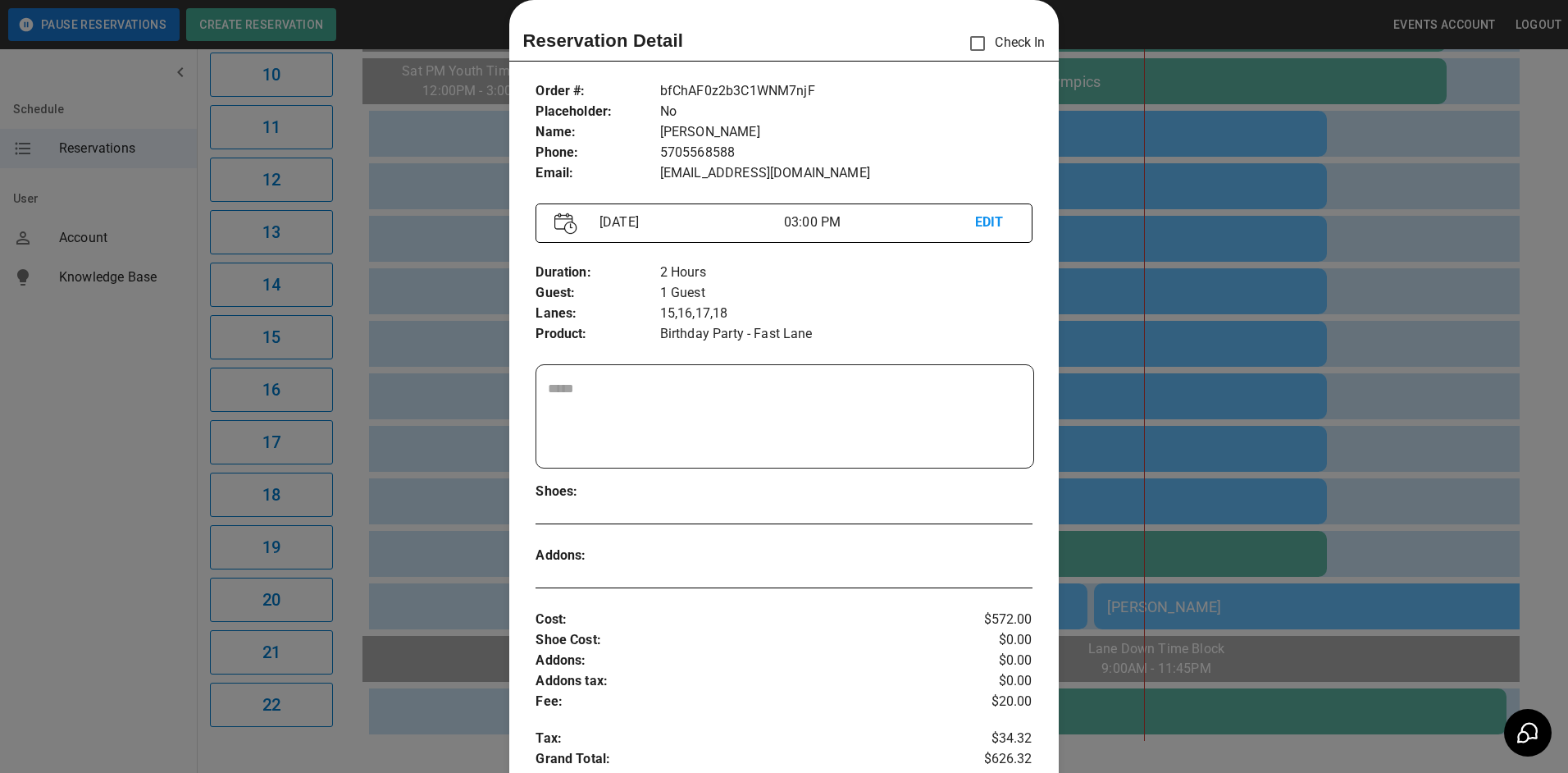
click at [1144, 340] on div at bounding box center [784, 386] width 1568 height 773
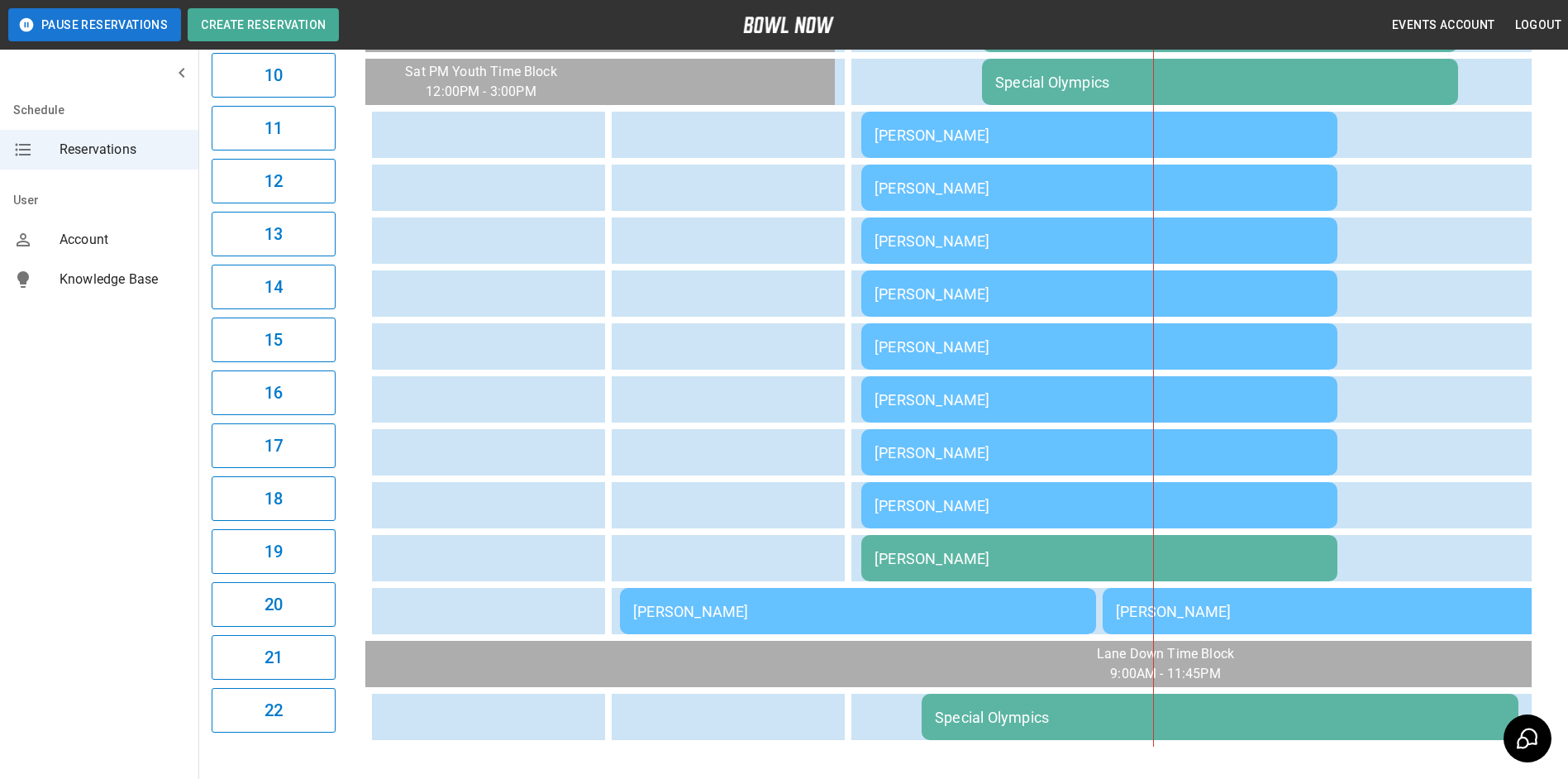
click at [1087, 553] on div "[PERSON_NAME]" at bounding box center [1099, 558] width 449 height 17
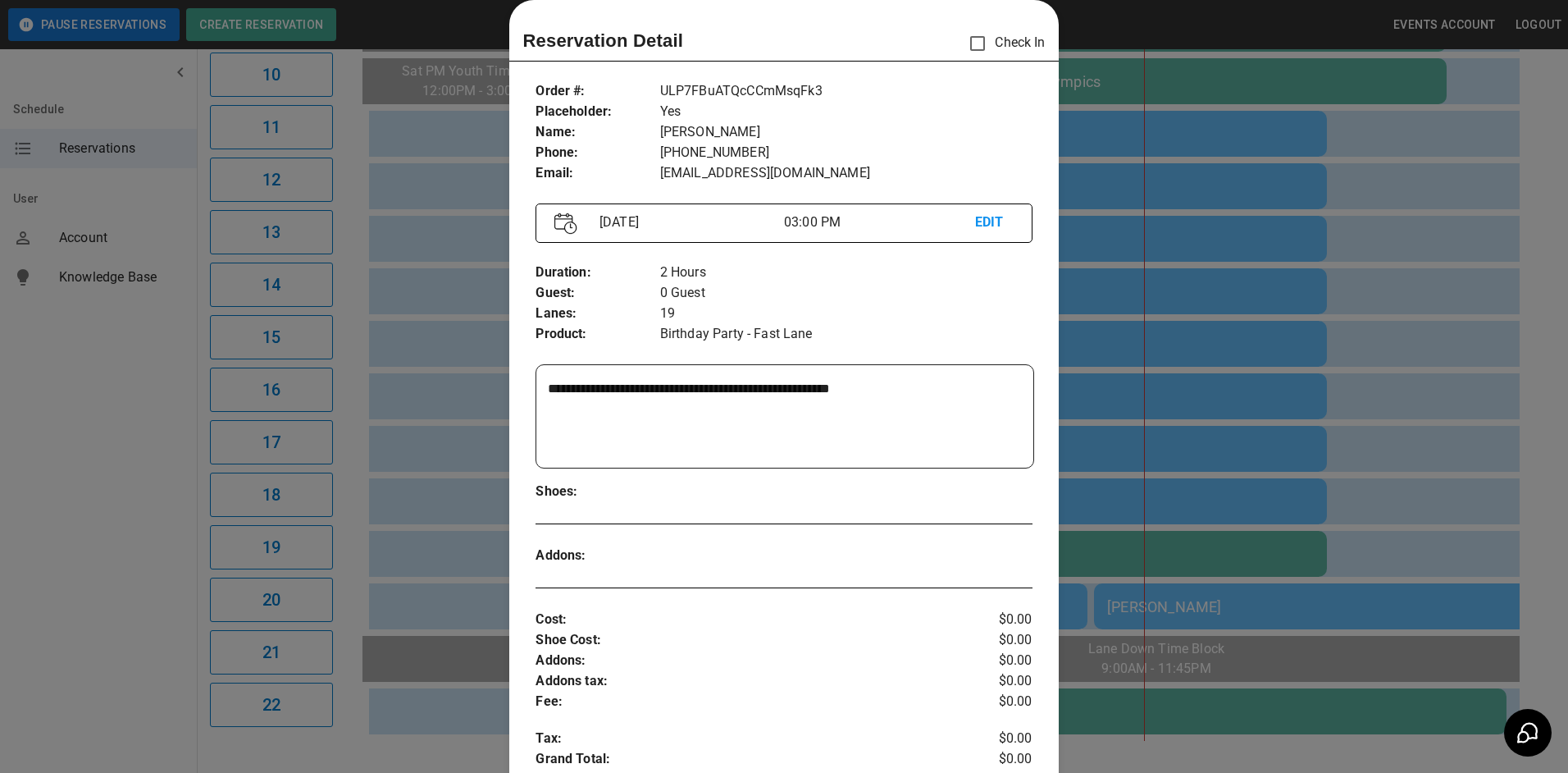
drag, startPoint x: 1089, startPoint y: 517, endPoint x: 1019, endPoint y: 289, distance: 238.5
click at [1091, 509] on div at bounding box center [784, 386] width 1568 height 773
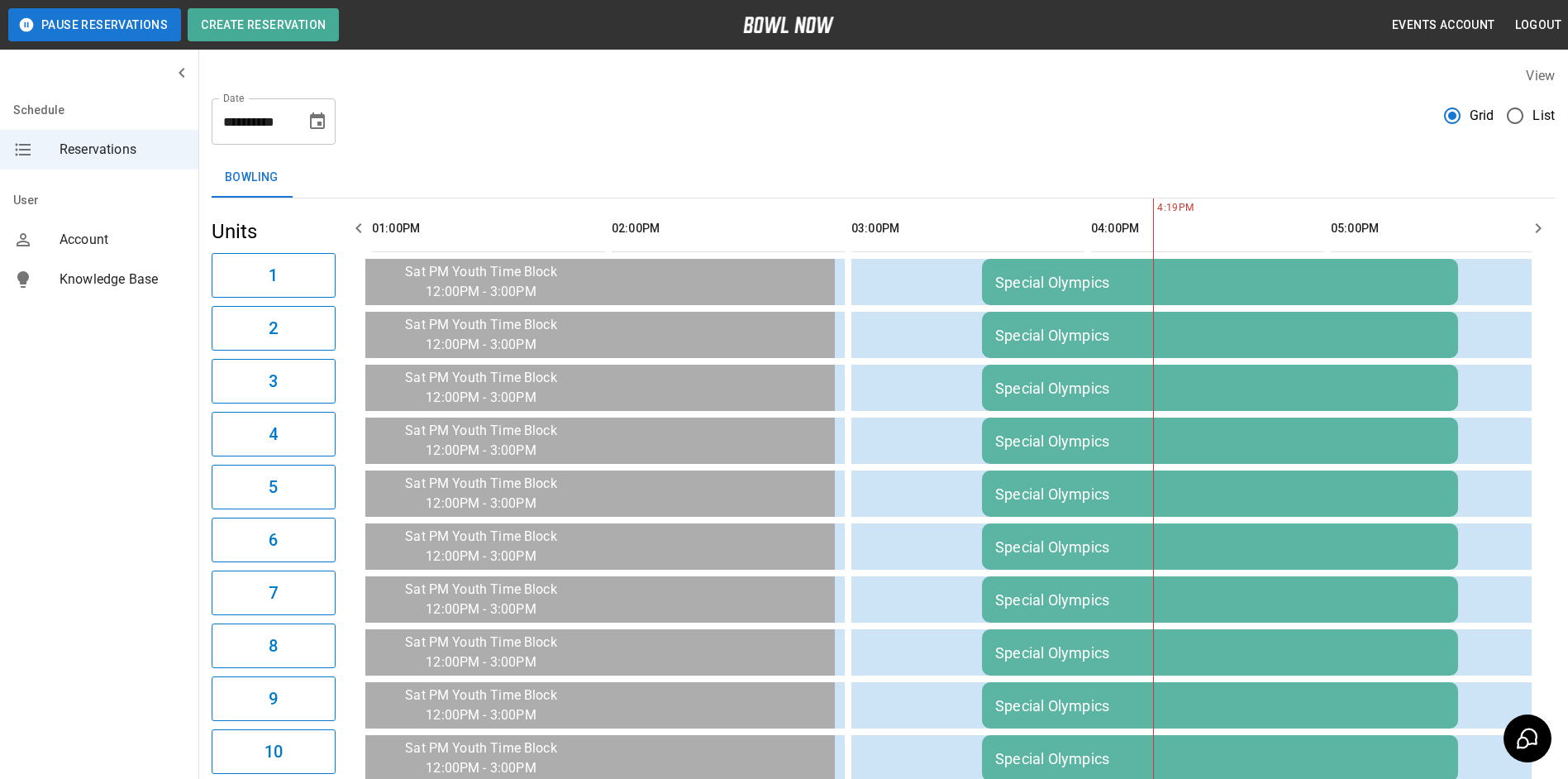
click at [305, 138] on div "**********" at bounding box center [274, 121] width 124 height 46
click at [316, 131] on icon "Choose date, selected date is Sep 27, 2025" at bounding box center [317, 121] width 20 height 20
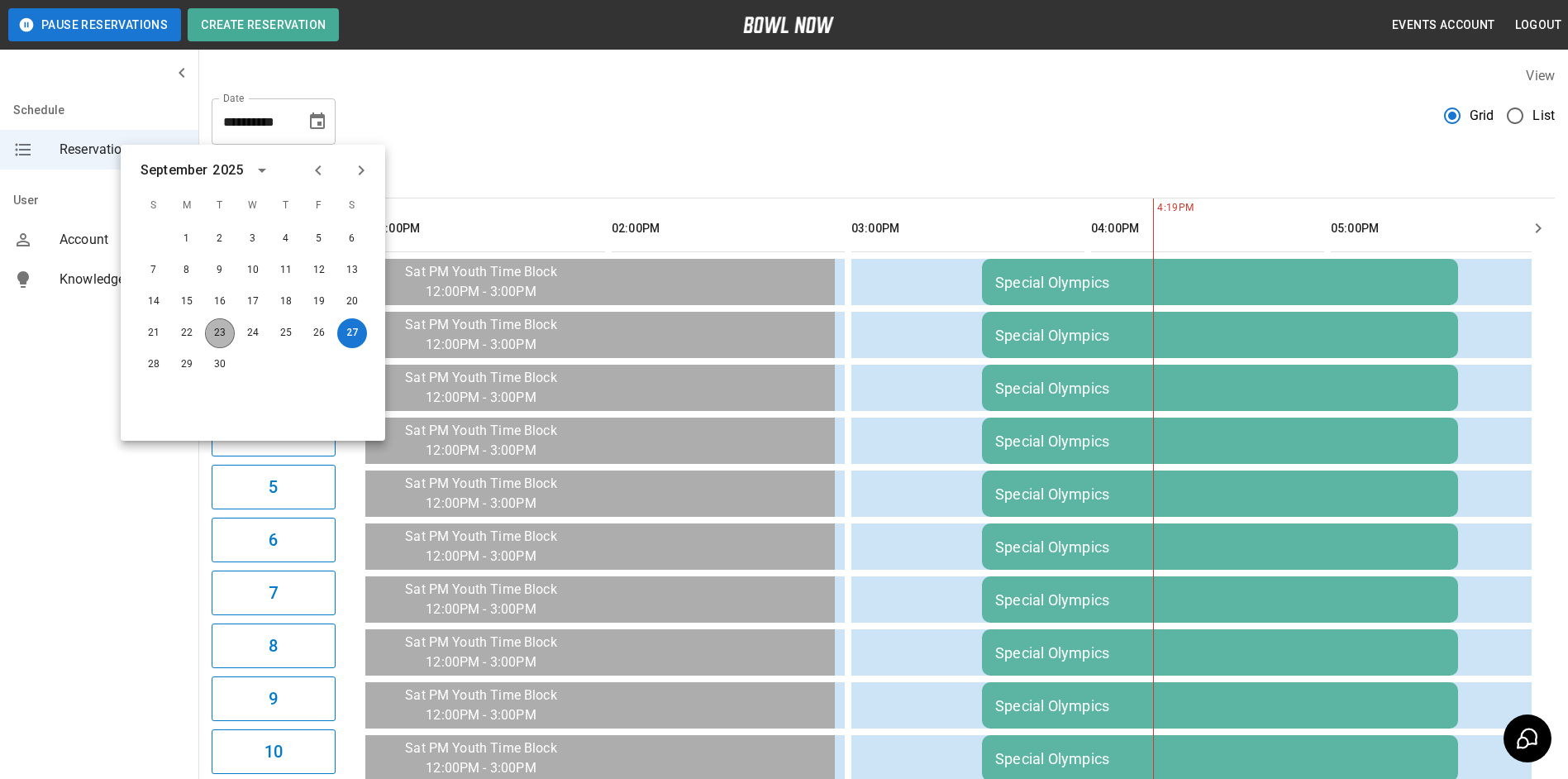
drag, startPoint x: 226, startPoint y: 334, endPoint x: 501, endPoint y: 123, distance: 346.6
click at [226, 332] on button "23" at bounding box center [220, 333] width 30 height 30
click at [501, 123] on div "**********" at bounding box center [884, 114] width 1344 height 59
type input "**********"
